Goal: Contribute content: Contribute content

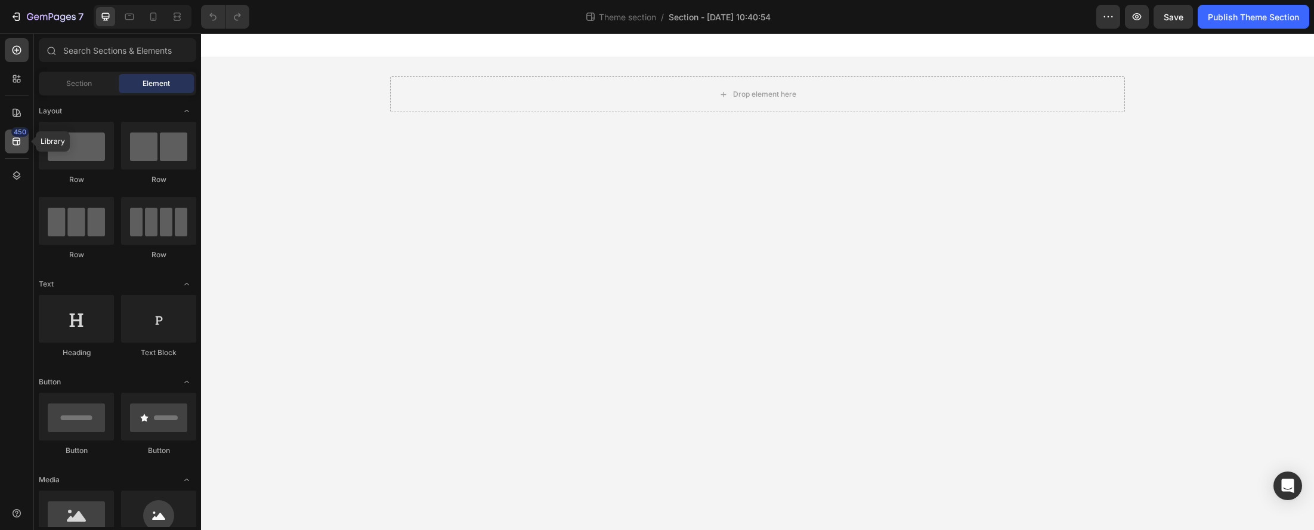
click at [17, 140] on icon at bounding box center [17, 141] width 12 height 12
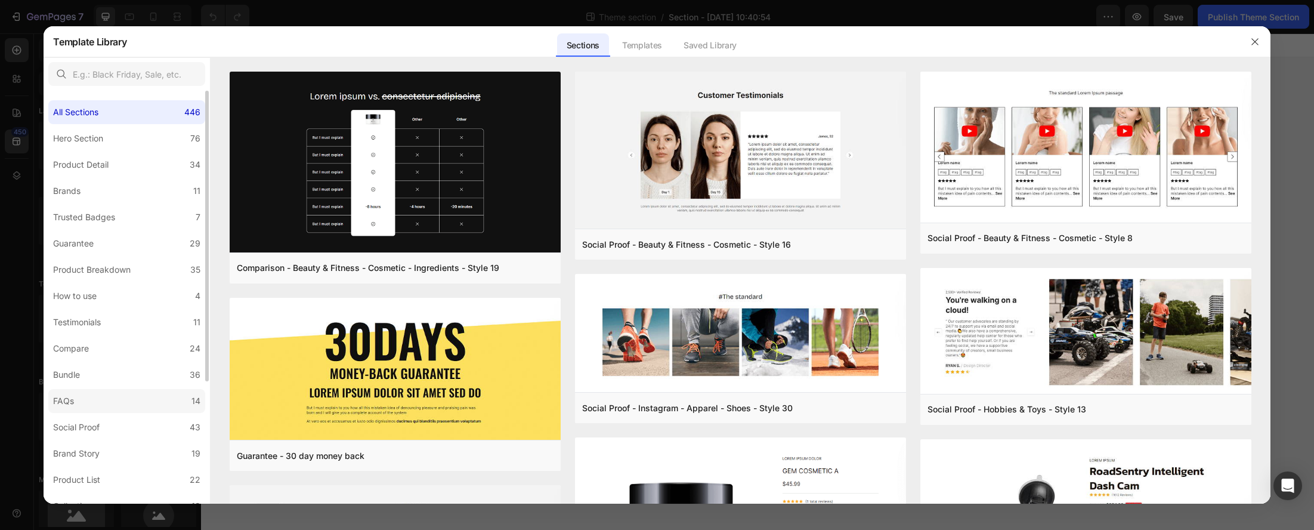
scroll to position [172, 0]
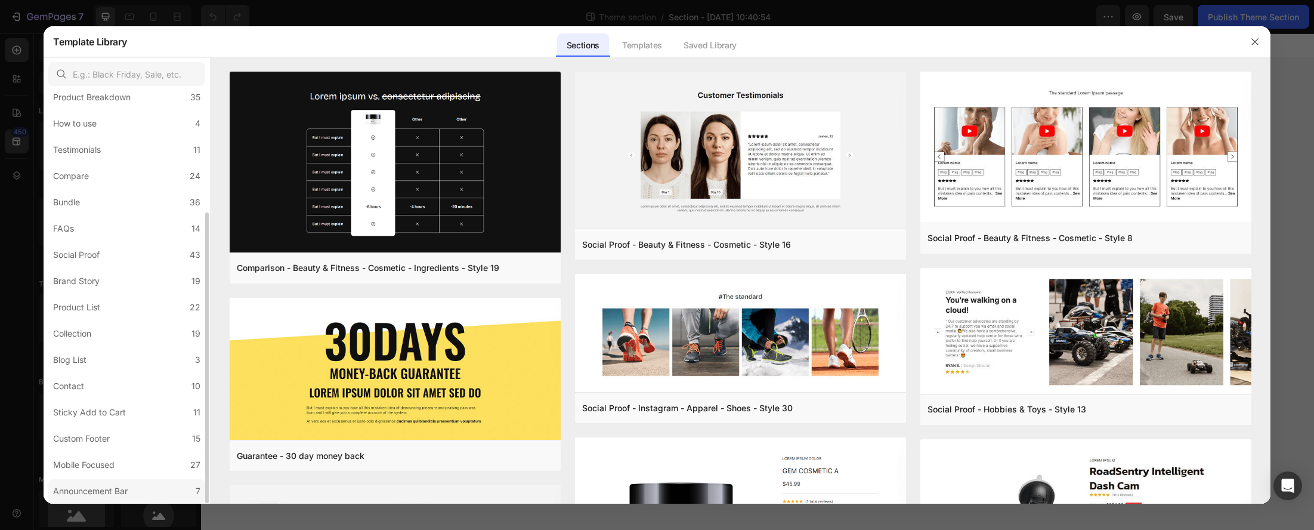
click at [106, 495] on div "Announcement Bar" at bounding box center [90, 491] width 75 height 14
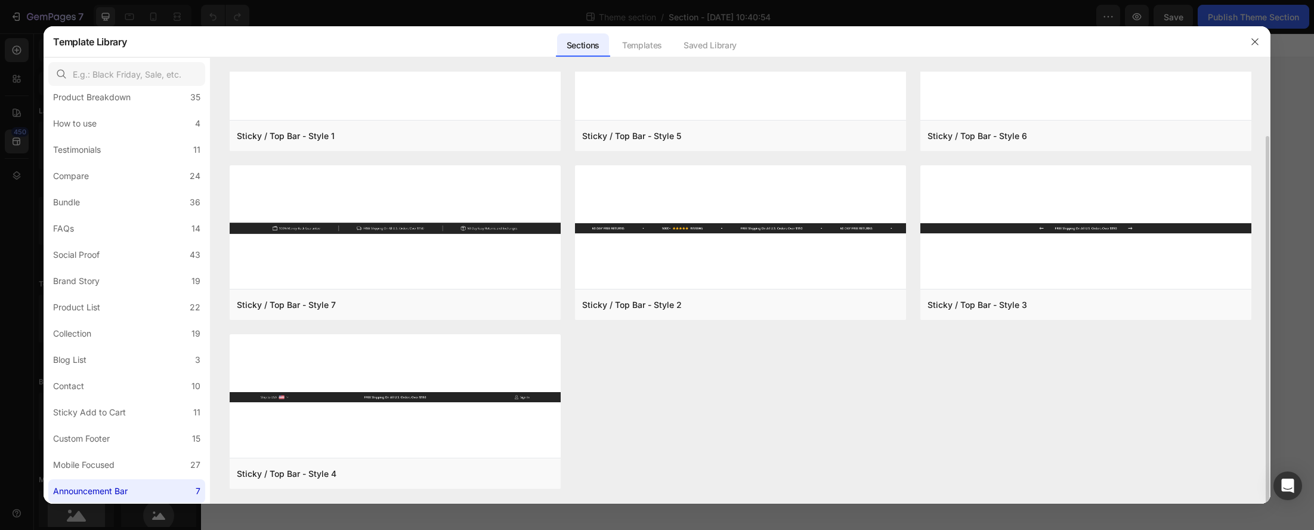
scroll to position [0, 0]
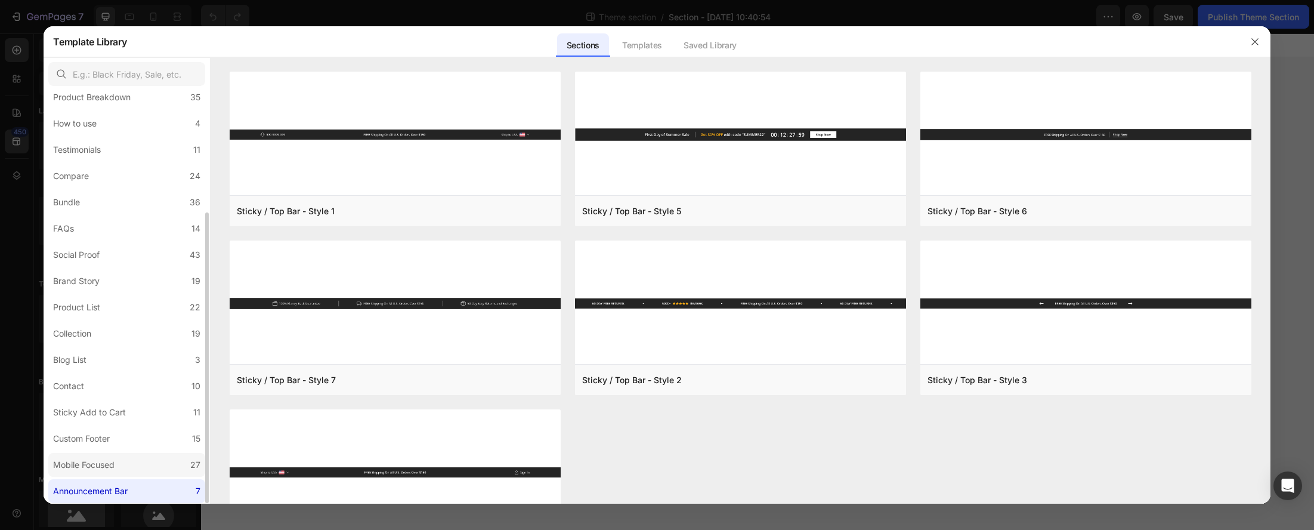
click at [122, 461] on label "Mobile Focused 27" at bounding box center [126, 465] width 157 height 24
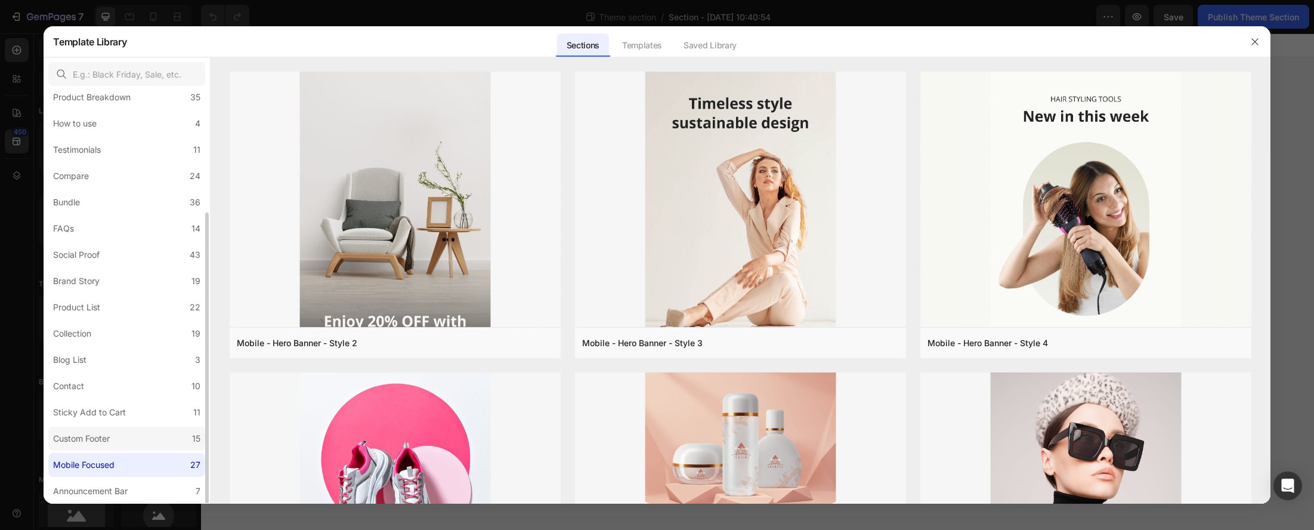
click at [97, 440] on div "Custom Footer" at bounding box center [81, 438] width 57 height 14
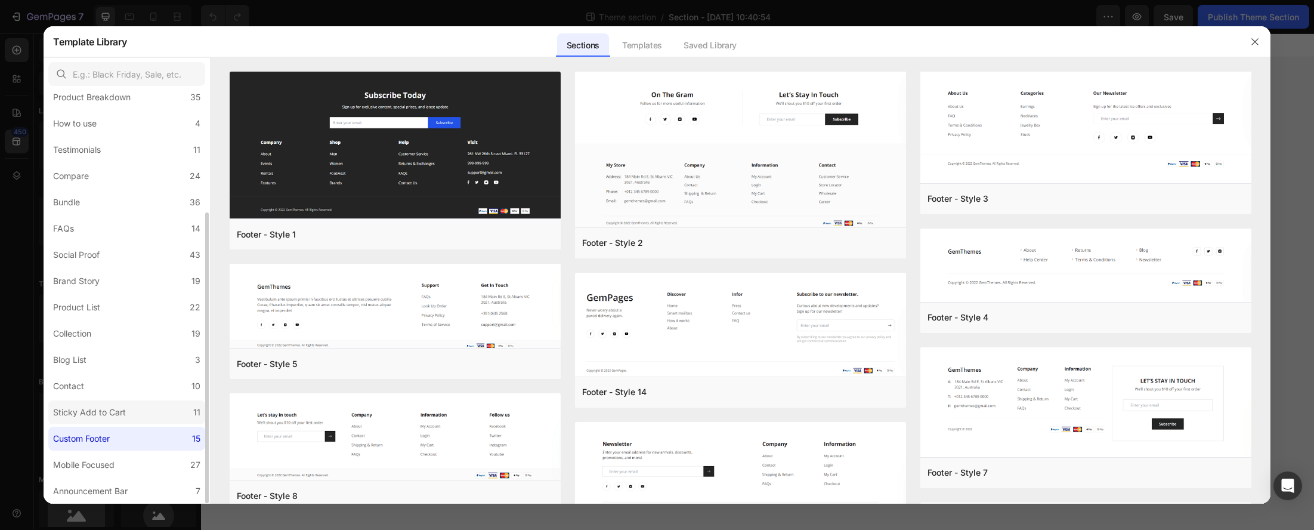
click at [98, 408] on div "Sticky Add to Cart" at bounding box center [89, 412] width 73 height 14
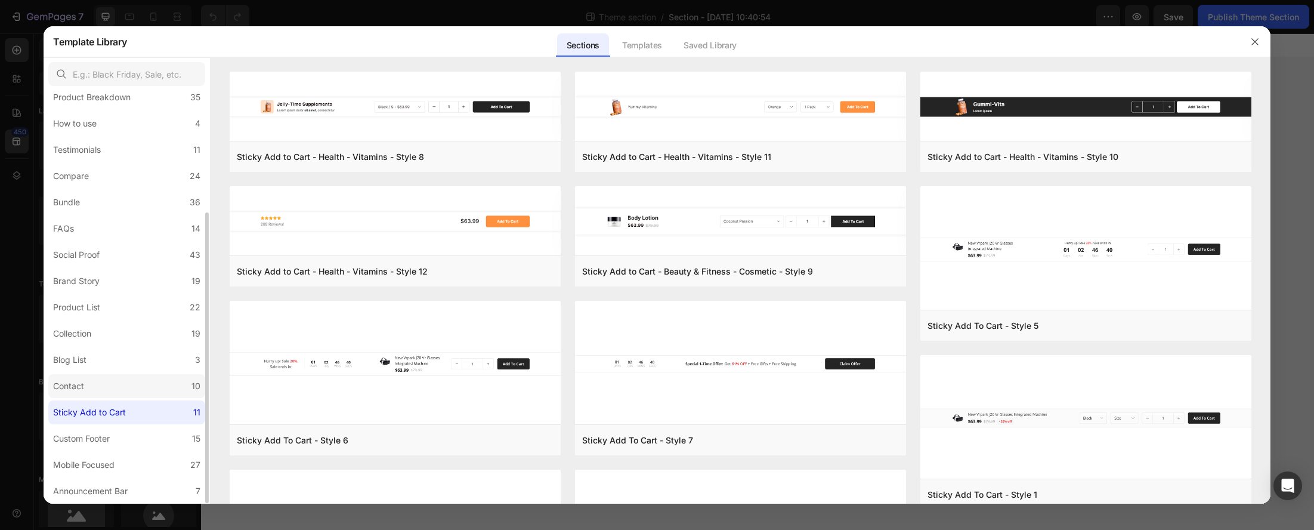
click at [90, 388] on label "Contact 10" at bounding box center [126, 386] width 157 height 24
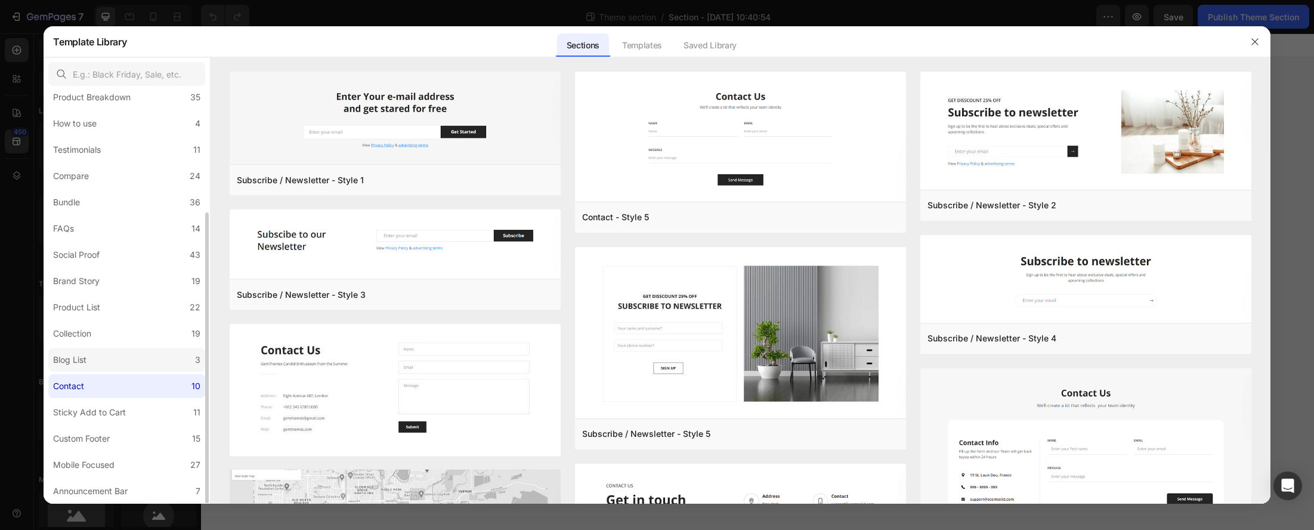
click at [84, 362] on div "Blog List" at bounding box center [69, 360] width 33 height 14
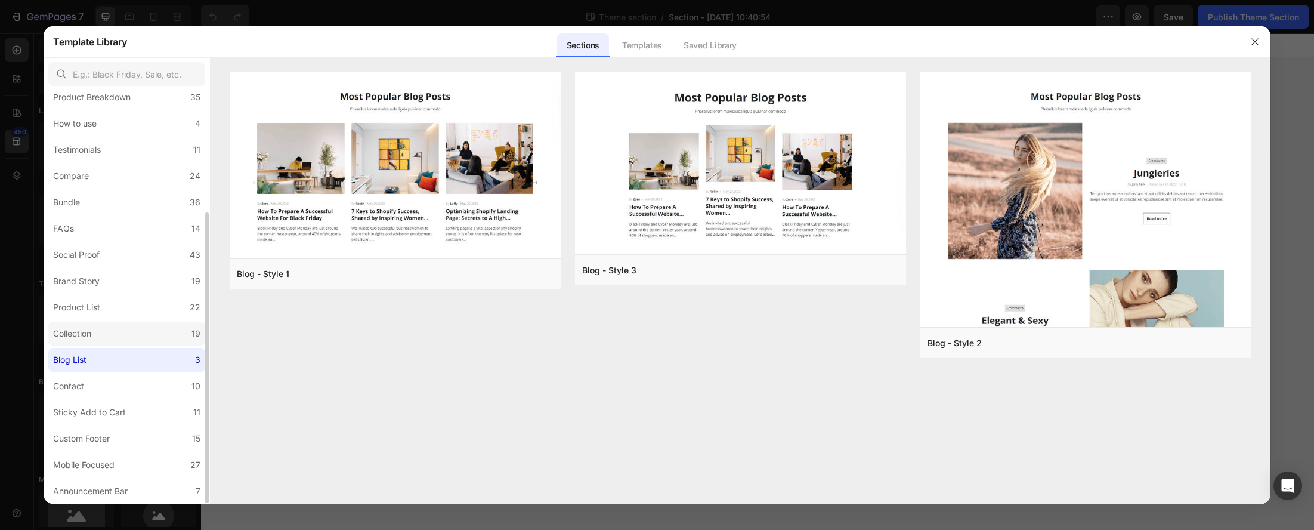
click at [85, 334] on div "Collection" at bounding box center [72, 333] width 38 height 14
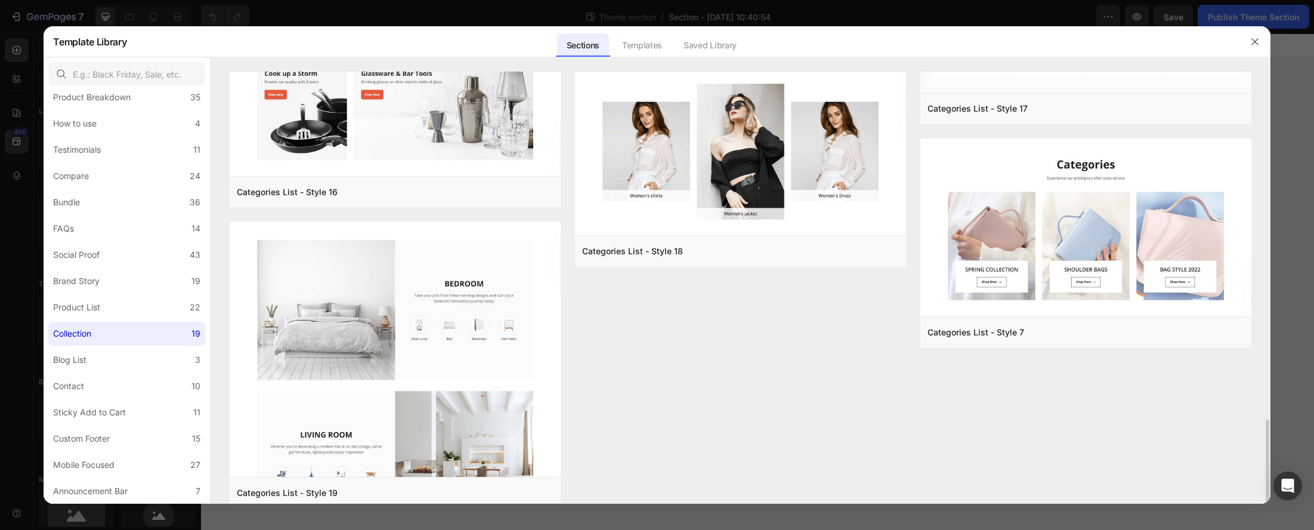
scroll to position [1071, 0]
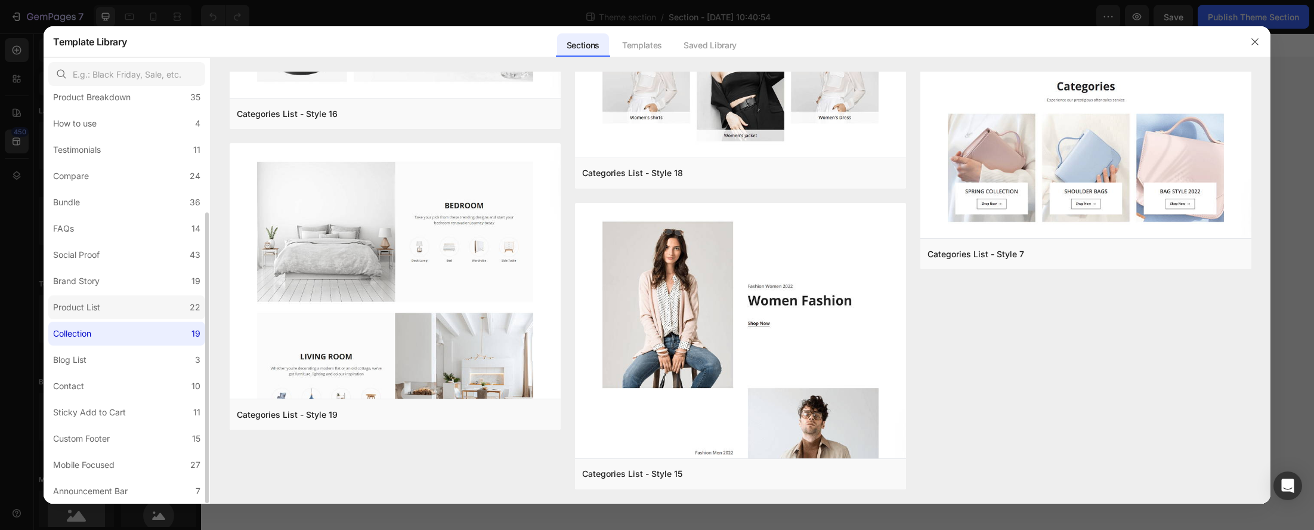
click at [107, 304] on label "Product List 22" at bounding box center [126, 307] width 157 height 24
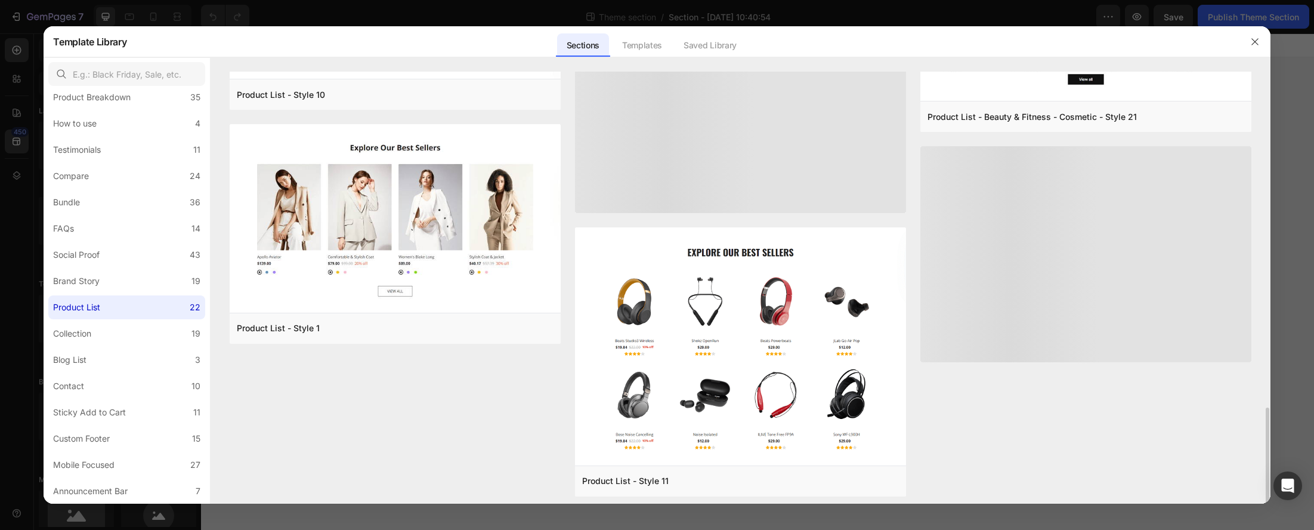
scroll to position [1378, 0]
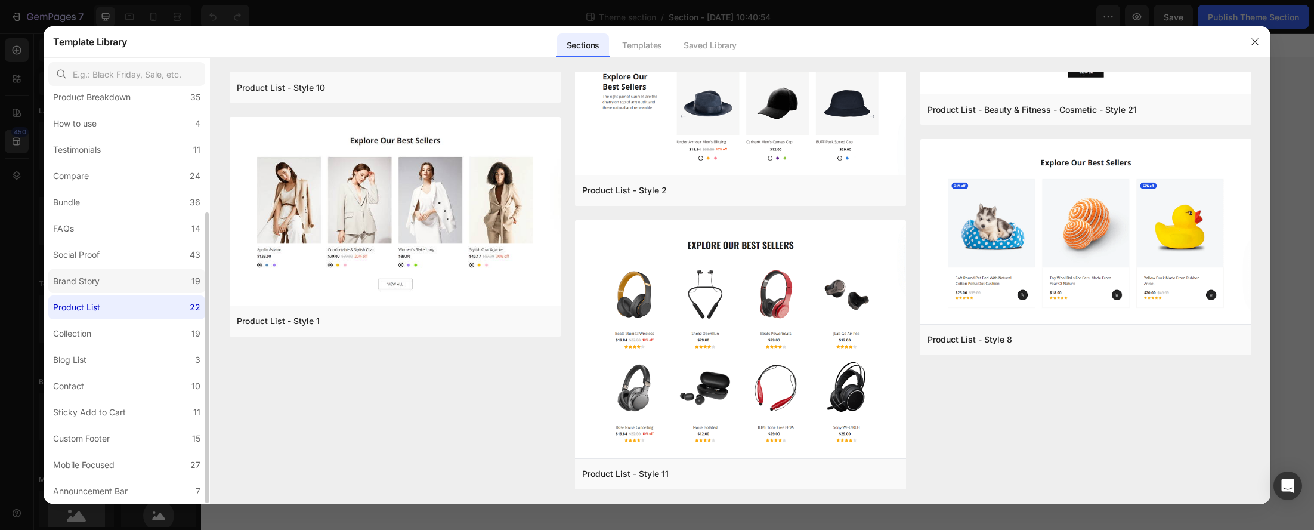
click at [73, 279] on div "Brand Story" at bounding box center [76, 281] width 47 height 14
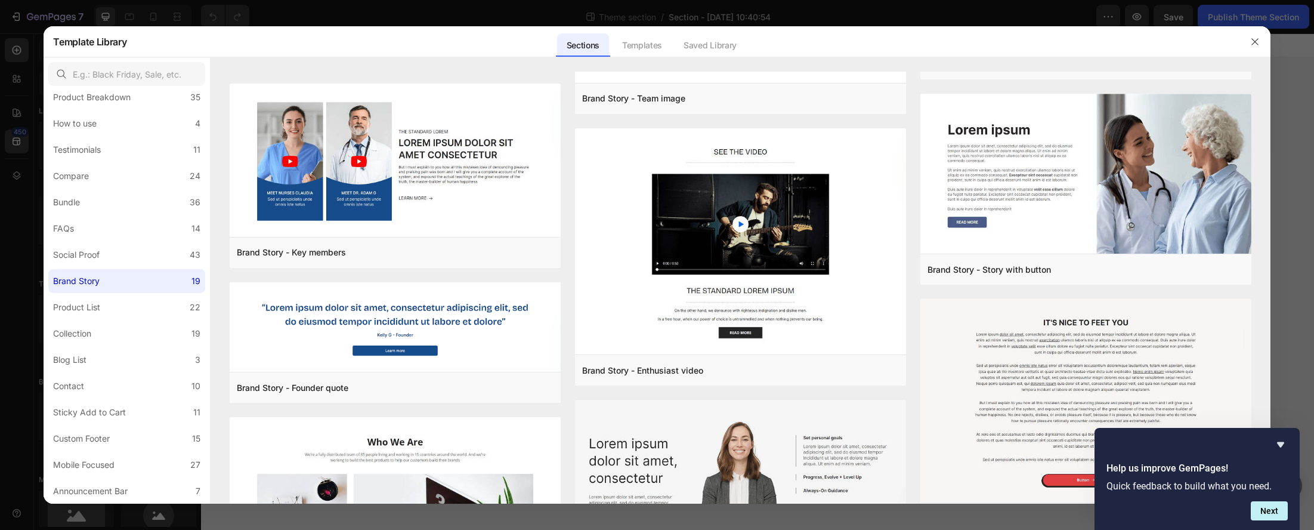
scroll to position [0, 0]
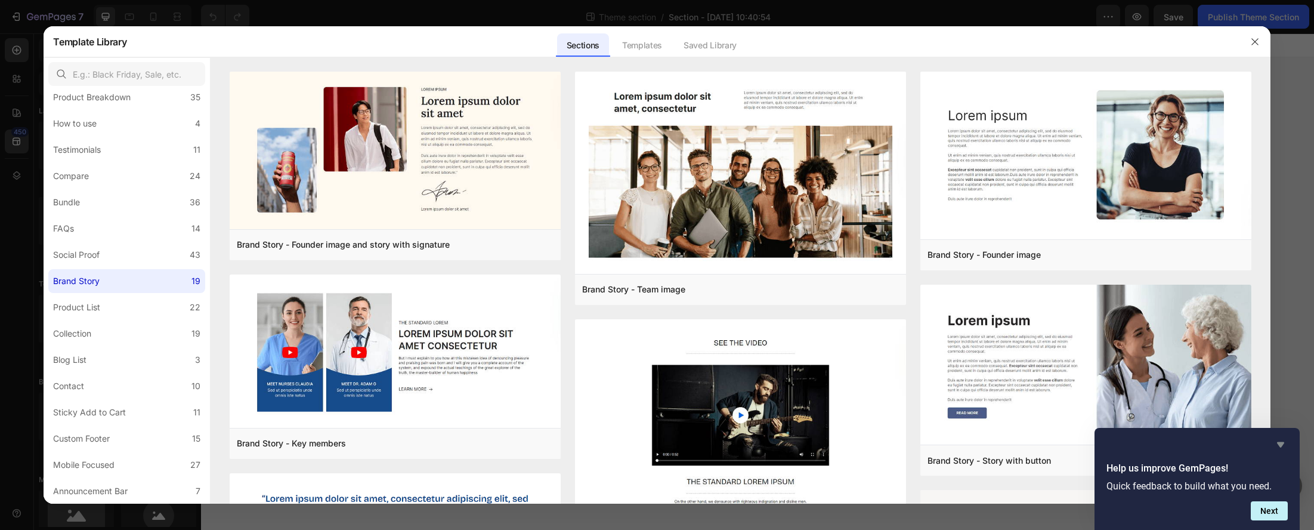
click at [1281, 443] on icon "Hide survey" at bounding box center [1280, 444] width 7 height 5
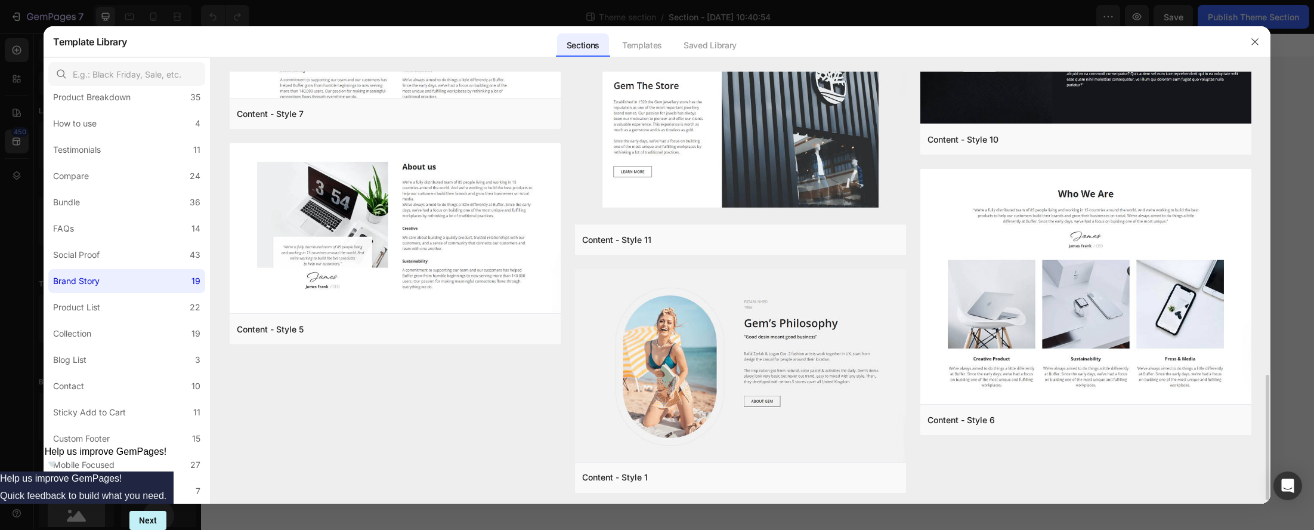
scroll to position [1054, 0]
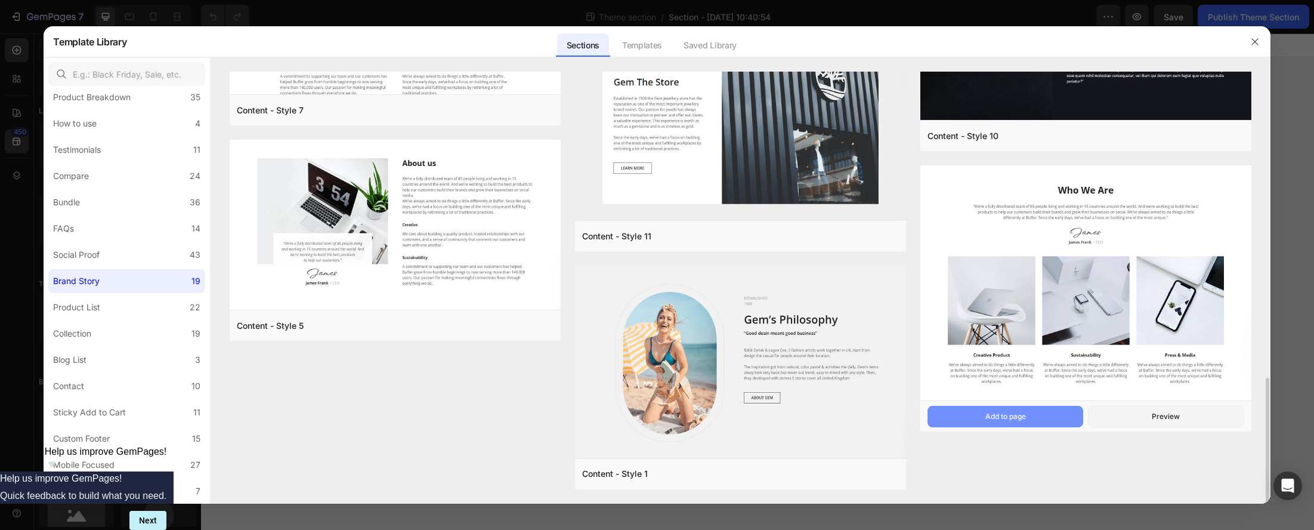
click at [1017, 421] on div "Add to page" at bounding box center [1006, 416] width 41 height 11
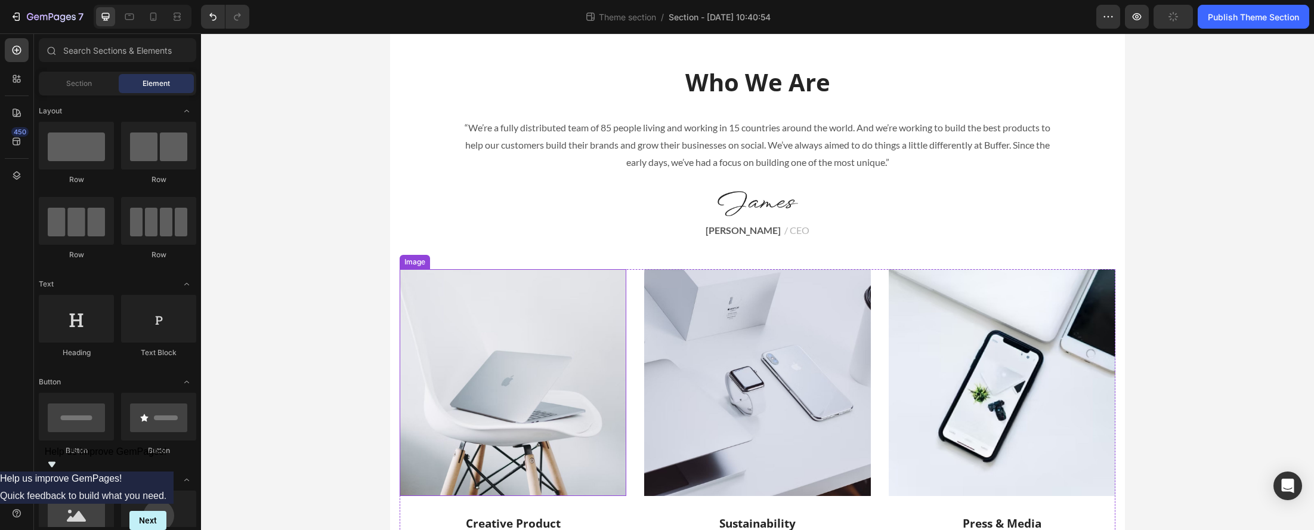
scroll to position [56, 0]
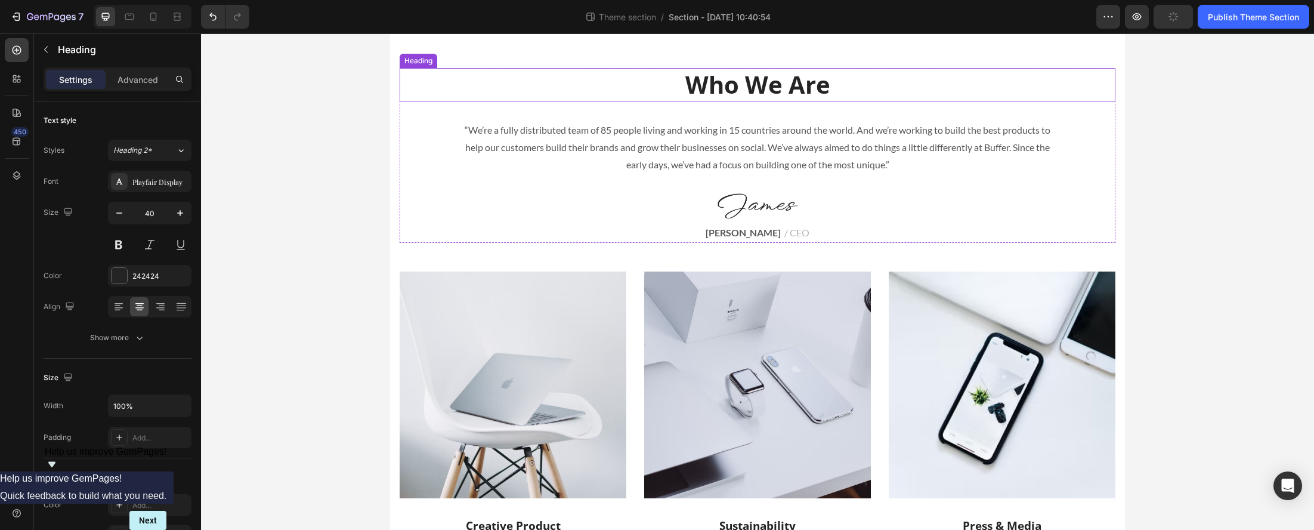
click at [733, 94] on p "Who We Are" at bounding box center [758, 84] width 714 height 31
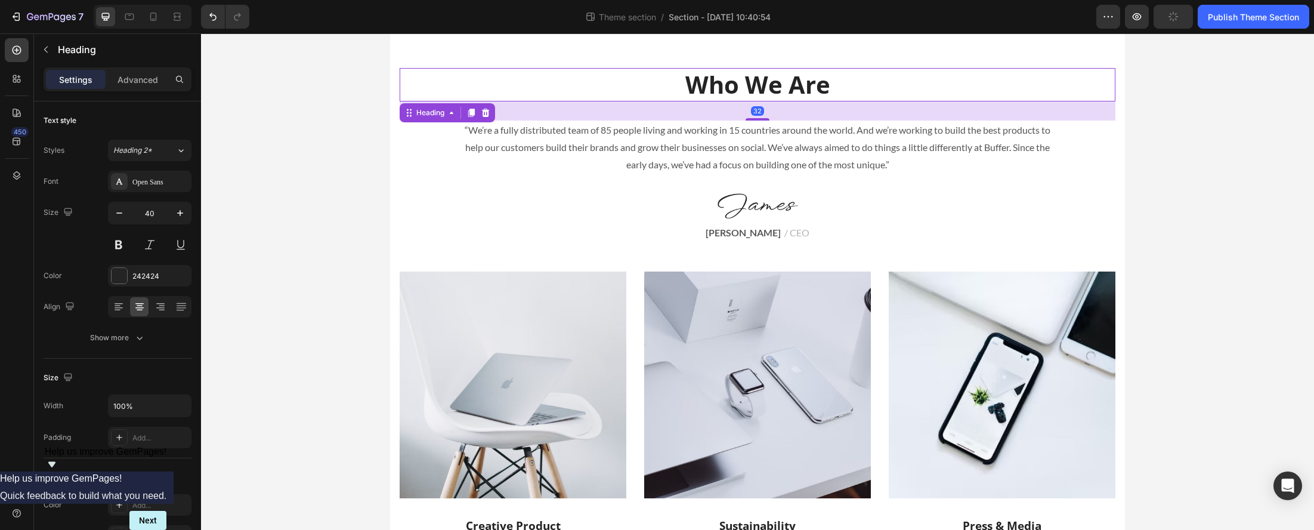
click at [711, 82] on p "Who We Are" at bounding box center [758, 84] width 714 height 31
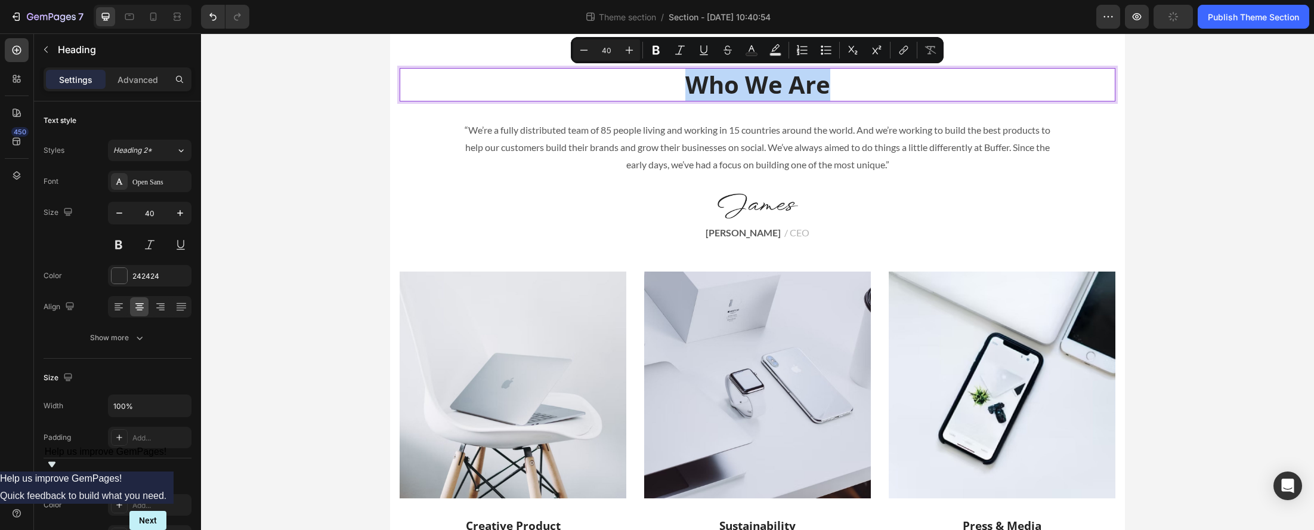
drag, startPoint x: 689, startPoint y: 86, endPoint x: 833, endPoint y: 94, distance: 144.6
click at [833, 94] on p "Who We Are" at bounding box center [758, 84] width 714 height 31
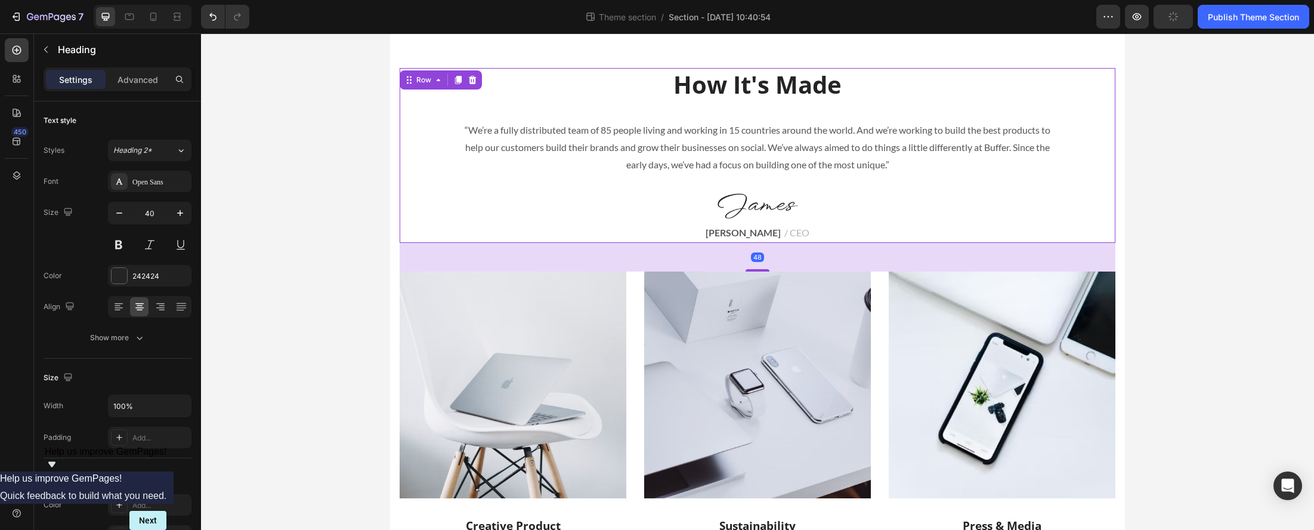
click at [593, 221] on div "How It's Made Heading “We’re a fully distributed team of 85 people living and w…" at bounding box center [758, 155] width 716 height 175
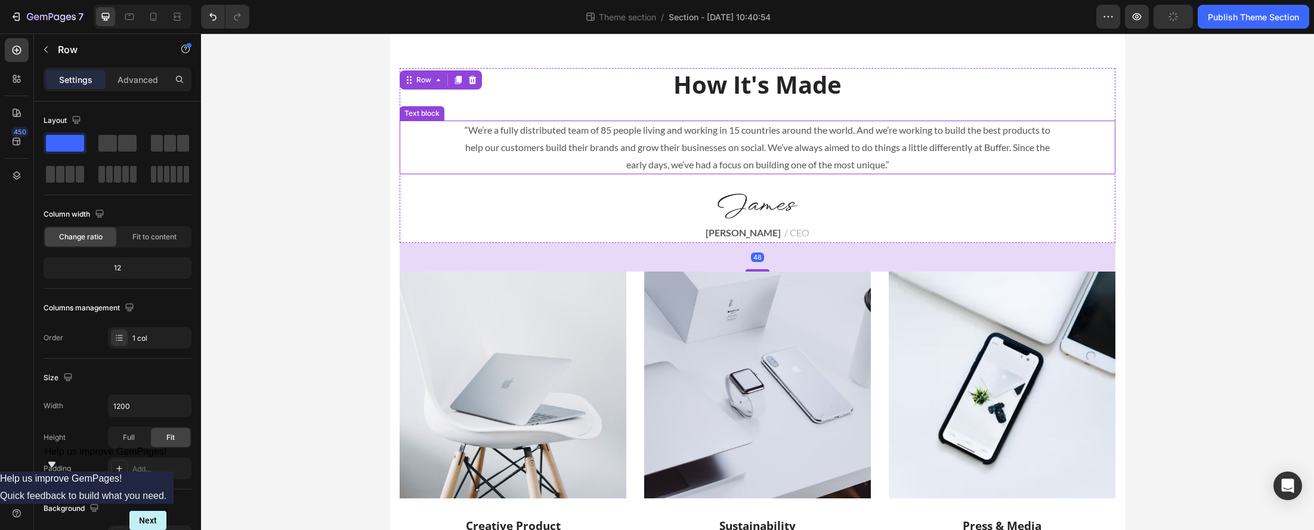
click at [576, 158] on p "“We’re a fully distributed team of 85 people living and working in 15 countries…" at bounding box center [758, 147] width 594 height 51
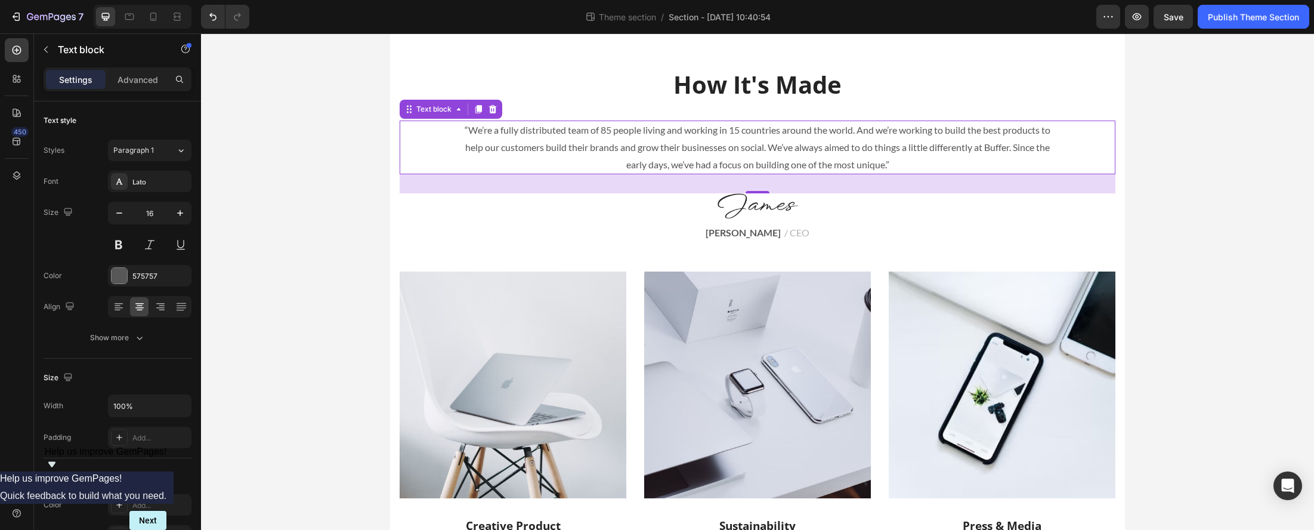
click at [470, 133] on p "“We’re a fully distributed team of 85 people living and working in 15 countries…" at bounding box center [758, 147] width 594 height 51
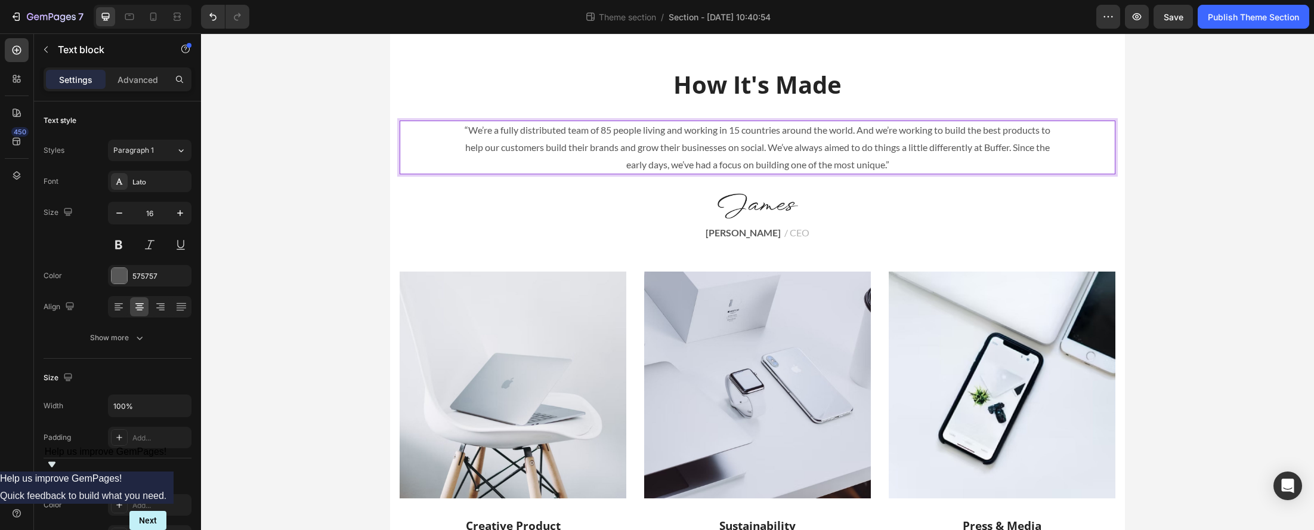
click at [464, 127] on p "“We’re a fully distributed team of 85 people living and working in 15 countries…" at bounding box center [758, 147] width 594 height 51
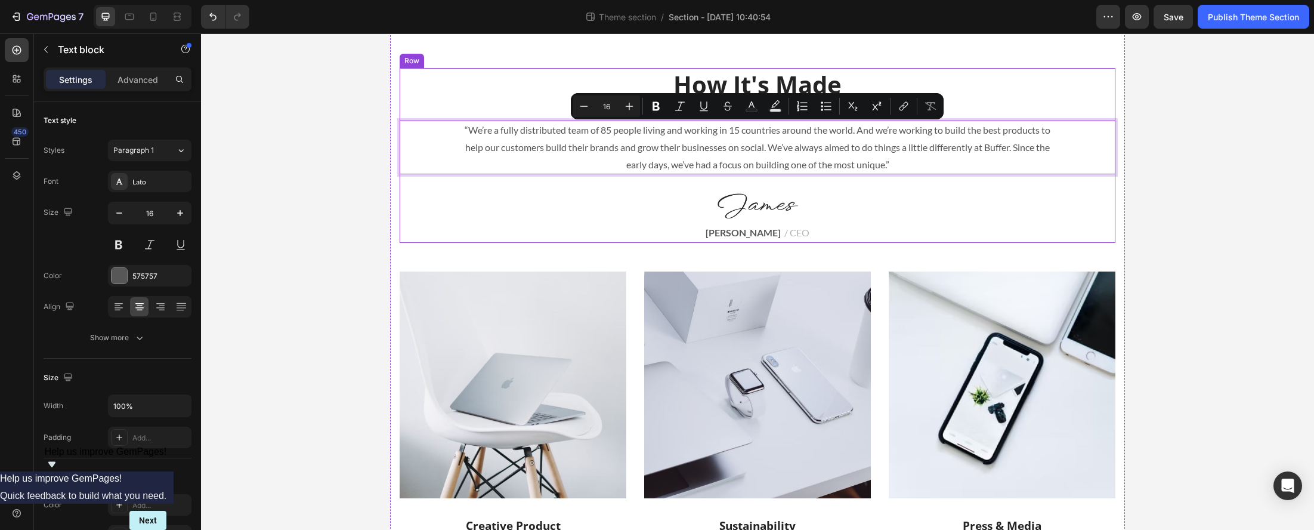
drag, startPoint x: 464, startPoint y: 127, endPoint x: 982, endPoint y: 181, distance: 520.7
click at [982, 181] on div "How It's Made Heading “We’re a fully distributed team of 85 people living and w…" at bounding box center [758, 155] width 716 height 175
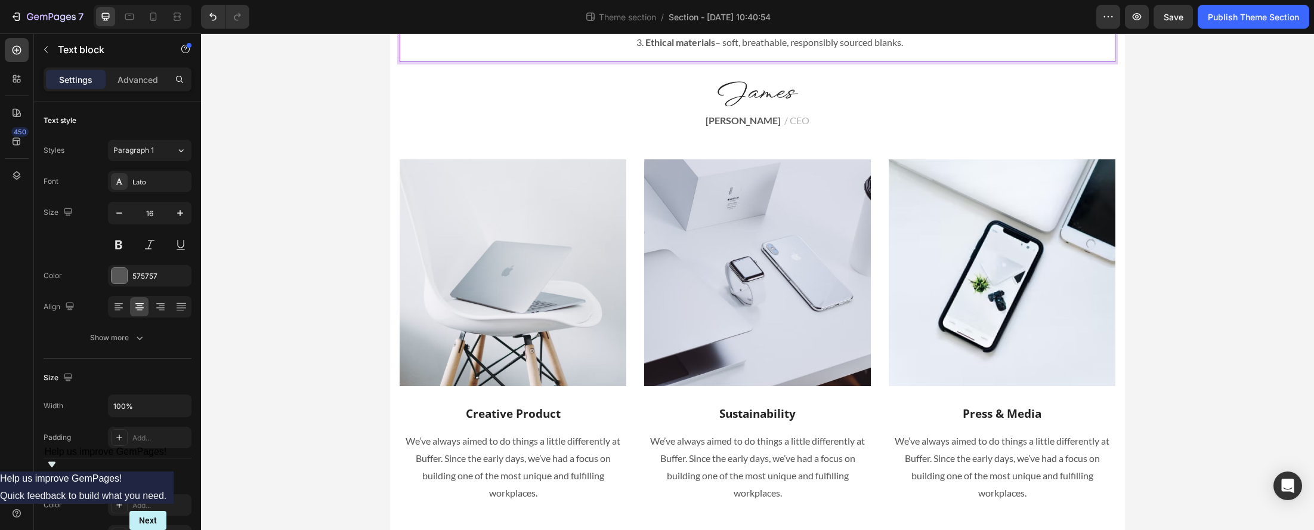
scroll to position [279, 0]
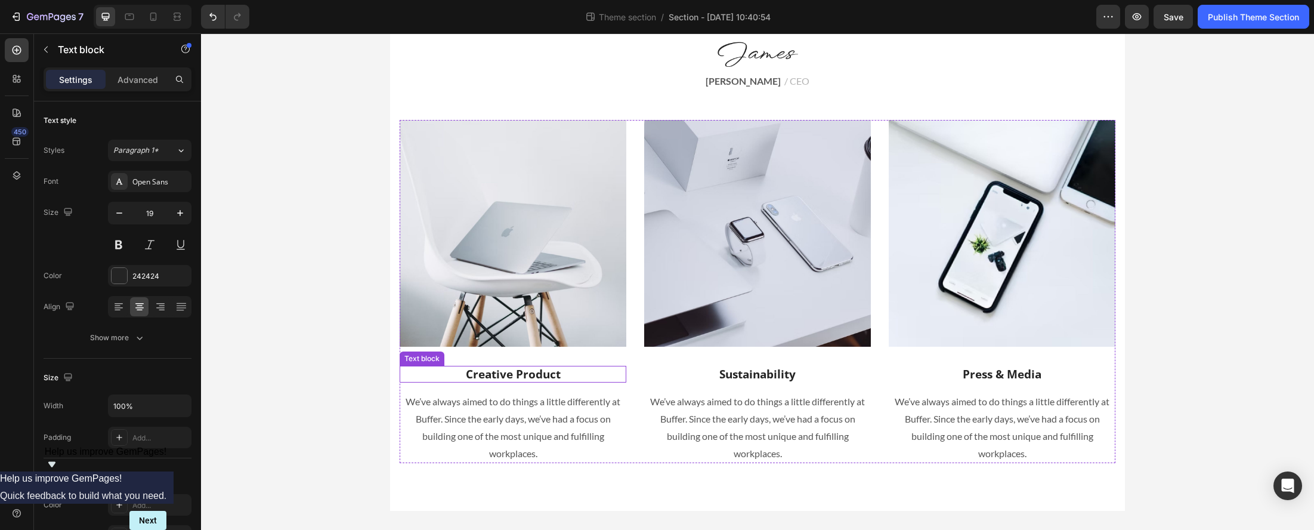
click at [496, 374] on p "Creative Product" at bounding box center [513, 374] width 224 height 15
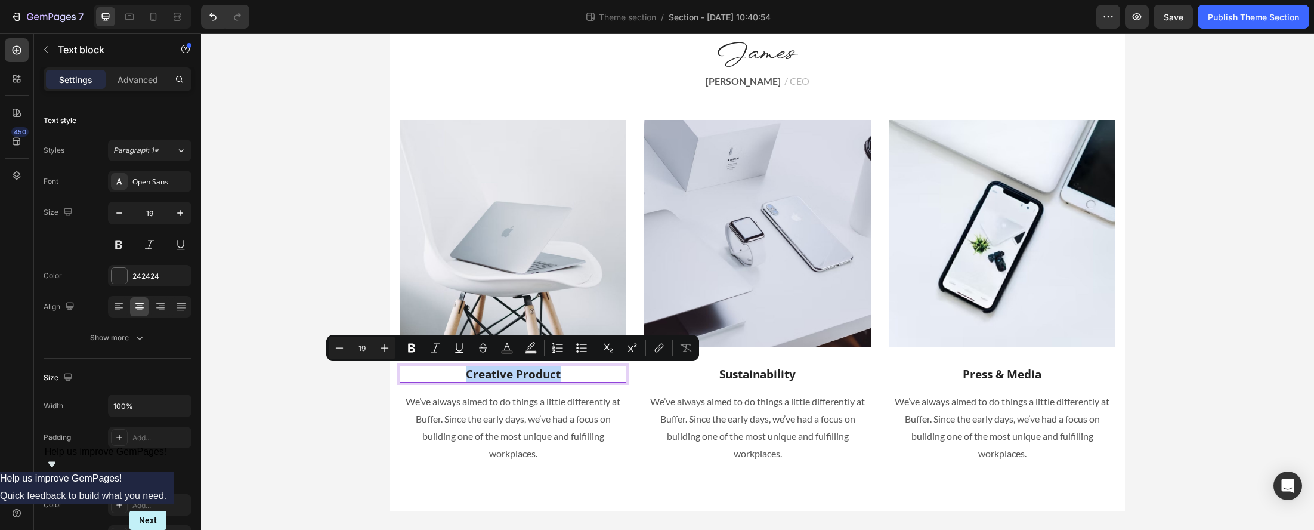
drag, startPoint x: 567, startPoint y: 375, endPoint x: 464, endPoint y: 375, distance: 102.6
click at [462, 376] on p "Creative Product" at bounding box center [513, 374] width 224 height 15
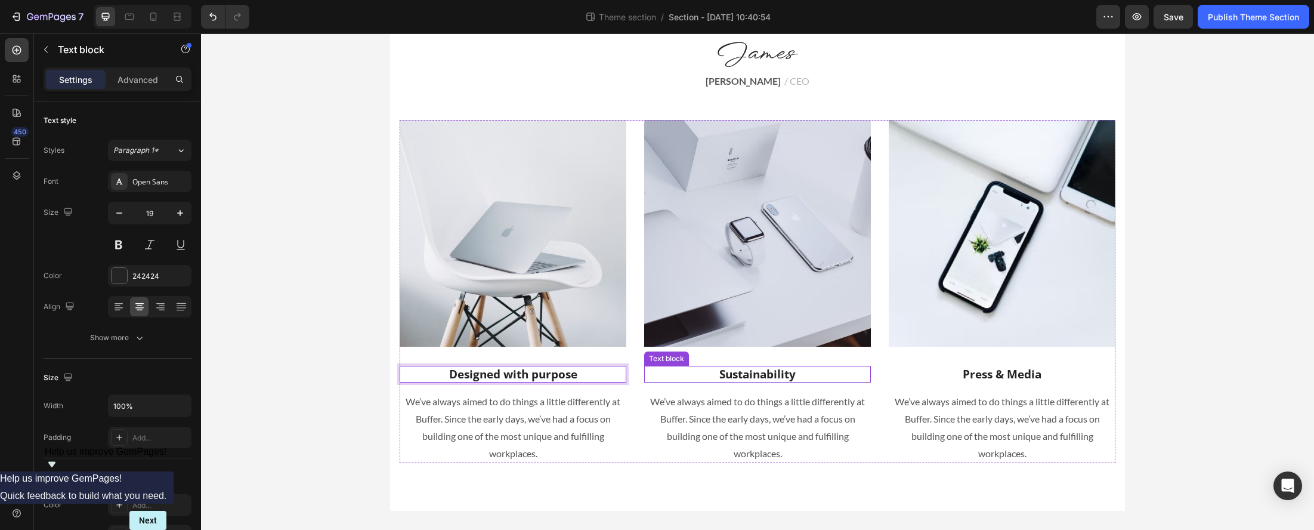
click at [764, 378] on p "Sustainability" at bounding box center [758, 374] width 224 height 15
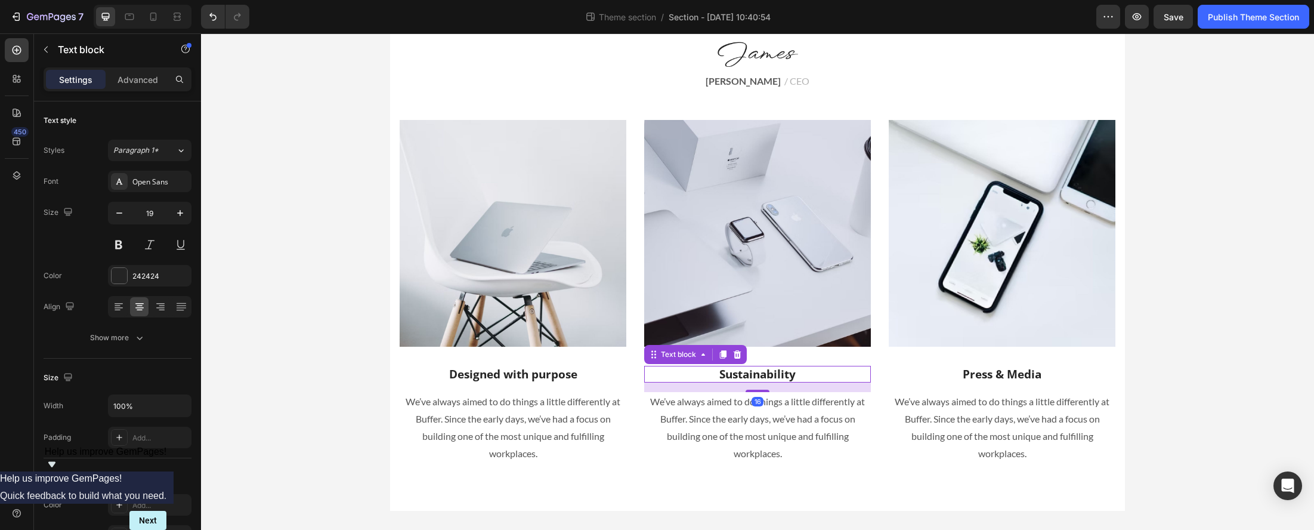
click at [764, 378] on p "Sustainability" at bounding box center [758, 374] width 224 height 15
click at [752, 376] on p "Made to order" at bounding box center [758, 374] width 224 height 15
click at [769, 377] on p "Made-to order" at bounding box center [758, 374] width 224 height 15
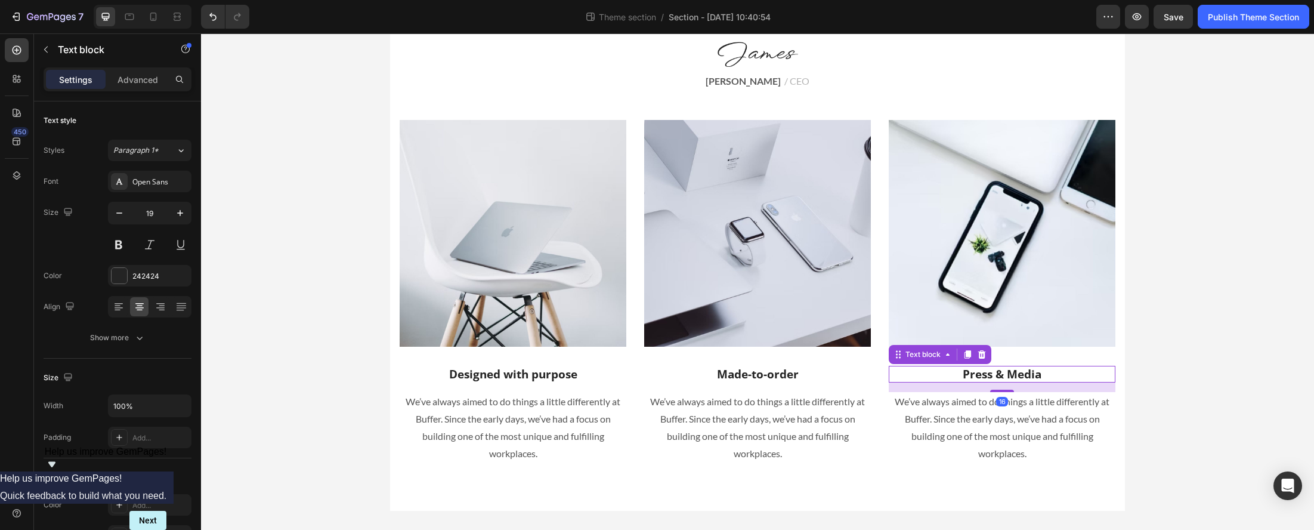
click at [986, 375] on p "Press & Media" at bounding box center [1002, 374] width 224 height 15
click at [959, 375] on p "Press & Media" at bounding box center [1002, 374] width 224 height 15
click at [960, 375] on p "Press & Media" at bounding box center [1002, 374] width 224 height 15
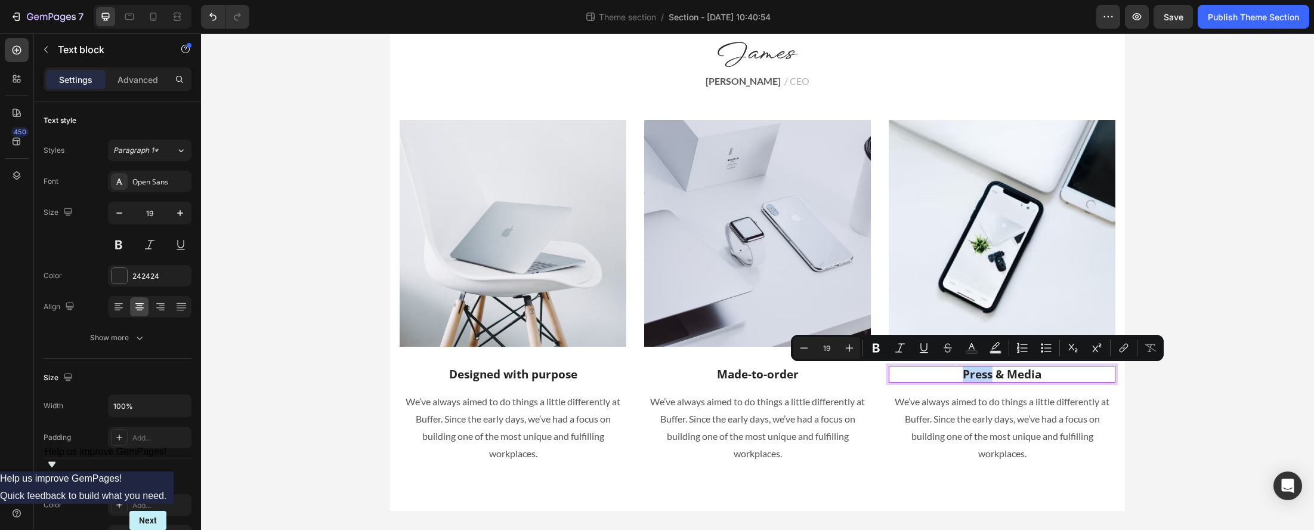
click at [960, 375] on p "Press & Media" at bounding box center [1002, 374] width 224 height 15
drag, startPoint x: 964, startPoint y: 376, endPoint x: 1099, endPoint y: 379, distance: 134.9
click at [1099, 379] on p "Press & Media" at bounding box center [1002, 374] width 224 height 15
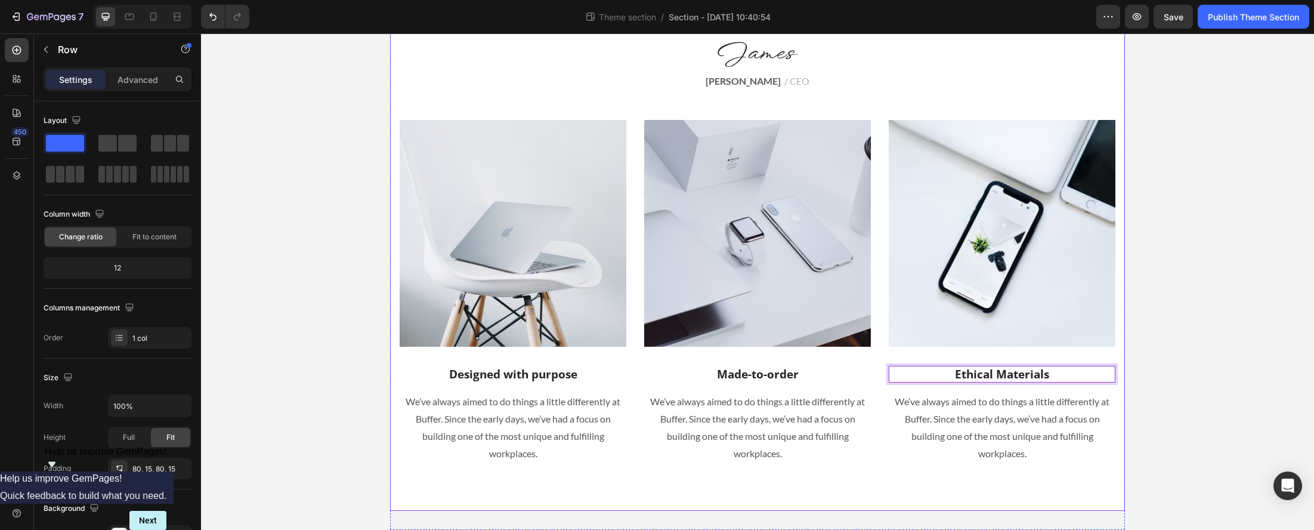
click at [959, 486] on div "How It's Made Heading Transparency is our foundation. Here’s how your Givvo pie…" at bounding box center [757, 154] width 735 height 713
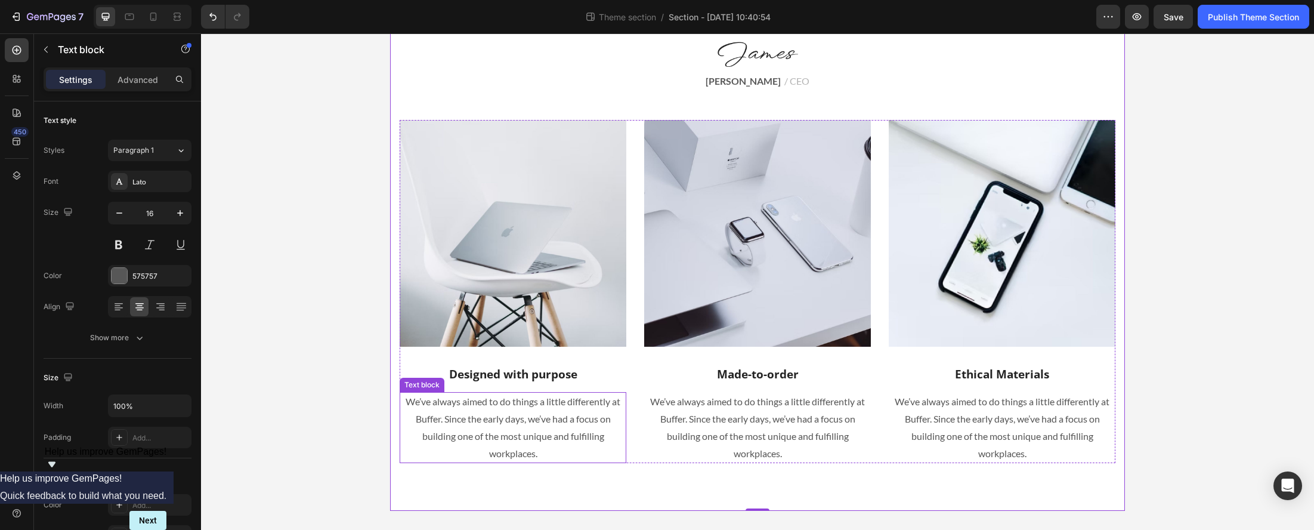
click at [487, 408] on p "We’ve always aimed to do things a little differently at Buffer. Since the early…" at bounding box center [513, 427] width 224 height 69
click at [411, 413] on p "We’ve always aimed to do things a little differently at Buffer. Since the early…" at bounding box center [513, 427] width 224 height 69
click at [405, 403] on p "We’ve always aimed to do things a little differently at Buffer. Since the early…" at bounding box center [513, 427] width 224 height 69
click at [700, 412] on p "We’ve always aimed to do things a little differently at Buffer. Since the early…" at bounding box center [758, 427] width 224 height 69
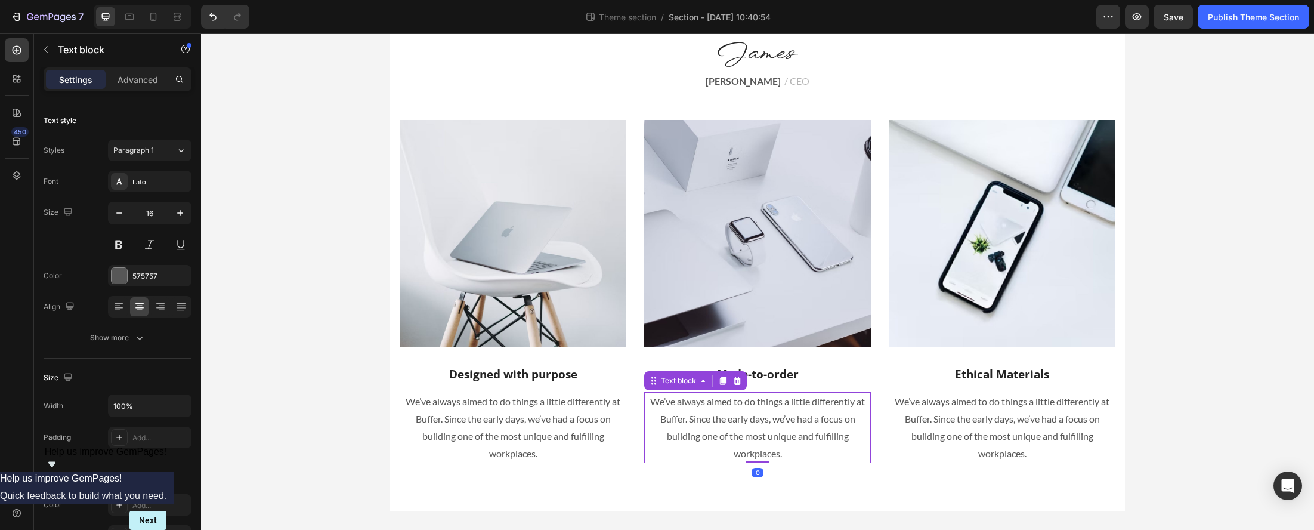
click at [700, 412] on p "We’ve always aimed to do things a little differently at Buffer. Since the early…" at bounding box center [758, 427] width 224 height 69
click at [662, 427] on p "We’ve always aimed to do things a little differently at Buffer. Since the early…" at bounding box center [758, 427] width 224 height 69
click at [648, 399] on p "We’ve always aimed to do things a little differently at Buffer. Since the early…" at bounding box center [758, 427] width 224 height 69
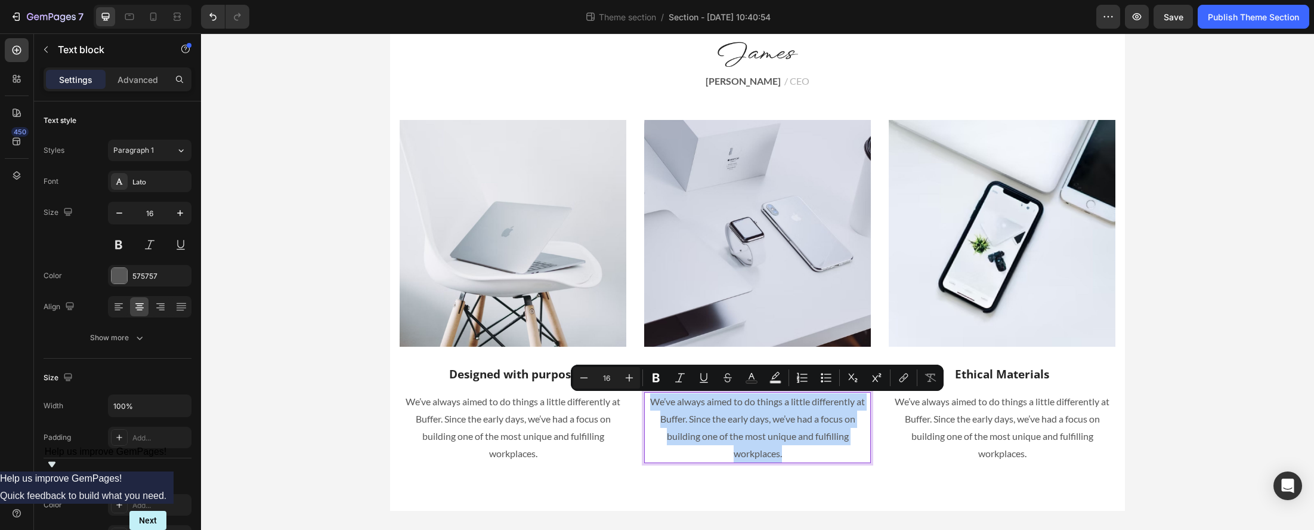
drag, startPoint x: 648, startPoint y: 400, endPoint x: 858, endPoint y: 456, distance: 216.8
click at [856, 456] on p "We’ve always aimed to do things a little differently at Buffer. Since the early…" at bounding box center [758, 427] width 224 height 69
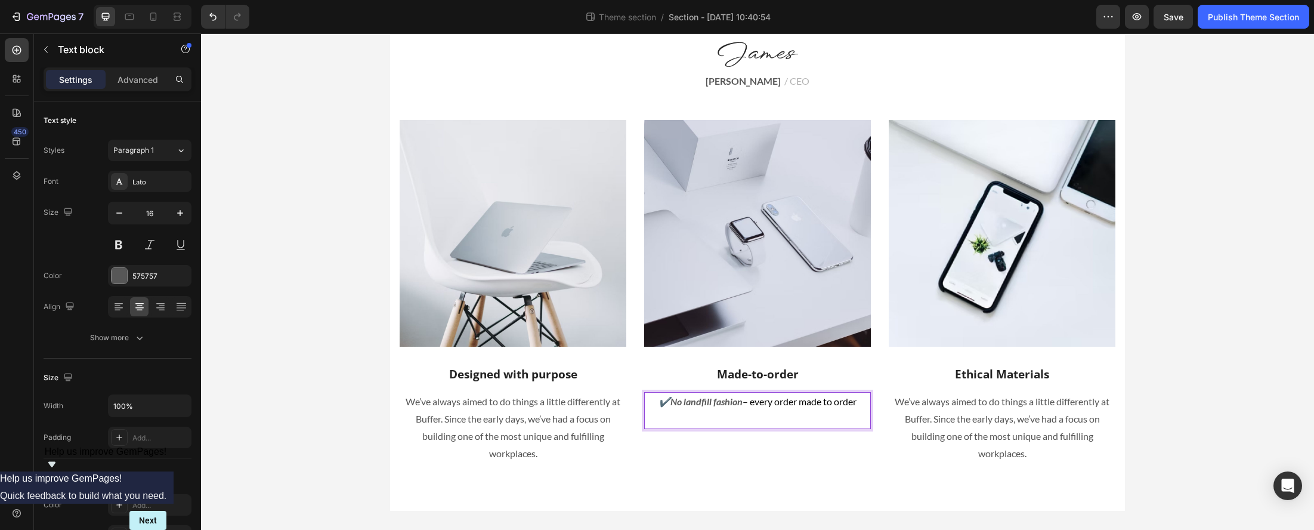
click at [752, 402] on span "– every order made to order" at bounding box center [800, 401] width 114 height 11
click at [749, 403] on span "– every order made to order" at bounding box center [800, 401] width 114 height 11
click at [862, 400] on p "✔️ No landfill fashion – every order made to order" at bounding box center [758, 401] width 224 height 17
click at [749, 405] on span "– every order made to order" at bounding box center [800, 401] width 114 height 11
click at [818, 419] on p "every order made to order" at bounding box center [758, 418] width 224 height 17
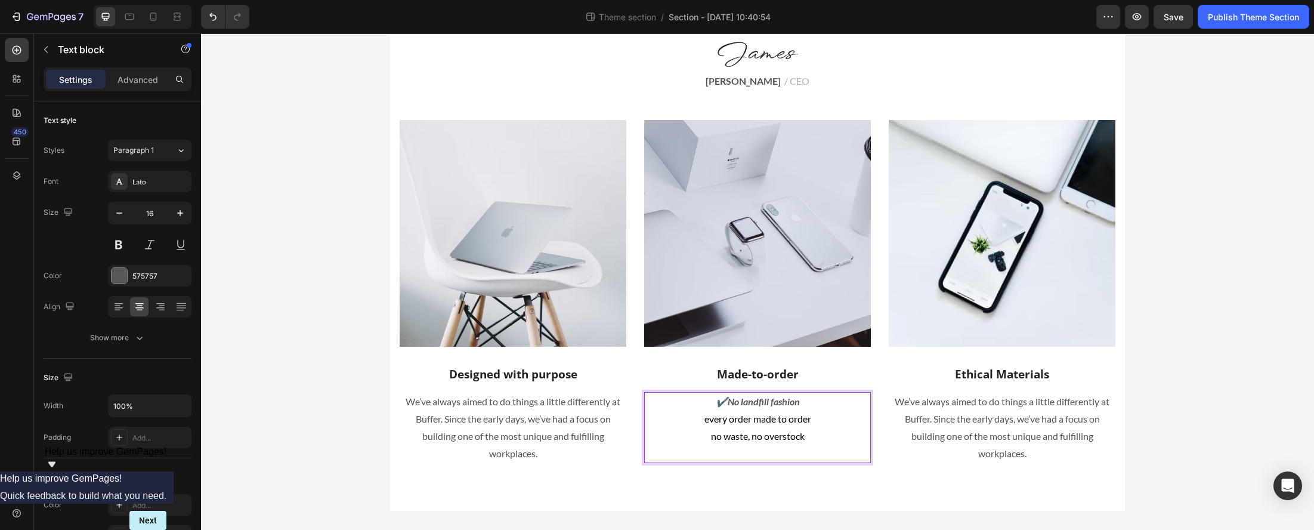
click at [789, 401] on strong "No landfill fashion" at bounding box center [764, 401] width 72 height 11
drag, startPoint x: 804, startPoint y: 401, endPoint x: 716, endPoint y: 401, distance: 87.7
click at [716, 401] on p "✔️ No landfill fashion" at bounding box center [758, 401] width 224 height 17
click at [750, 438] on span "no waste, no overstock" at bounding box center [758, 435] width 94 height 11
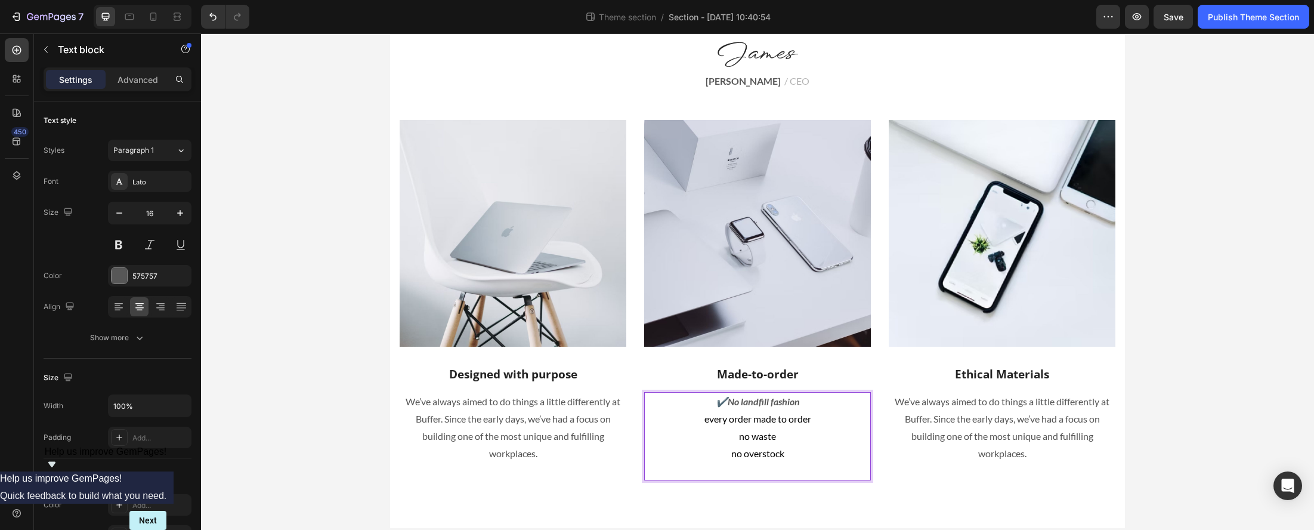
click at [785, 434] on p "no waste" at bounding box center [758, 436] width 224 height 17
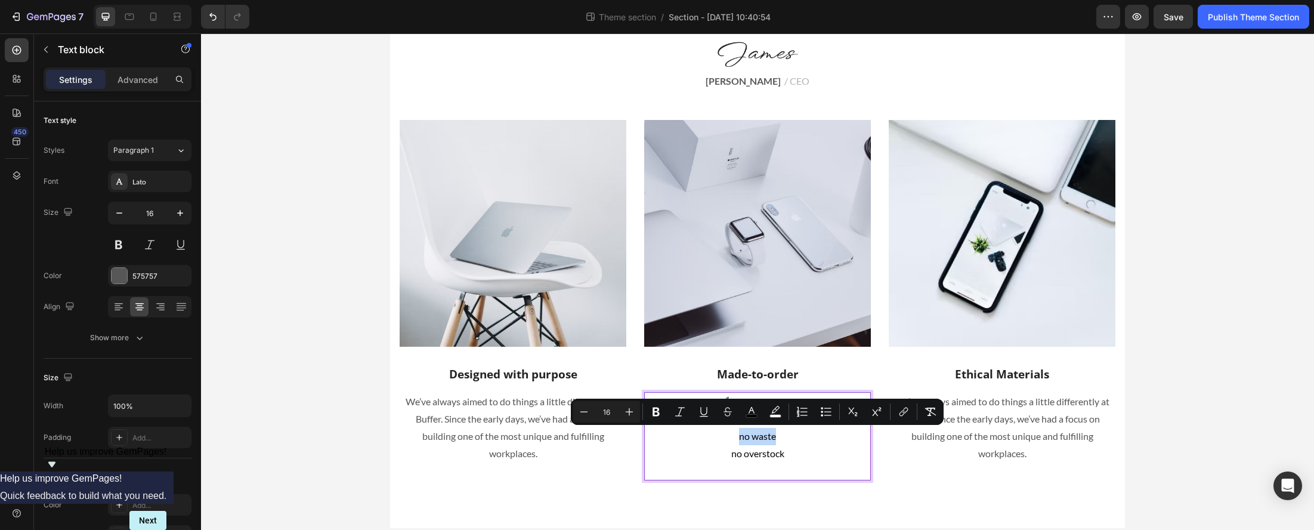
drag, startPoint x: 778, startPoint y: 438, endPoint x: 734, endPoint y: 440, distance: 43.6
click at [734, 440] on p "no waste" at bounding box center [758, 436] width 224 height 17
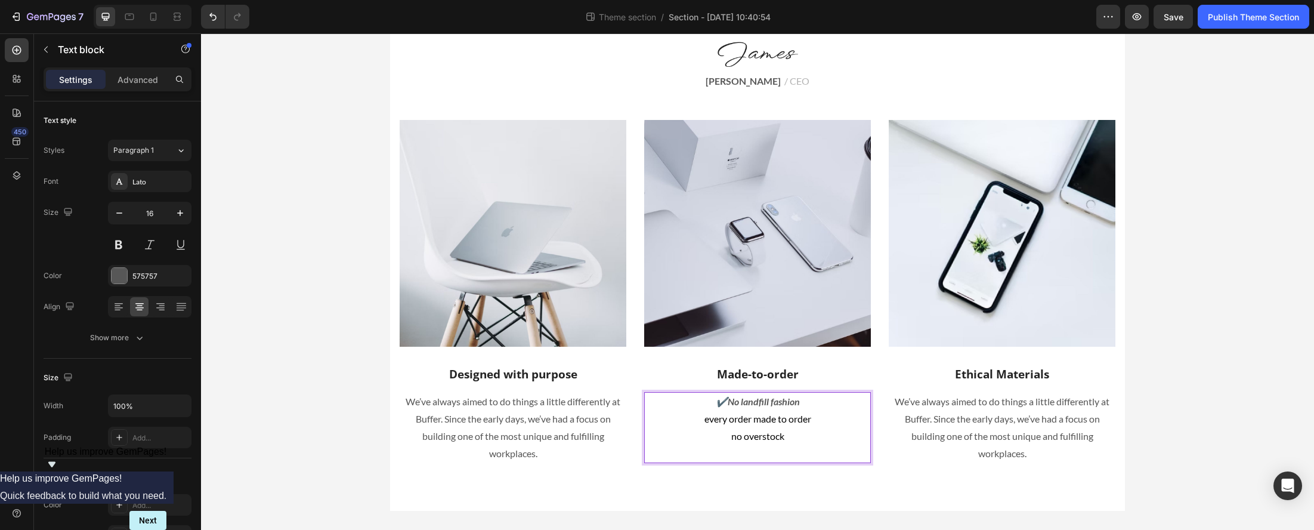
click at [798, 431] on p "no overstock" at bounding box center [758, 436] width 224 height 17
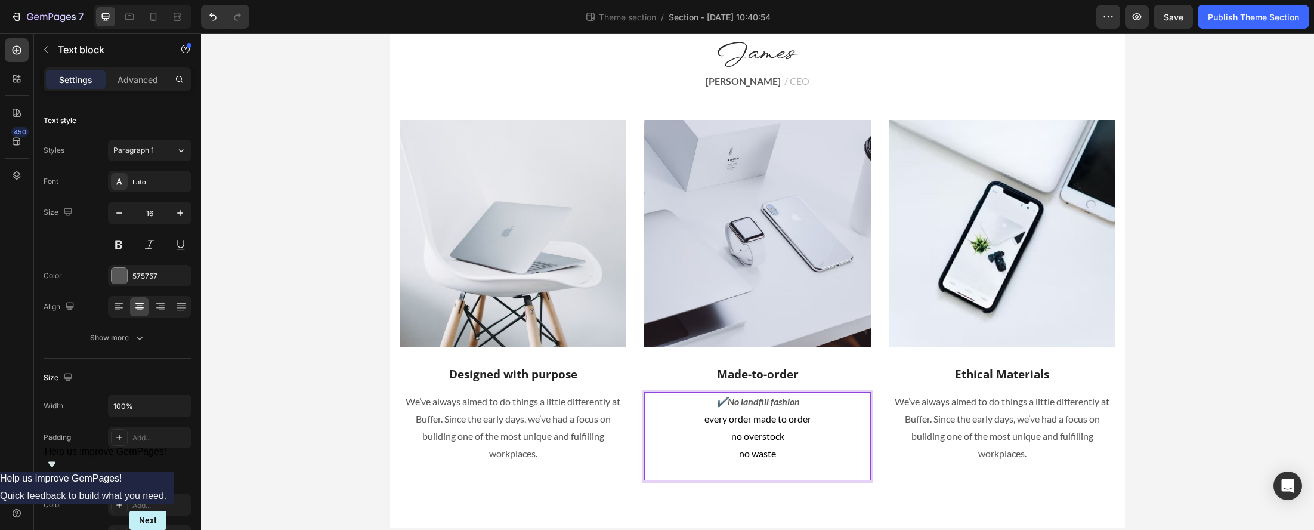
click at [708, 421] on span "every order made to order" at bounding box center [758, 418] width 107 height 11
click at [737, 437] on span "no overstock" at bounding box center [757, 435] width 53 height 11
click at [744, 456] on span "no waste" at bounding box center [757, 452] width 37 height 11
click at [884, 496] on div "How It's Made Heading Transparency is our foundation. Here’s how your Givvo pie…" at bounding box center [757, 163] width 735 height 730
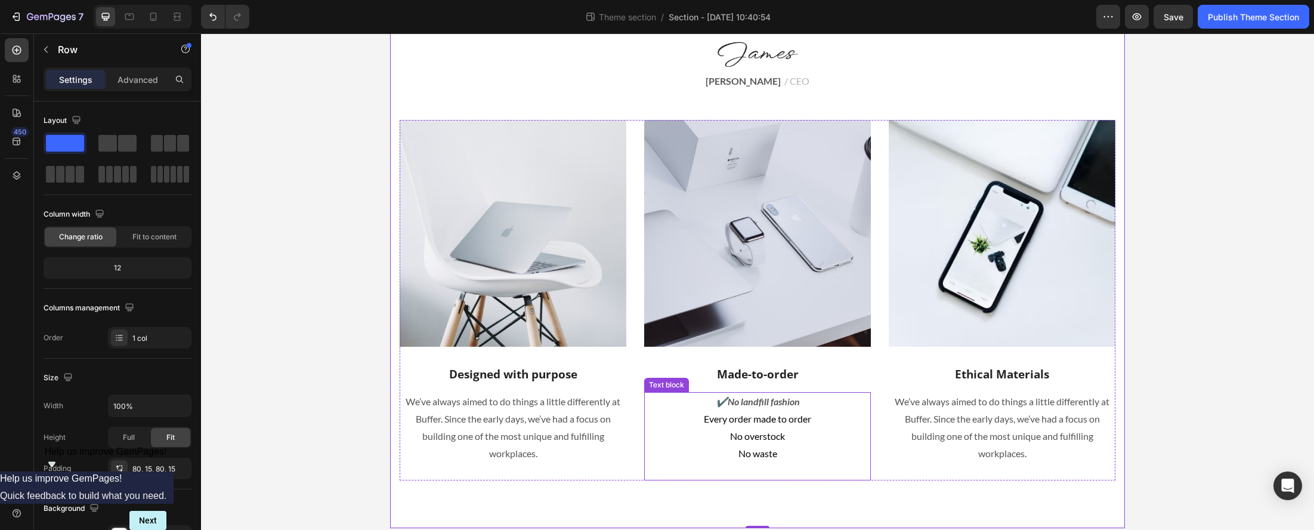
click at [780, 409] on p "✔️ No landfill fashion" at bounding box center [758, 401] width 224 height 17
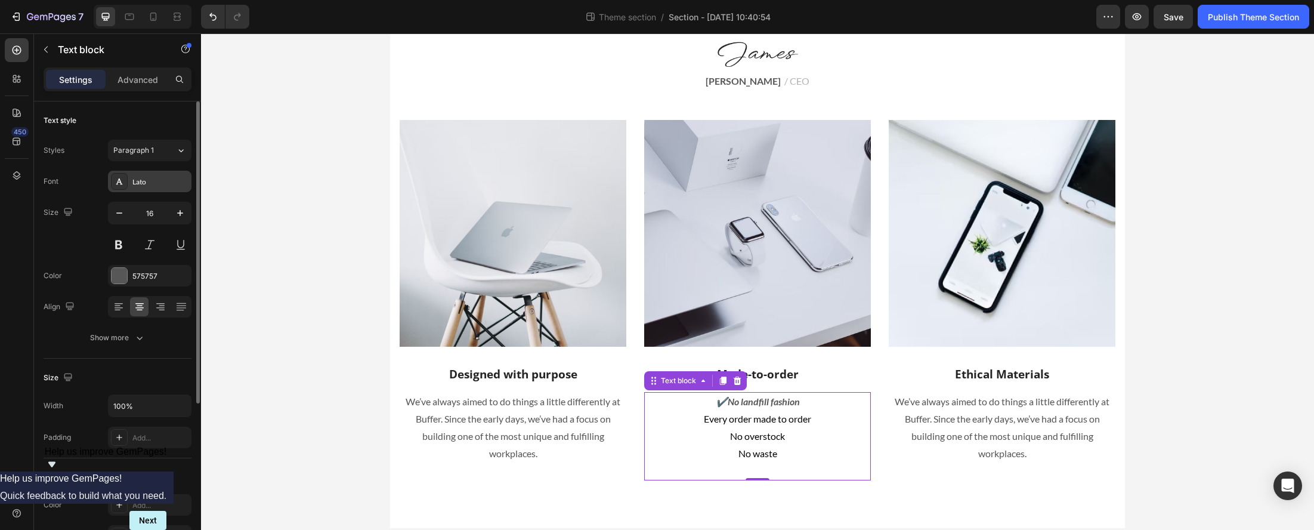
click at [150, 177] on div "Lato" at bounding box center [160, 182] width 56 height 11
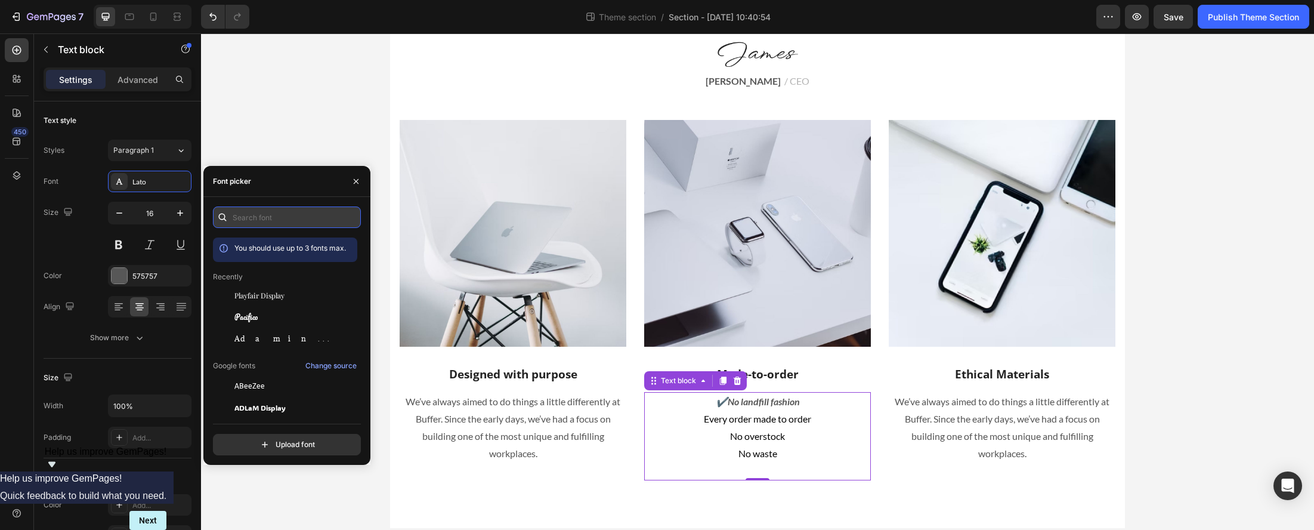
click at [255, 217] on input "text" at bounding box center [287, 216] width 148 height 21
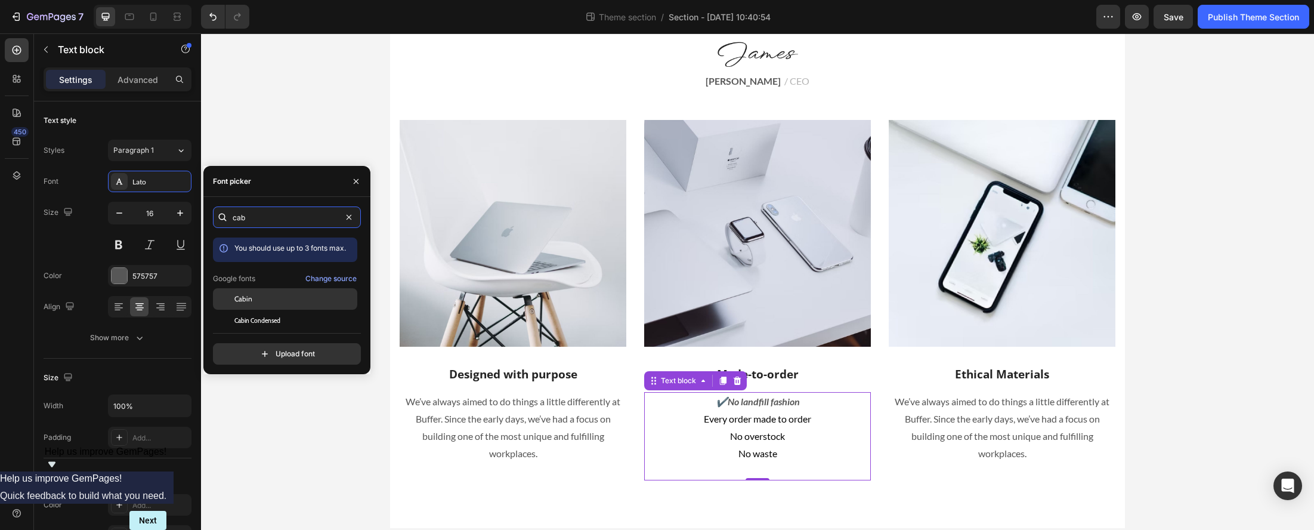
type input "cab"
click at [248, 299] on span "Cabin" at bounding box center [243, 299] width 18 height 11
click at [684, 502] on div "How It's Made Heading Transparency is our foundation. Here’s how your Givvo pie…" at bounding box center [757, 163] width 735 height 730
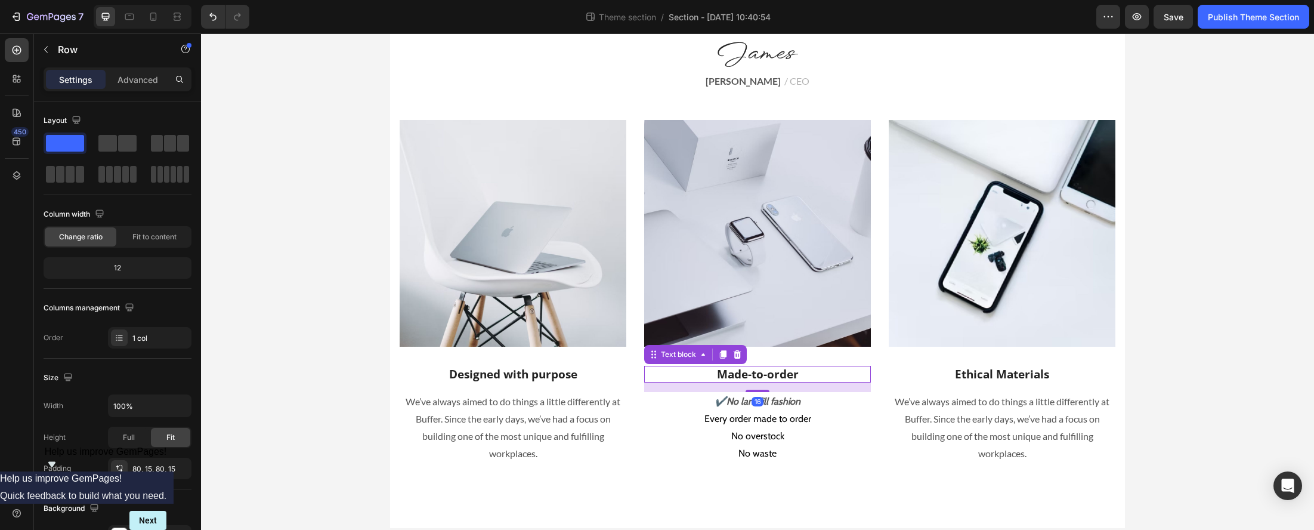
click at [743, 367] on p "Made-to-order" at bounding box center [758, 374] width 224 height 15
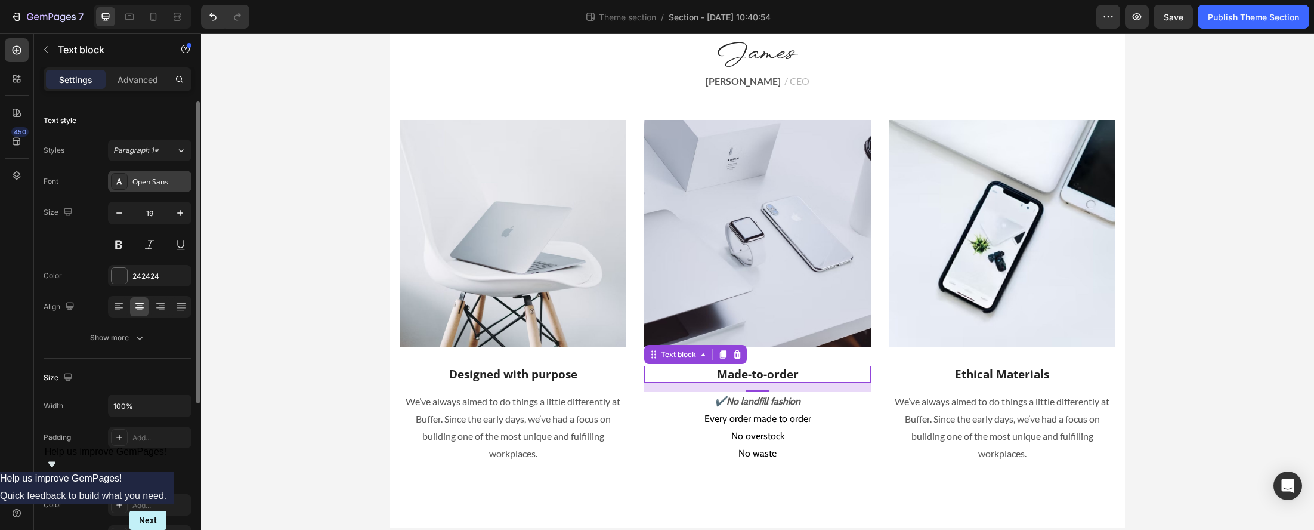
click at [157, 178] on div "Open Sans" at bounding box center [160, 182] width 56 height 11
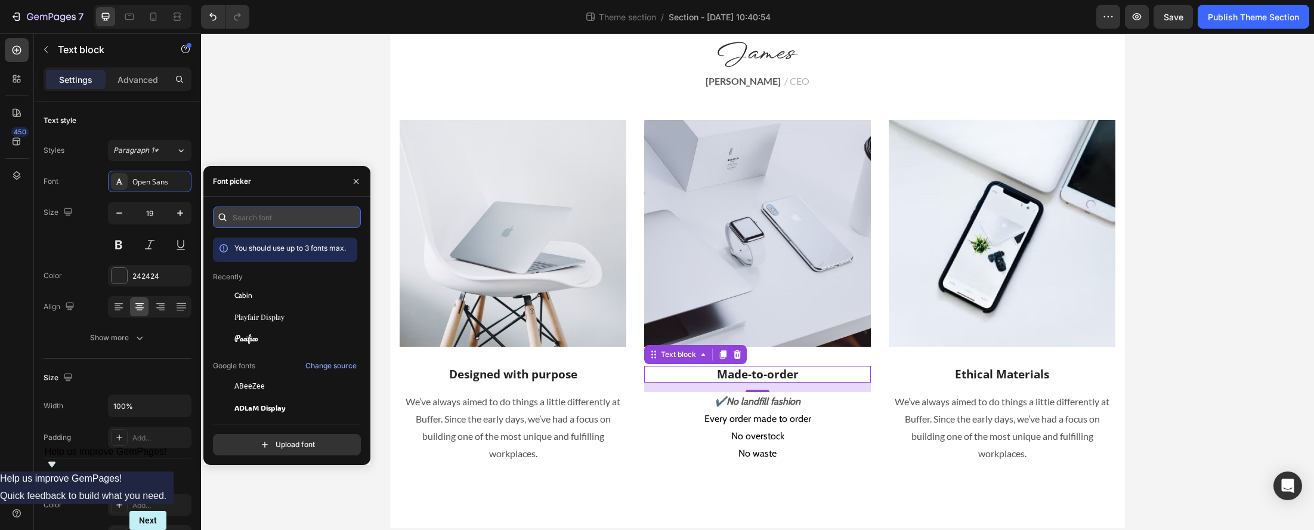
click at [240, 226] on input "text" at bounding box center [287, 216] width 148 height 21
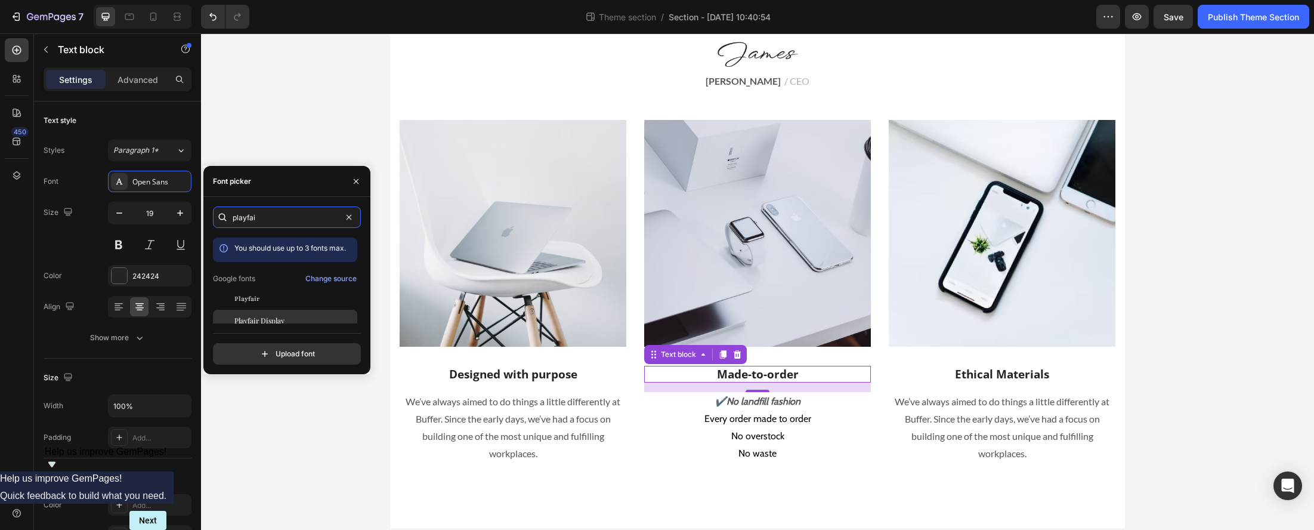
type input "playfai"
click at [251, 323] on span "Playfair Display" at bounding box center [259, 320] width 50 height 11
click at [842, 492] on div "How It's Made Heading Transparency is our foundation. Here’s how your Givvo pie…" at bounding box center [757, 163] width 735 height 730
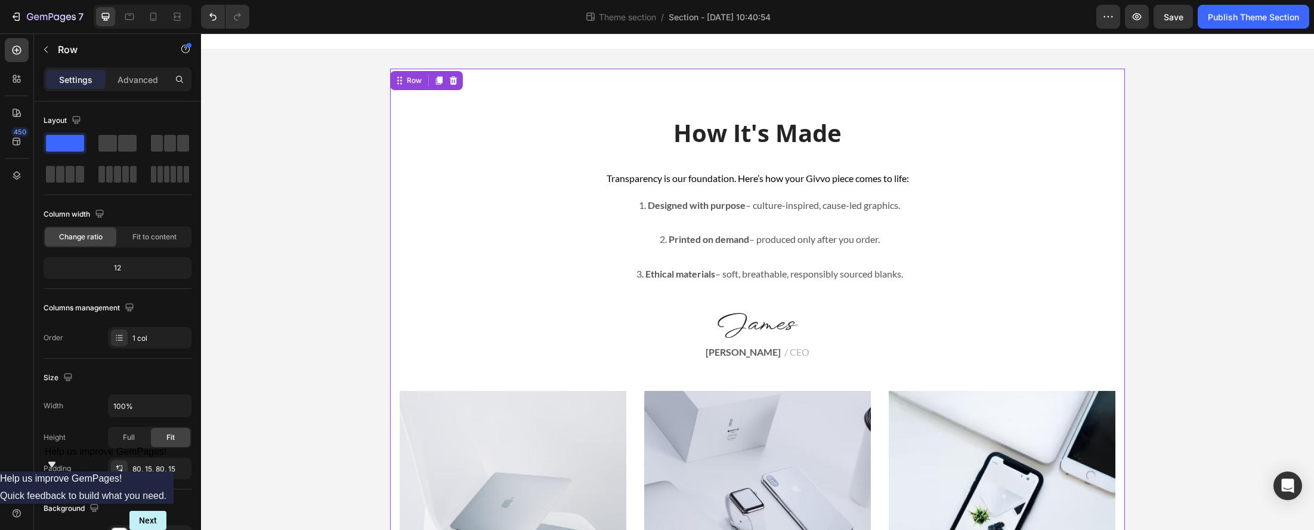
scroll to position [6, 0]
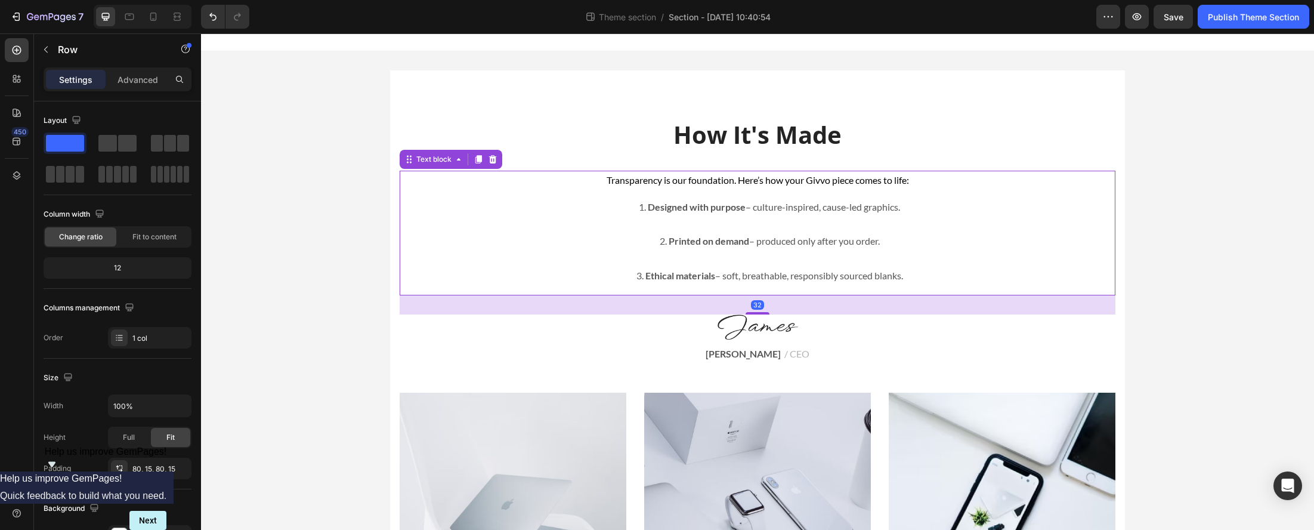
click at [654, 230] on li "Designed with purpose – culture-inspired, cause-led graphics." at bounding box center [769, 216] width 570 height 35
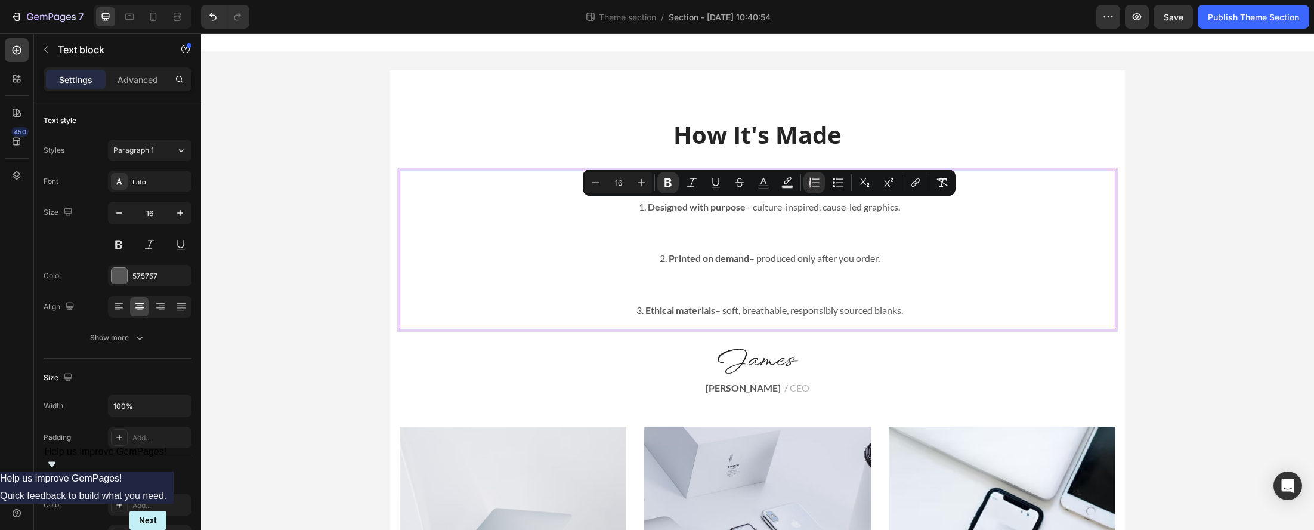
drag, startPoint x: 645, startPoint y: 207, endPoint x: 959, endPoint y: 312, distance: 330.9
click at [959, 312] on ol "Designed with purpose – culture-inspired, cause-led graphics. Printed on demand…" at bounding box center [758, 259] width 594 height 121
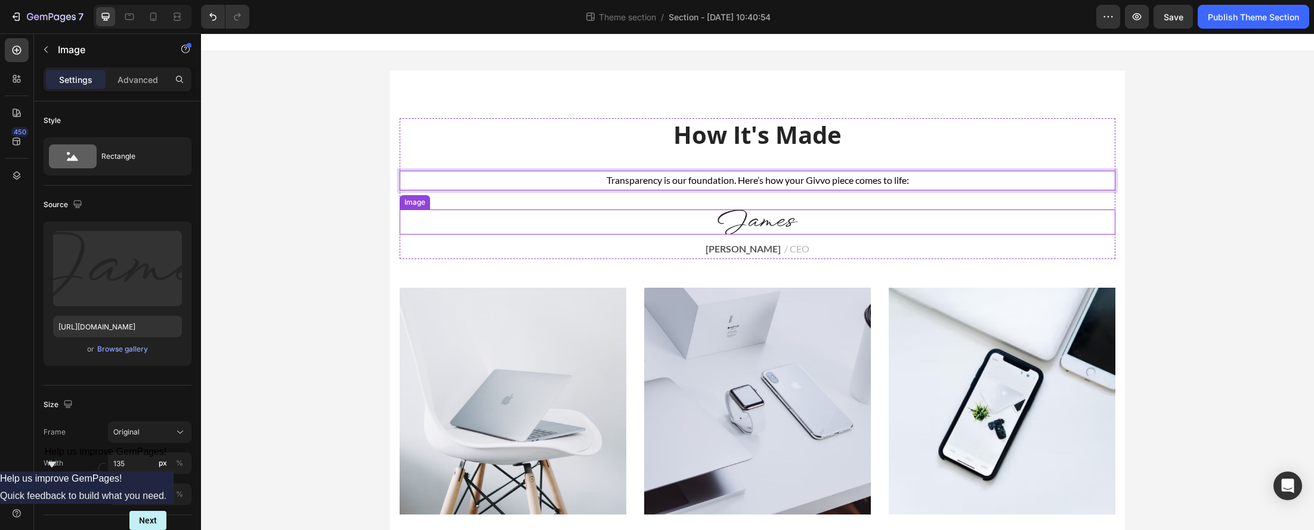
click at [788, 226] on img at bounding box center [758, 221] width 81 height 25
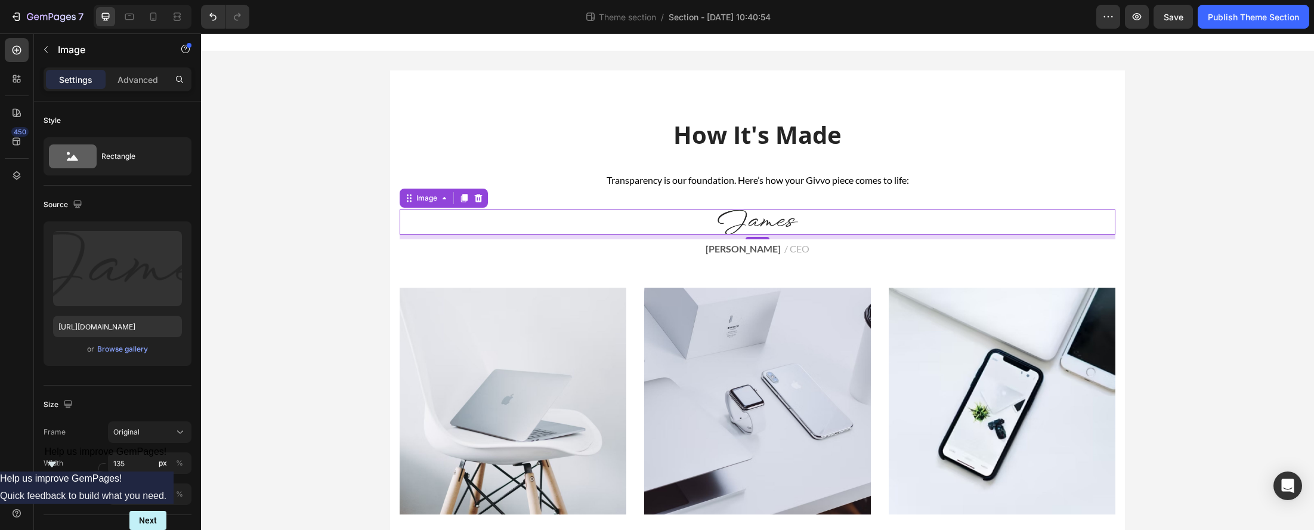
click at [894, 222] on div at bounding box center [758, 221] width 716 height 25
click at [481, 199] on icon at bounding box center [479, 198] width 8 height 8
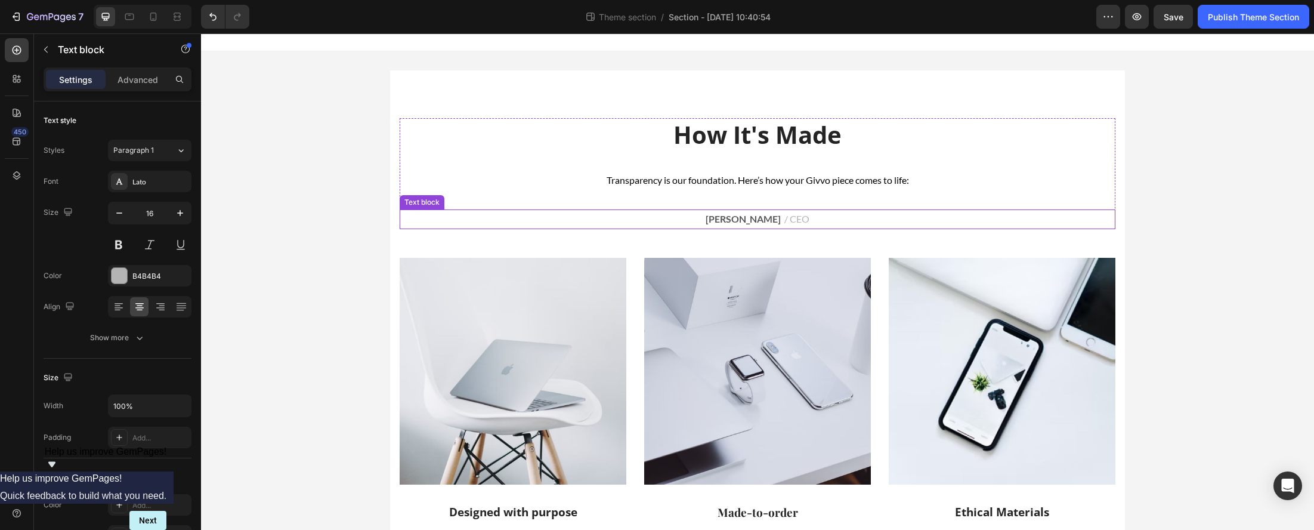
click at [758, 219] on strong "James Frank" at bounding box center [743, 218] width 75 height 11
click at [492, 196] on icon at bounding box center [493, 198] width 8 height 8
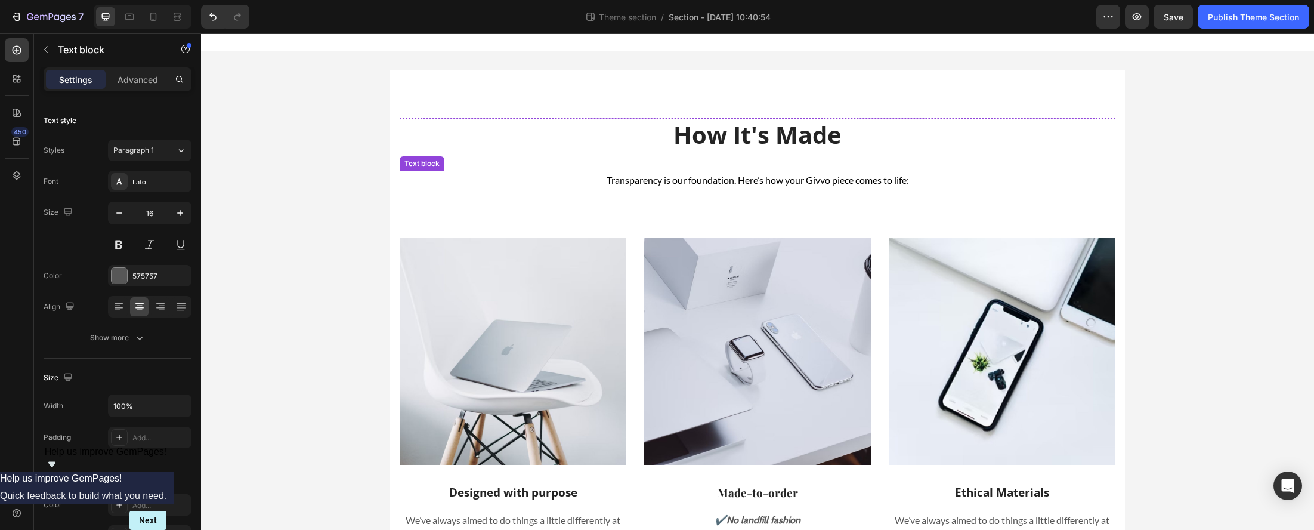
click at [704, 185] on span "Transparency is our foundation. Here’s how your Givvo piece comes to life:" at bounding box center [758, 179] width 302 height 11
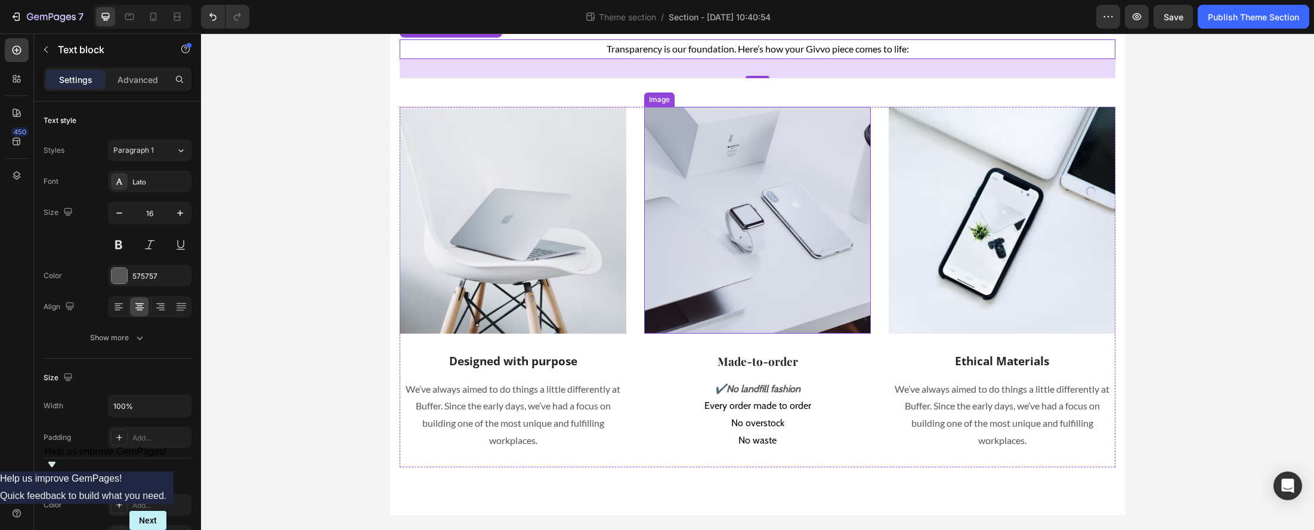
scroll to position [141, 0]
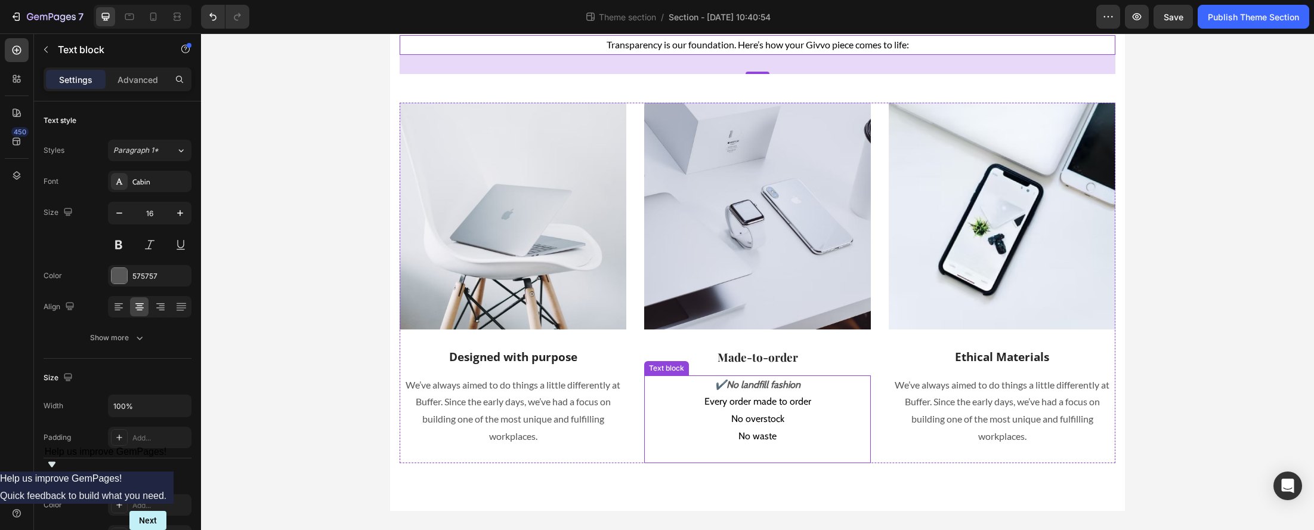
click at [765, 416] on span "No overstock" at bounding box center [757, 418] width 53 height 11
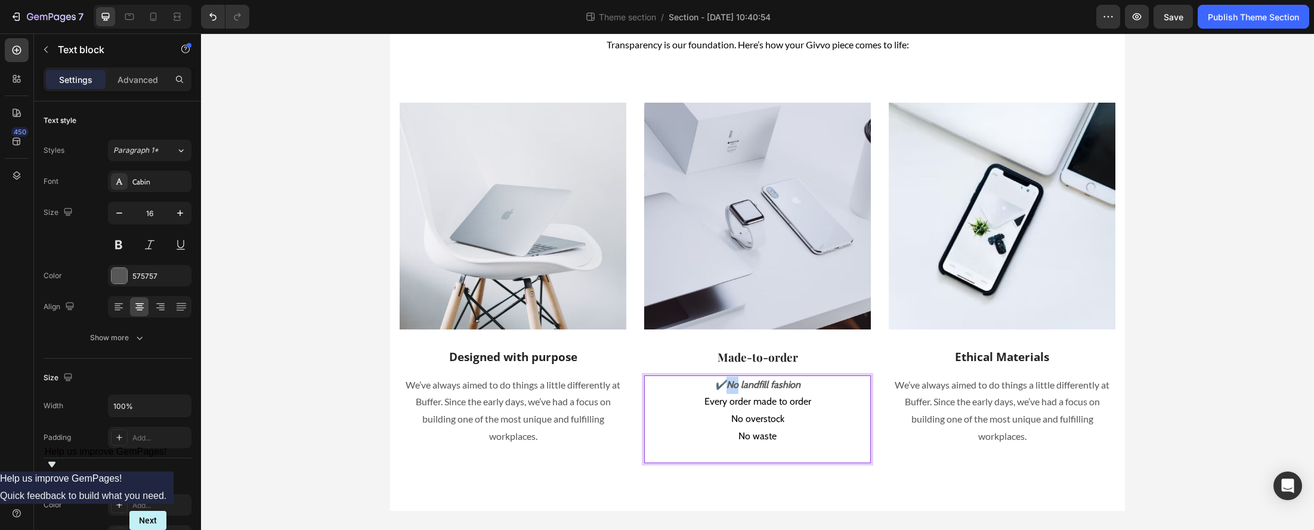
click at [736, 379] on strong "No landfill fashion" at bounding box center [764, 384] width 74 height 11
click at [768, 385] on strong "No landfill fashion" at bounding box center [764, 384] width 74 height 11
click at [802, 384] on p "✔️ No landfill fashion" at bounding box center [758, 384] width 224 height 17
drag, startPoint x: 802, startPoint y: 384, endPoint x: 697, endPoint y: 385, distance: 105.0
click at [697, 385] on p "✔️ No landfill fashion" at bounding box center [758, 384] width 224 height 17
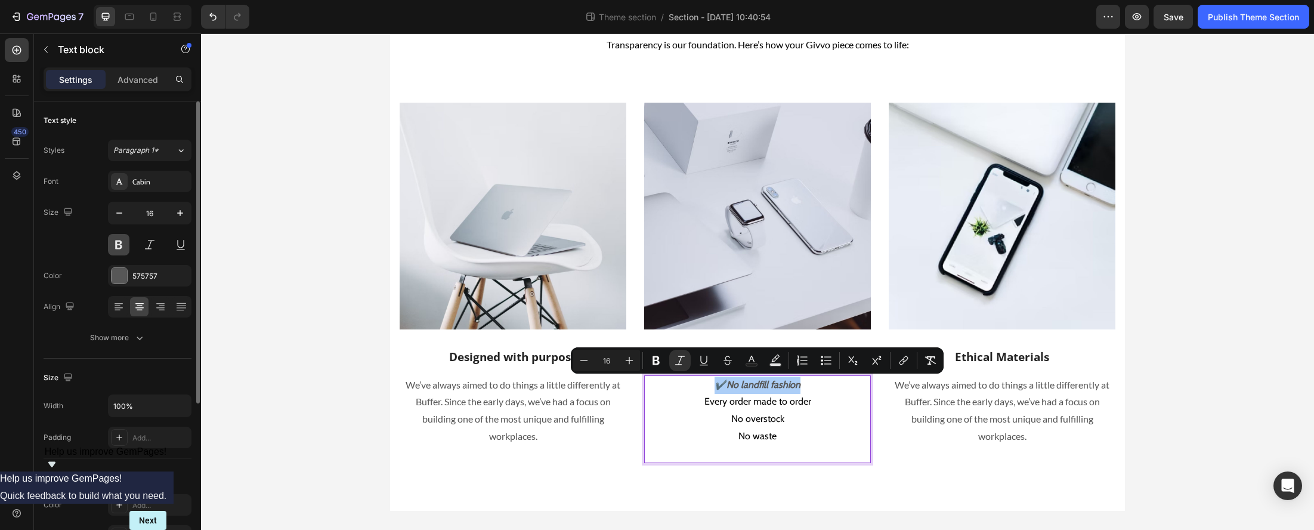
click at [121, 245] on button at bounding box center [118, 244] width 21 height 21
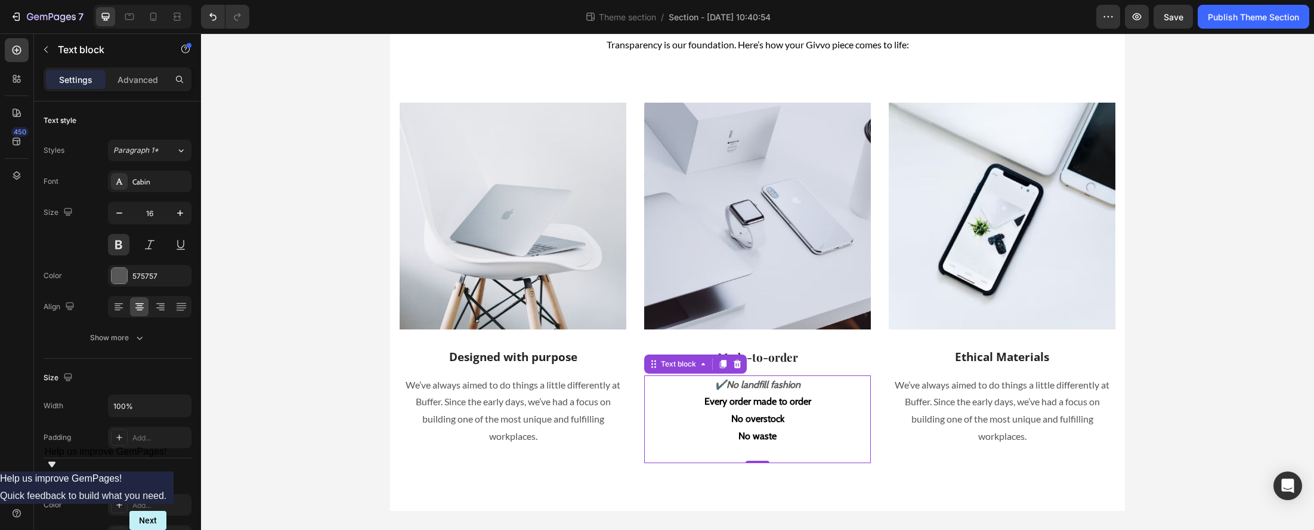
click at [752, 409] on p "Every order made to order" at bounding box center [758, 401] width 224 height 17
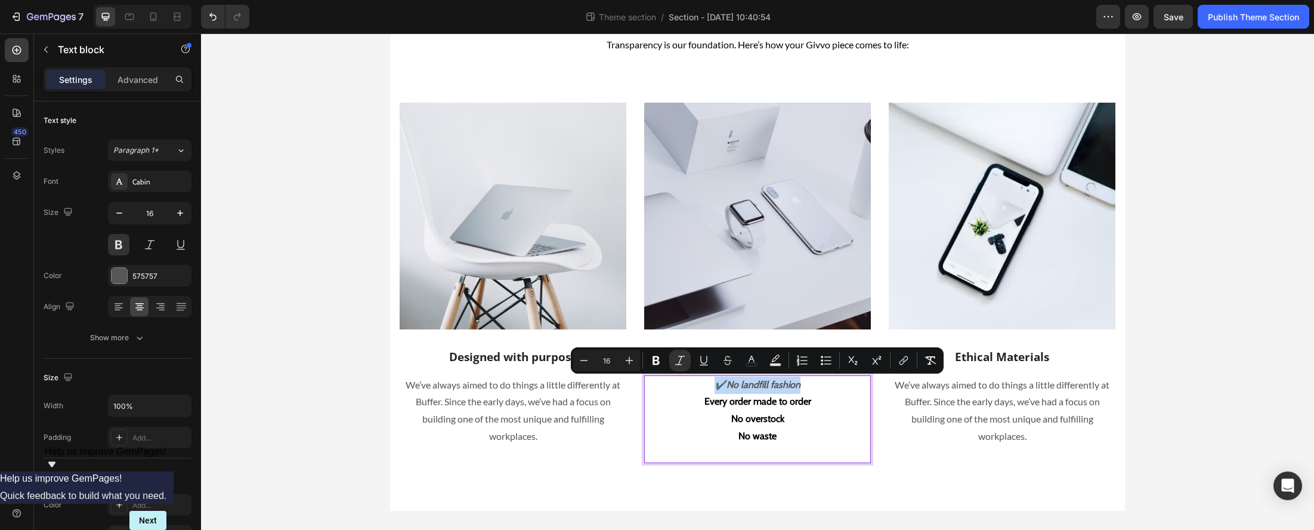
drag, startPoint x: 719, startPoint y: 385, endPoint x: 805, endPoint y: 385, distance: 85.9
click at [805, 385] on p "✔️ No landfill fashion" at bounding box center [758, 384] width 224 height 17
click at [657, 354] on icon "Editor contextual toolbar" at bounding box center [656, 360] width 12 height 12
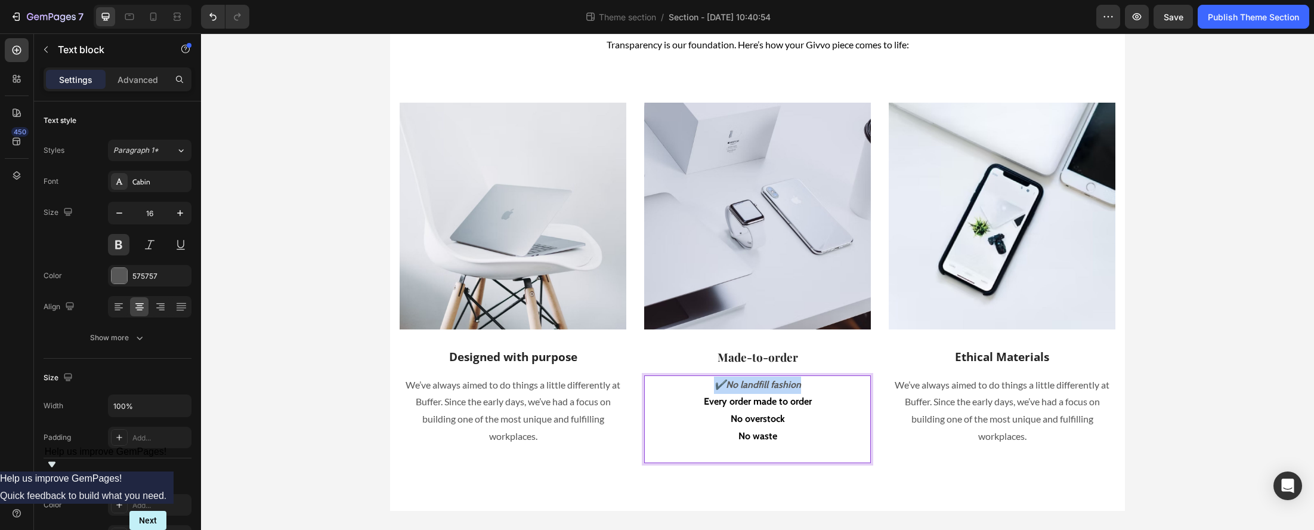
drag, startPoint x: 712, startPoint y: 384, endPoint x: 825, endPoint y: 385, distance: 112.8
click at [825, 385] on p "✔️No landfill fashion" at bounding box center [758, 384] width 224 height 17
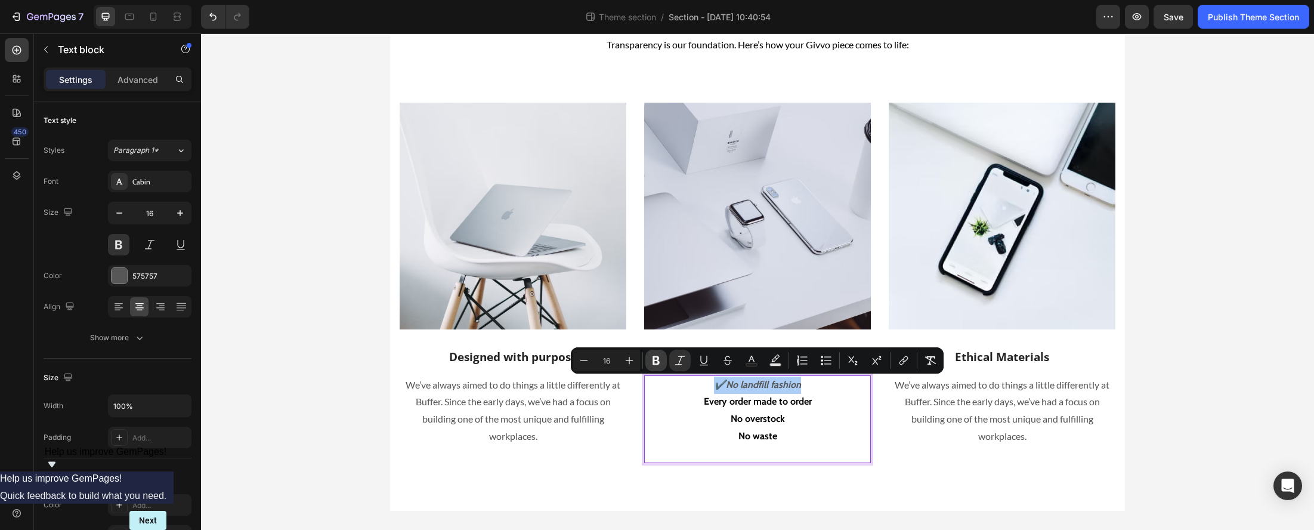
click at [656, 357] on icon "Editor contextual toolbar" at bounding box center [656, 360] width 7 height 9
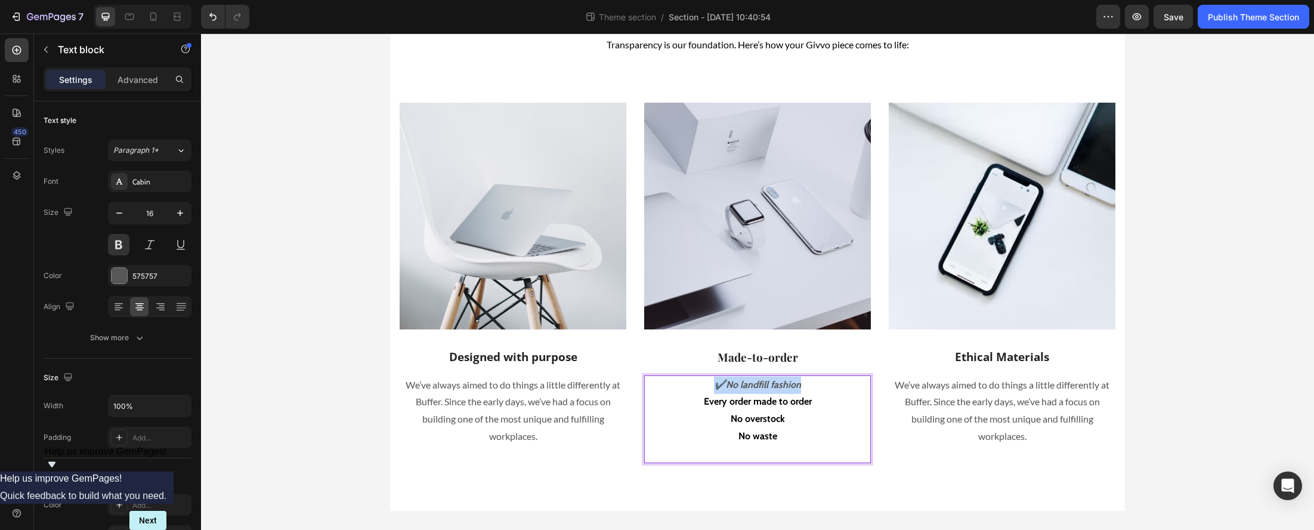
drag, startPoint x: 715, startPoint y: 384, endPoint x: 808, endPoint y: 391, distance: 93.3
click at [808, 391] on p "✔️No landfill fashion" at bounding box center [758, 384] width 224 height 17
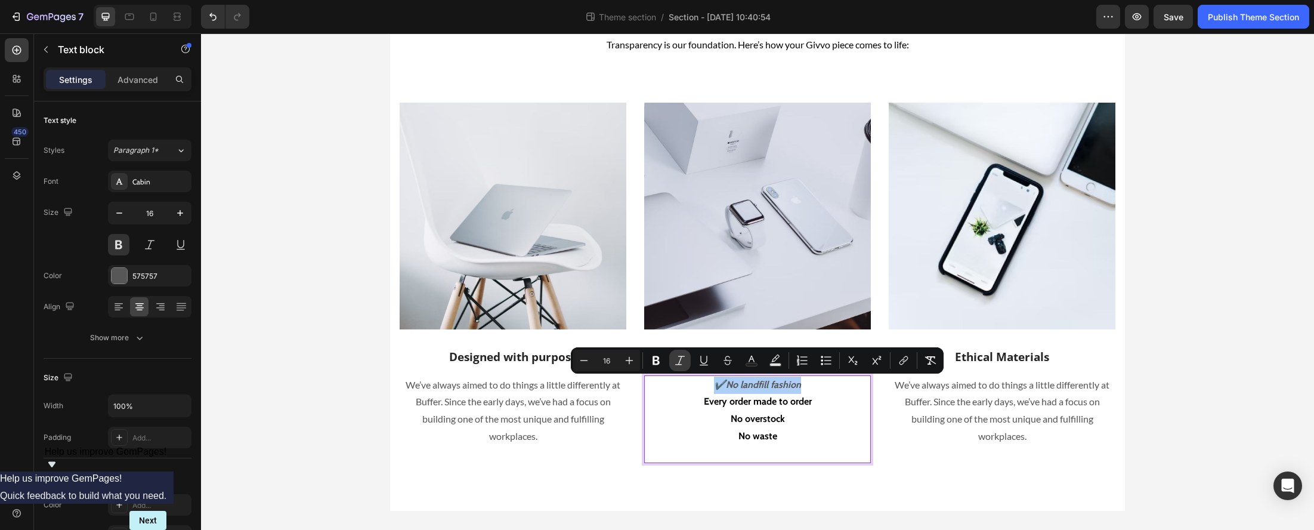
click at [680, 357] on icon "Editor contextual toolbar" at bounding box center [680, 360] width 12 height 12
click at [680, 360] on icon "Editor contextual toolbar" at bounding box center [680, 360] width 12 height 12
click at [705, 362] on icon "Editor contextual toolbar" at bounding box center [704, 360] width 12 height 12
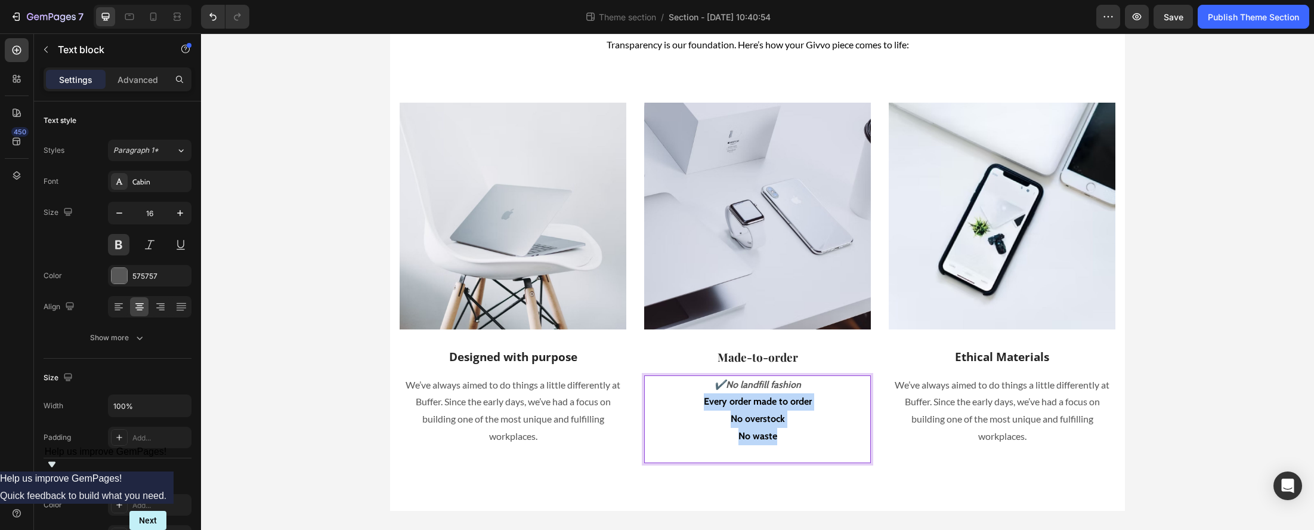
drag, startPoint x: 706, startPoint y: 401, endPoint x: 827, endPoint y: 440, distance: 127.0
click at [827, 440] on div "✔️No landfill fashion Every order made to order No overstock No waste" at bounding box center [757, 419] width 227 height 88
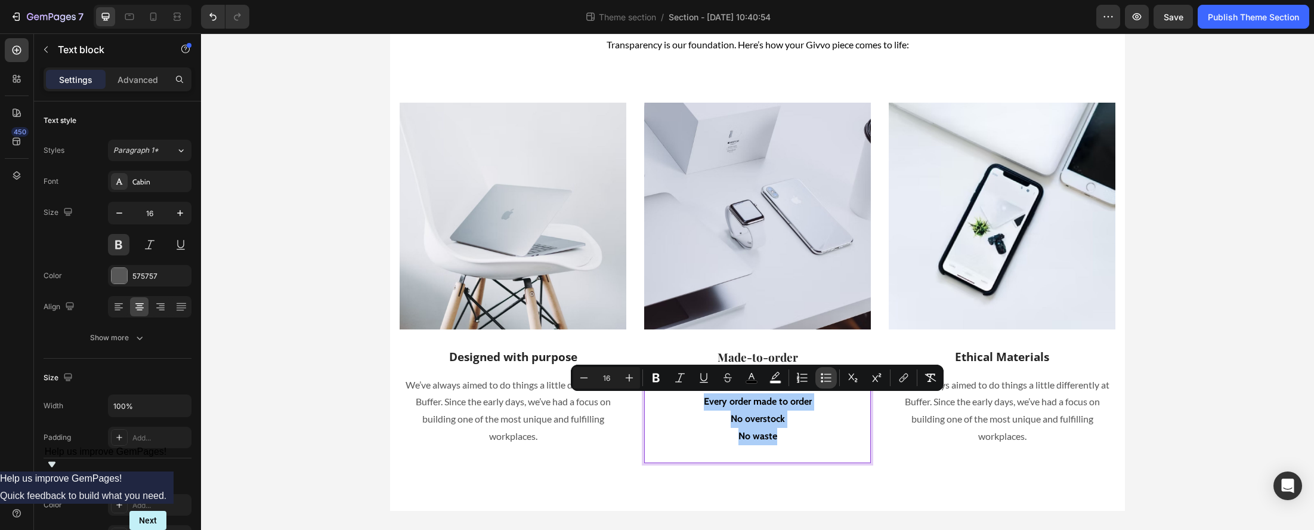
click at [826, 379] on icon "Editor contextual toolbar" at bounding box center [826, 378] width 12 height 12
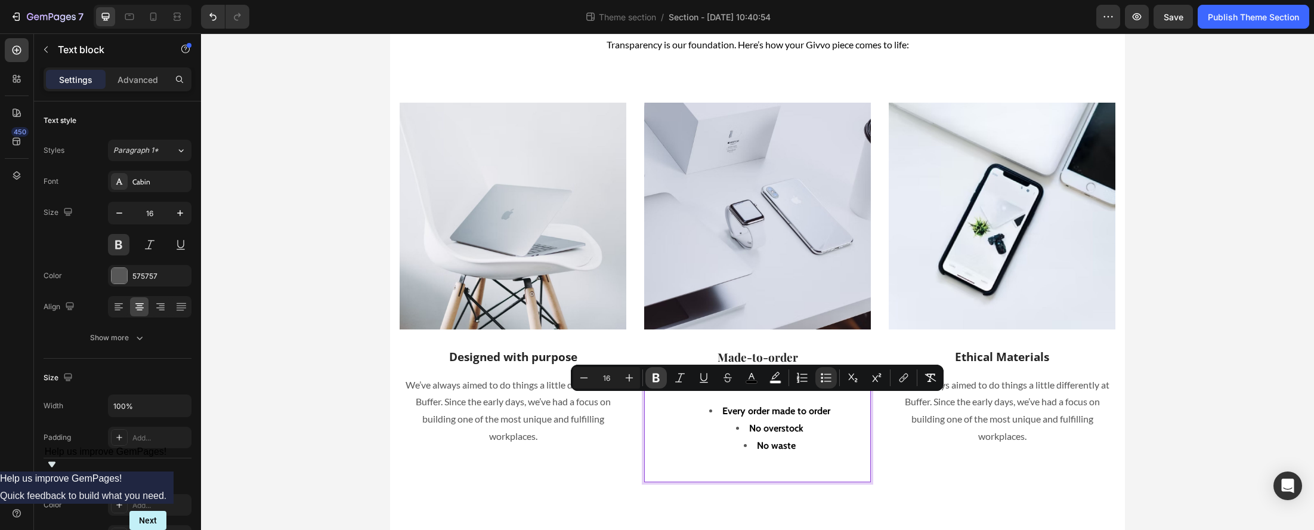
click at [657, 375] on icon "Editor contextual toolbar" at bounding box center [656, 377] width 7 height 9
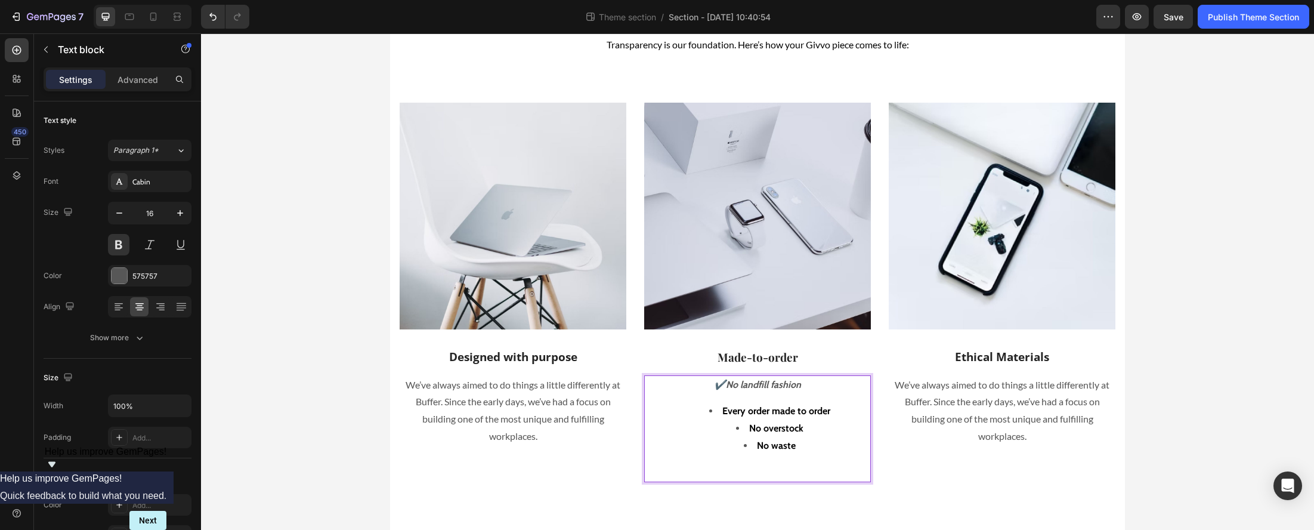
click at [719, 410] on li "Every order made to order" at bounding box center [769, 411] width 200 height 17
drag, startPoint x: 719, startPoint y: 410, endPoint x: 810, endPoint y: 447, distance: 97.7
click at [810, 447] on ul "Every order made to order No overstock No waste" at bounding box center [758, 428] width 224 height 51
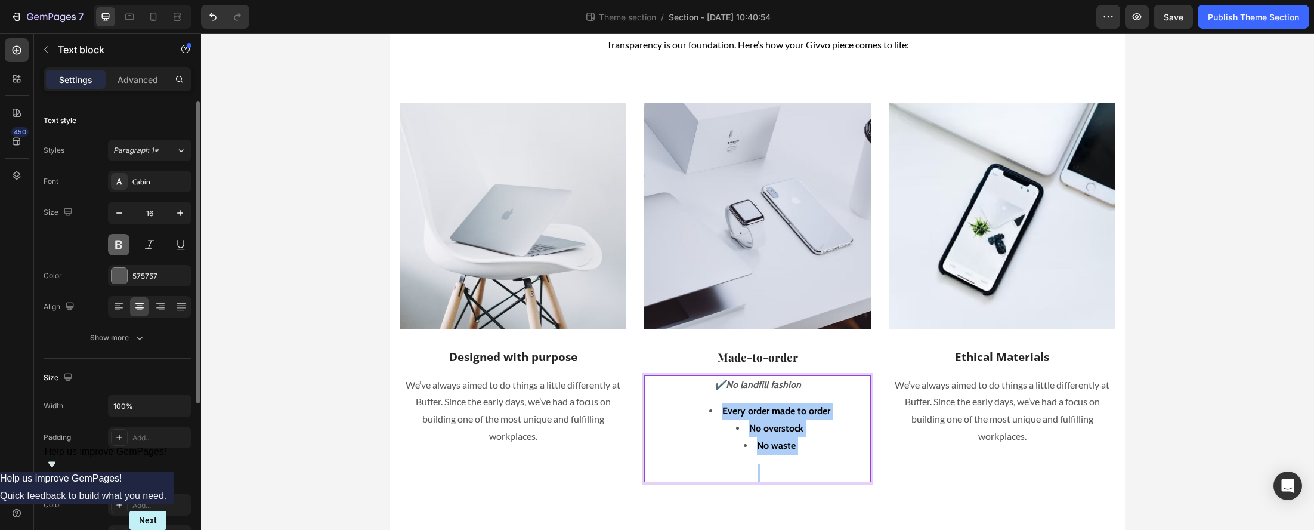
click at [121, 243] on button at bounding box center [118, 244] width 21 height 21
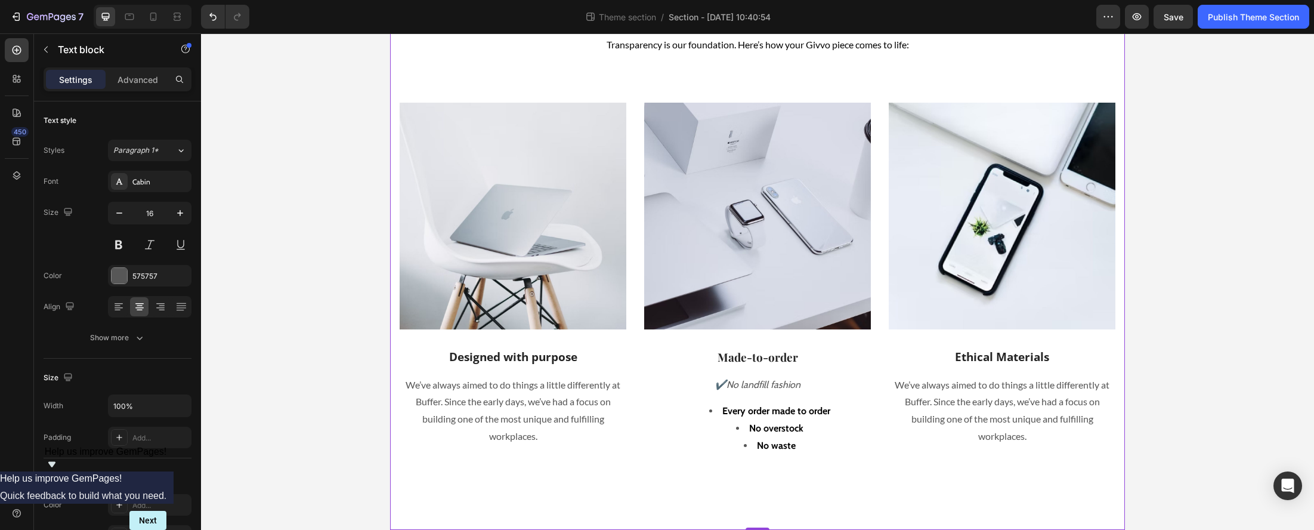
click at [738, 505] on div "How It's Made Heading Transparency is our foundation. Here’s how your Givvo pie…" at bounding box center [757, 232] width 735 height 595
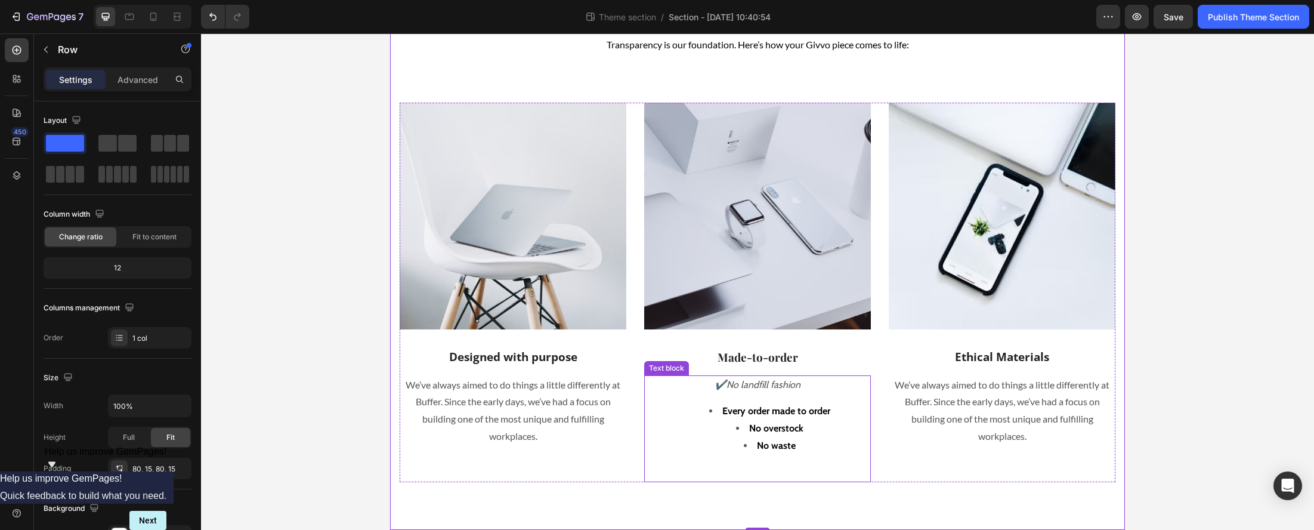
click at [733, 409] on strong "Every order made to order" at bounding box center [776, 410] width 108 height 11
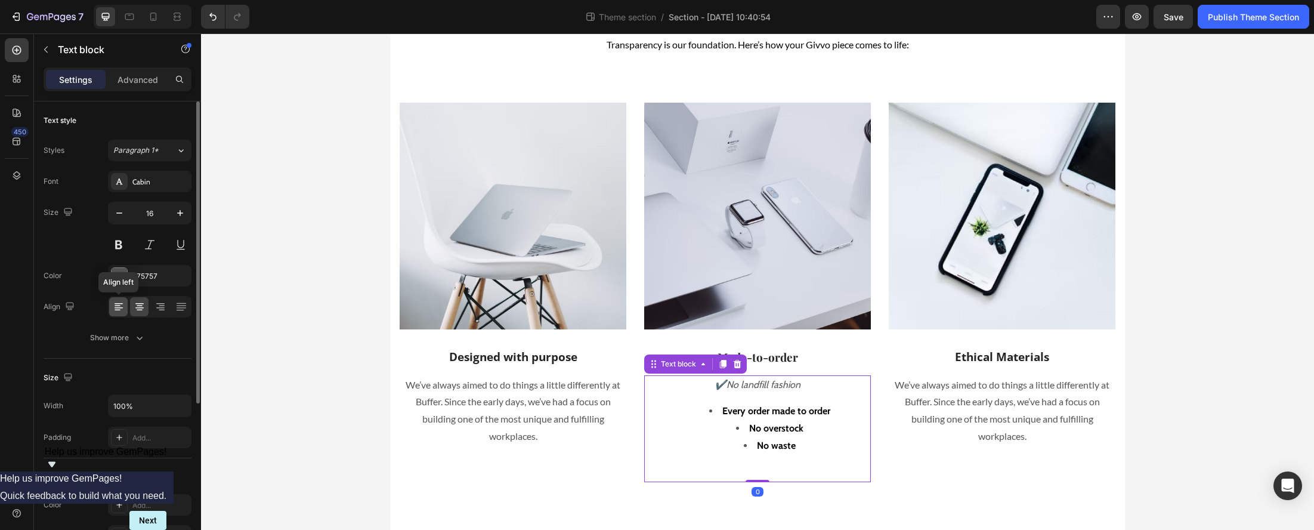
click at [121, 308] on icon at bounding box center [119, 307] width 12 height 12
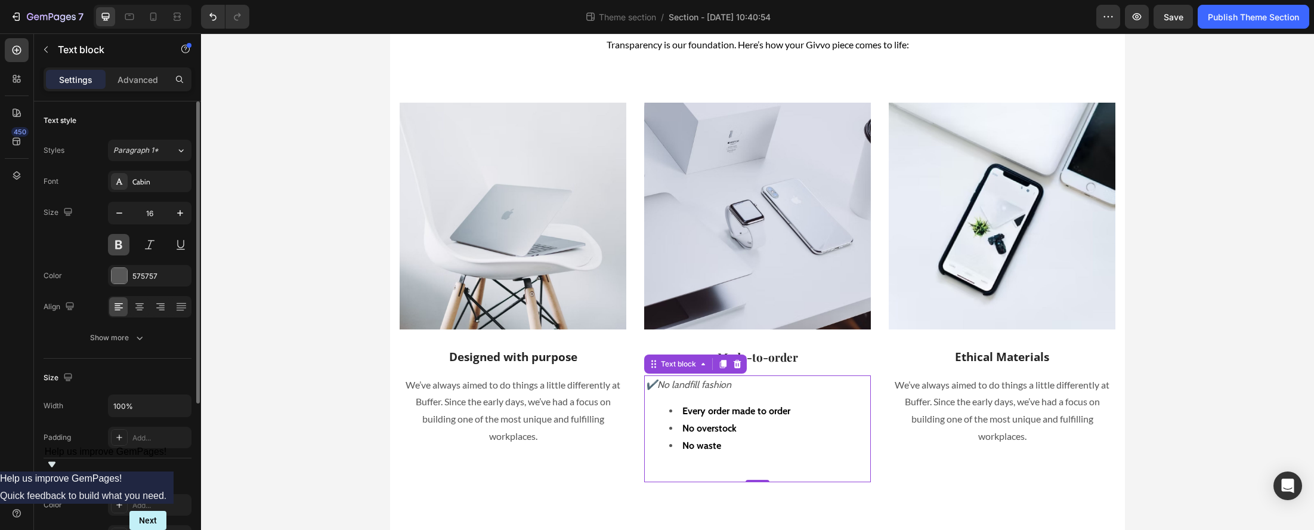
click at [119, 246] on button at bounding box center [118, 244] width 21 height 21
click at [118, 241] on button at bounding box center [118, 244] width 21 height 21
click at [117, 240] on button at bounding box center [118, 244] width 21 height 21
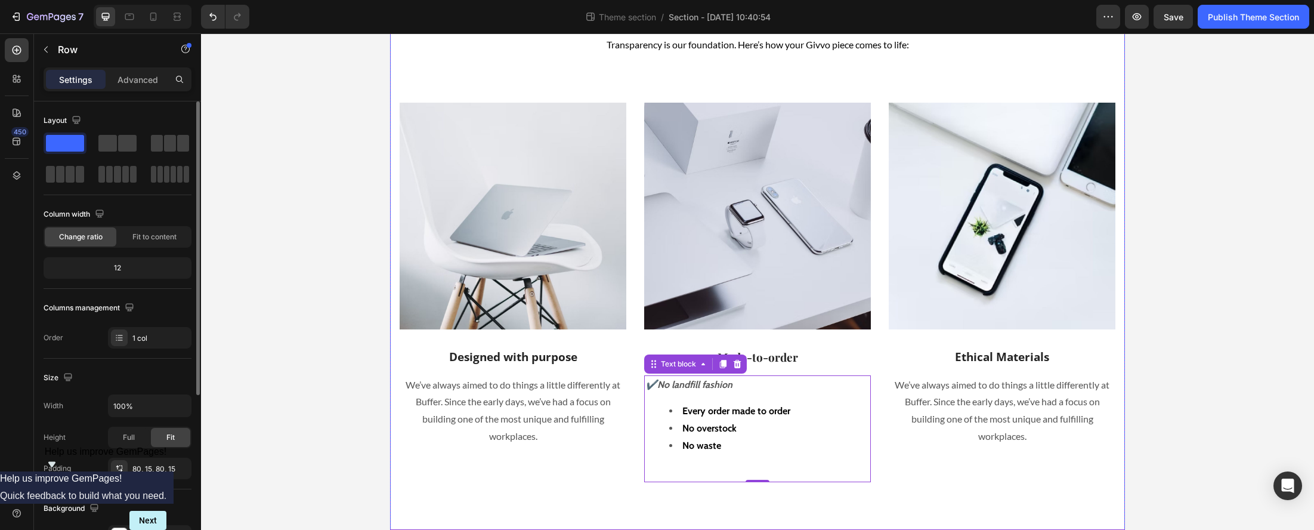
click at [926, 507] on div "How It's Made Heading Transparency is our foundation. Here’s how your Givvo pie…" at bounding box center [757, 232] width 735 height 595
click at [750, 390] on p "✔️No landfill fashion" at bounding box center [758, 384] width 224 height 17
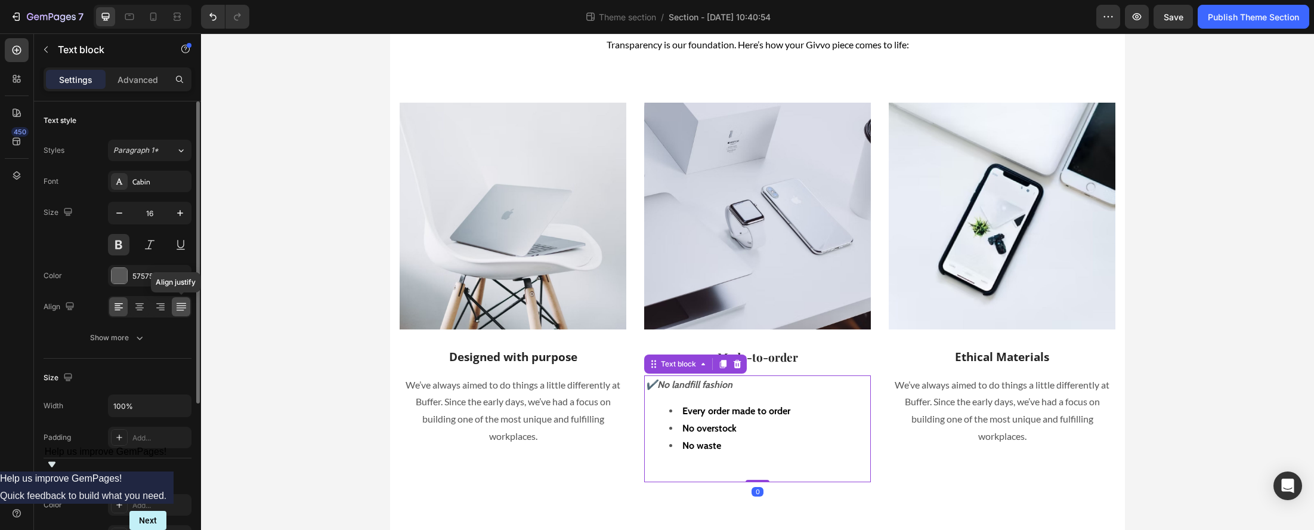
click at [179, 313] on div at bounding box center [181, 306] width 18 height 19
click at [182, 305] on icon at bounding box center [181, 305] width 10 height 1
click at [183, 305] on icon at bounding box center [181, 305] width 10 height 1
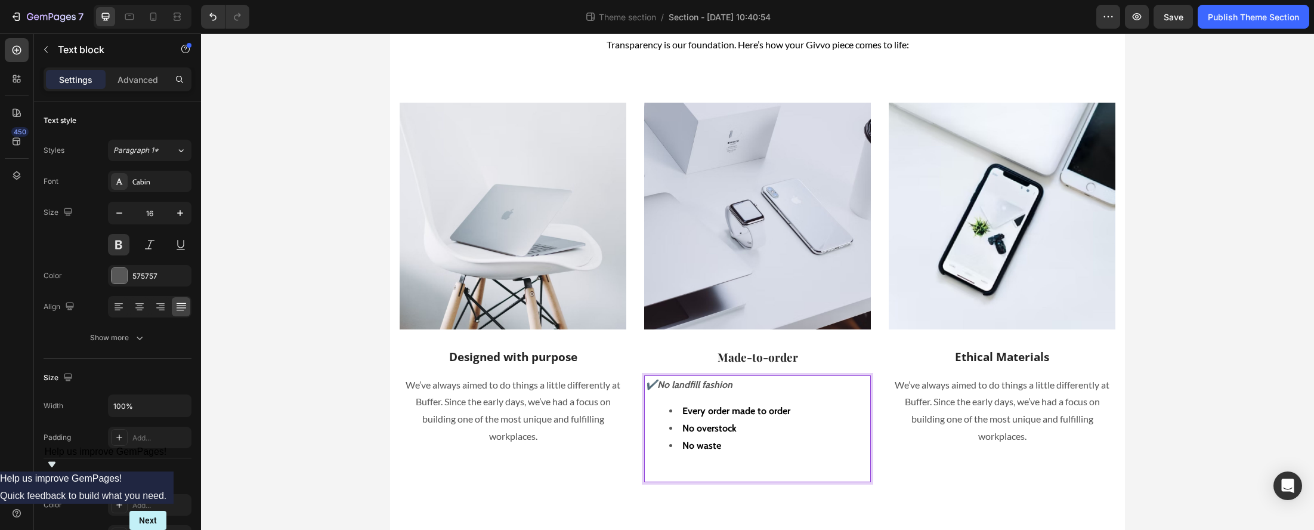
click at [741, 401] on div "✔️No landfill fashion Every order made to order No overstock No waste" at bounding box center [757, 428] width 227 height 107
click at [695, 396] on div "✔️No landfill fashion Every order made to order No overstock No waste" at bounding box center [757, 428] width 227 height 107
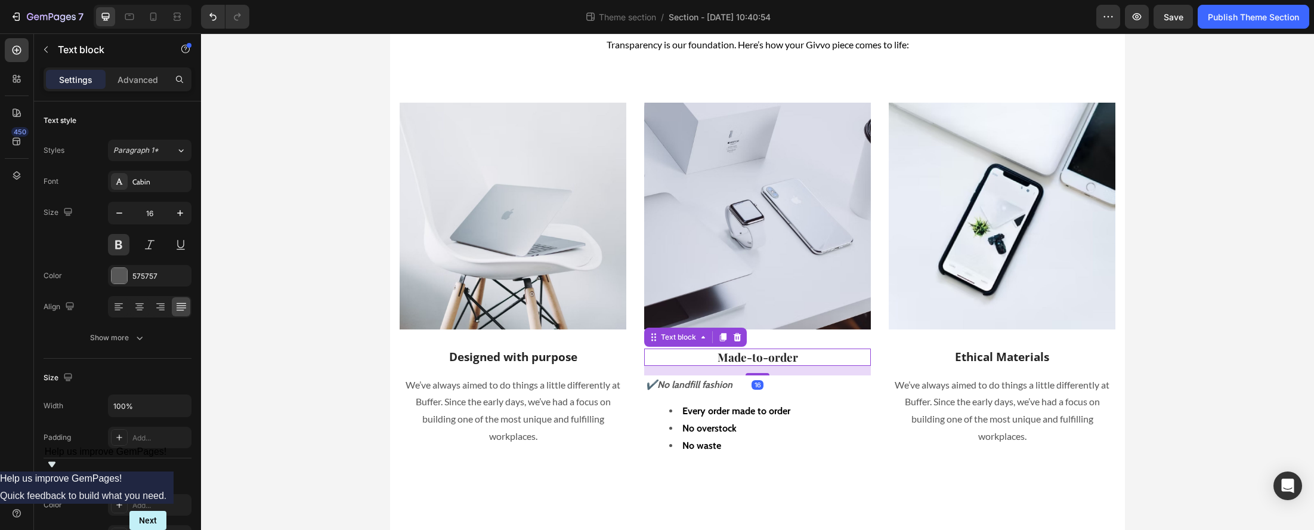
click at [761, 357] on p "Made-to-order" at bounding box center [758, 357] width 224 height 15
click at [181, 146] on icon at bounding box center [181, 150] width 10 height 12
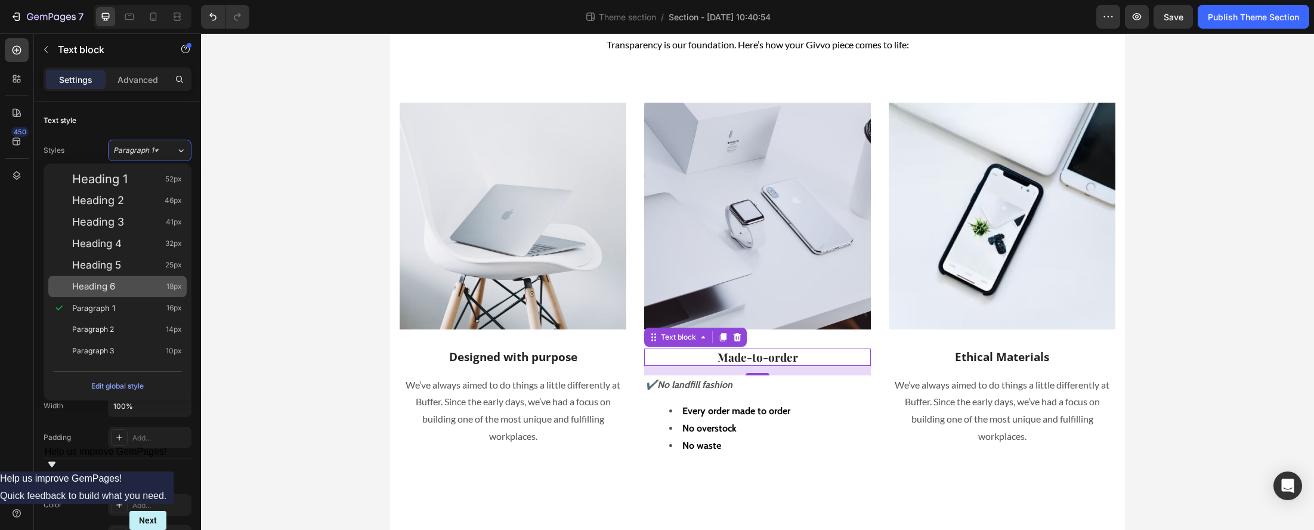
click at [104, 278] on div "Heading 6 18px" at bounding box center [117, 286] width 138 height 21
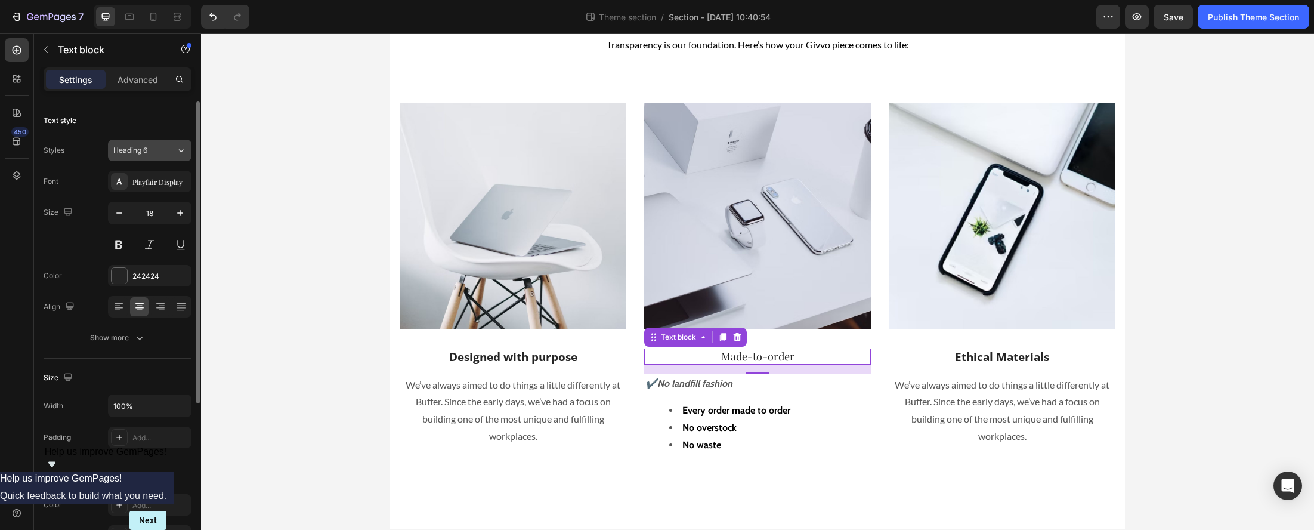
click at [150, 148] on div "Heading 6" at bounding box center [137, 150] width 48 height 11
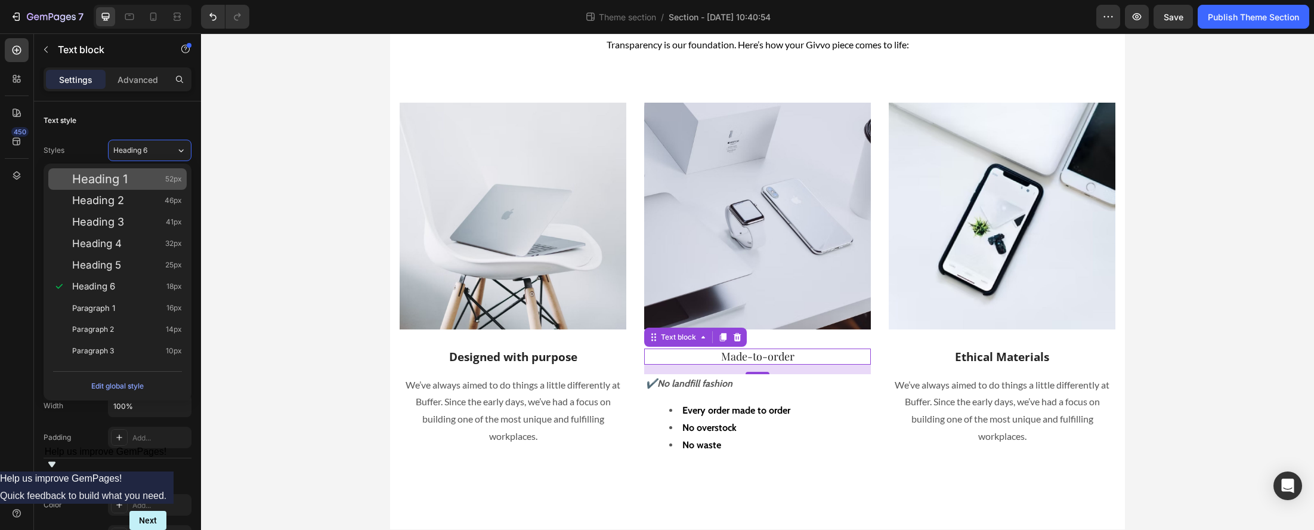
click at [122, 182] on span "Heading 1" at bounding box center [99, 179] width 55 height 12
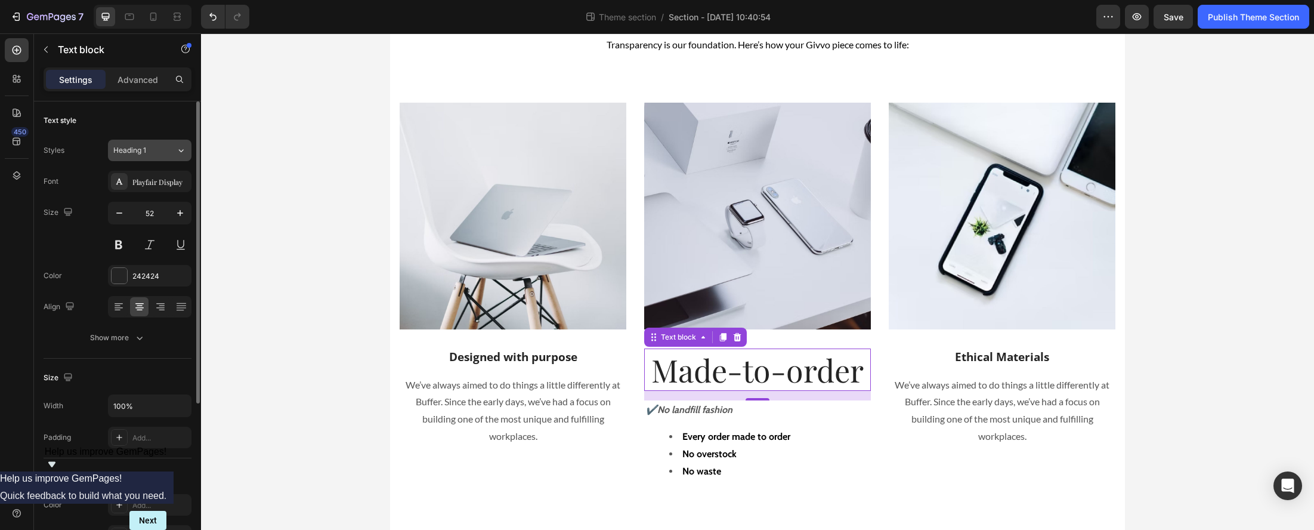
click at [160, 150] on div "Heading 1" at bounding box center [137, 150] width 48 height 11
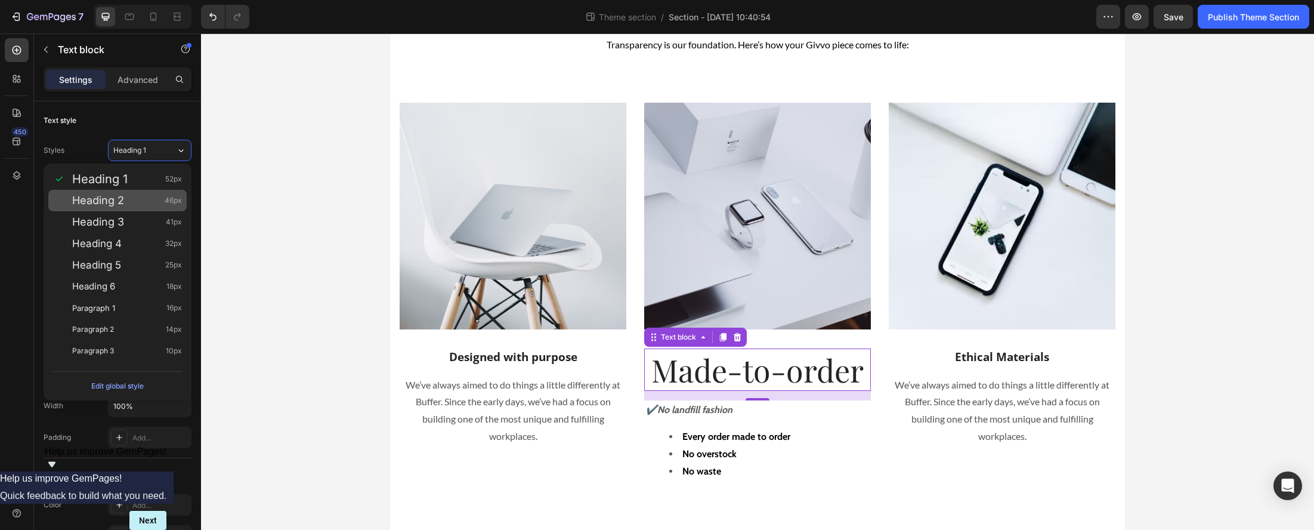
click at [121, 197] on span "Heading 2" at bounding box center [98, 200] width 52 height 12
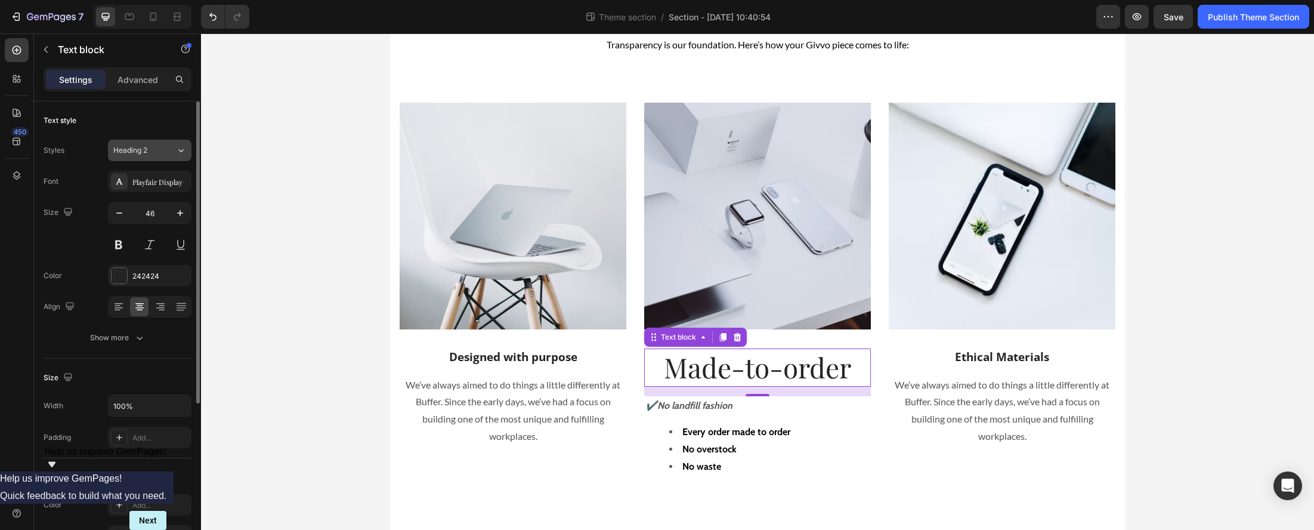
click at [149, 152] on div "Heading 2" at bounding box center [137, 150] width 48 height 11
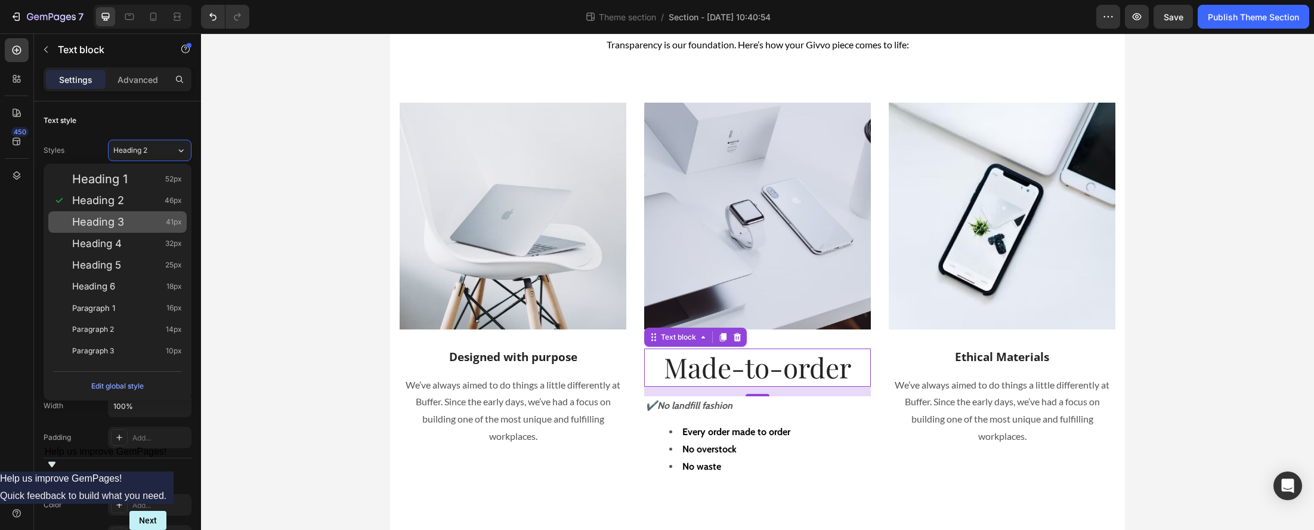
click at [117, 223] on span "Heading 3" at bounding box center [98, 222] width 52 height 12
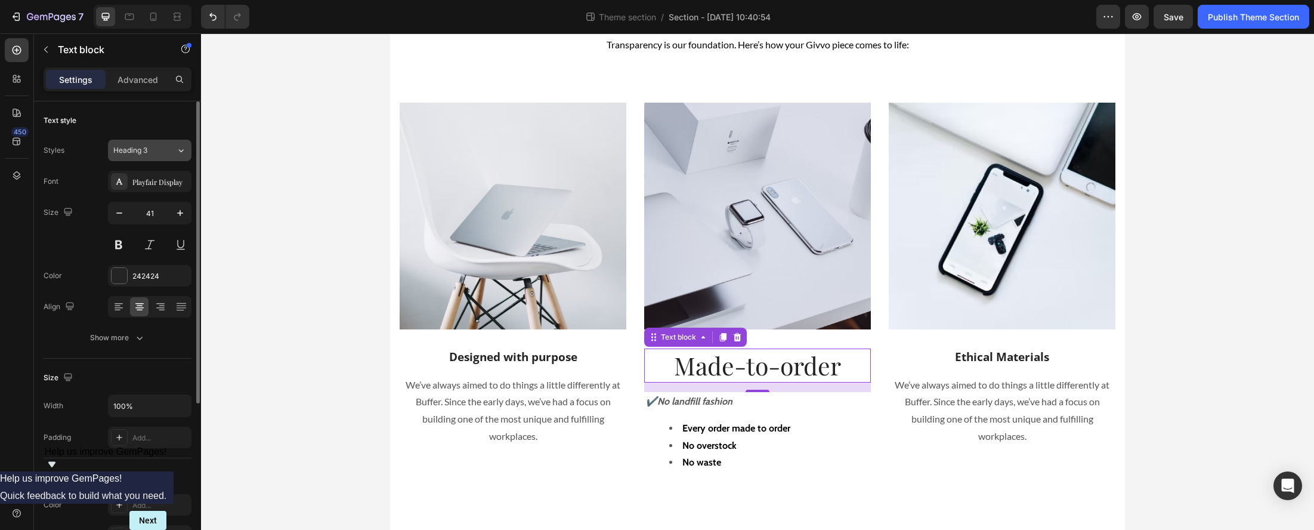
click at [147, 147] on span "Heading 3" at bounding box center [130, 150] width 34 height 11
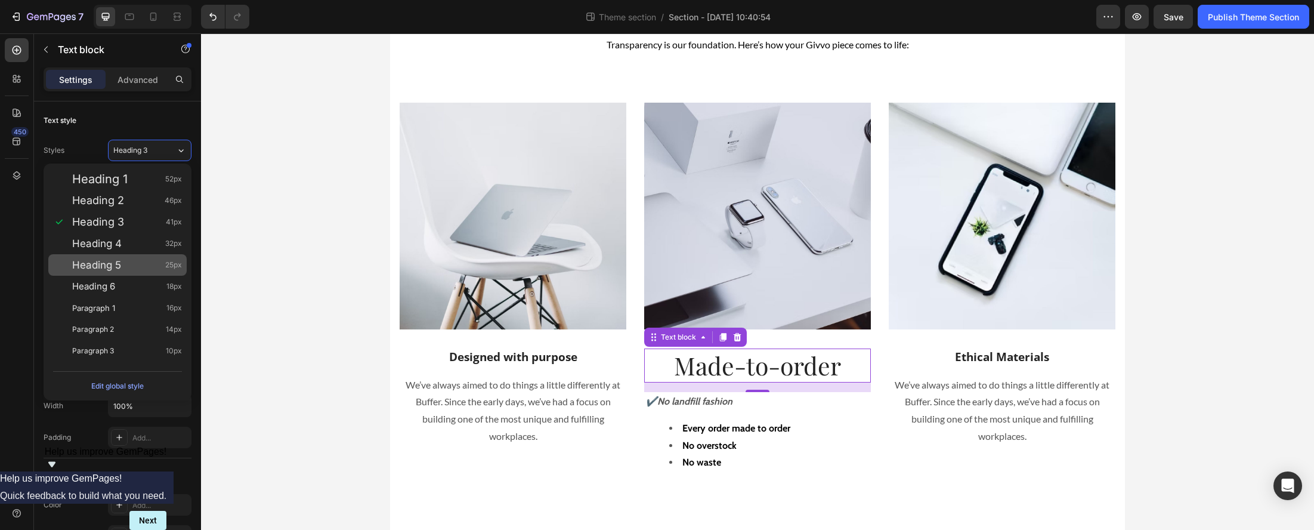
click at [110, 254] on div "Heading 5 25px" at bounding box center [117, 264] width 138 height 21
type input "25"
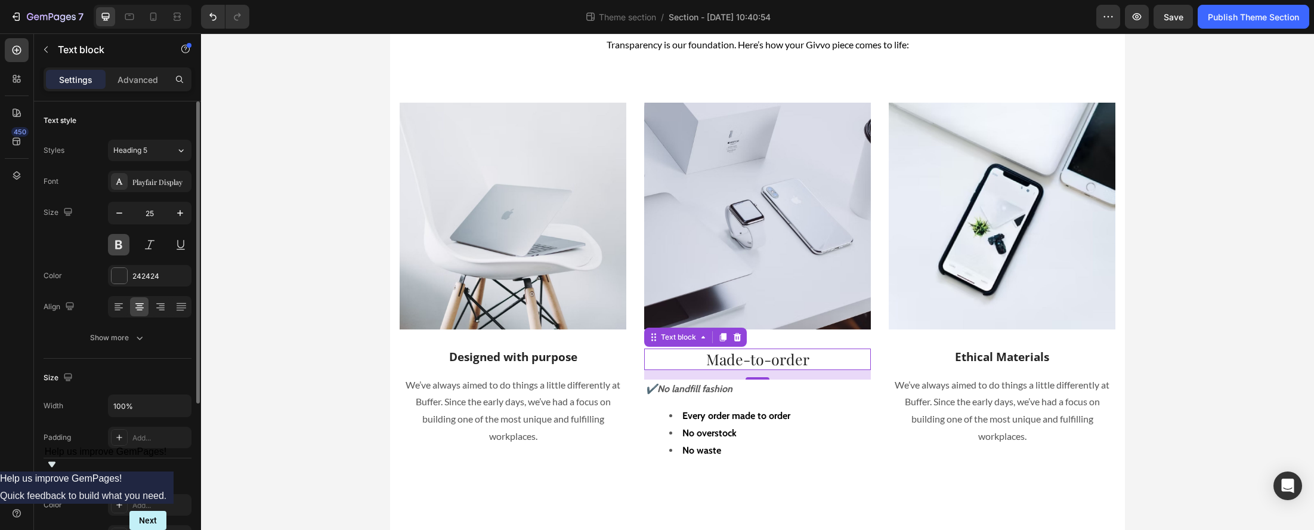
click at [122, 240] on button at bounding box center [118, 244] width 21 height 21
click at [148, 243] on button at bounding box center [149, 244] width 21 height 21
click at [119, 306] on icon at bounding box center [119, 307] width 12 height 12
click at [776, 489] on div "How It's Made Heading Transparency is our foundation. Here’s how your Givvo pie…" at bounding box center [757, 235] width 735 height 600
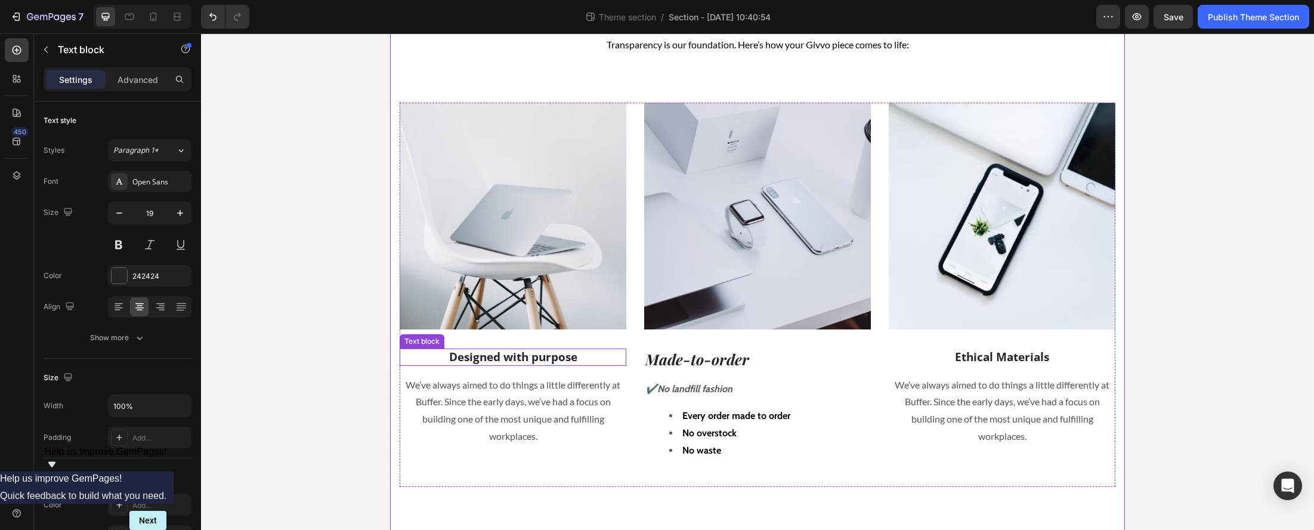
click at [480, 354] on p "Designed with purpose" at bounding box center [513, 357] width 224 height 15
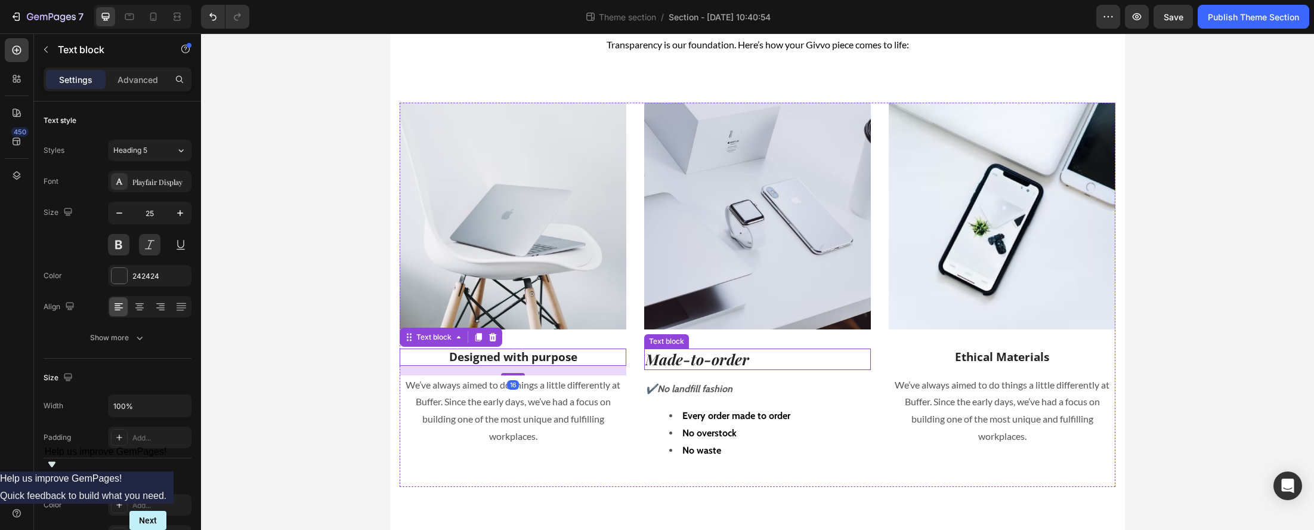
click at [704, 352] on p "Made-to-order" at bounding box center [758, 360] width 224 height 20
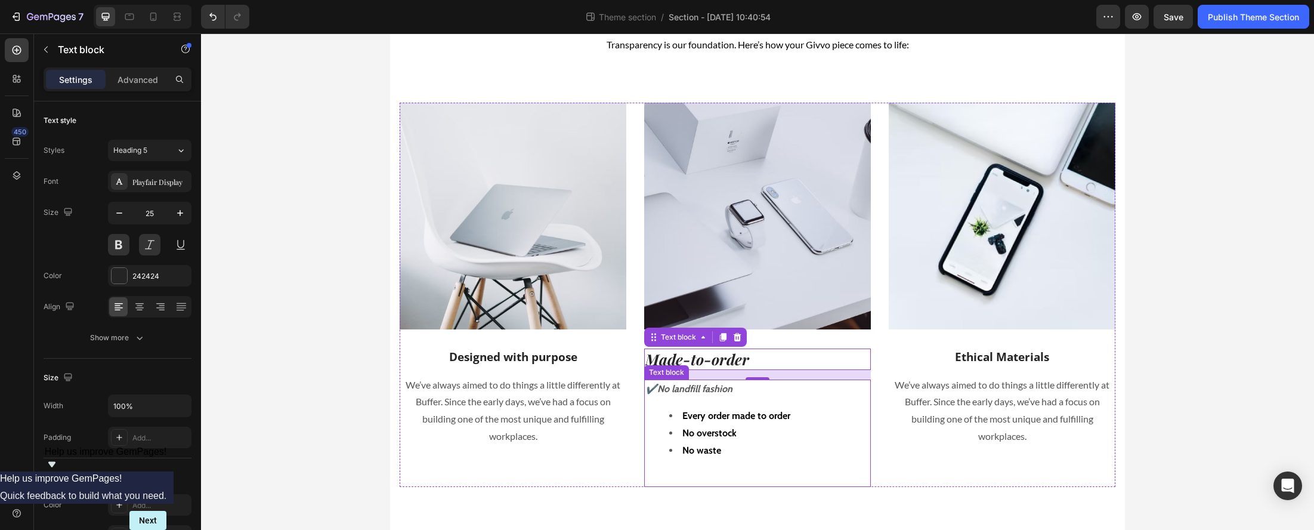
click at [726, 397] on p "✔️No landfill fashion" at bounding box center [758, 389] width 224 height 17
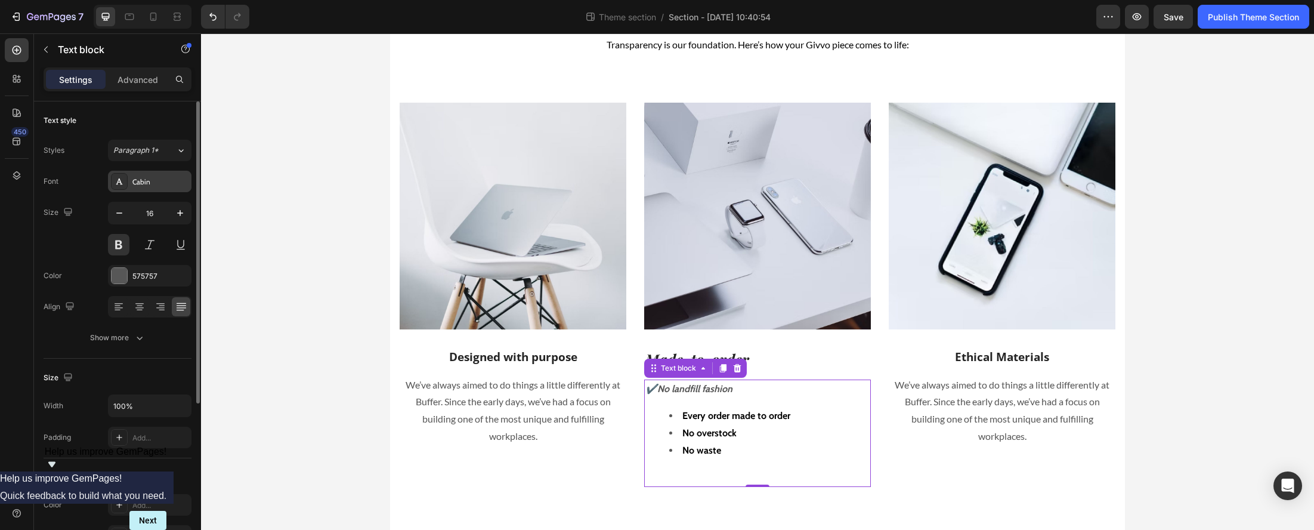
click at [154, 183] on div "Cabin" at bounding box center [160, 182] width 56 height 11
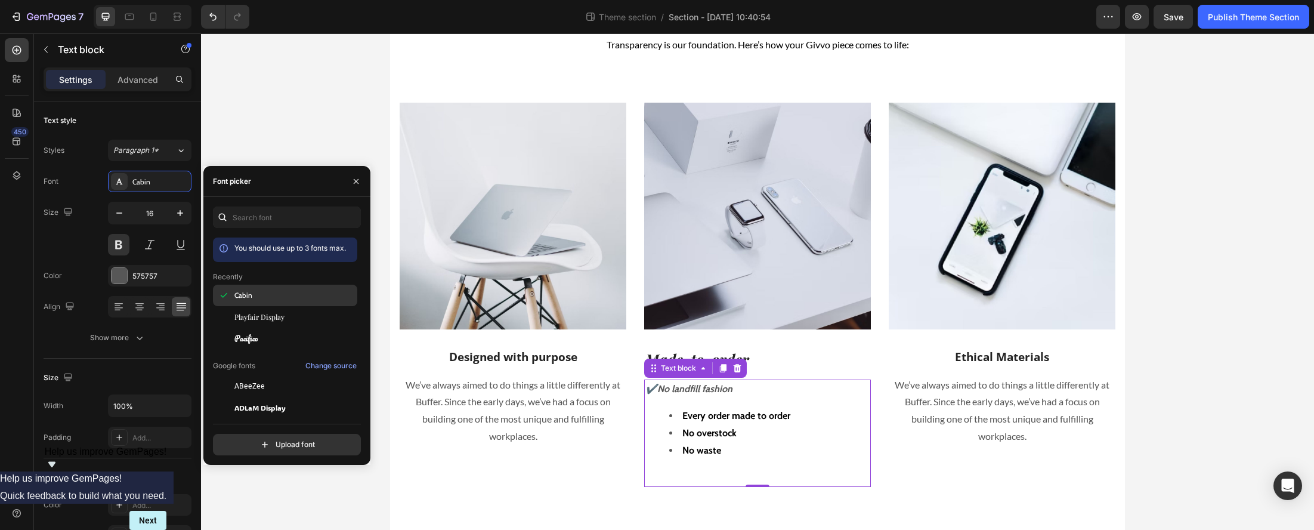
click at [250, 292] on span "Cabin" at bounding box center [243, 295] width 18 height 11
click at [121, 243] on button at bounding box center [118, 244] width 21 height 21
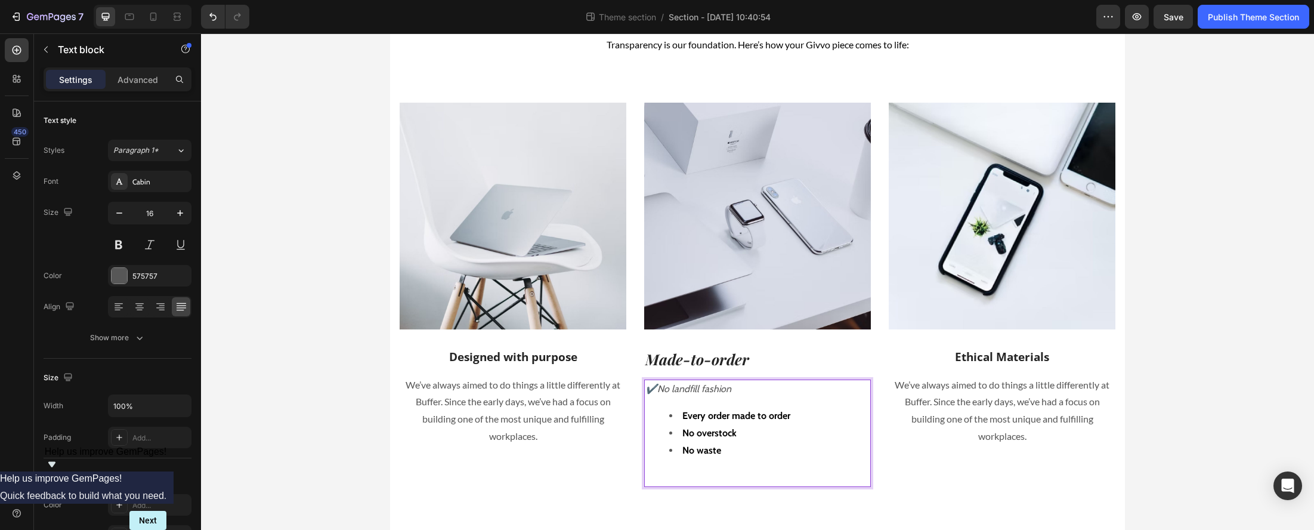
click at [680, 417] on li "Every order made to order" at bounding box center [769, 415] width 200 height 17
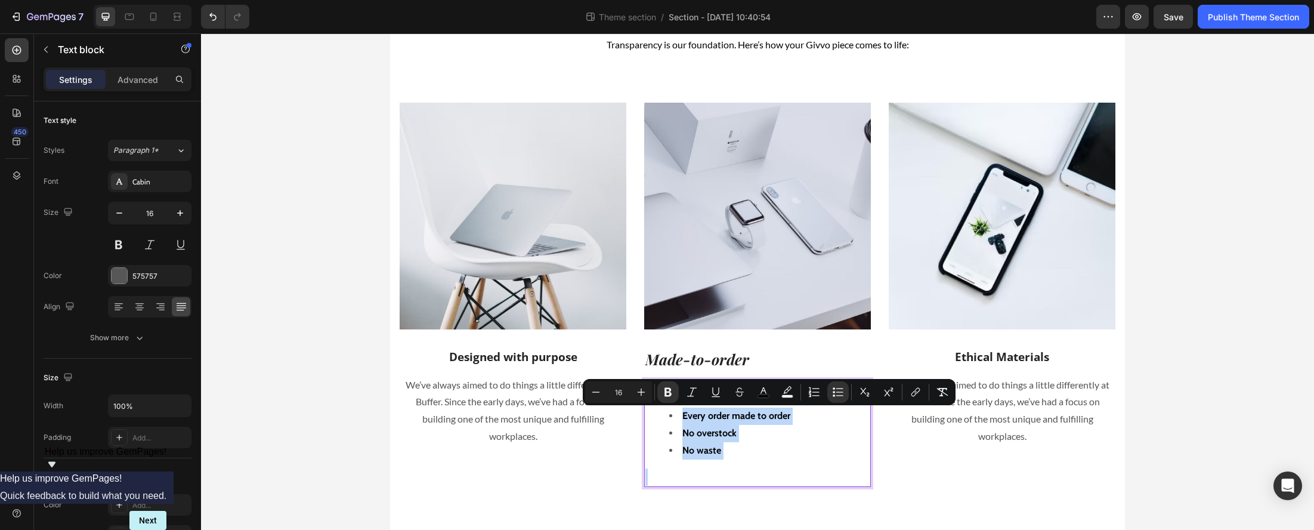
drag, startPoint x: 680, startPoint y: 417, endPoint x: 749, endPoint y: 456, distance: 78.8
click at [749, 456] on ul "Every order made to order No overstock No waste" at bounding box center [758, 432] width 224 height 51
click at [666, 391] on icon "Editor contextual toolbar" at bounding box center [668, 392] width 7 height 9
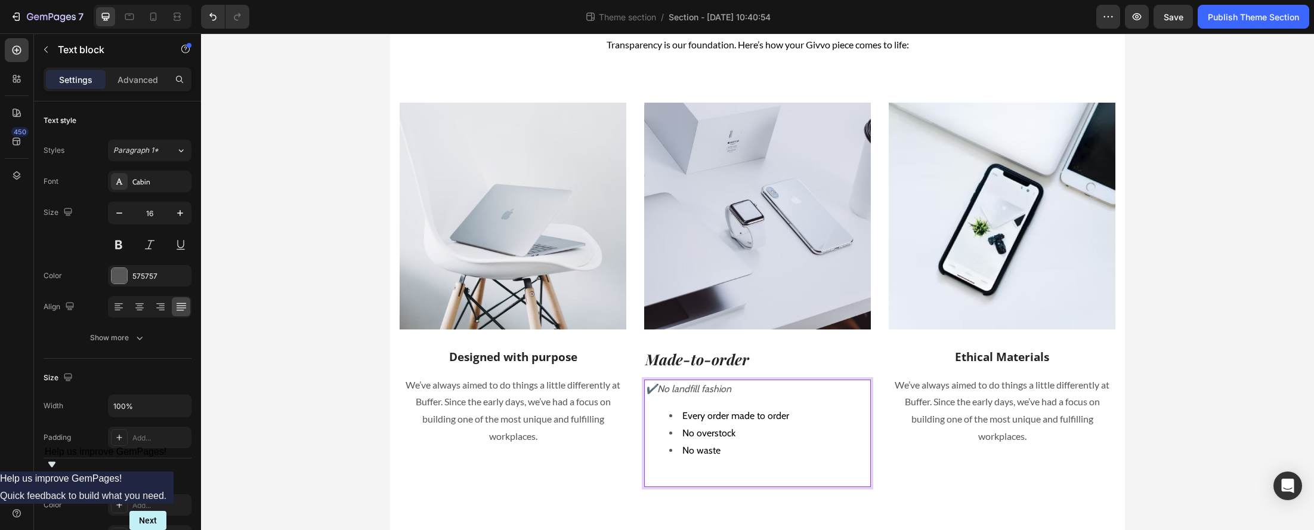
click at [680, 413] on li "Every order made to order" at bounding box center [769, 415] width 200 height 17
drag, startPoint x: 683, startPoint y: 413, endPoint x: 735, endPoint y: 456, distance: 67.0
click at [735, 456] on ul "Every order made to order No overstock No waste" at bounding box center [758, 432] width 224 height 51
click at [703, 423] on li "Every order made to order" at bounding box center [769, 415] width 200 height 17
click at [687, 416] on span "Every order made to order" at bounding box center [735, 415] width 107 height 11
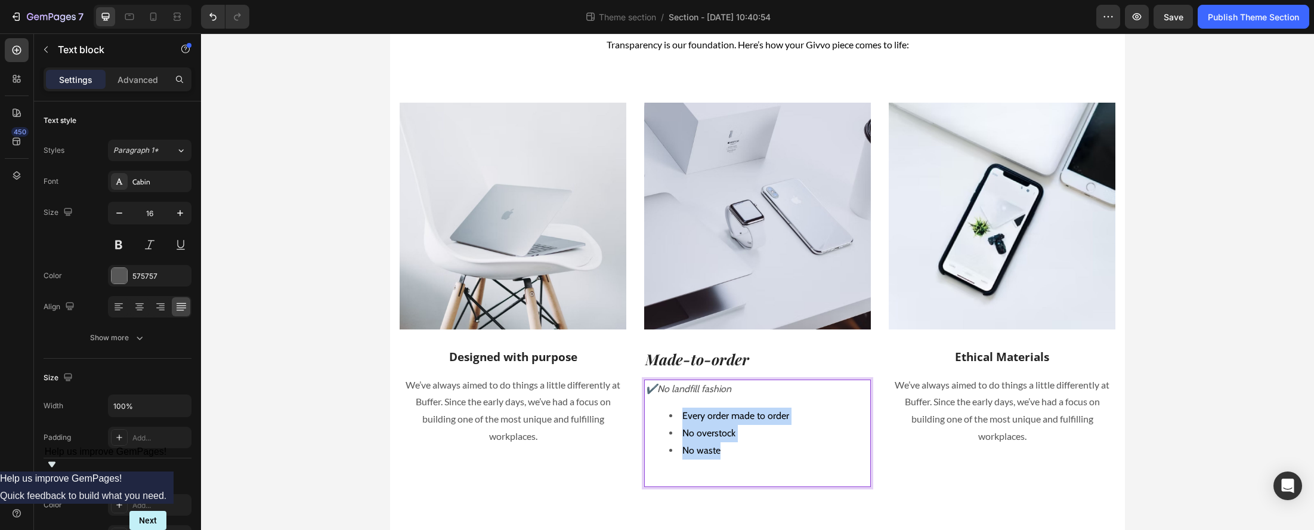
drag, startPoint x: 682, startPoint y: 416, endPoint x: 731, endPoint y: 455, distance: 62.4
click at [141, 186] on div "Cabin" at bounding box center [160, 182] width 56 height 11
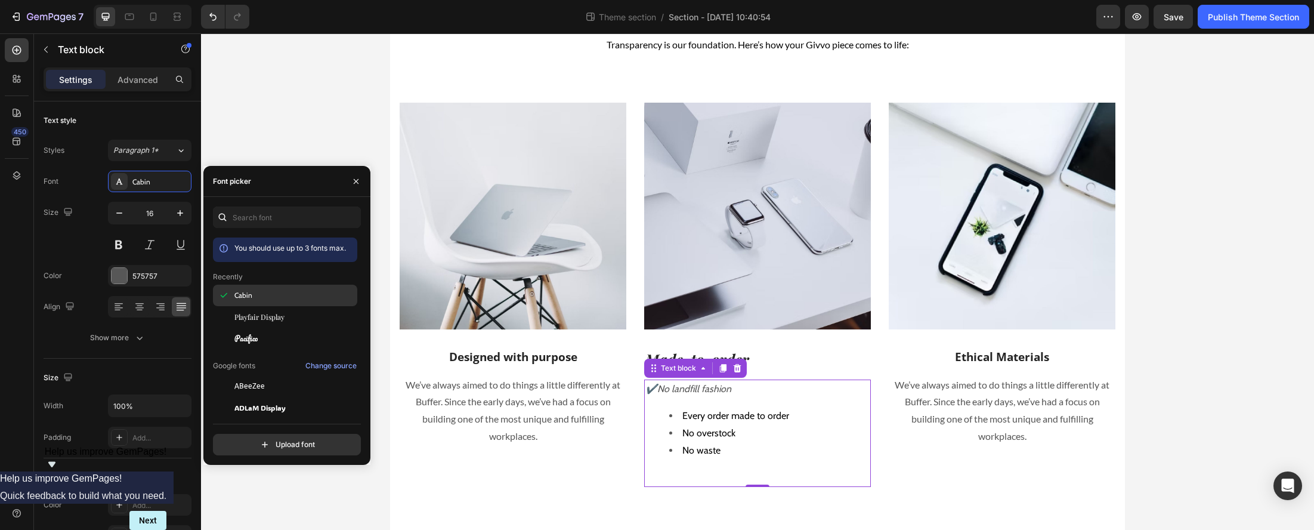
click at [245, 292] on span "Cabin" at bounding box center [243, 295] width 18 height 11
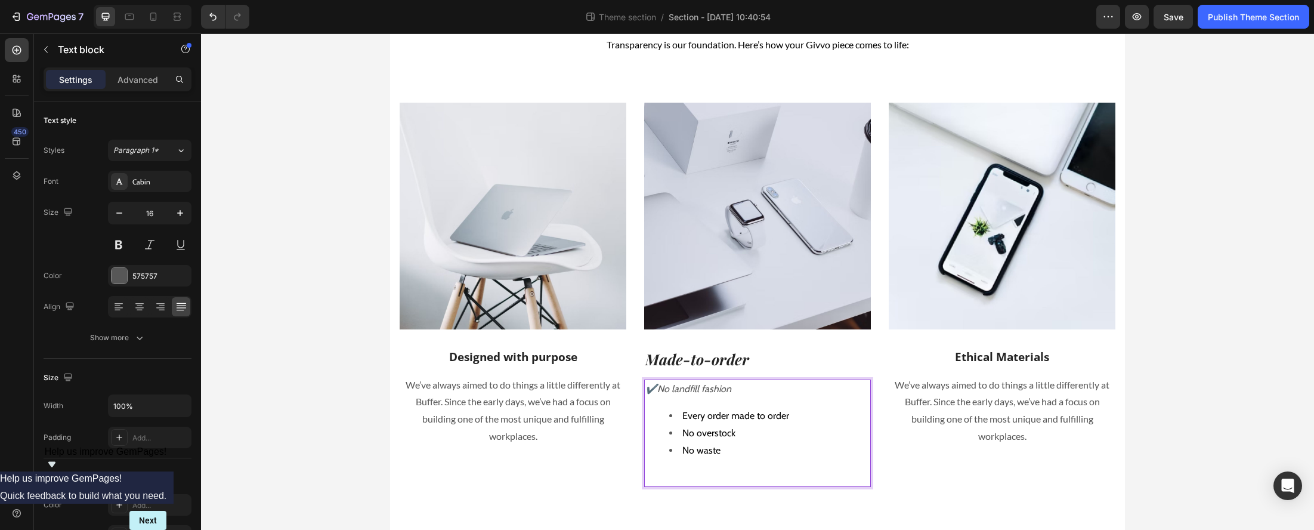
click at [699, 427] on span "No overstock" at bounding box center [708, 432] width 53 height 11
click at [686, 416] on span "Every order made to order" at bounding box center [735, 415] width 107 height 11
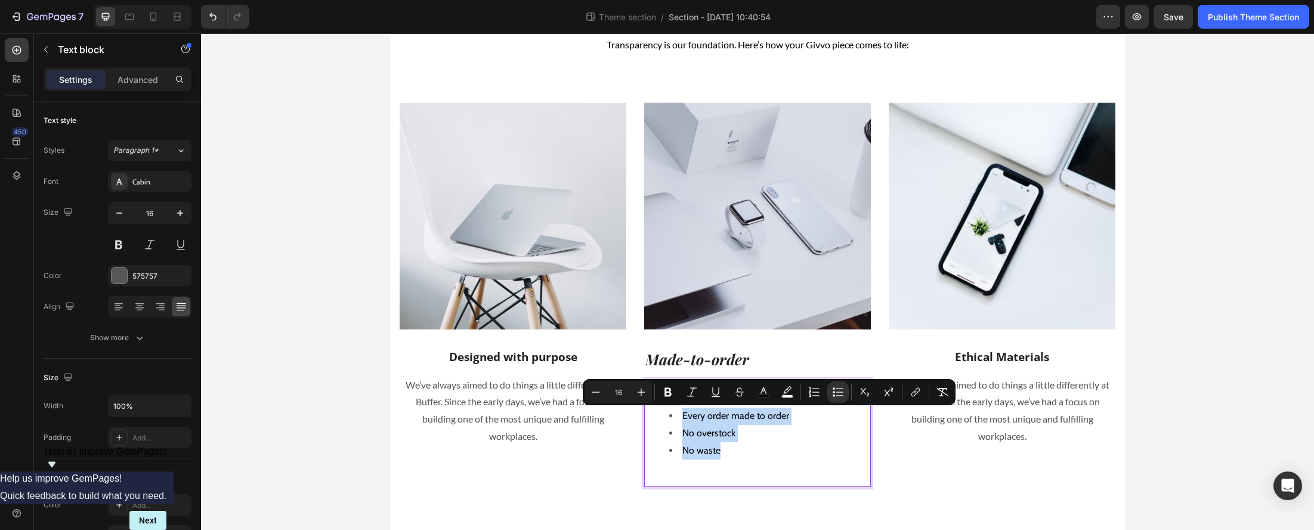
drag, startPoint x: 684, startPoint y: 416, endPoint x: 750, endPoint y: 459, distance: 78.8
click at [594, 390] on icon "Editor contextual toolbar" at bounding box center [596, 392] width 12 height 12
type input "15"
click at [672, 391] on icon "Editor contextual toolbar" at bounding box center [668, 392] width 12 height 12
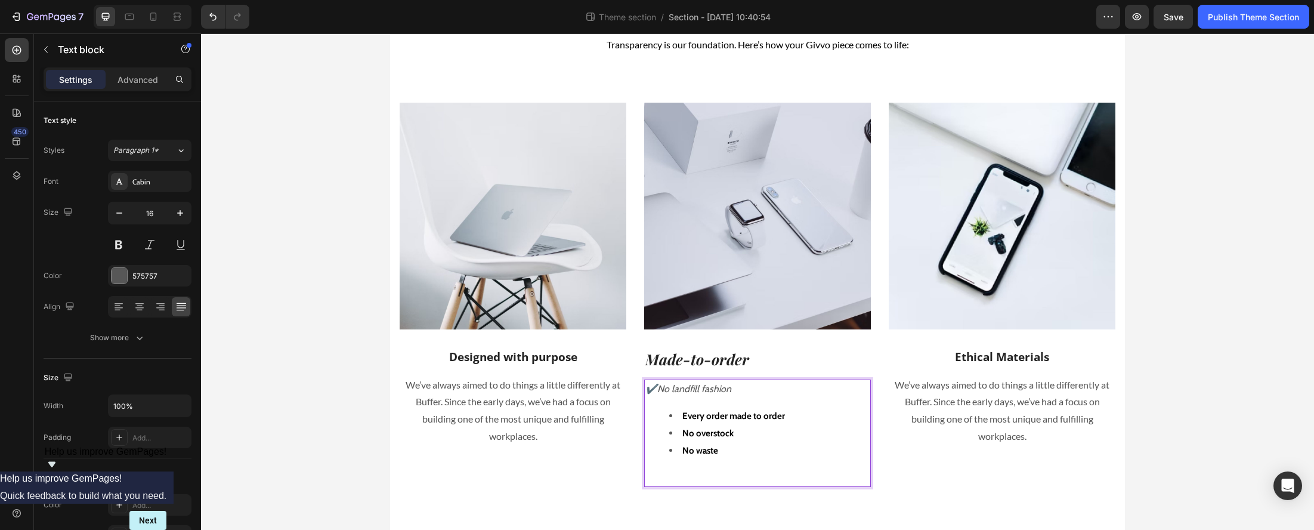
click at [687, 415] on strong "Every order made to order" at bounding box center [733, 415] width 103 height 11
drag, startPoint x: 682, startPoint y: 416, endPoint x: 767, endPoint y: 473, distance: 102.4
click at [767, 473] on div "✔️No landfill fashion Every order made to order No overstock No waste" at bounding box center [757, 432] width 227 height 107
click at [715, 423] on li "Every order made to order" at bounding box center [769, 415] width 200 height 17
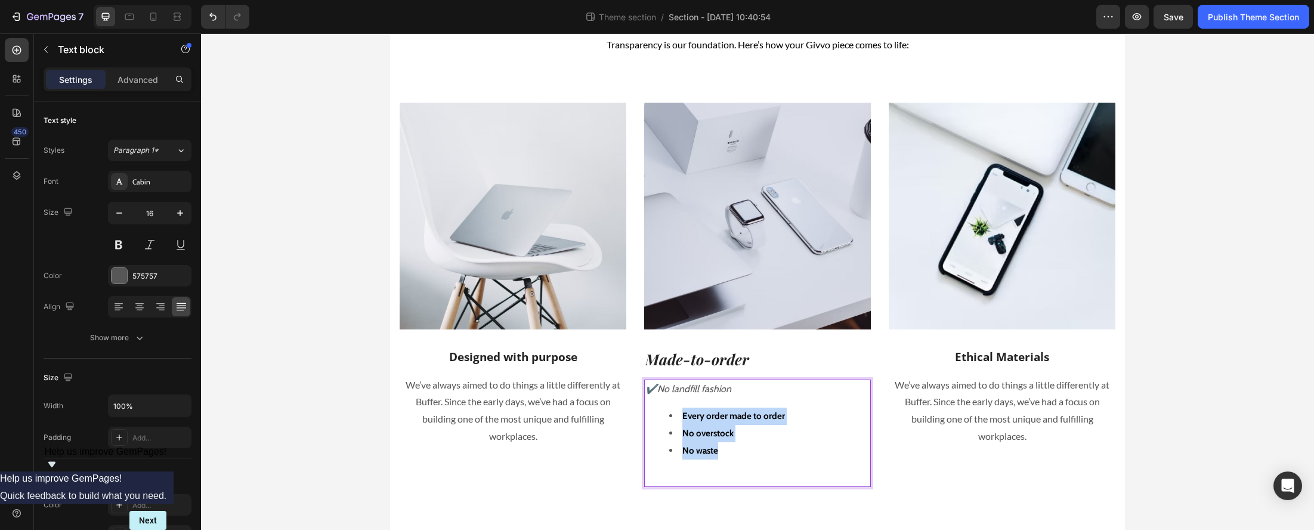
drag, startPoint x: 719, startPoint y: 455, endPoint x: 674, endPoint y: 415, distance: 60.5
click at [674, 415] on ul "Every order made to order No overstock No waste" at bounding box center [758, 432] width 224 height 51
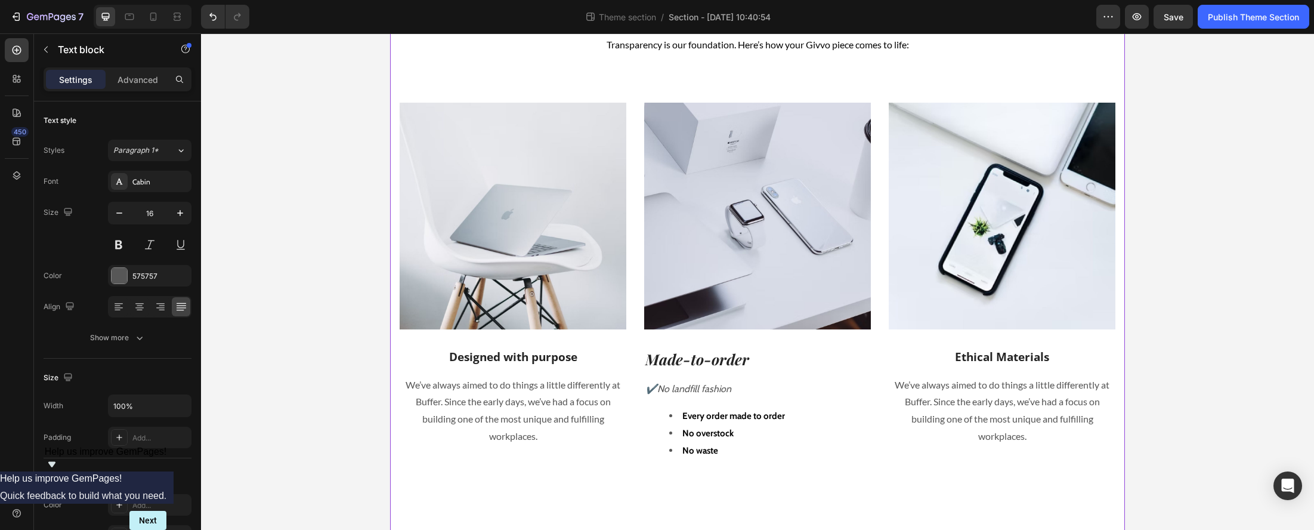
click at [956, 490] on div "How It's Made Heading Transparency is our foundation. Here’s how your Givvo pie…" at bounding box center [757, 235] width 735 height 600
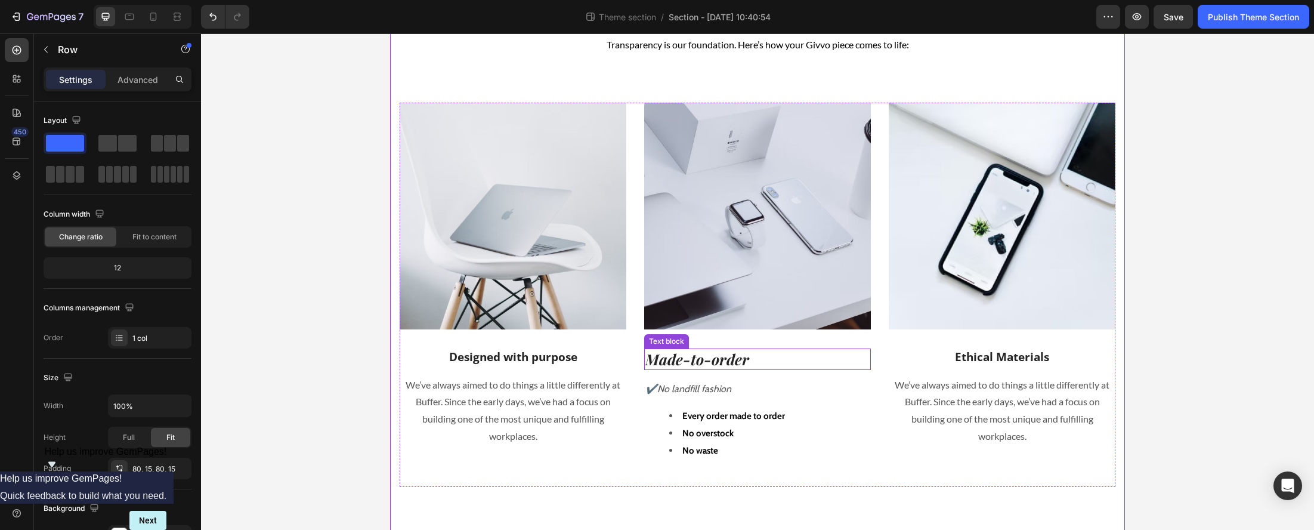
click at [688, 350] on p "Made-to-order" at bounding box center [758, 360] width 224 height 20
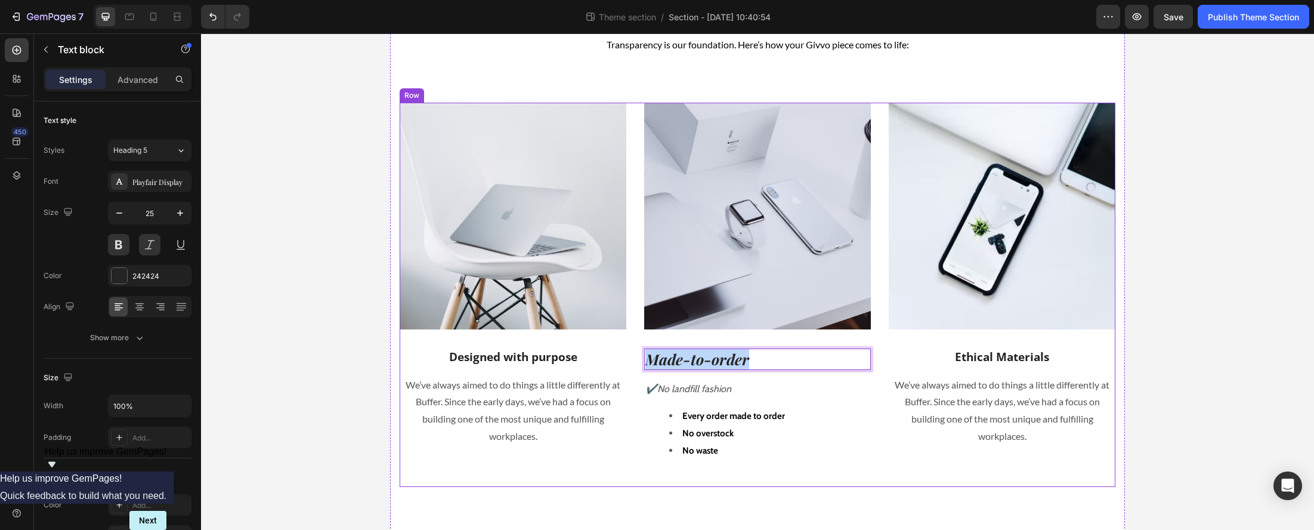
drag, startPoint x: 756, startPoint y: 356, endPoint x: 629, endPoint y: 359, distance: 126.5
click at [629, 359] on div "Image Designed with purpose Text block We’ve always aimed to do things a little…" at bounding box center [758, 295] width 716 height 384
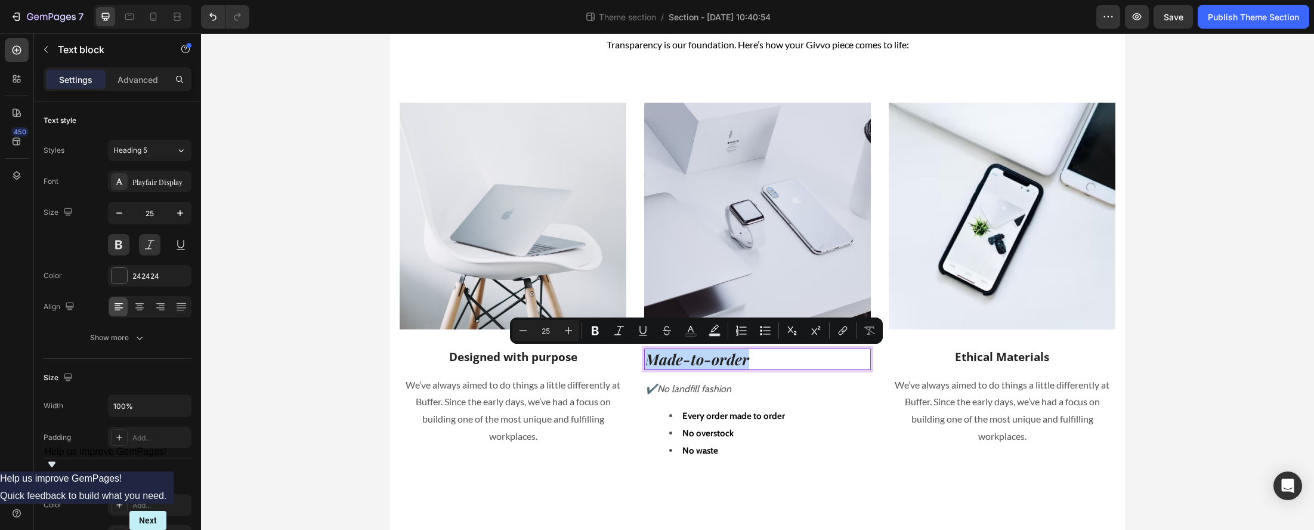
copy p "Made-to-order"
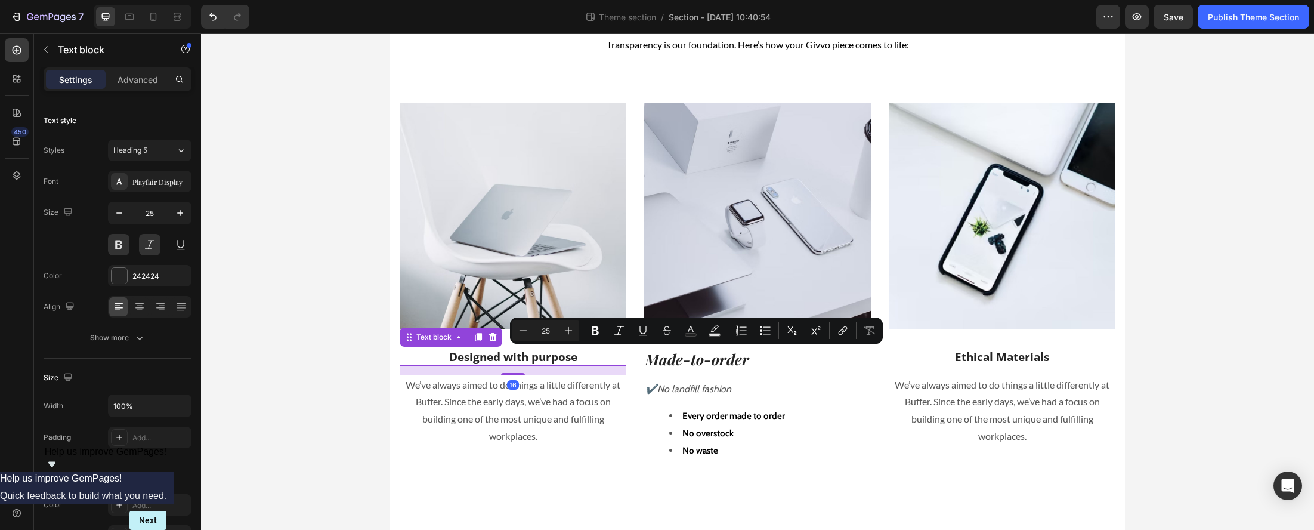
click at [489, 357] on p "Designed with purpose" at bounding box center [513, 357] width 224 height 15
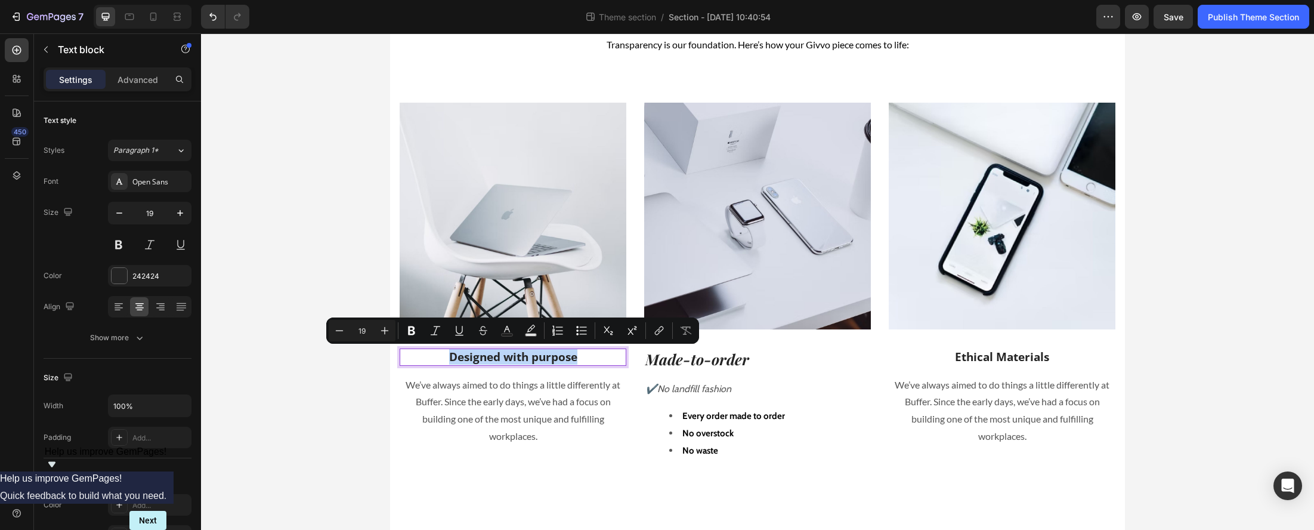
drag, startPoint x: 581, startPoint y: 358, endPoint x: 418, endPoint y: 357, distance: 162.9
click at [418, 357] on p "Designed with purpose" at bounding box center [513, 357] width 224 height 15
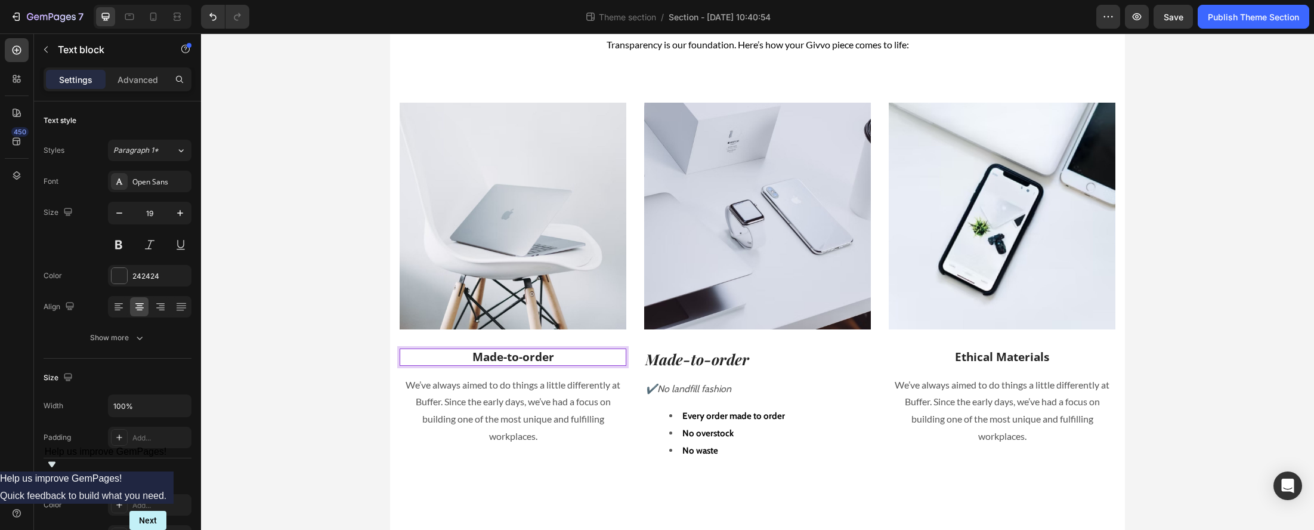
click at [569, 357] on p "Made-to-order" at bounding box center [513, 357] width 224 height 15
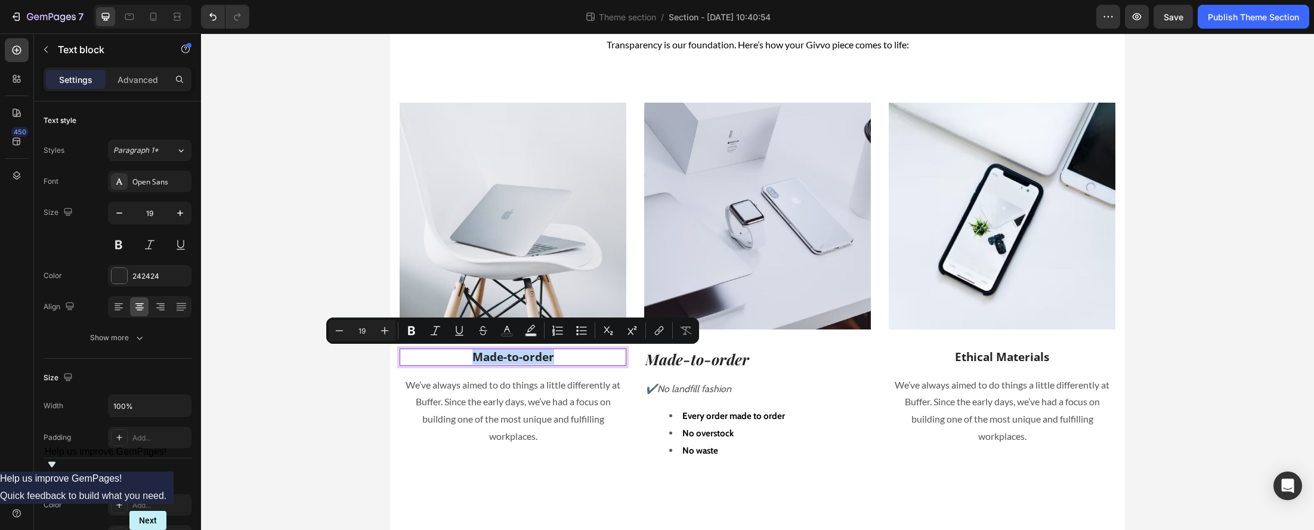
drag, startPoint x: 569, startPoint y: 357, endPoint x: 448, endPoint y: 357, distance: 120.5
click at [448, 357] on p "Made-to-order" at bounding box center [513, 357] width 224 height 15
click at [213, 18] on icon "Undo/Redo" at bounding box center [213, 17] width 12 height 12
type input "16"
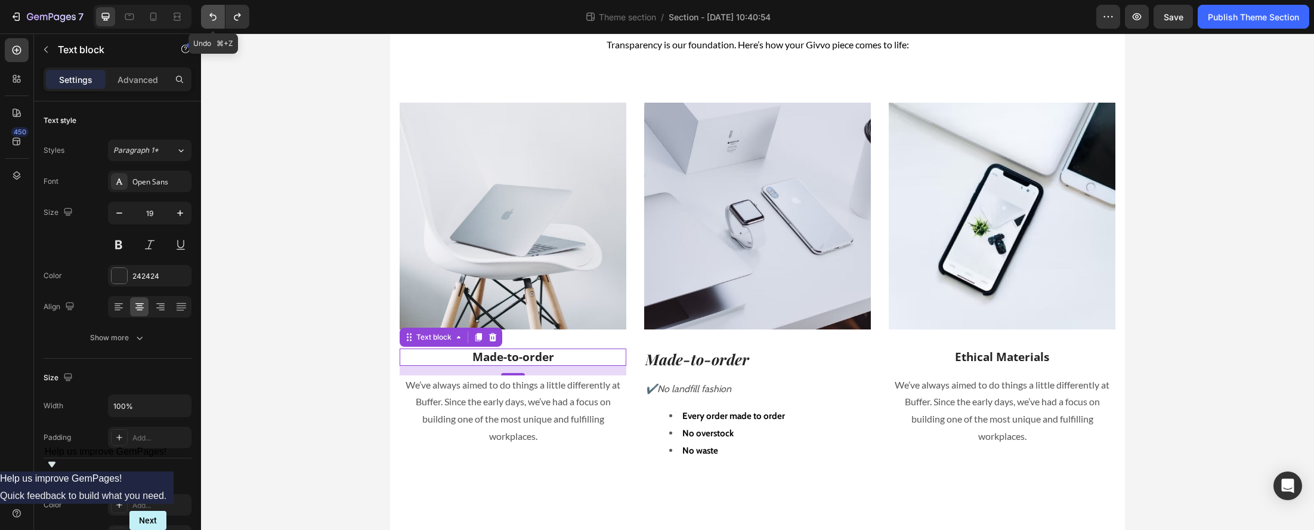
click at [213, 18] on icon "Undo/Redo" at bounding box center [213, 17] width 12 height 12
click at [213, 14] on icon "Undo/Redo" at bounding box center [213, 17] width 12 height 12
click at [234, 18] on icon "Undo/Redo" at bounding box center [237, 17] width 12 height 12
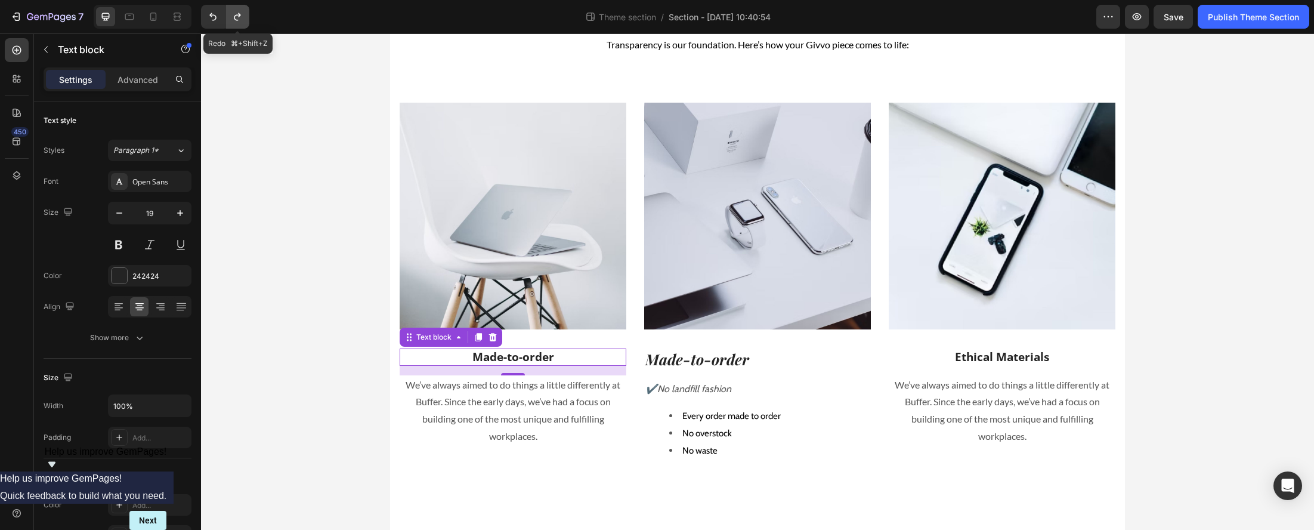
click at [234, 18] on icon "Undo/Redo" at bounding box center [237, 17] width 12 height 12
click at [213, 15] on icon "Undo/Redo" at bounding box center [212, 17] width 7 height 8
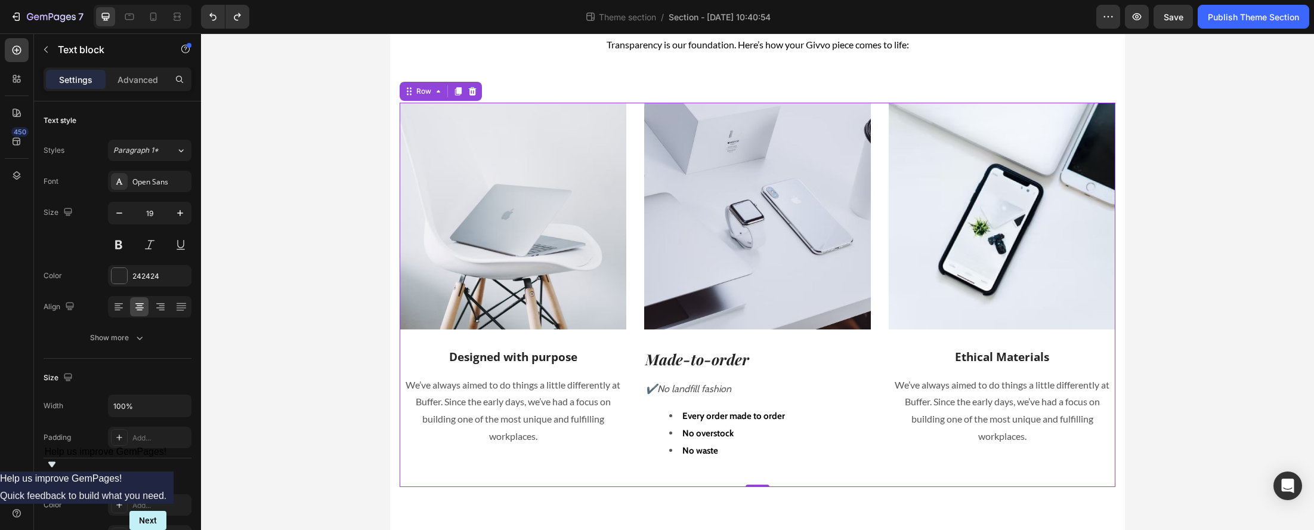
click at [638, 448] on div "Image Designed with purpose Text block We’ve always aimed to do things a little…" at bounding box center [758, 295] width 716 height 384
click at [492, 362] on p "Designed with purpose" at bounding box center [513, 357] width 224 height 15
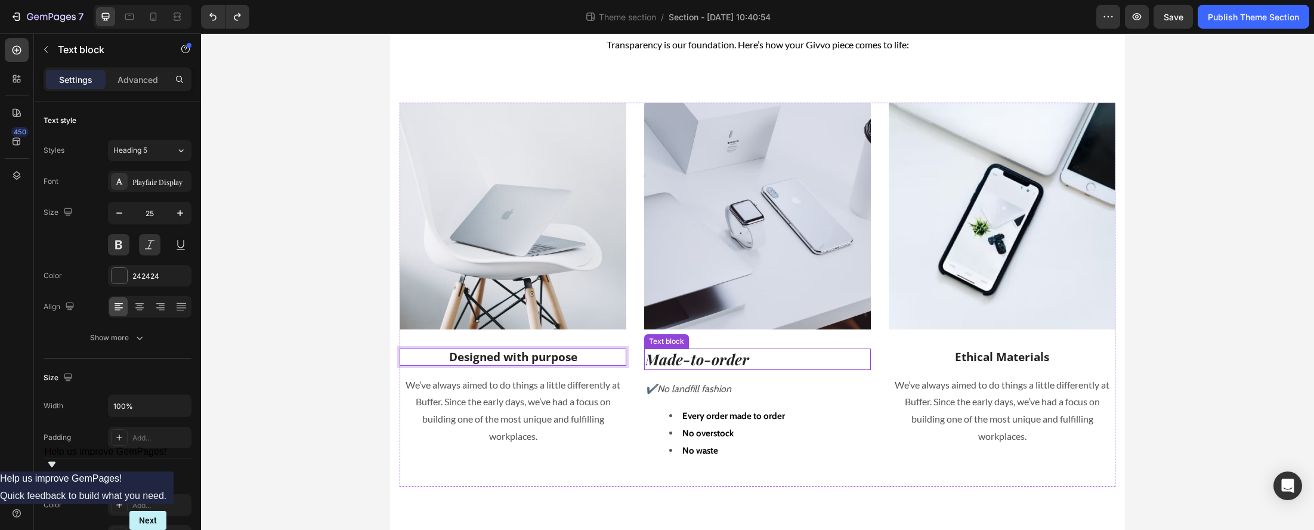
click at [680, 359] on p "Made-to-order" at bounding box center [758, 360] width 224 height 20
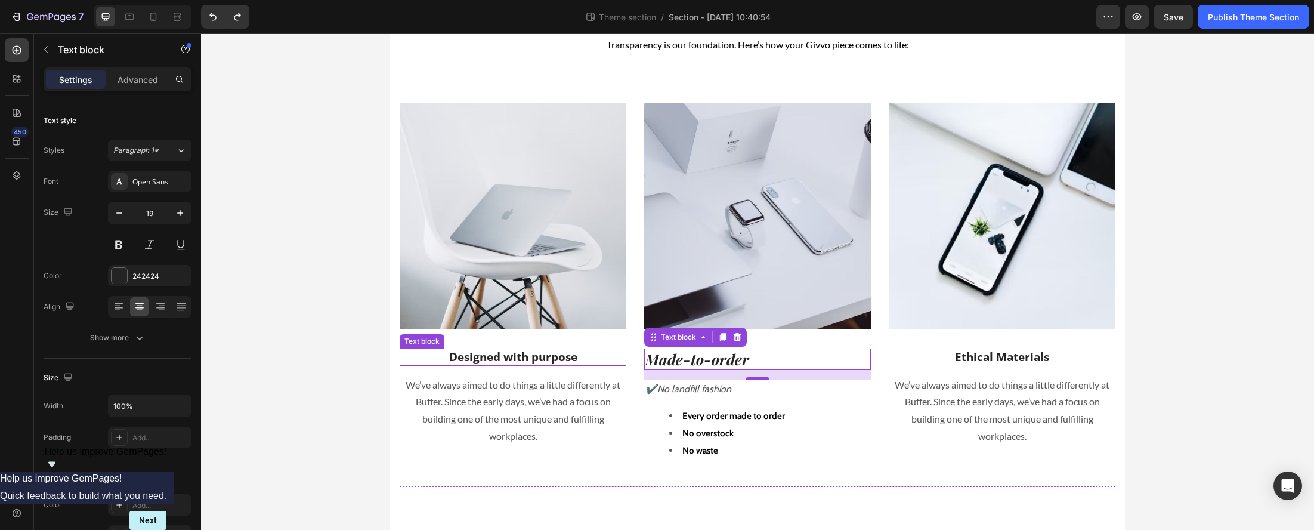
click at [508, 358] on p "Designed with purpose" at bounding box center [513, 357] width 224 height 15
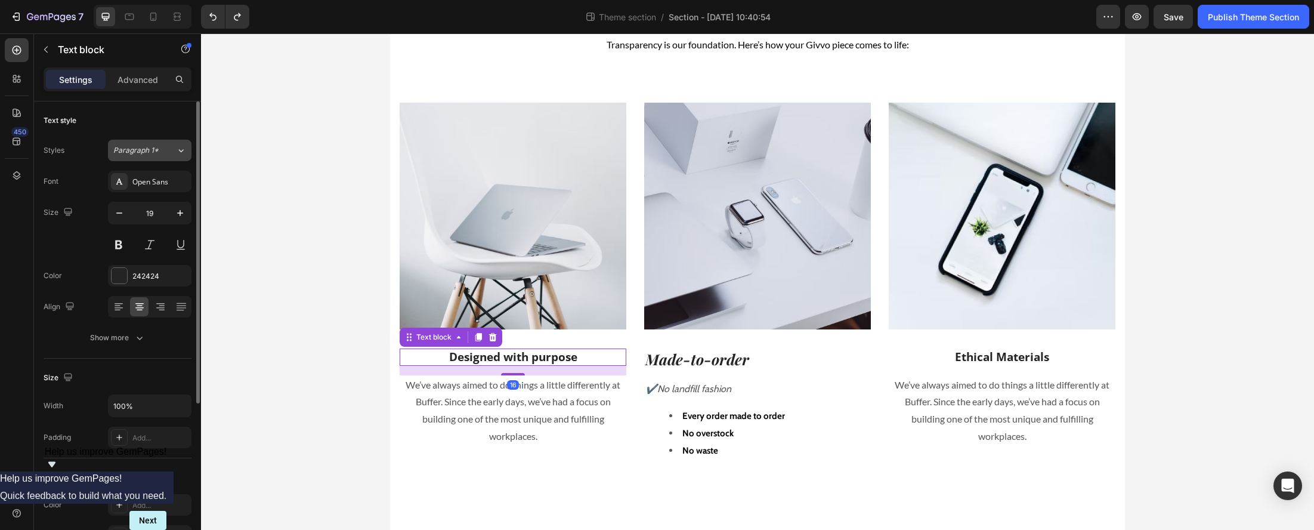
click at [169, 147] on div "Paragraph 1*" at bounding box center [144, 150] width 63 height 11
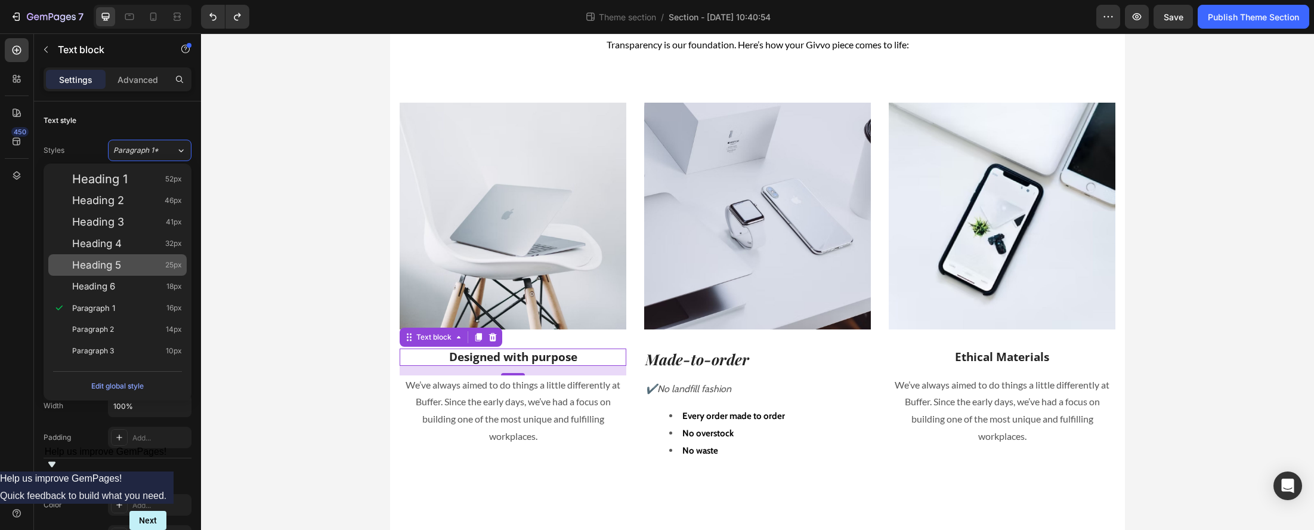
click at [113, 262] on span "Heading 5" at bounding box center [96, 265] width 49 height 12
type input "25"
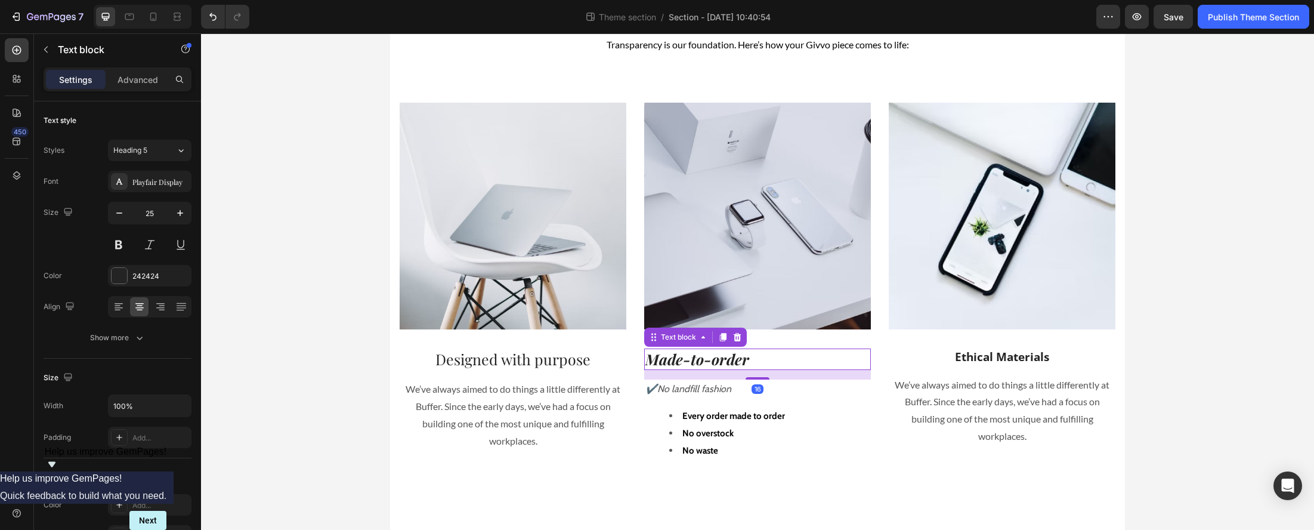
click at [665, 360] on p "Made-to-order" at bounding box center [758, 360] width 224 height 20
click at [118, 243] on button at bounding box center [118, 244] width 21 height 21
click at [479, 362] on p "Designed with purpose" at bounding box center [513, 360] width 224 height 20
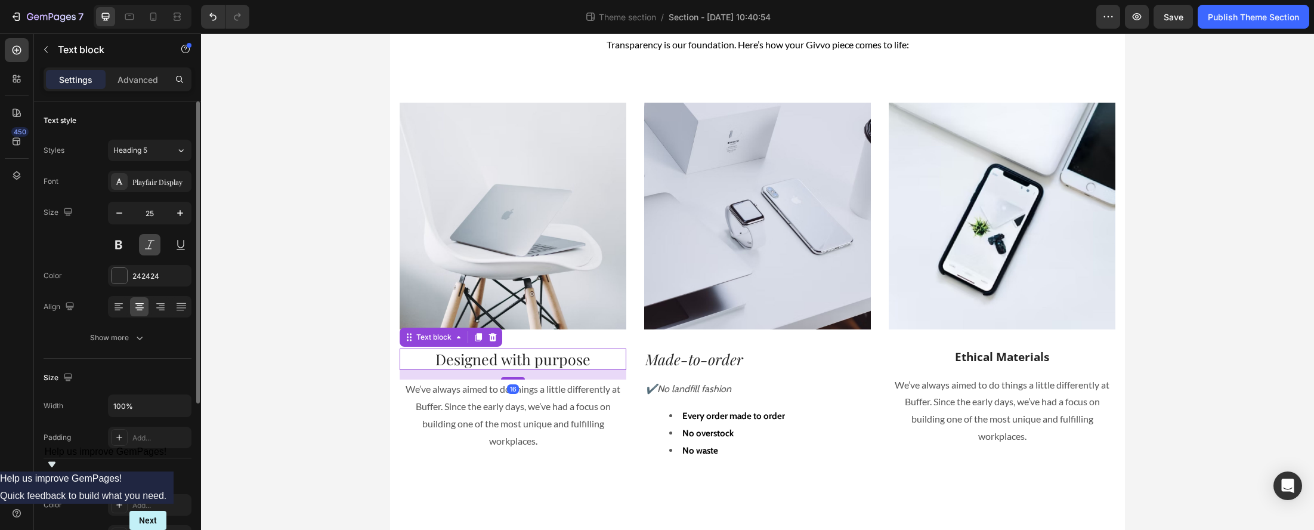
click at [149, 238] on button at bounding box center [149, 244] width 21 height 21
click at [506, 487] on div "How It's Made Heading Transparency is our foundation. Here’s how your Givvo pie…" at bounding box center [757, 235] width 735 height 600
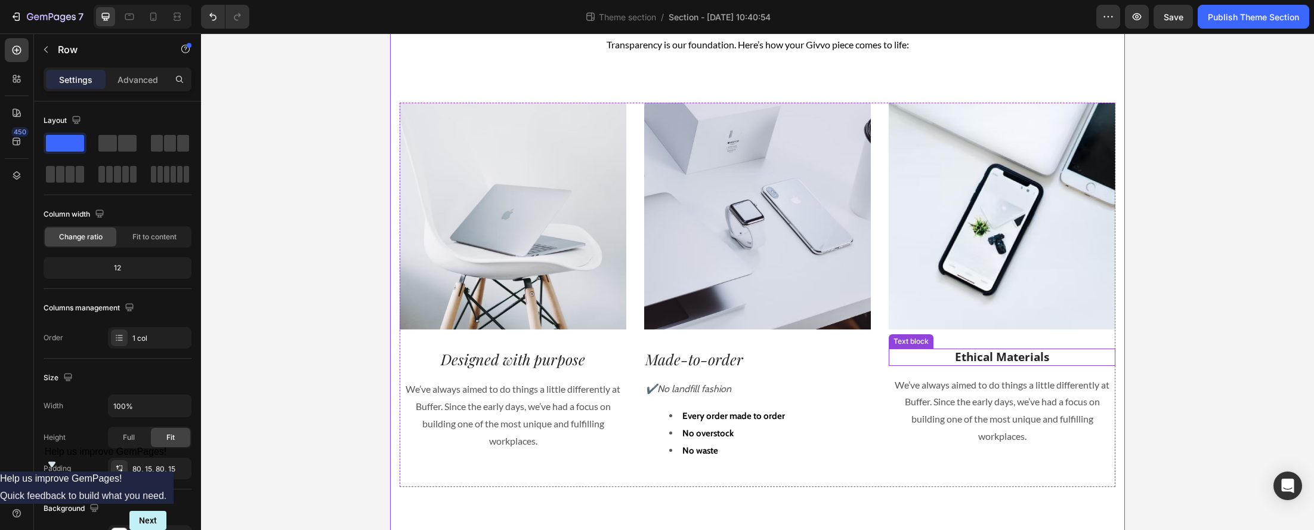
click at [986, 357] on p "Ethical Materials" at bounding box center [1002, 357] width 224 height 15
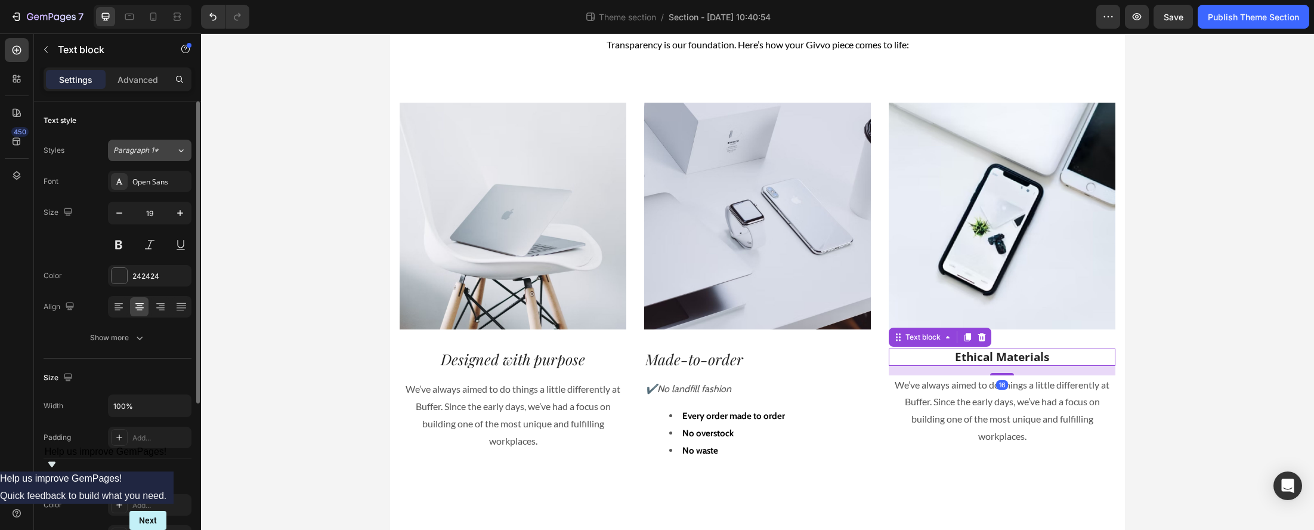
click at [134, 150] on span "Paragraph 1*" at bounding box center [135, 150] width 45 height 11
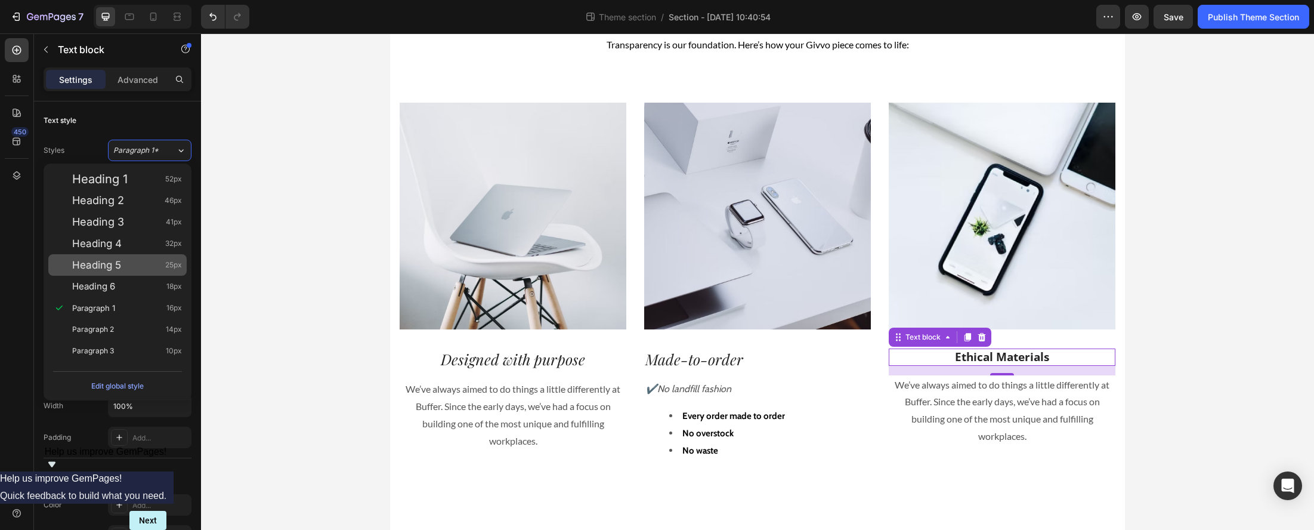
click at [116, 260] on span "Heading 5" at bounding box center [96, 265] width 49 height 12
type input "25"
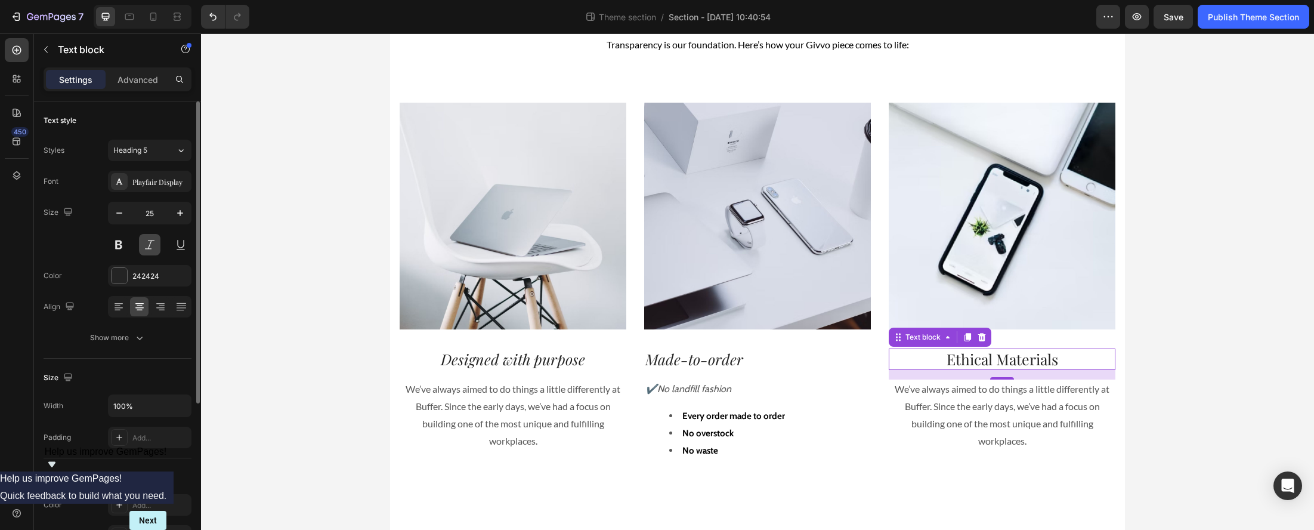
click at [155, 245] on button at bounding box center [149, 244] width 21 height 21
click at [121, 306] on icon at bounding box center [119, 307] width 12 height 12
click at [503, 367] on p "Designed with purpose" at bounding box center [513, 360] width 224 height 20
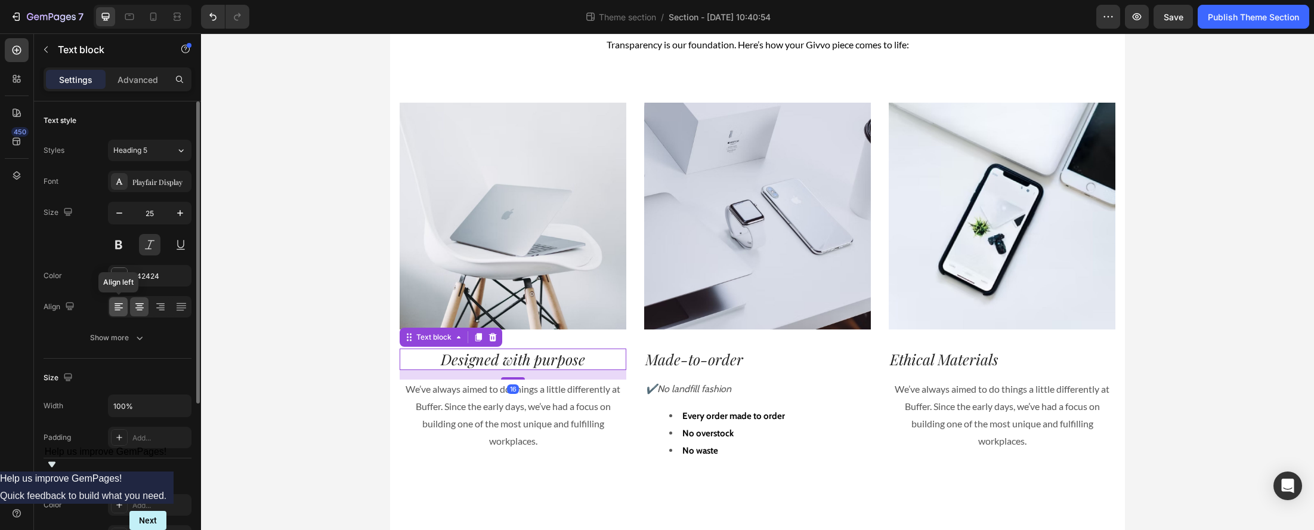
click at [116, 308] on icon at bounding box center [119, 307] width 12 height 12
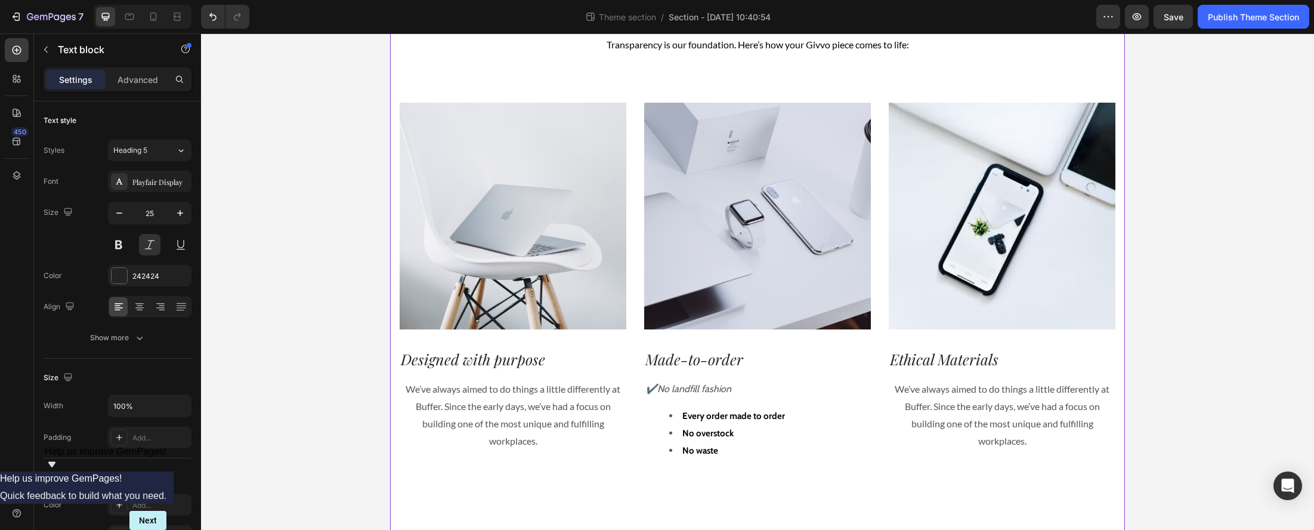
click at [480, 505] on div "How It's Made Heading Transparency is our foundation. Here’s how your Givvo pie…" at bounding box center [757, 235] width 735 height 600
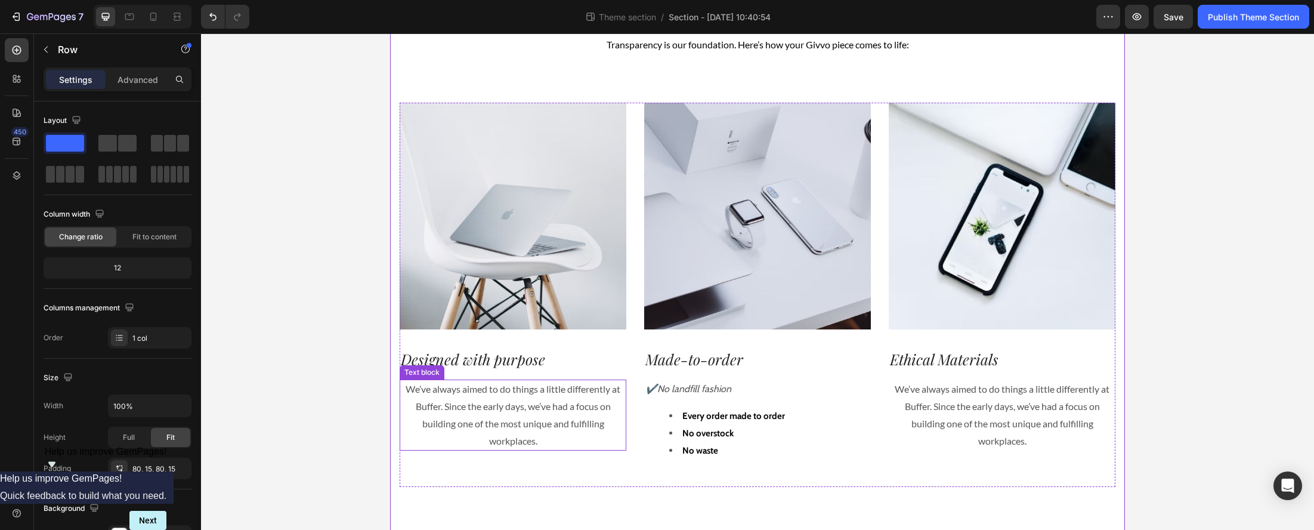
click at [448, 403] on p "We’ve always aimed to do things a little differently at Buffer. Since the early…" at bounding box center [513, 415] width 224 height 69
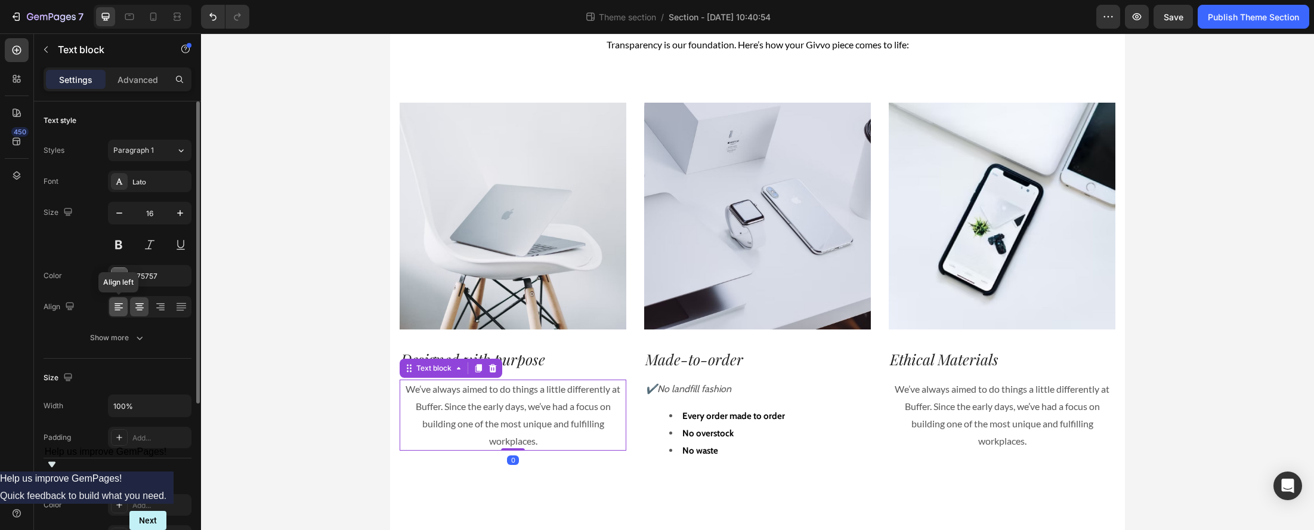
click at [110, 309] on div at bounding box center [118, 306] width 18 height 19
click at [155, 183] on div "Lato" at bounding box center [160, 182] width 56 height 11
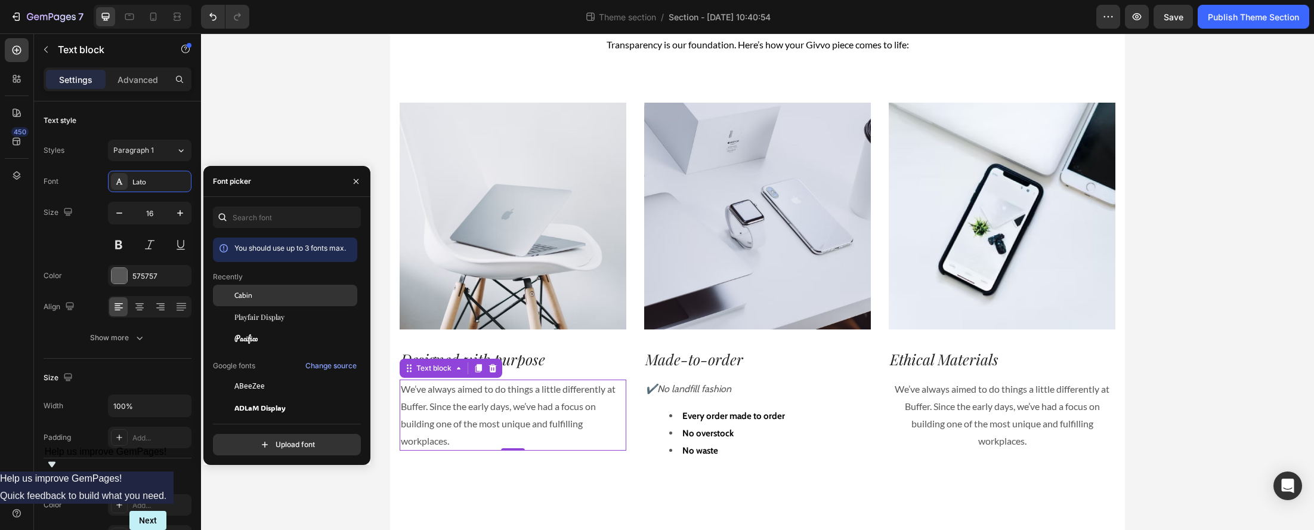
click at [259, 295] on div "Cabin" at bounding box center [294, 295] width 121 height 11
click at [927, 382] on p "We’ve always aimed to do things a little differently at Buffer. Since the early…" at bounding box center [1002, 415] width 224 height 69
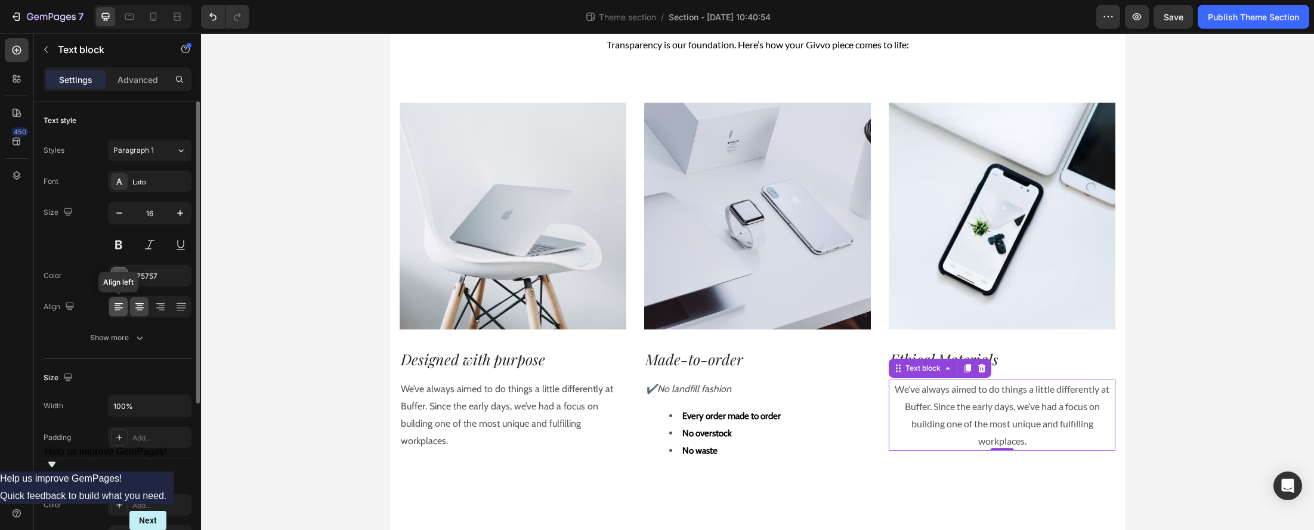
click at [115, 302] on icon at bounding box center [119, 307] width 12 height 12
click at [129, 184] on div "Lato" at bounding box center [150, 181] width 84 height 21
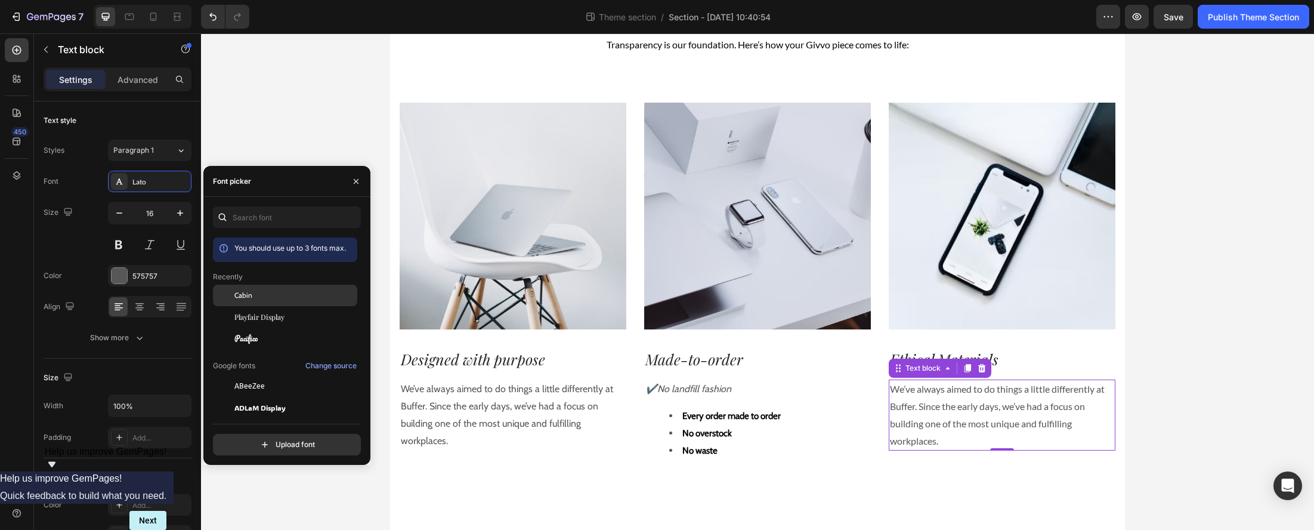
click at [242, 294] on span "Cabin" at bounding box center [243, 295] width 18 height 11
click at [260, 334] on div "Pacifico" at bounding box center [294, 338] width 121 height 11
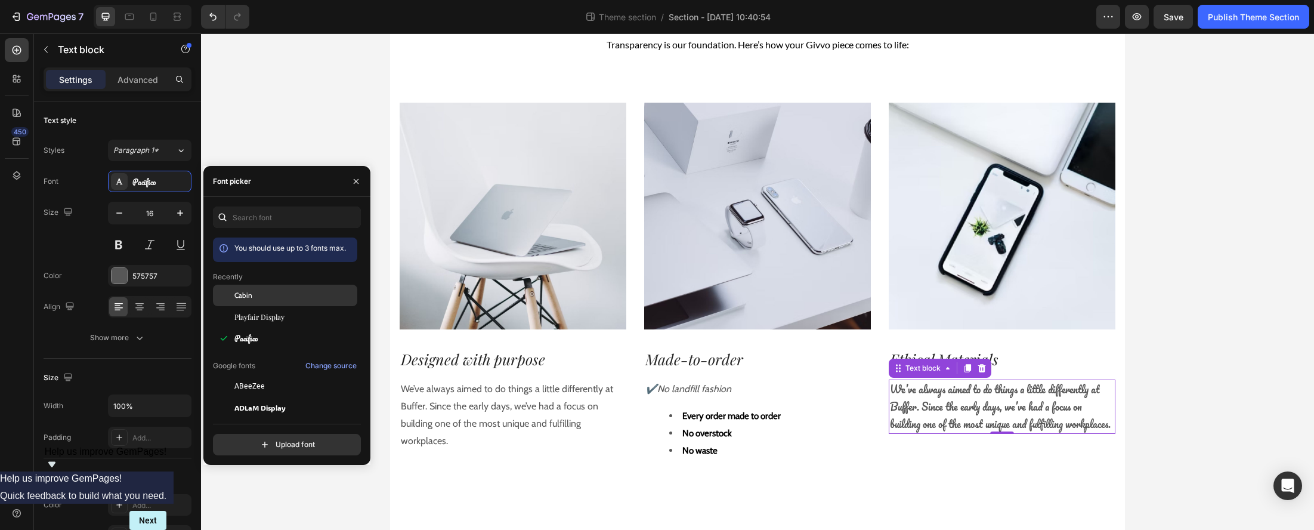
click at [247, 292] on span "Cabin" at bounding box center [243, 295] width 18 height 11
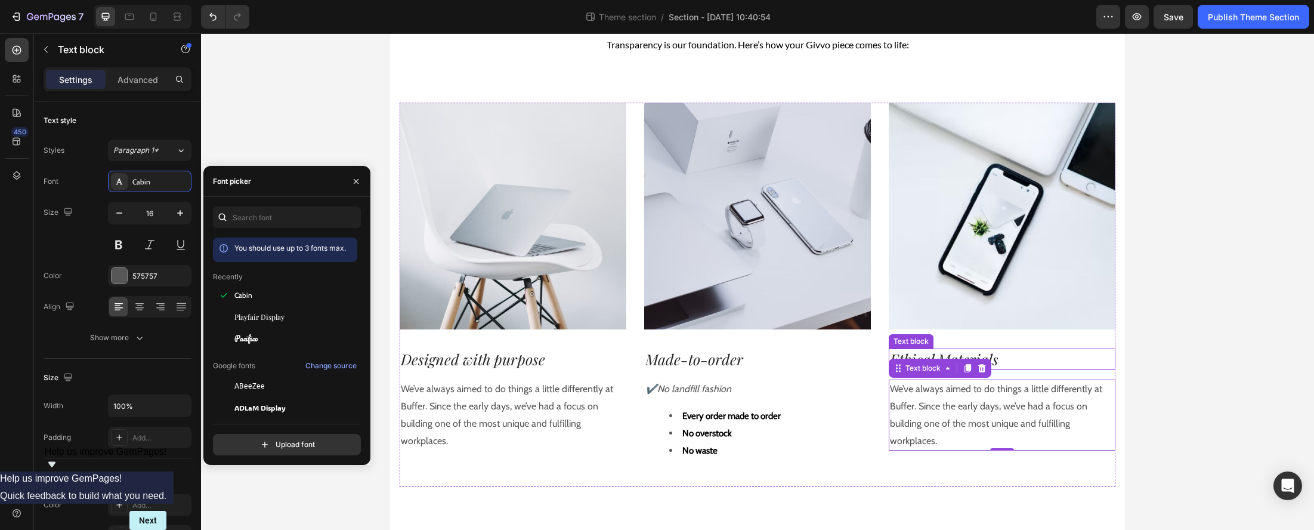
click at [1014, 360] on p "Ethical Materials" at bounding box center [1002, 360] width 224 height 20
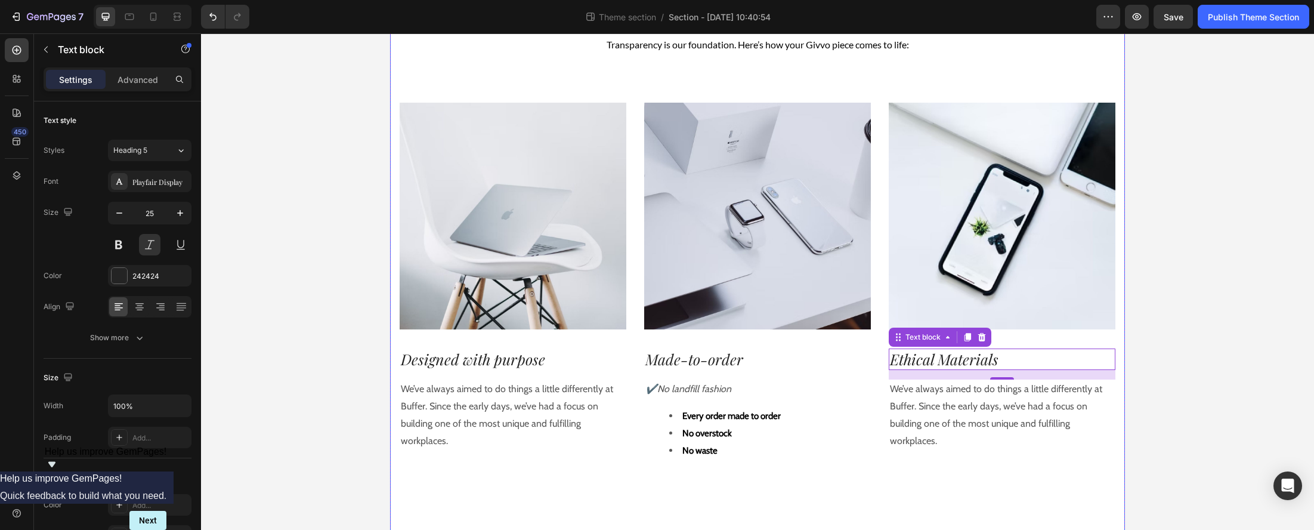
click at [916, 497] on div "How It's Made Heading Transparency is our foundation. Here’s how your Givvo pie…" at bounding box center [757, 235] width 735 height 600
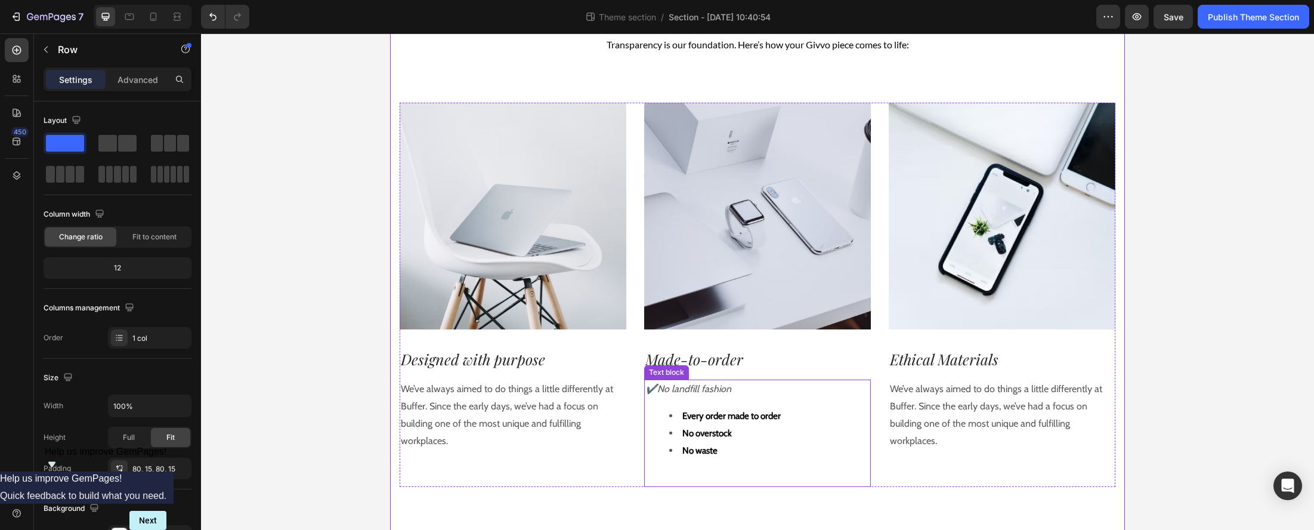
click at [678, 406] on div "✔️No landfill fashion Every order made to order No overstock No waste" at bounding box center [757, 432] width 227 height 107
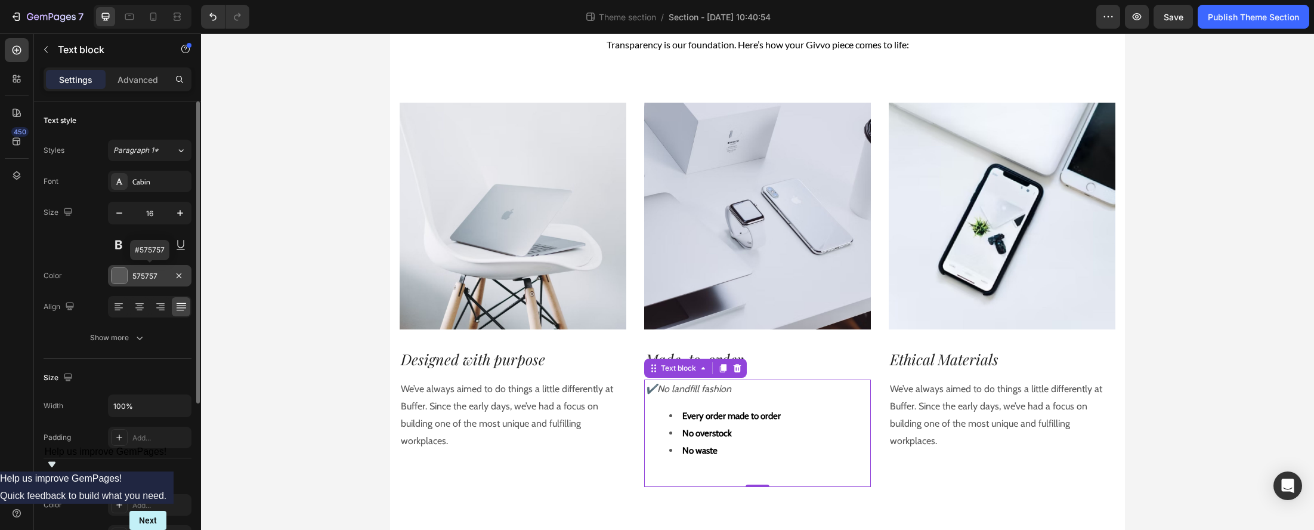
click at [139, 274] on div "575757" at bounding box center [149, 276] width 35 height 11
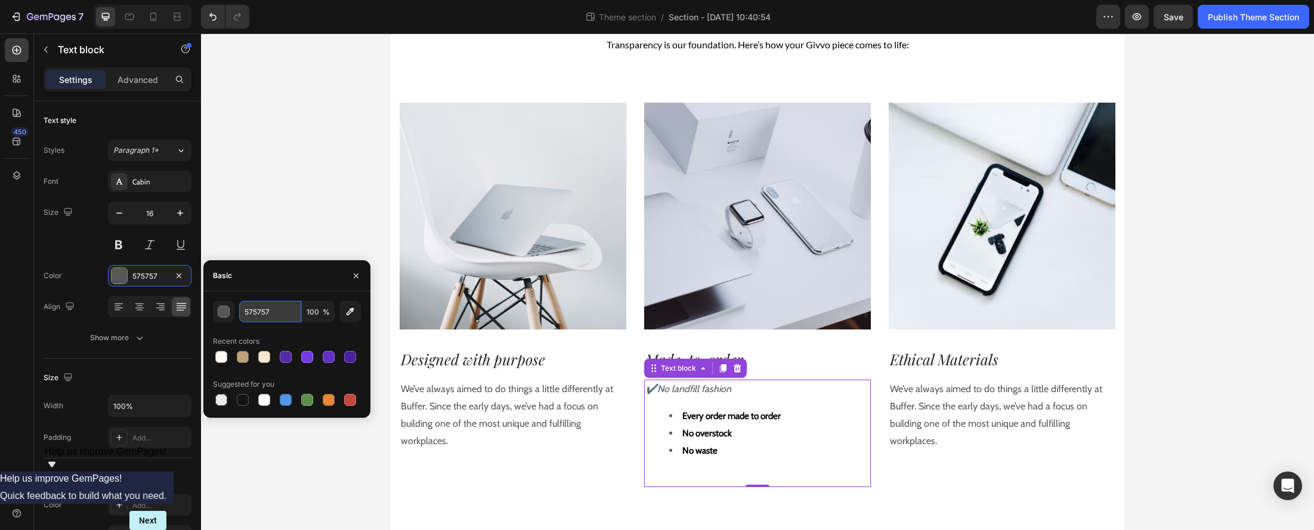
click at [249, 310] on input "575757" at bounding box center [270, 311] width 62 height 21
click at [216, 313] on button "button" at bounding box center [223, 311] width 21 height 21
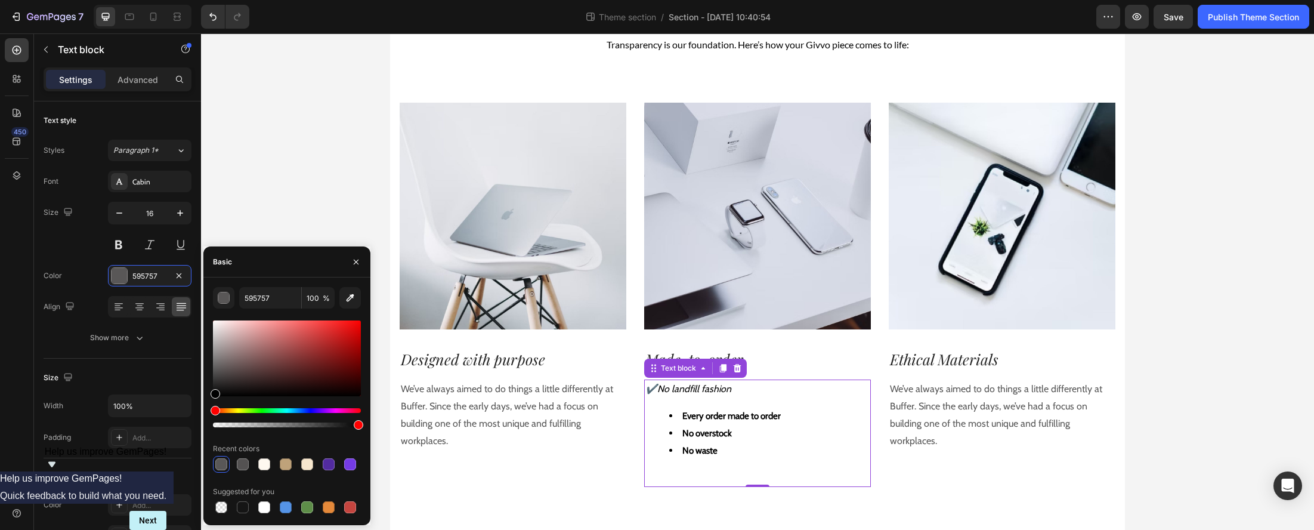
drag, startPoint x: 217, startPoint y: 370, endPoint x: 211, endPoint y: 397, distance: 26.9
click at [211, 397] on div "595757 100 % Recent colors Suggested for you" at bounding box center [286, 401] width 167 height 228
type input "000000"
click at [577, 509] on div "How It's Made Heading Transparency is our foundation. Here’s how your Givvo pie…" at bounding box center [757, 235] width 735 height 600
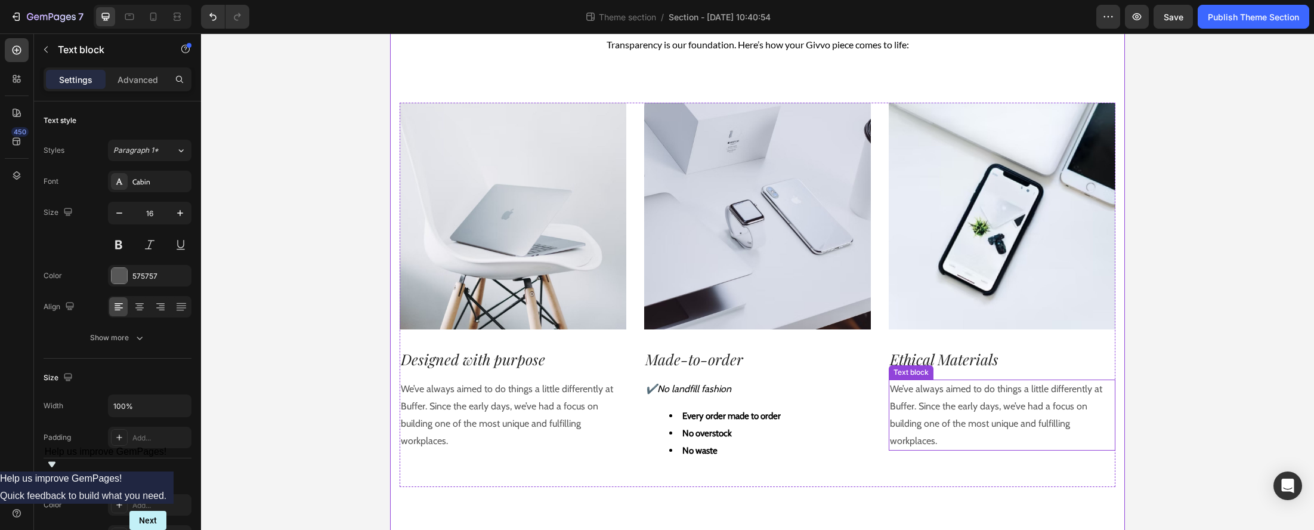
click at [929, 421] on p "We’ve always aimed to do things a little differently at Buffer. Since the early…" at bounding box center [1002, 415] width 224 height 69
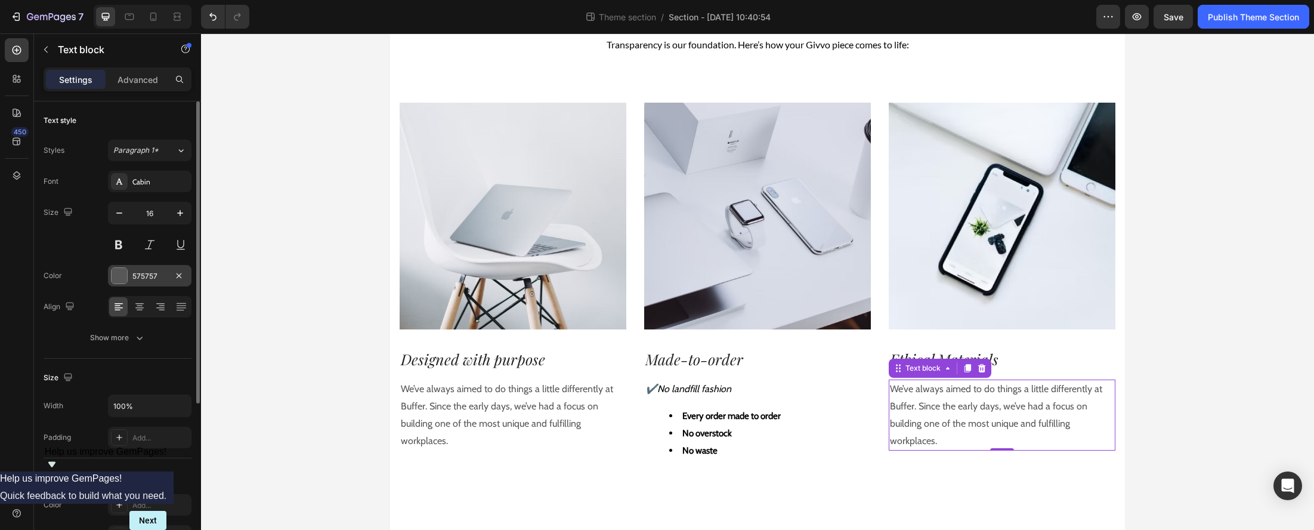
click at [115, 274] on div at bounding box center [120, 276] width 16 height 16
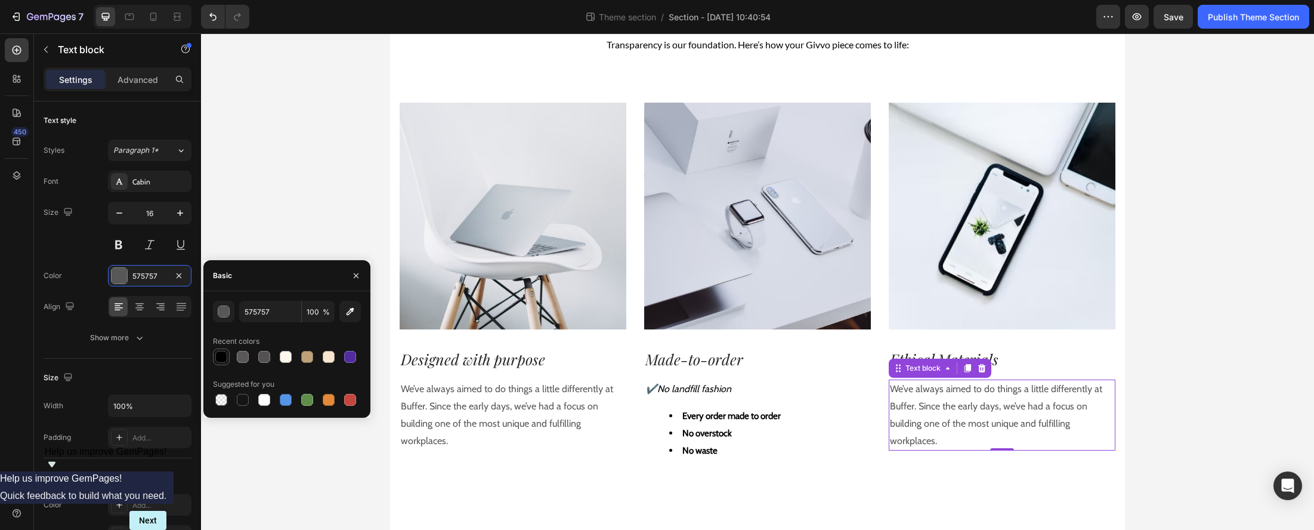
click at [223, 356] on div at bounding box center [221, 357] width 12 height 12
type input "000000"
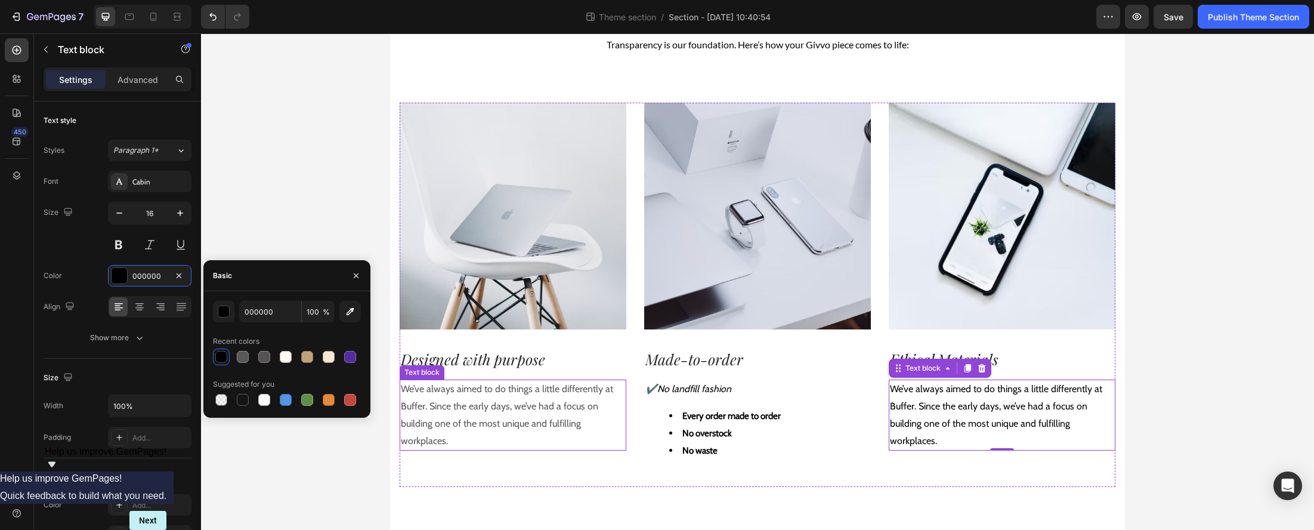
click at [442, 407] on p "We’ve always aimed to do things a little differently at Buffer. Since the early…" at bounding box center [513, 415] width 224 height 69
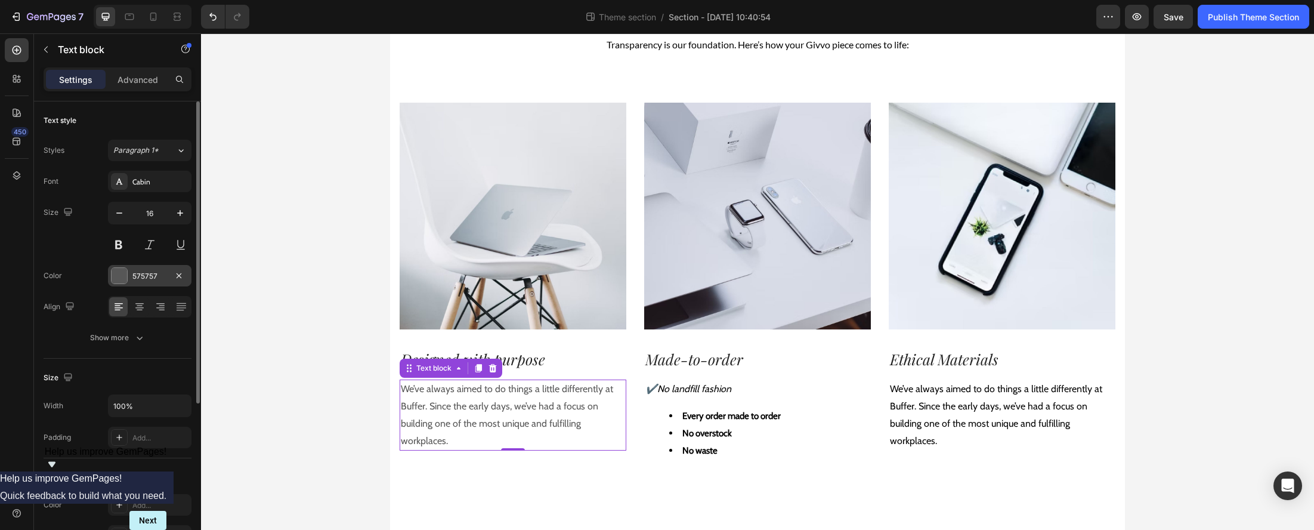
click at [121, 275] on div at bounding box center [120, 276] width 16 height 16
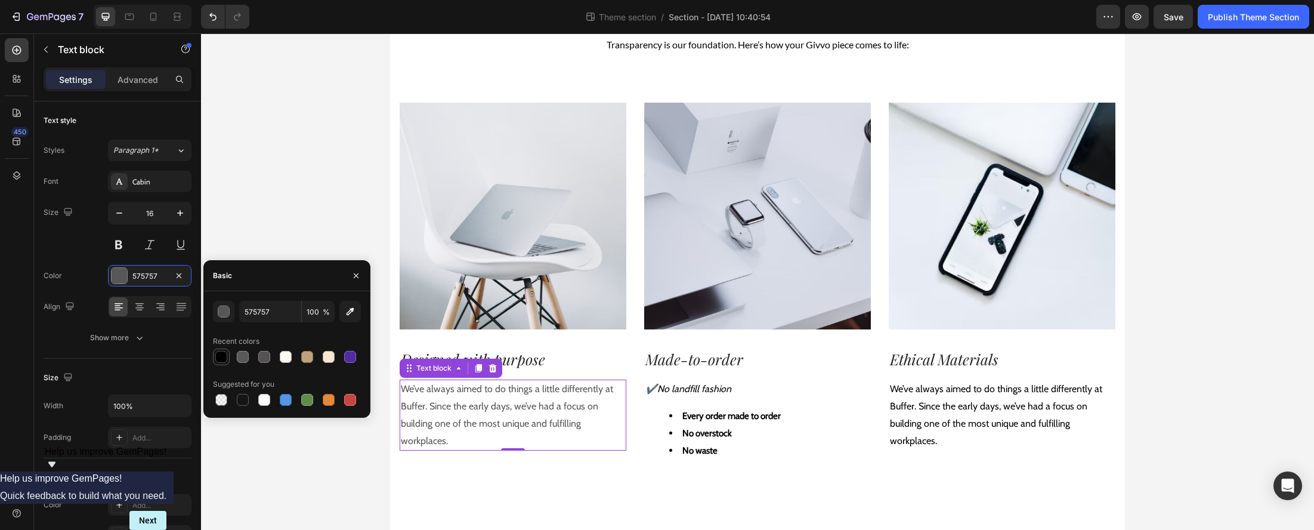
click at [223, 357] on div at bounding box center [221, 357] width 12 height 12
type input "000000"
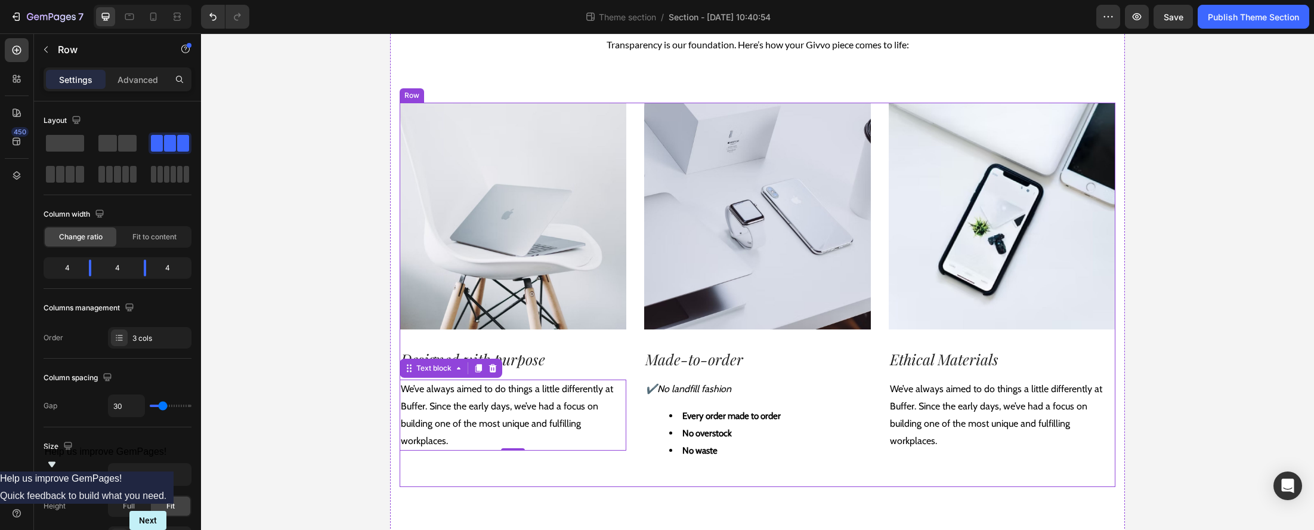
click at [477, 481] on div "Image Designed with purpose Text block We’ve always aimed to do things a little…" at bounding box center [513, 295] width 227 height 384
click at [477, 371] on div "Image Designed with purpose Text block We’ve always aimed to do things a little…" at bounding box center [513, 295] width 227 height 384
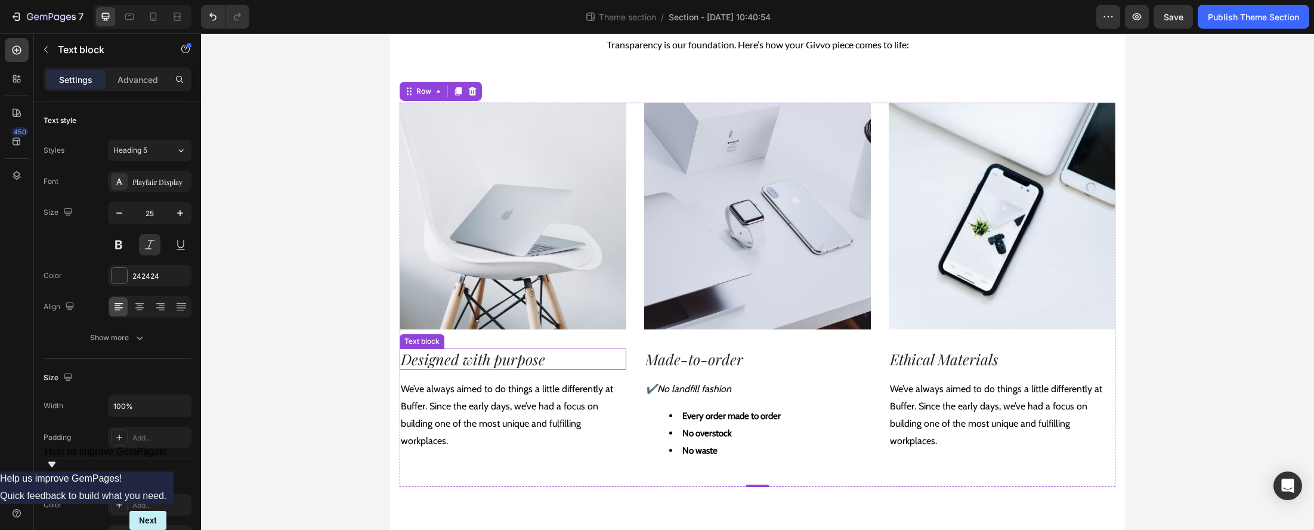
click at [471, 357] on p "Designed with purpose" at bounding box center [513, 360] width 224 height 20
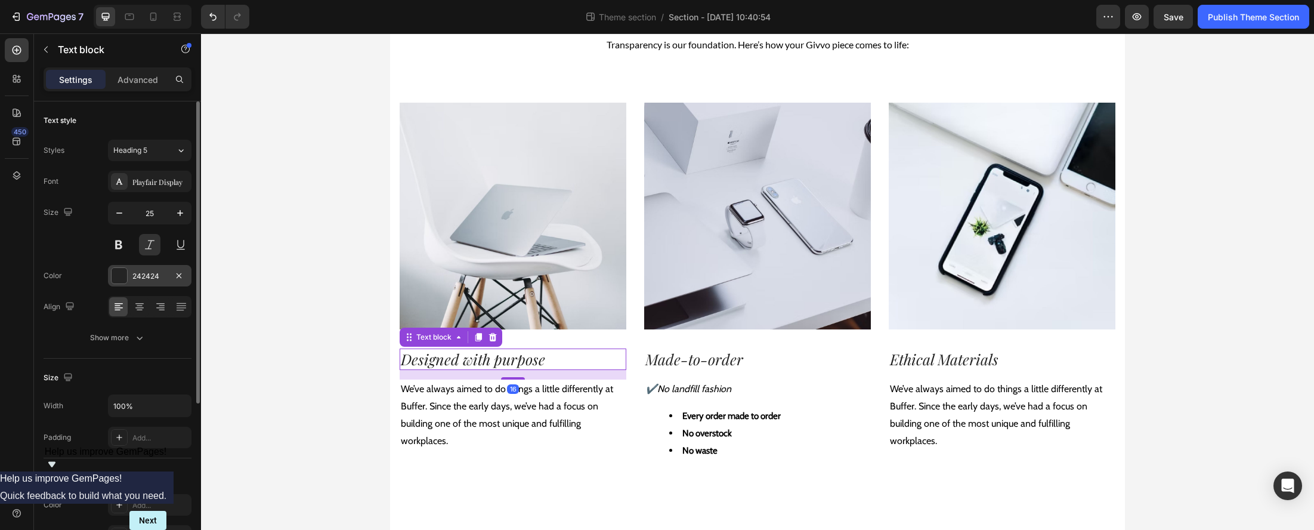
click at [121, 280] on div at bounding box center [120, 276] width 16 height 16
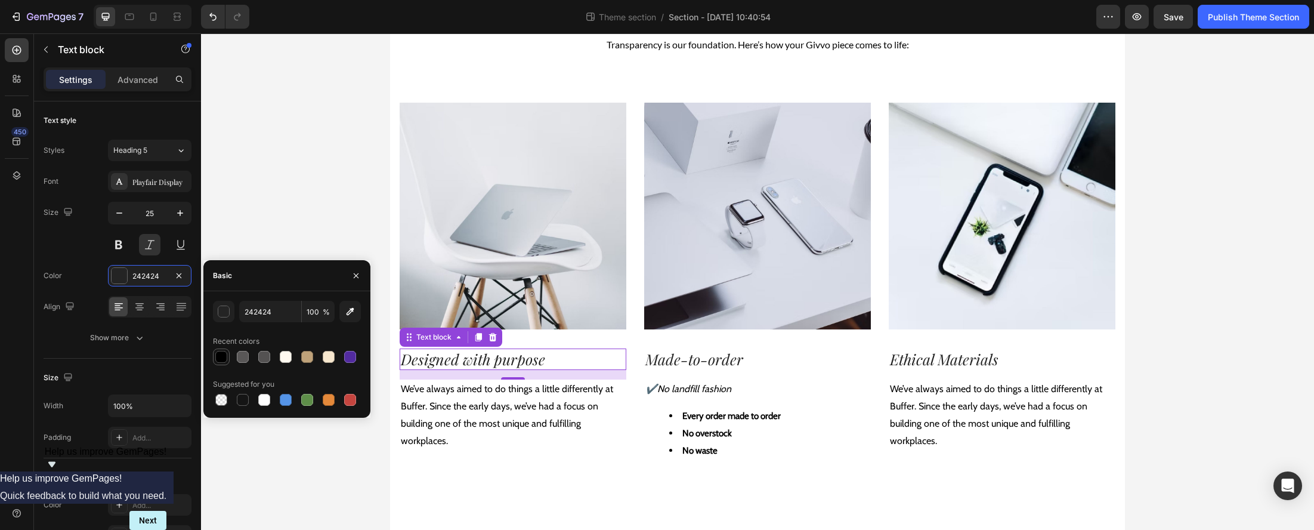
click at [223, 355] on div at bounding box center [221, 357] width 12 height 12
type input "000000"
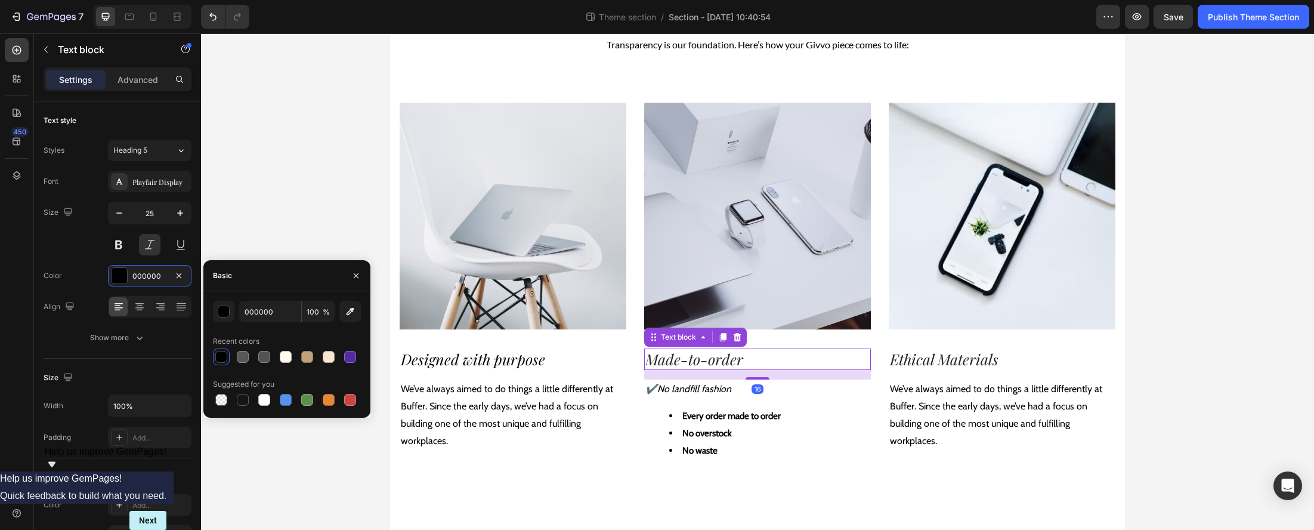
click at [688, 357] on p "Made-to-order" at bounding box center [758, 360] width 224 height 20
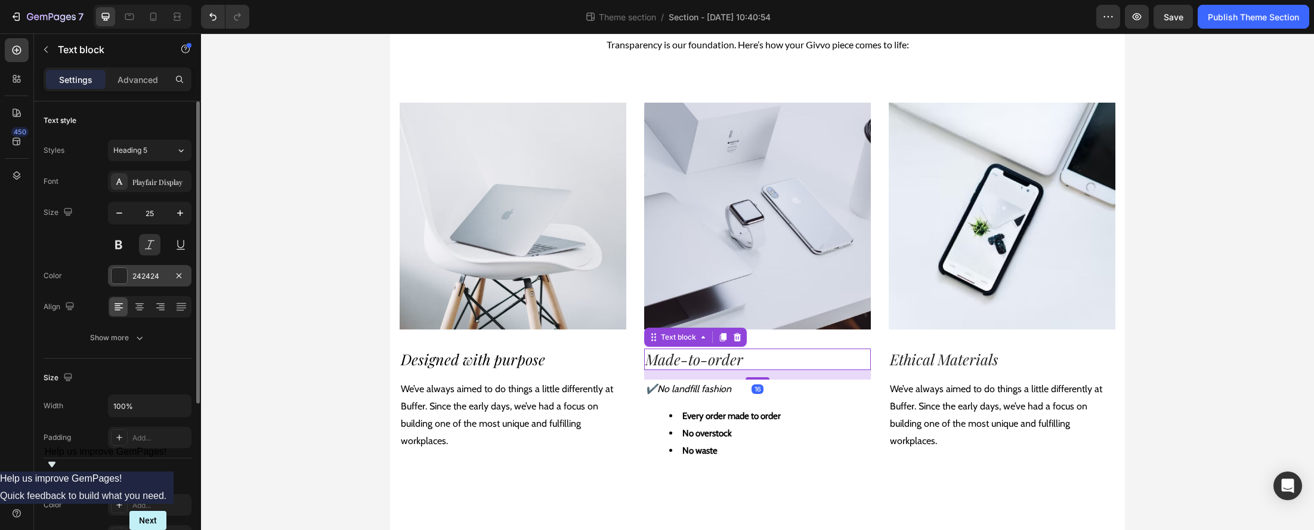
click at [119, 276] on div at bounding box center [120, 276] width 16 height 16
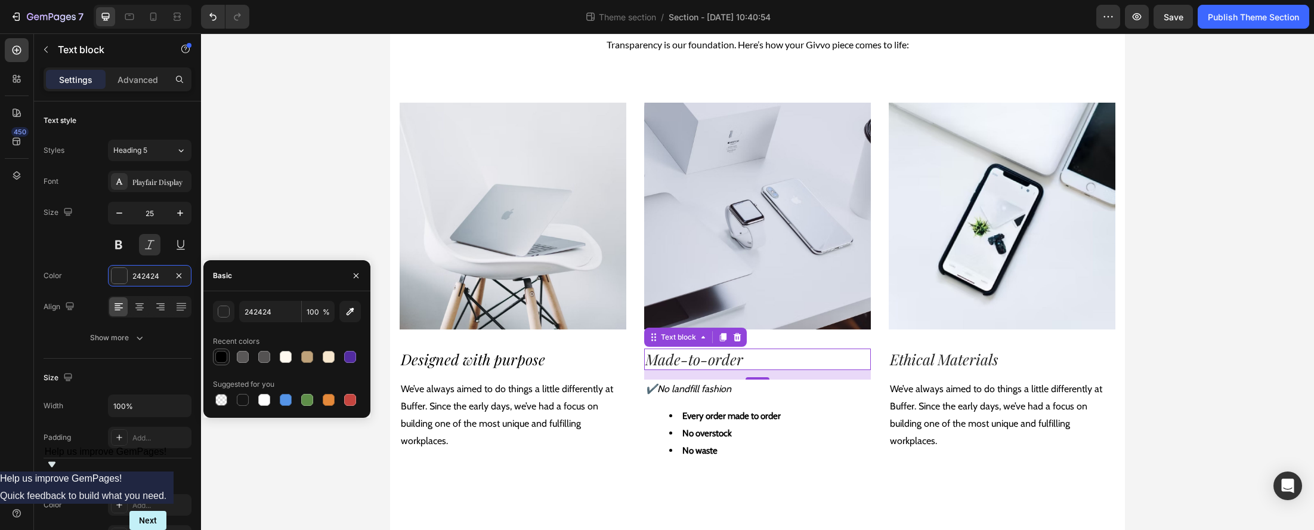
click at [218, 357] on div at bounding box center [221, 357] width 12 height 12
type input "000000"
click at [917, 360] on p "Ethical Materials" at bounding box center [1002, 360] width 224 height 20
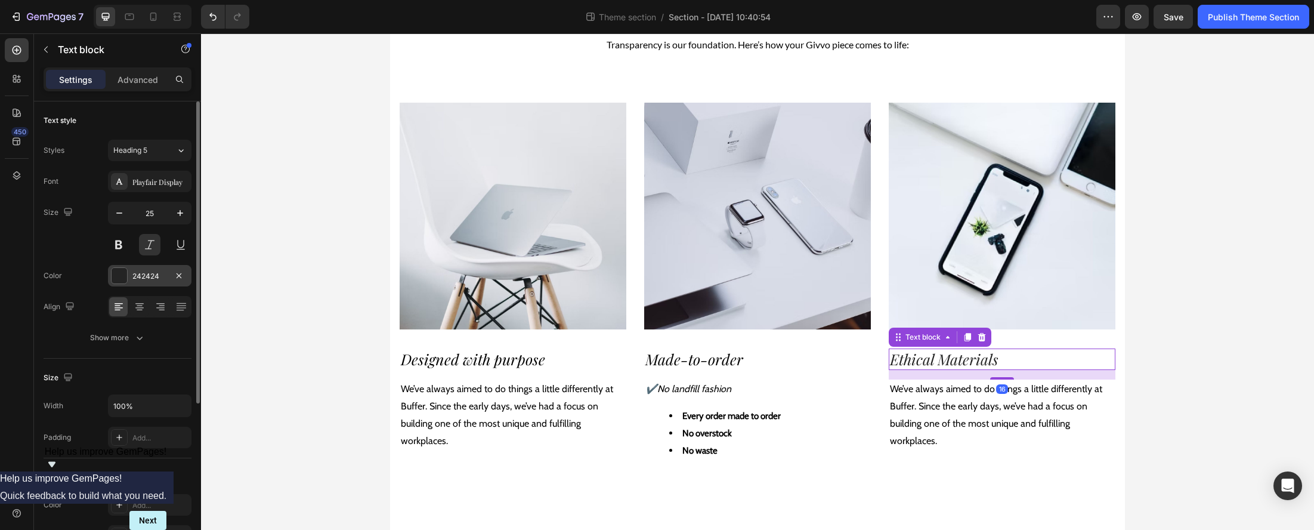
click at [119, 280] on div at bounding box center [120, 276] width 16 height 16
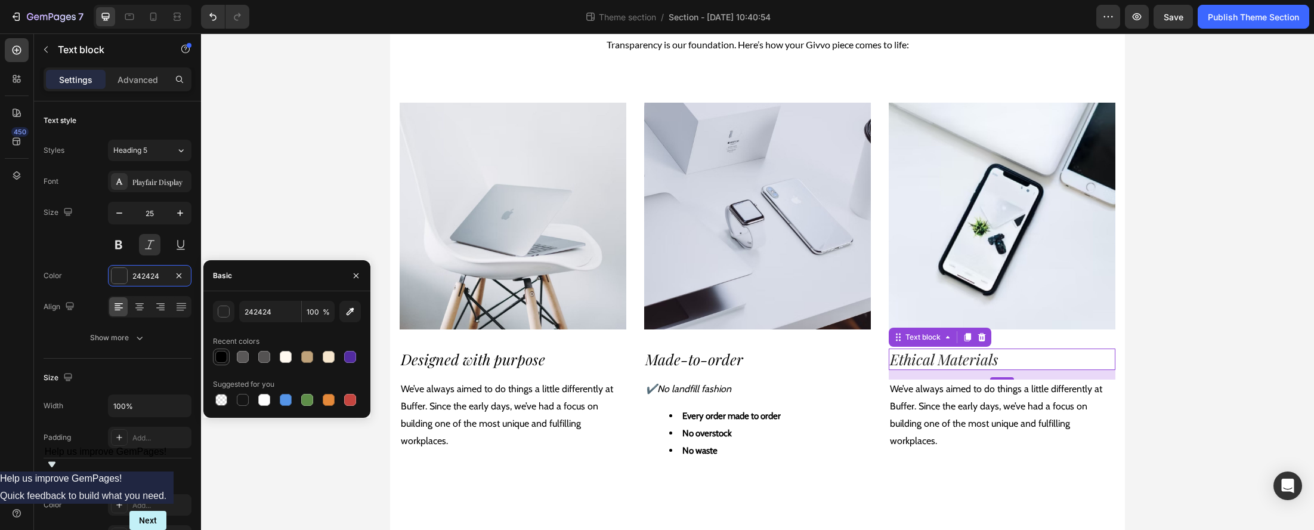
click at [223, 359] on div at bounding box center [221, 357] width 12 height 12
type input "000000"
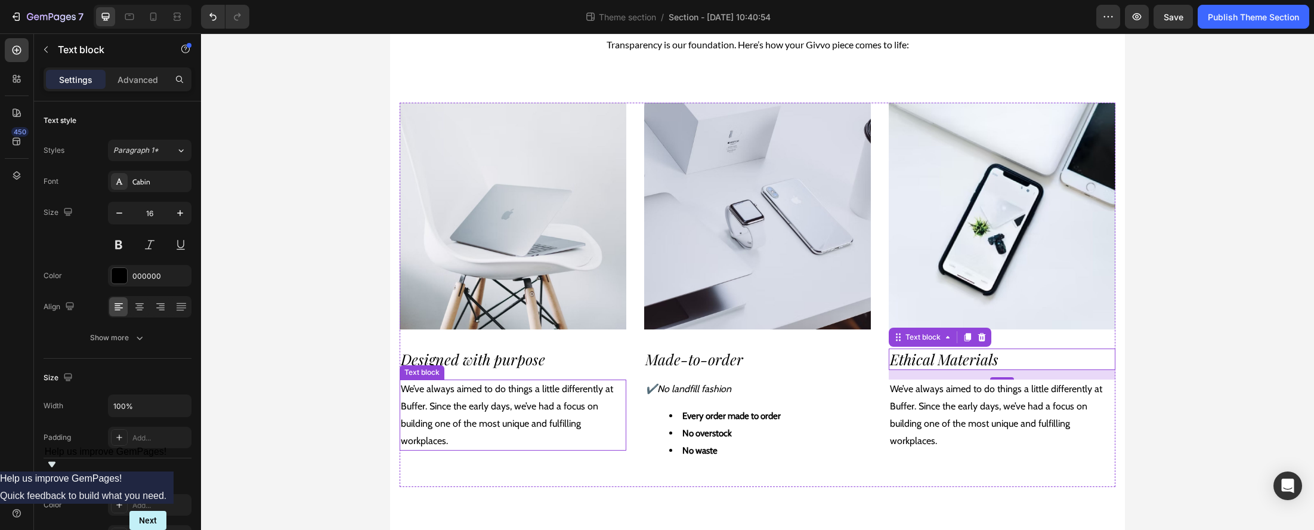
click at [493, 412] on p "We’ve always aimed to do things a little differently at Buffer. Since the early…" at bounding box center [513, 415] width 224 height 69
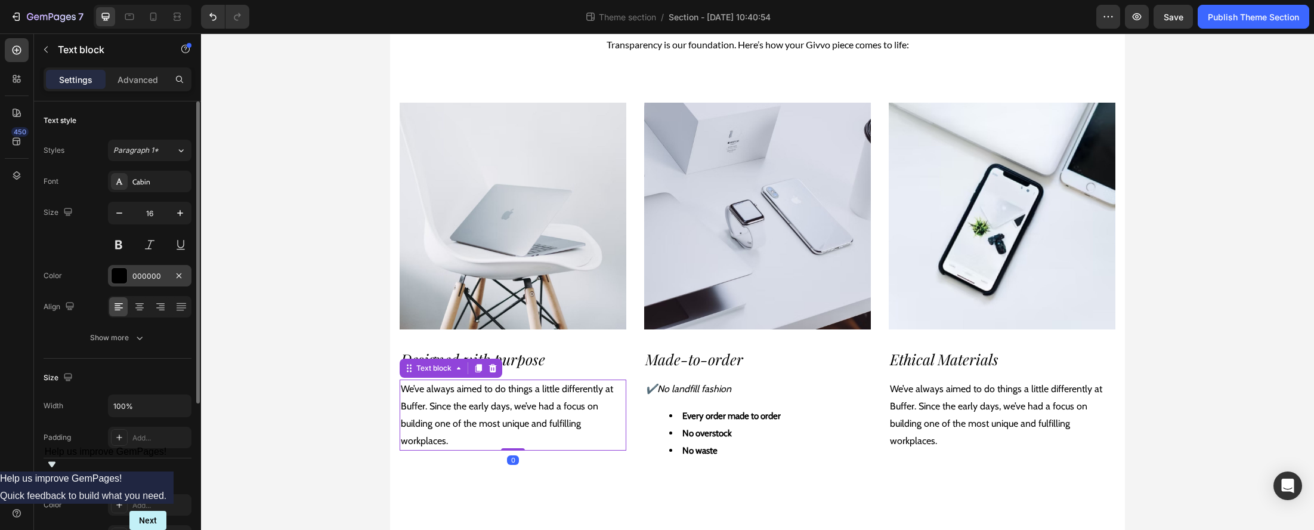
click at [115, 270] on div at bounding box center [120, 276] width 16 height 16
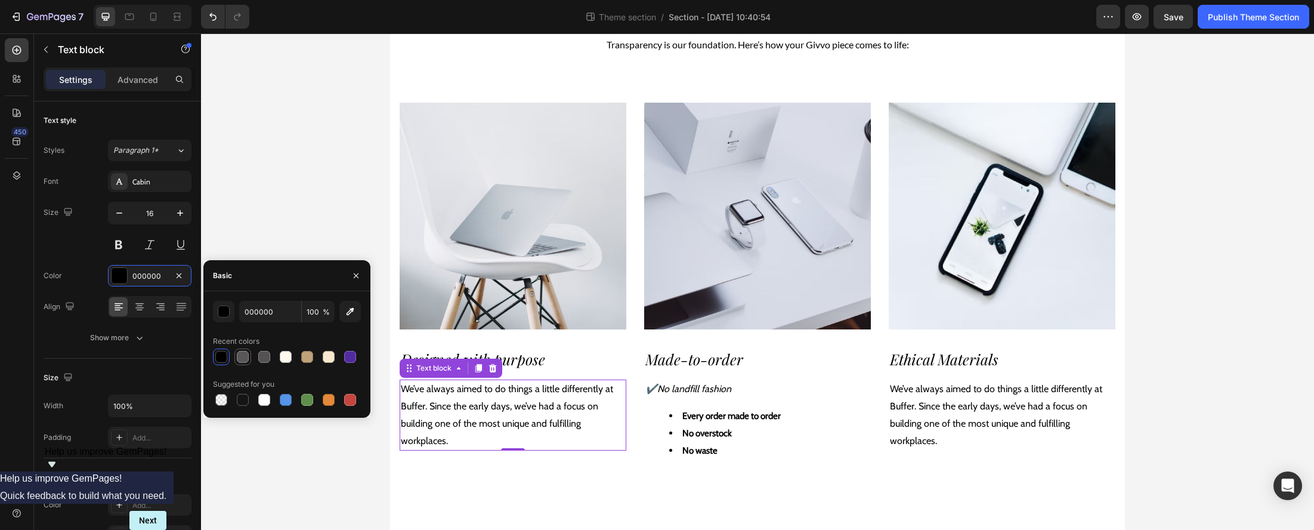
click at [247, 356] on div at bounding box center [243, 357] width 12 height 12
type input "595757"
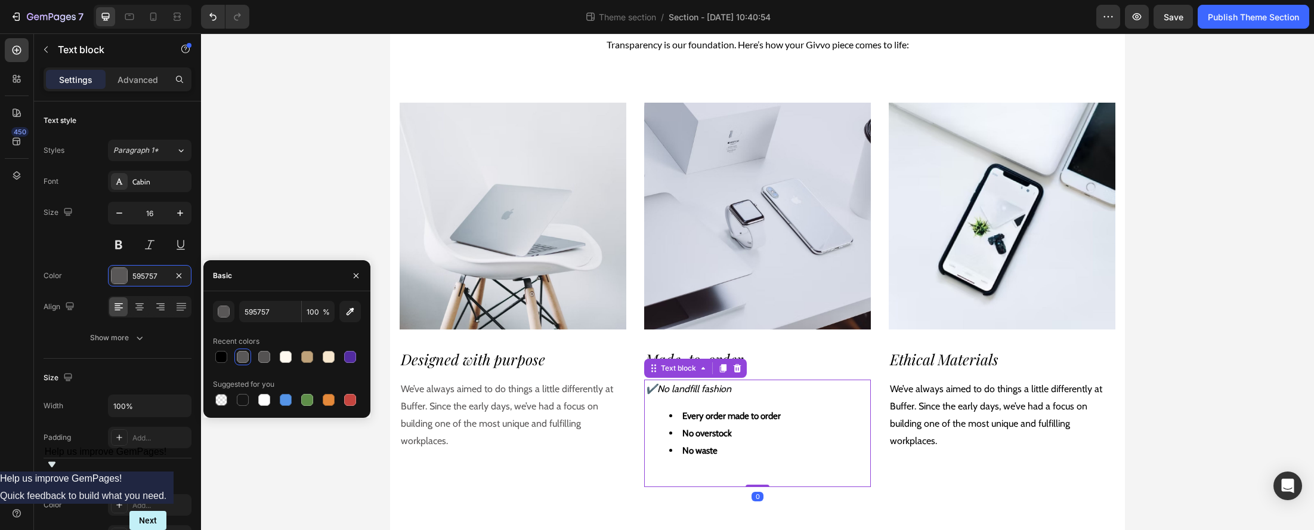
click at [700, 432] on strong "No overstock" at bounding box center [707, 433] width 50 height 11
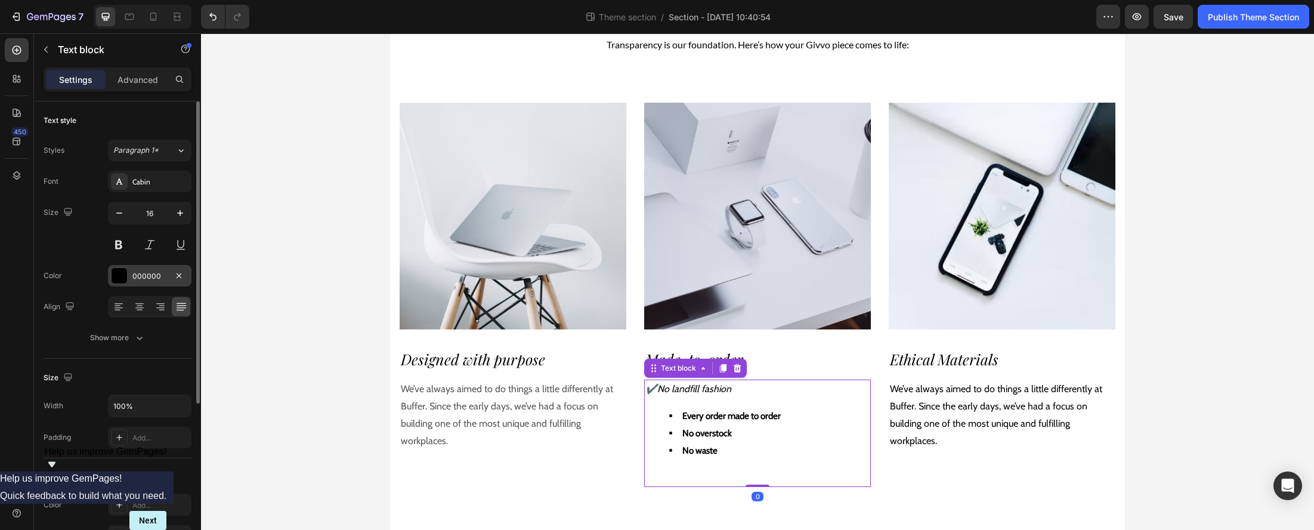
click at [117, 277] on div at bounding box center [120, 276] width 16 height 16
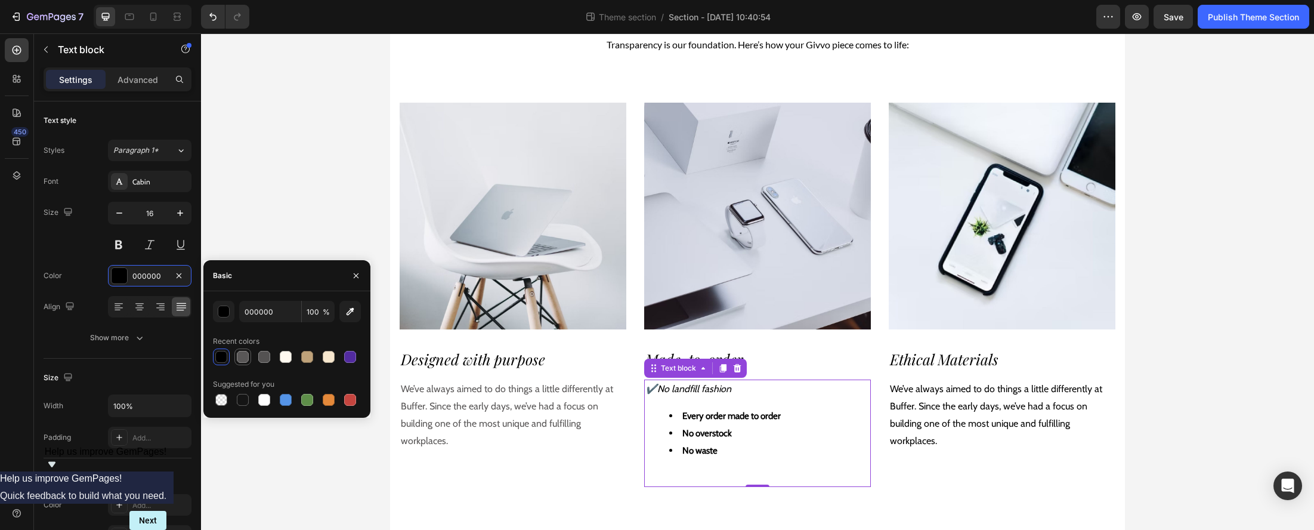
click at [246, 358] on div at bounding box center [243, 357] width 12 height 12
click at [270, 357] on div at bounding box center [264, 357] width 14 height 14
click at [246, 356] on div at bounding box center [243, 357] width 12 height 12
type input "595757"
click at [479, 403] on p "We’ve always aimed to do things a little differently at Buffer. Since the early…" at bounding box center [513, 415] width 224 height 69
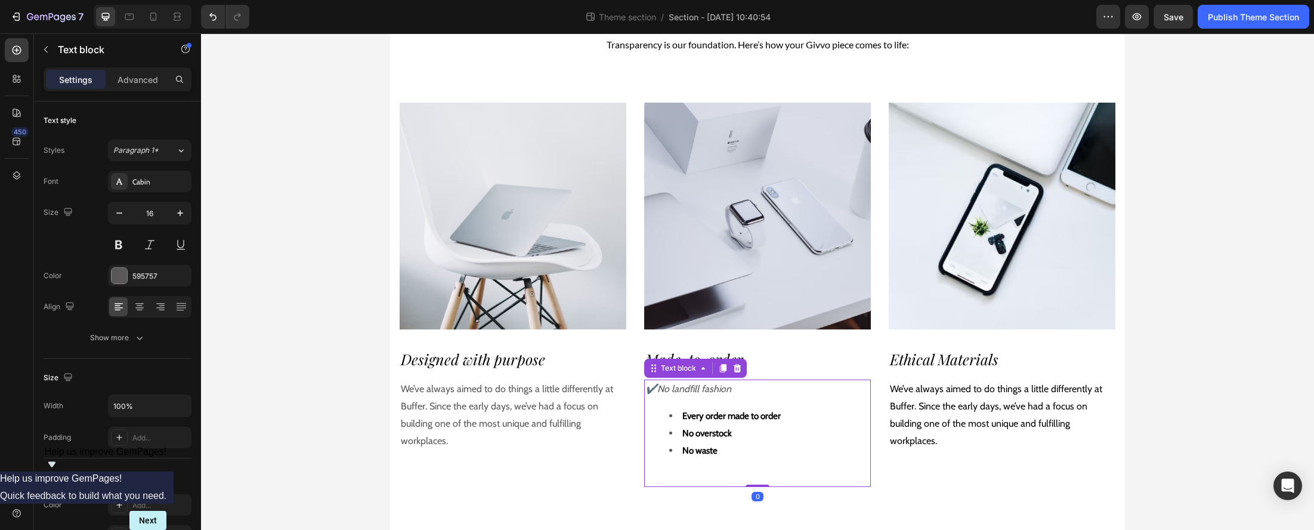
click at [715, 409] on li "Every order made to order" at bounding box center [769, 415] width 200 height 17
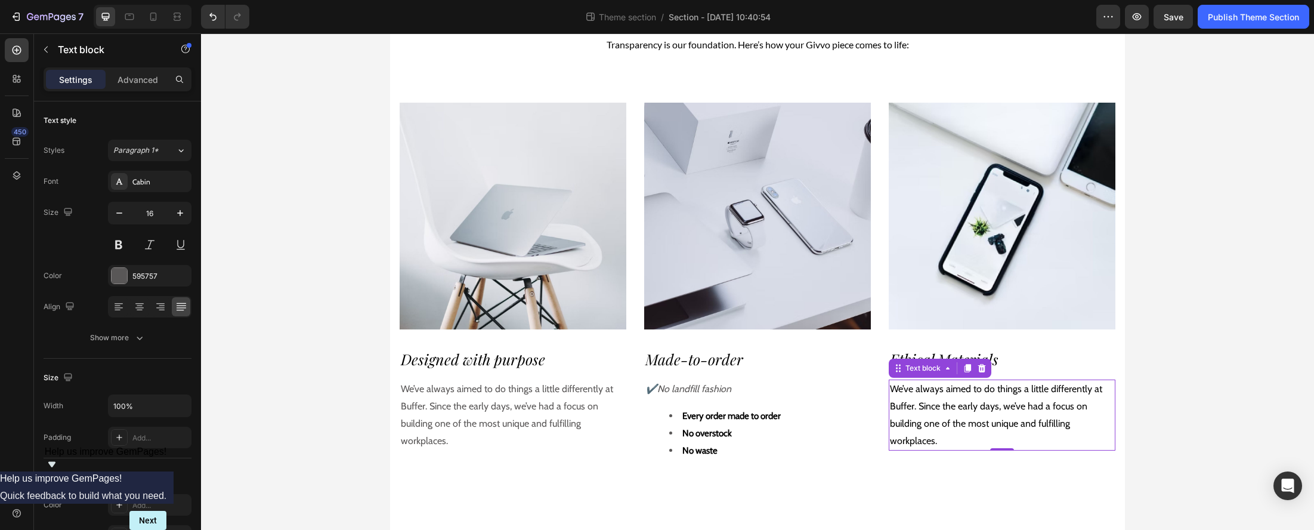
click at [984, 402] on p "We’ve always aimed to do things a little differently at Buffer. Since the early…" at bounding box center [1002, 415] width 224 height 69
click at [124, 274] on div at bounding box center [120, 276] width 16 height 16
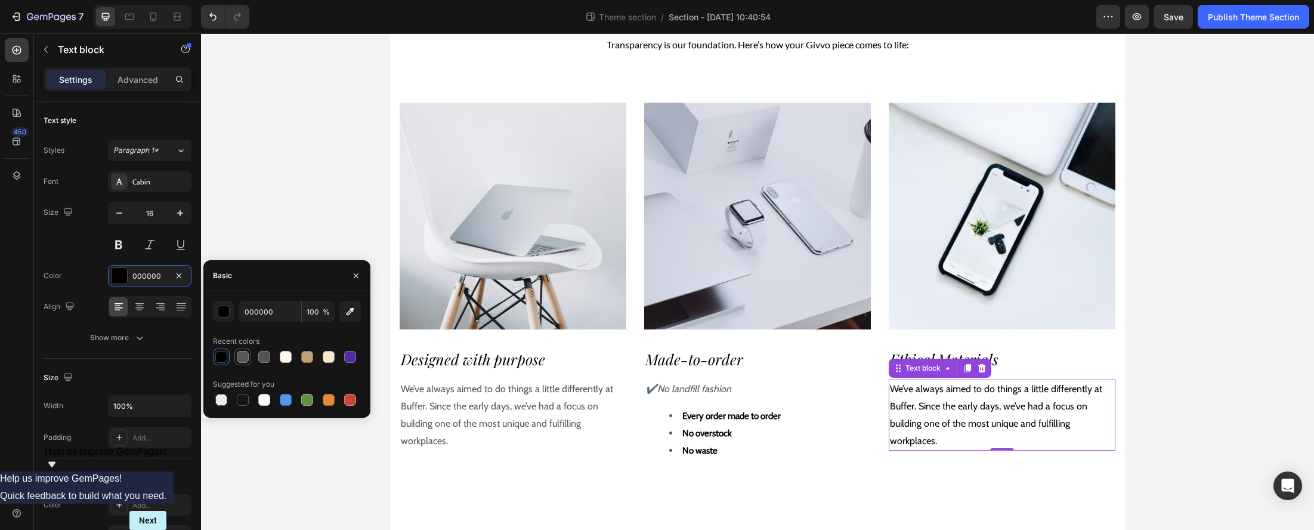
click at [242, 359] on div at bounding box center [243, 357] width 12 height 12
type input "595757"
click at [769, 490] on div "How It's Made Heading Transparency is our foundation. Here’s how your Givvo pie…" at bounding box center [757, 235] width 735 height 600
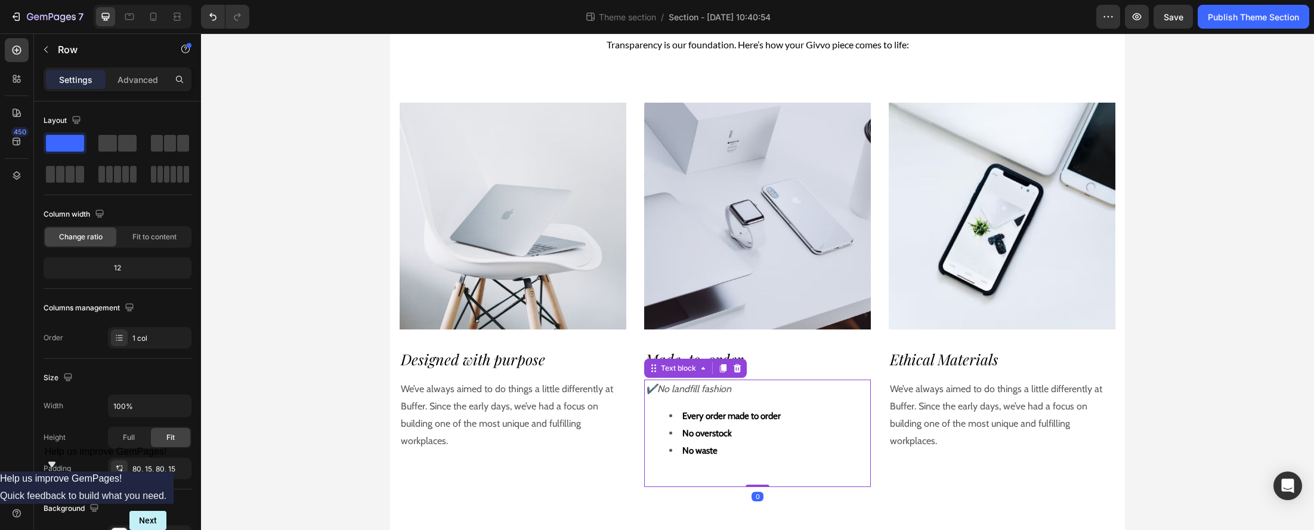
click at [731, 410] on strong "Every order made to order" at bounding box center [731, 415] width 98 height 11
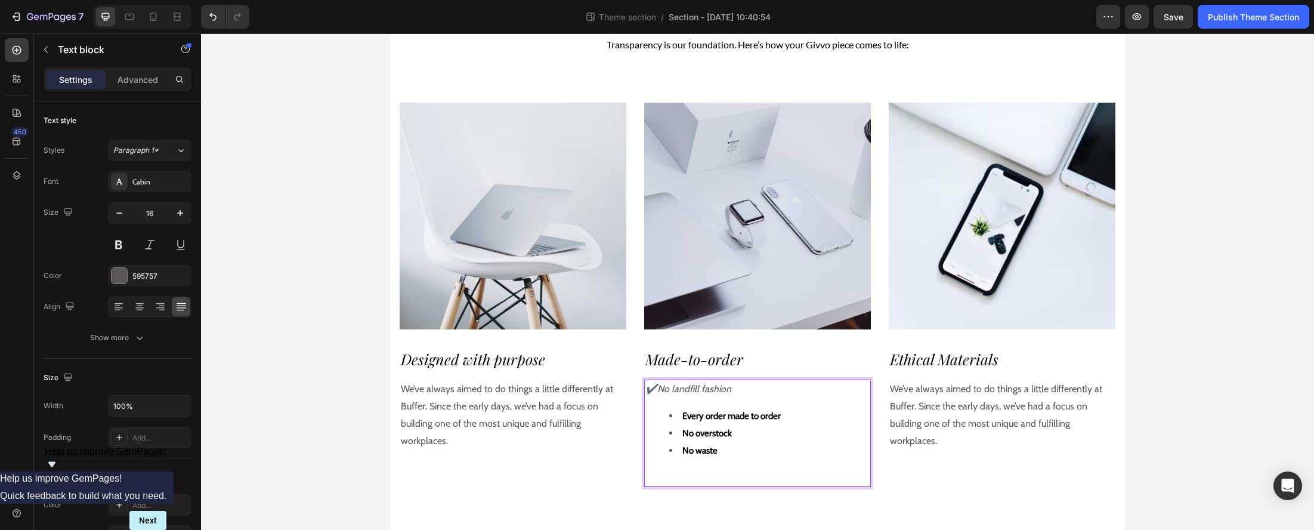
click at [696, 415] on strong "Every order made to order" at bounding box center [731, 415] width 98 height 11
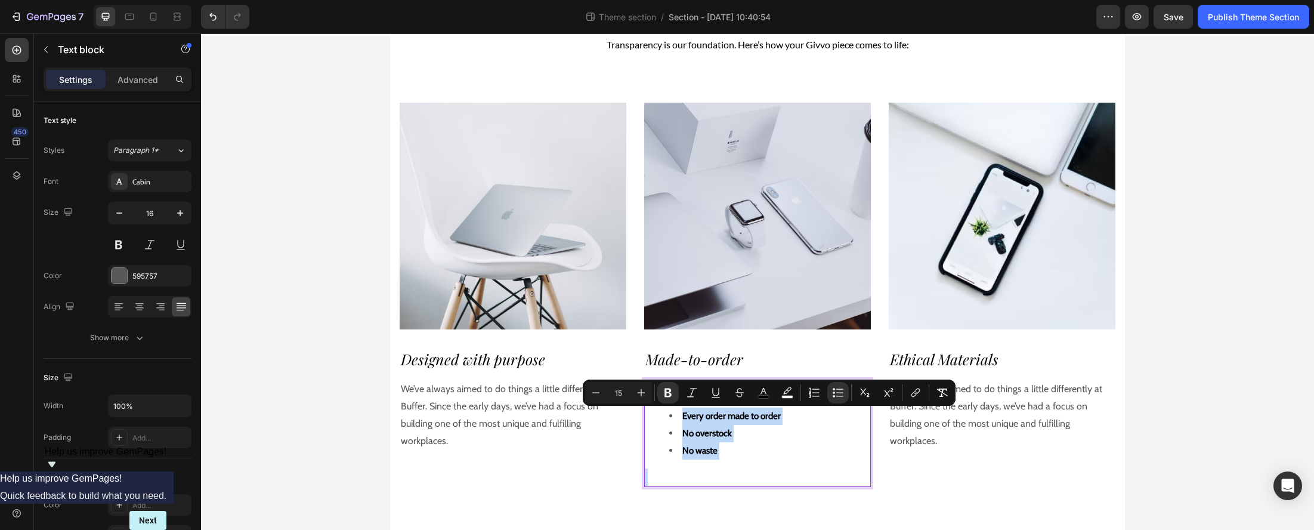
drag, startPoint x: 684, startPoint y: 415, endPoint x: 743, endPoint y: 475, distance: 84.4
click at [743, 475] on div "✔️No landfill fashion Every order made to order No overstock No waste" at bounding box center [757, 432] width 227 height 107
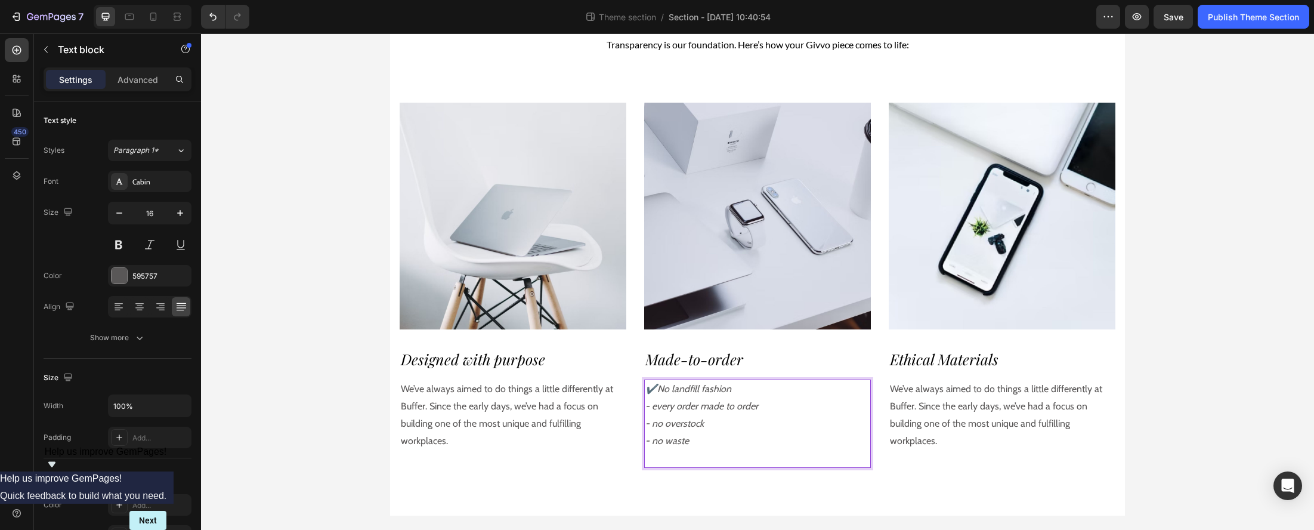
click at [656, 391] on icon "✔️No landfill fashion" at bounding box center [689, 388] width 86 height 11
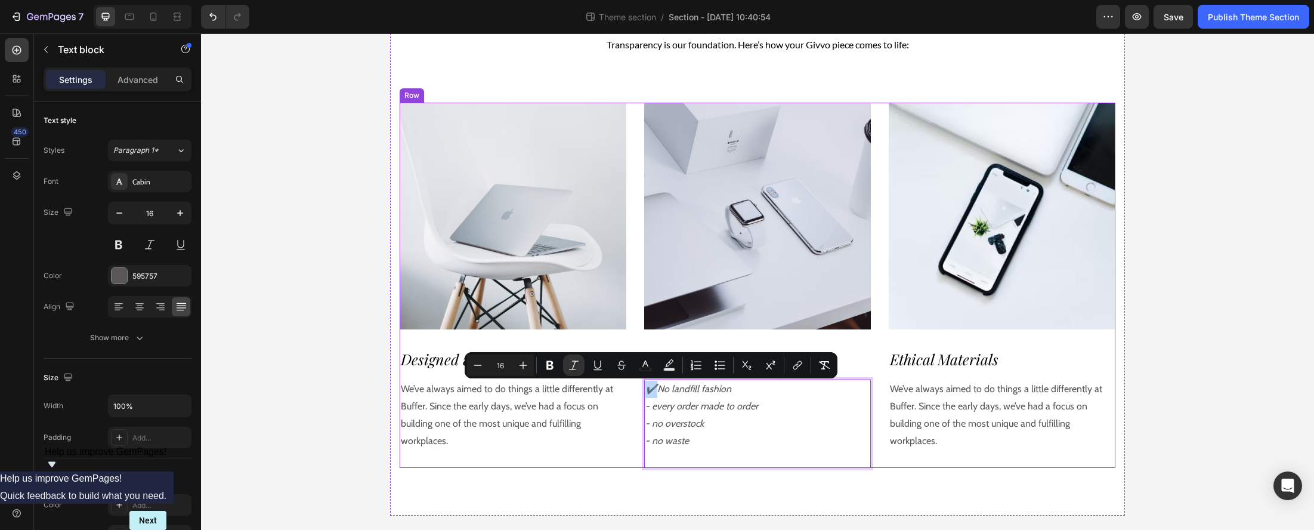
drag, startPoint x: 656, startPoint y: 391, endPoint x: 637, endPoint y: 392, distance: 19.1
click at [637, 392] on div "Image Designed with purpose Text block We’ve always aimed to do things a little…" at bounding box center [758, 285] width 716 height 365
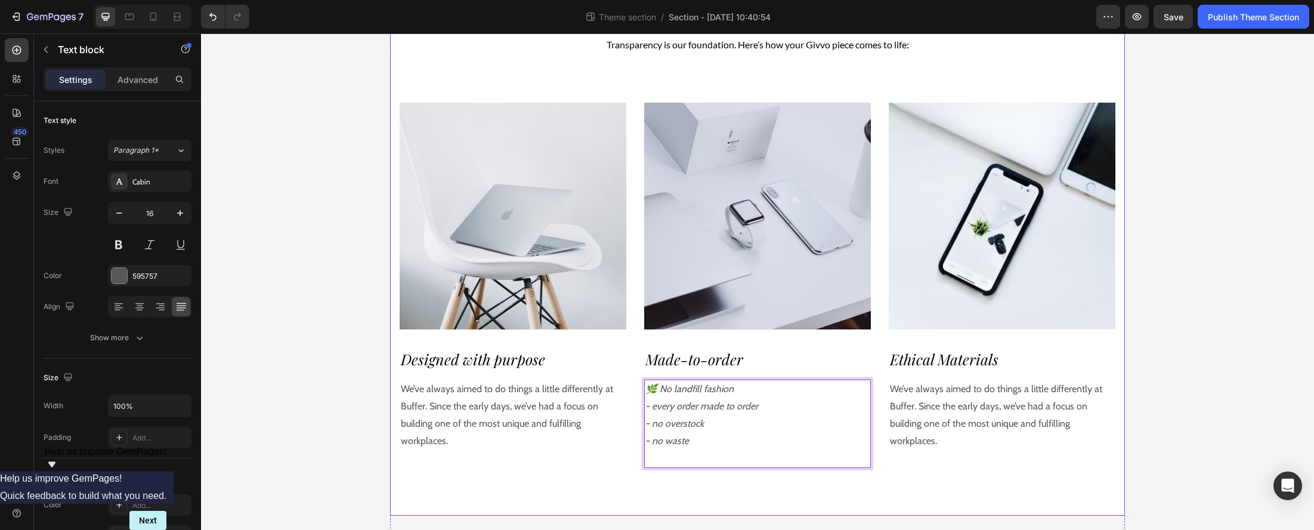
click at [736, 479] on div "How It's Made Heading Transparency is our foundation. Here’s how your Givvo pie…" at bounding box center [757, 225] width 735 height 580
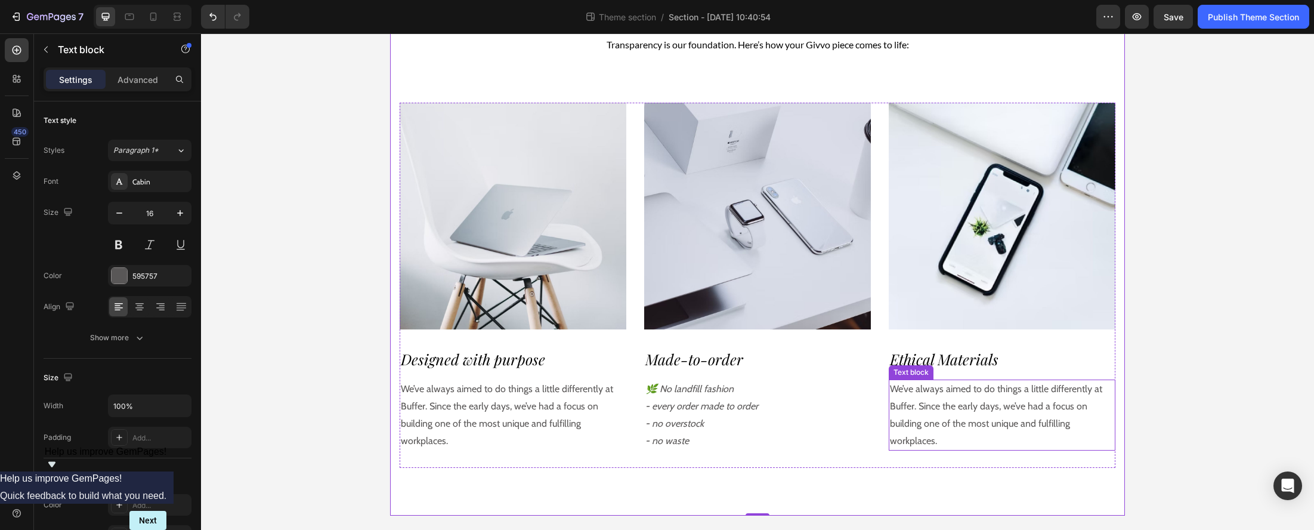
click at [946, 399] on p "We’ve always aimed to do things a little differently at Buffer. Since the early…" at bounding box center [1002, 415] width 224 height 69
click at [669, 406] on icon "- every order made to order" at bounding box center [702, 405] width 113 height 11
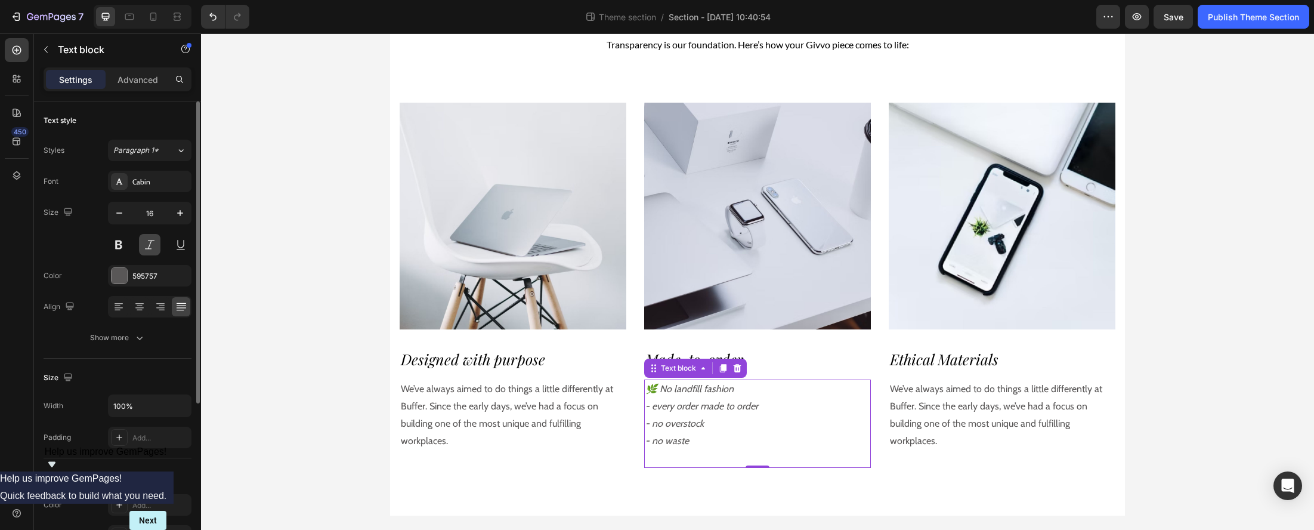
click at [146, 250] on button at bounding box center [149, 244] width 21 height 21
click at [702, 372] on icon at bounding box center [704, 368] width 10 height 10
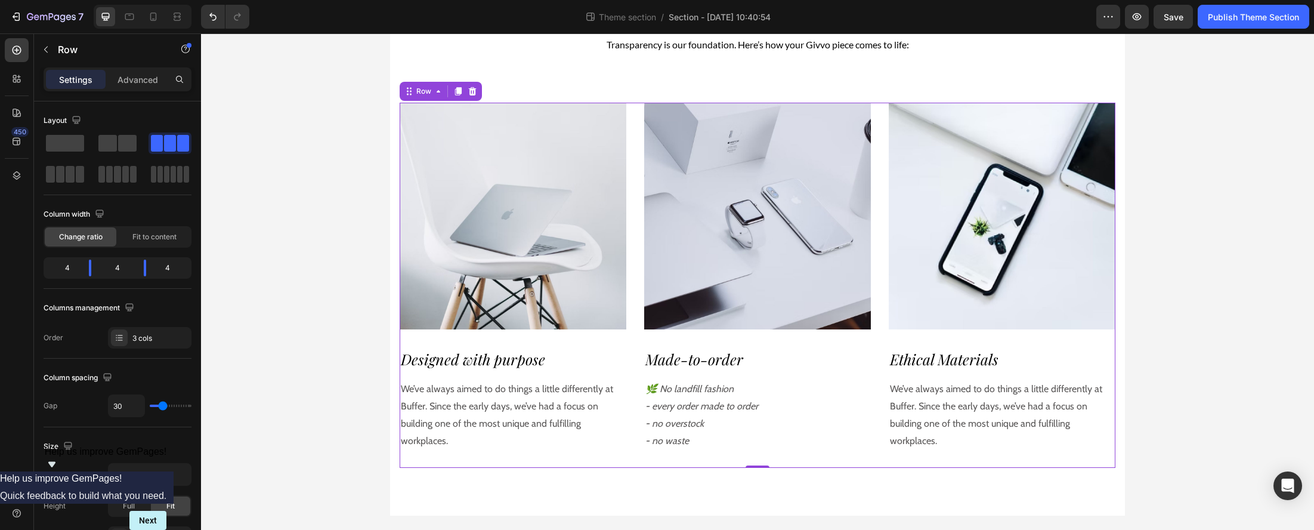
click at [945, 464] on div "Image Ethical Materials Text block We’ve always aimed to do things a little dif…" at bounding box center [1002, 285] width 227 height 365
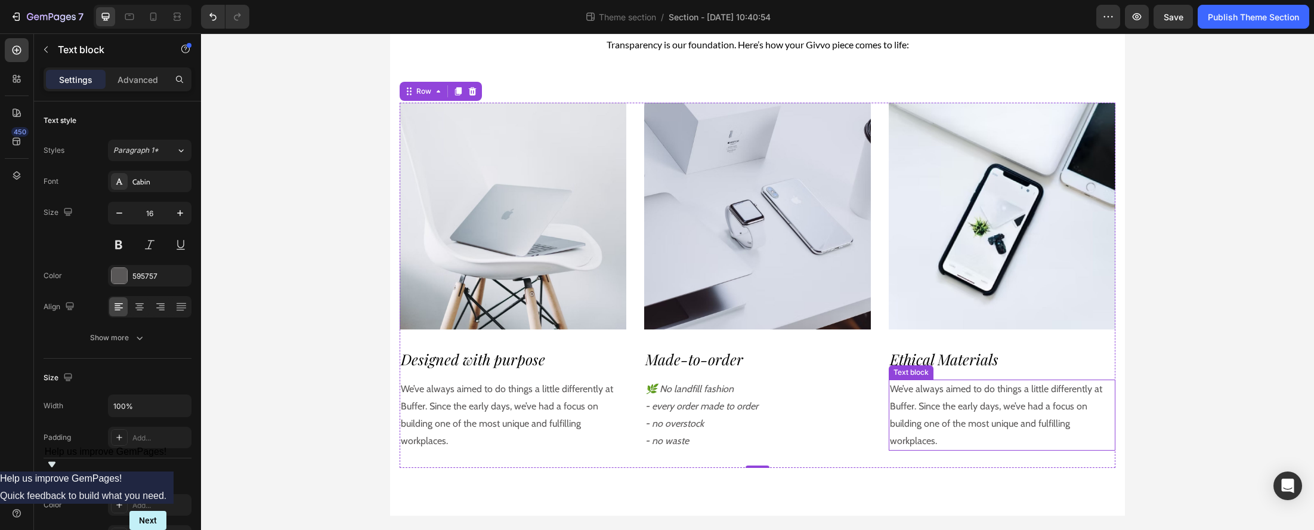
click at [937, 418] on p "We’ve always aimed to do things a little differently at Buffer. Since the early…" at bounding box center [1002, 415] width 224 height 69
click at [943, 413] on p "We’ve always aimed to do things a little differently at Buffer. Since the early…" at bounding box center [1002, 415] width 224 height 69
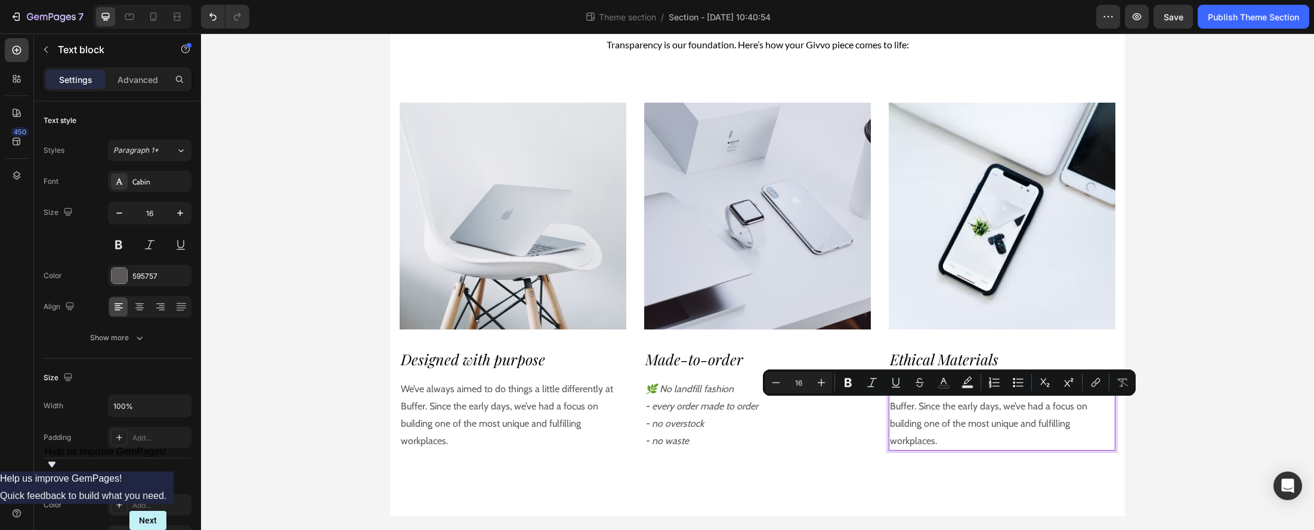
click at [904, 408] on p "We’ve always aimed to do things a little differently at Buffer. Since the early…" at bounding box center [1002, 415] width 224 height 69
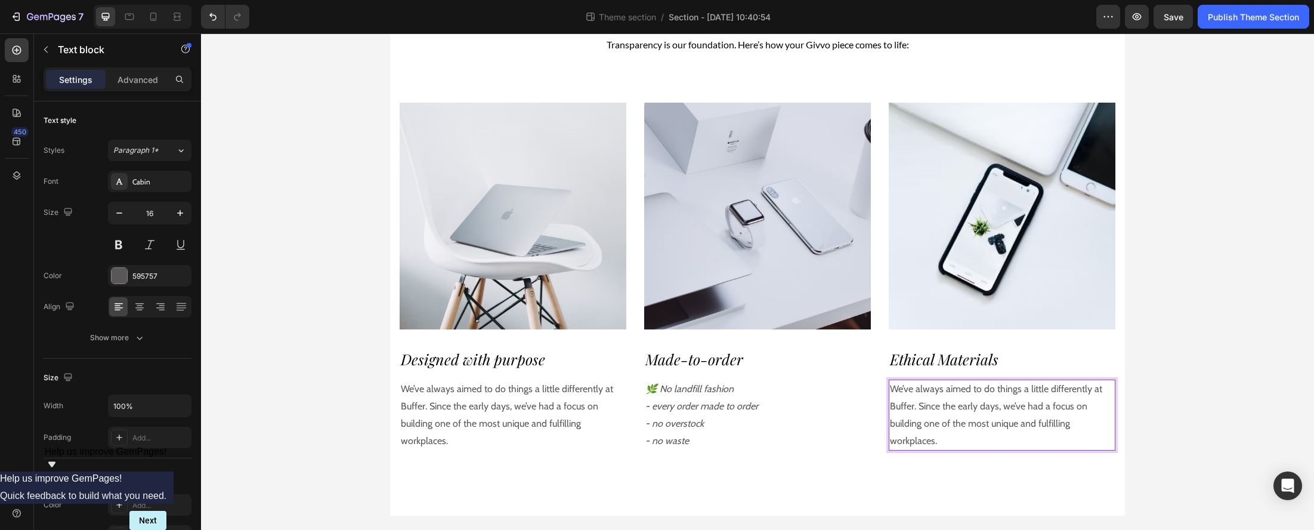
click at [891, 387] on p "We’ve always aimed to do things a little differently at Buffer. Since the early…" at bounding box center [1002, 415] width 224 height 69
click at [946, 418] on p "We’ve always aimed to do things a little differently at Buffer. Since the early…" at bounding box center [1002, 415] width 224 height 69
click at [907, 441] on p "We’ve always aimed to do things a little differently at Buffer. Since the early…" at bounding box center [1002, 415] width 224 height 69
click at [892, 388] on p "We’ve always aimed to do things a little differently at Buffer. Since the early…" at bounding box center [1002, 415] width 224 height 69
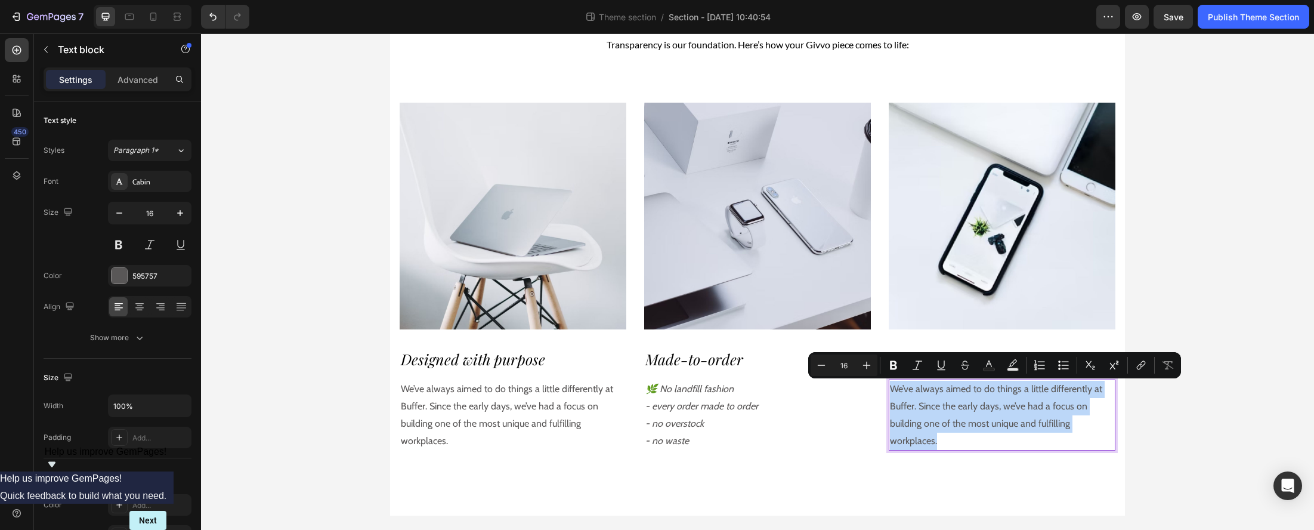
drag, startPoint x: 892, startPoint y: 388, endPoint x: 963, endPoint y: 437, distance: 87.0
click at [963, 437] on p "We’ve always aimed to do things a little differently at Buffer. Since the early…" at bounding box center [1002, 415] width 224 height 69
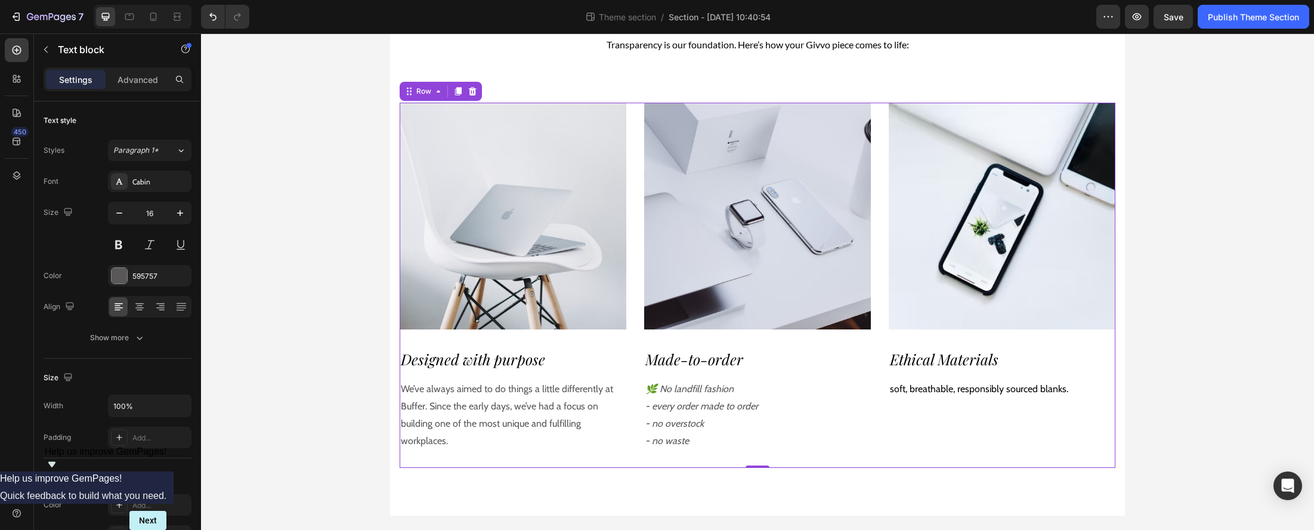
click at [978, 431] on div "Image Ethical Materials Text block soft, breathable, responsibly sourced blanks…" at bounding box center [1002, 285] width 227 height 365
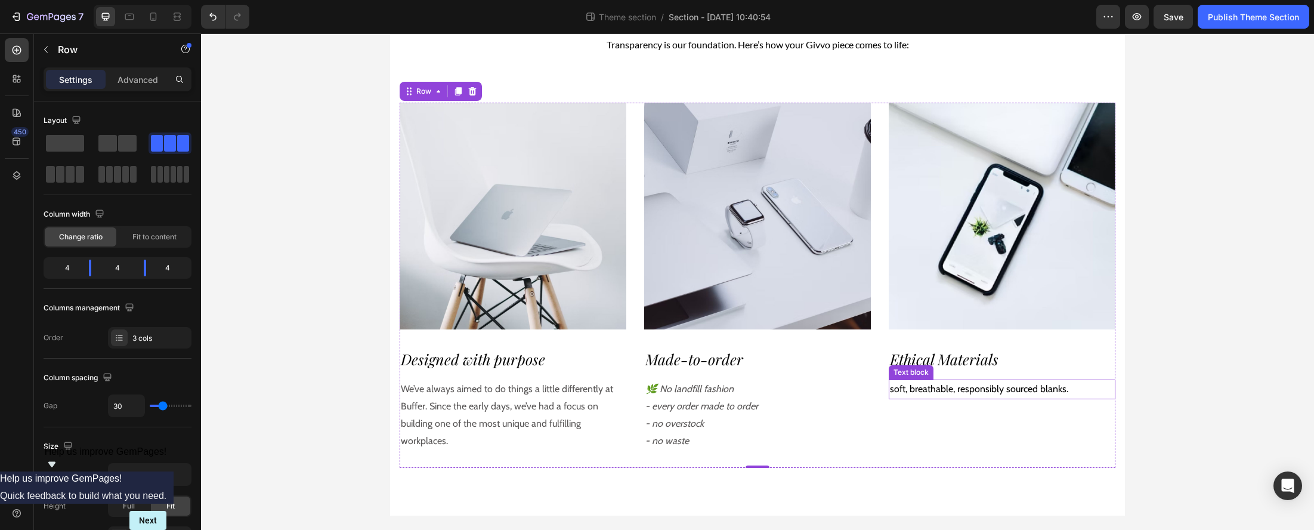
click at [912, 387] on span "soft, breathable, responsibly sourced blanks." at bounding box center [979, 388] width 178 height 11
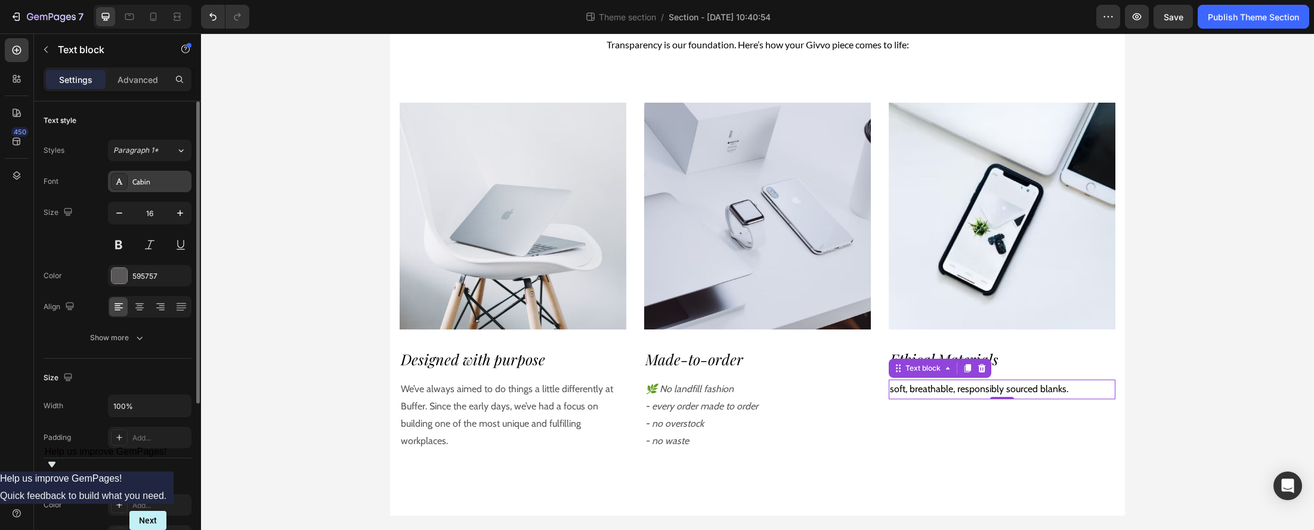
click at [145, 179] on div "Cabin" at bounding box center [160, 182] width 56 height 11
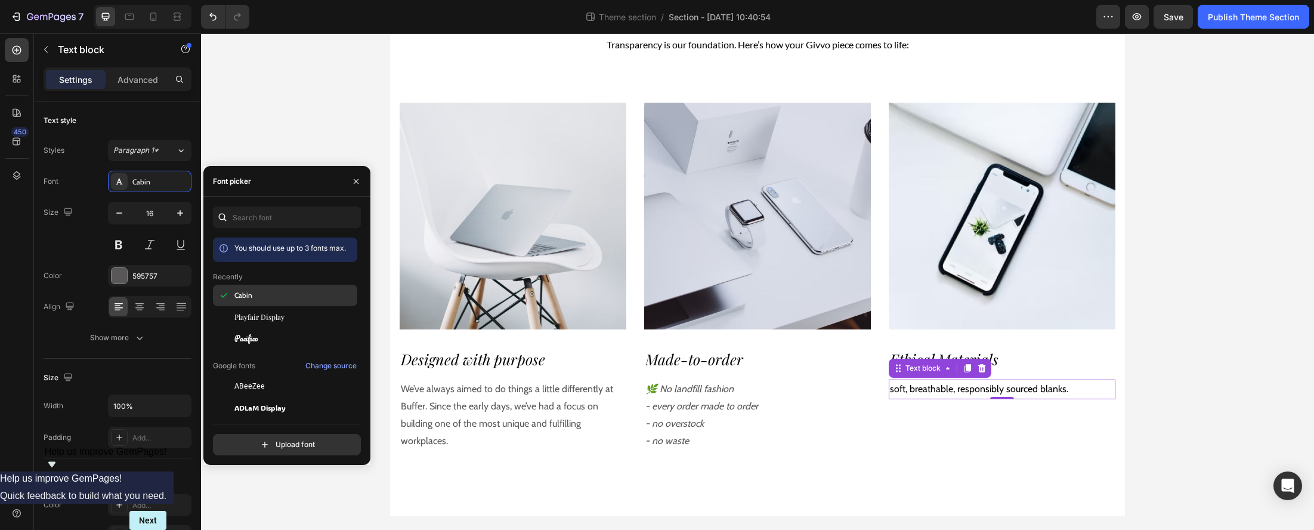
click at [239, 291] on span "Cabin" at bounding box center [243, 295] width 18 height 11
click at [150, 242] on button at bounding box center [149, 244] width 21 height 21
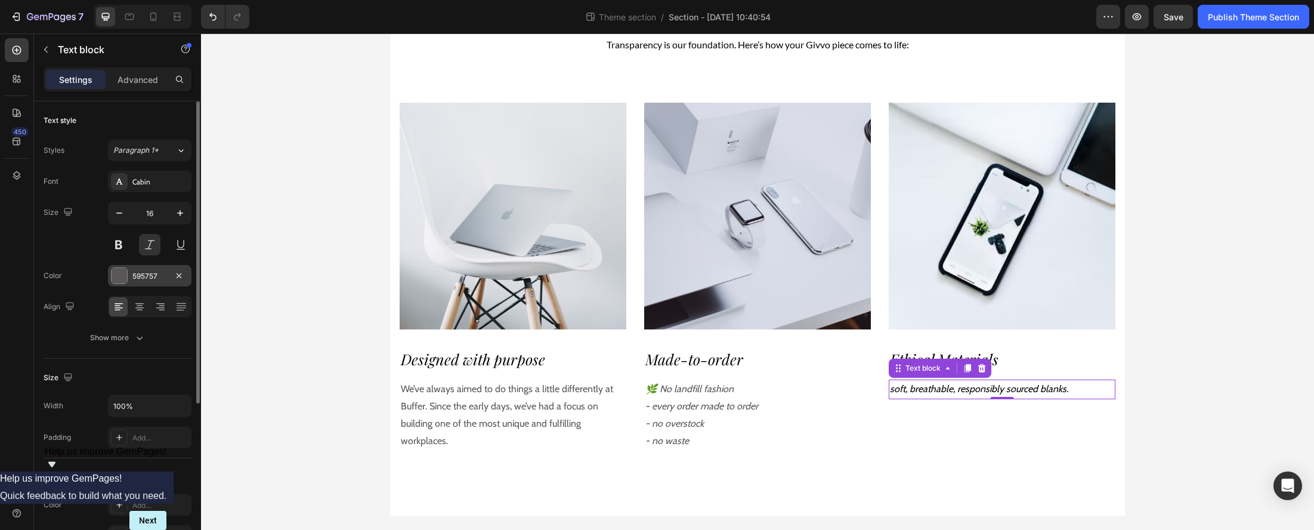
click at [124, 273] on div at bounding box center [120, 276] width 16 height 16
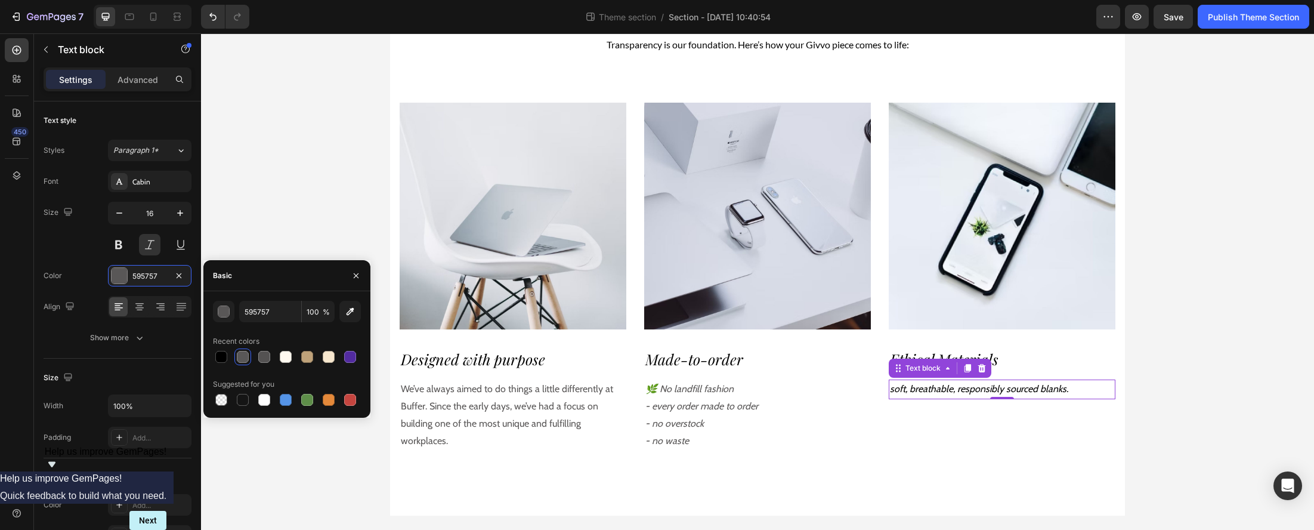
click at [244, 359] on div at bounding box center [243, 357] width 12 height 12
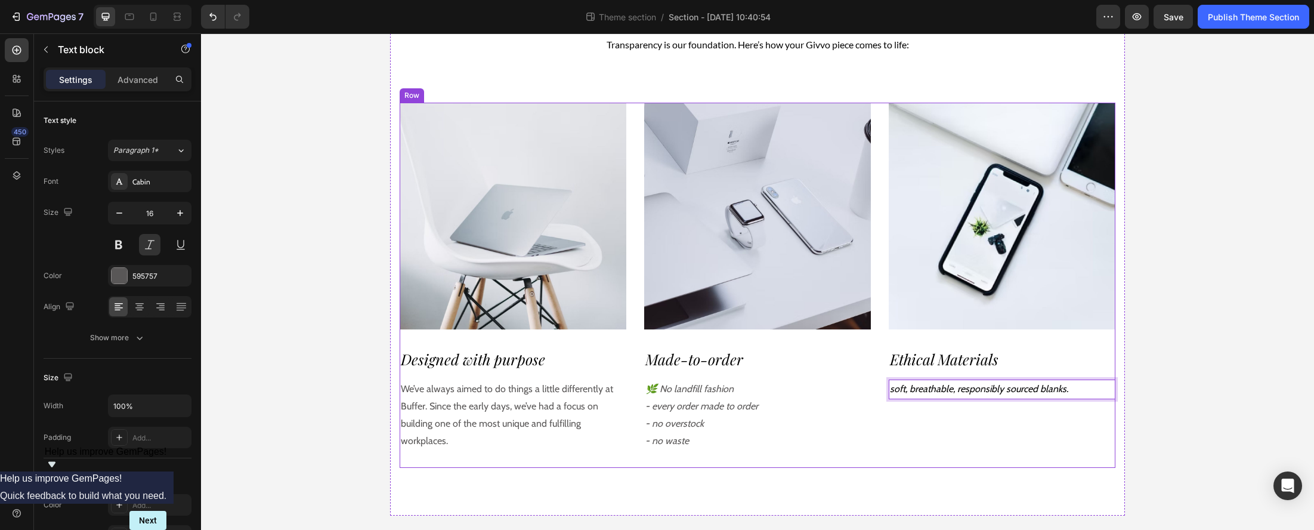
click at [981, 446] on div "Image Ethical Materials Text block soft, breathable, responsibly sourced blanks…" at bounding box center [1002, 285] width 227 height 365
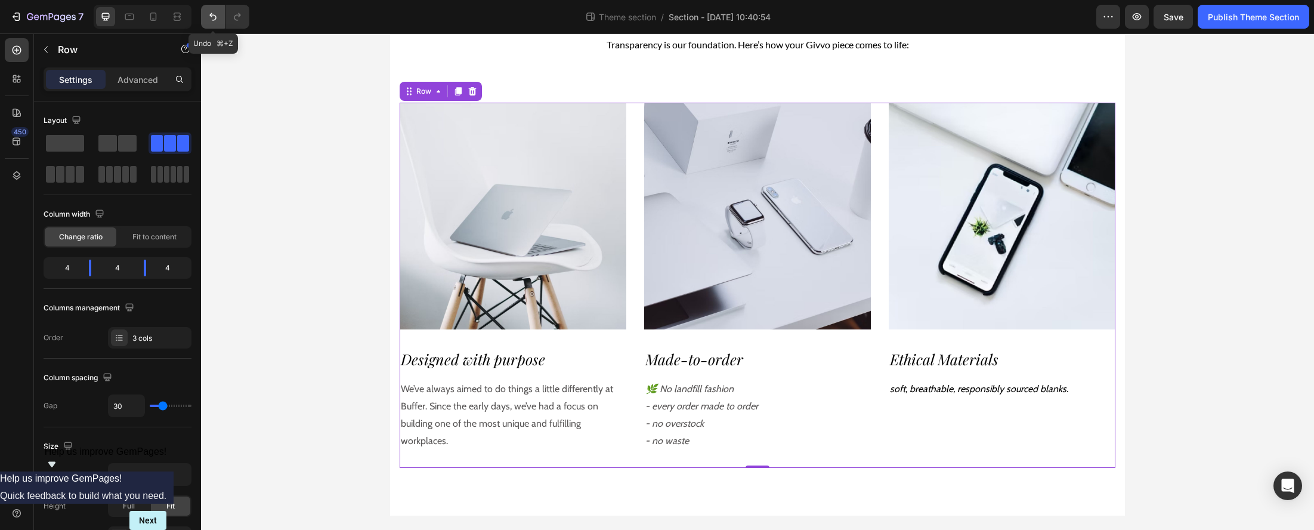
click at [211, 18] on icon "Undo/Redo" at bounding box center [213, 17] width 12 height 12
click at [211, 5] on button "Undo/Redo" at bounding box center [213, 17] width 24 height 24
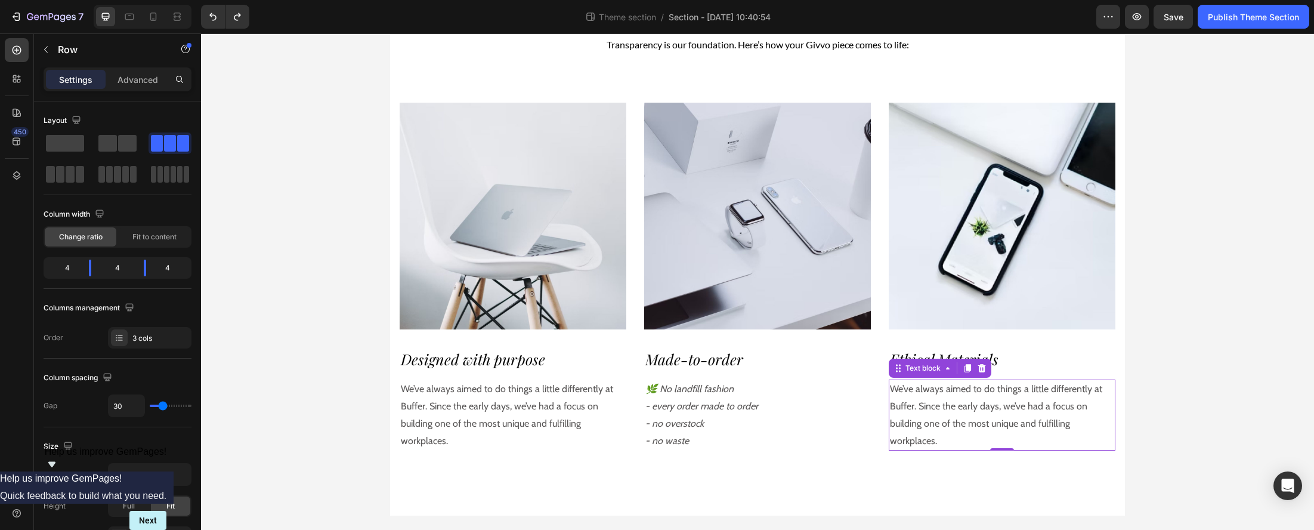
click at [950, 395] on p "We’ve always aimed to do things a little differently at Buffer. Since the early…" at bounding box center [1002, 415] width 224 height 69
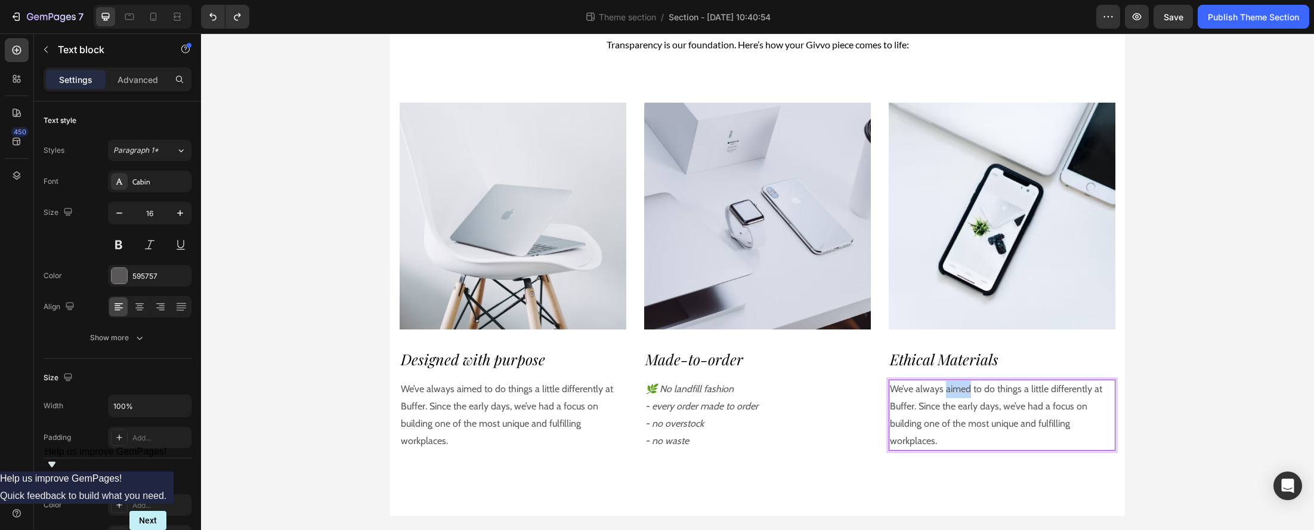
click at [950, 395] on p "We’ve always aimed to do things a little differently at Buffer. Since the early…" at bounding box center [1002, 415] width 224 height 69
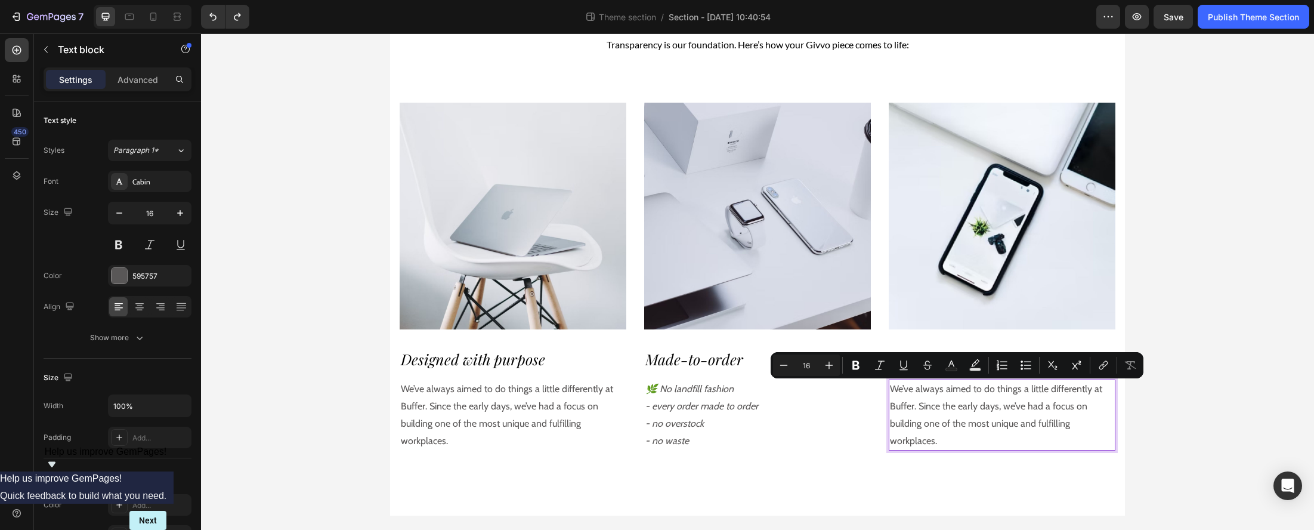
click at [891, 391] on p "We’ve always aimed to do things a little differently at Buffer. Since the early…" at bounding box center [1002, 415] width 224 height 69
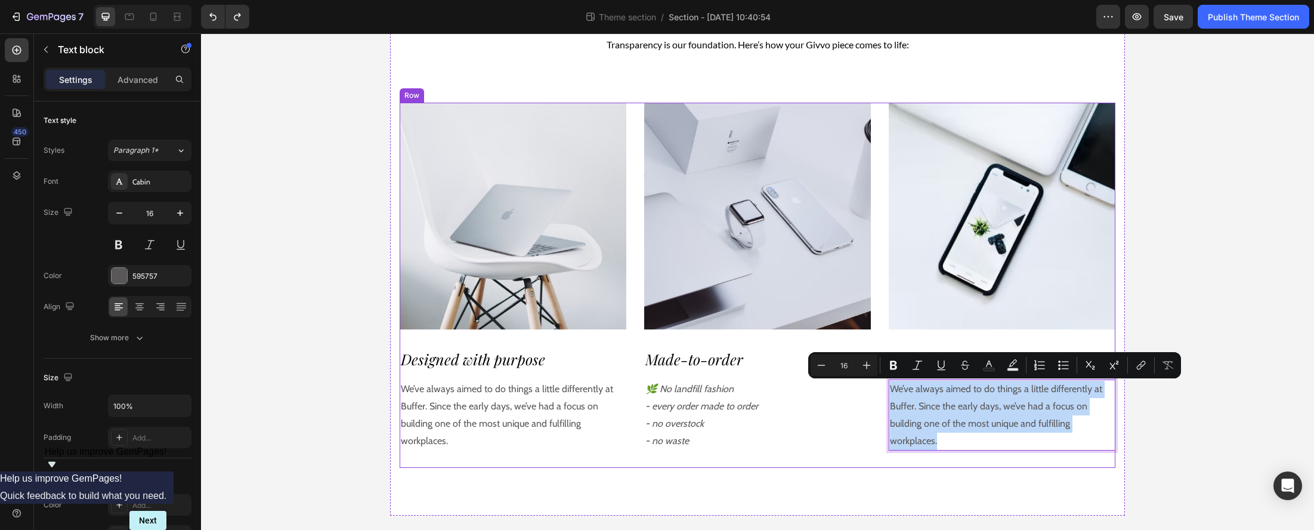
drag, startPoint x: 892, startPoint y: 387, endPoint x: 968, endPoint y: 454, distance: 101.5
click at [968, 454] on div "Image Ethical Materials Text block We’ve always aimed to do things a little dif…" at bounding box center [1002, 285] width 227 height 365
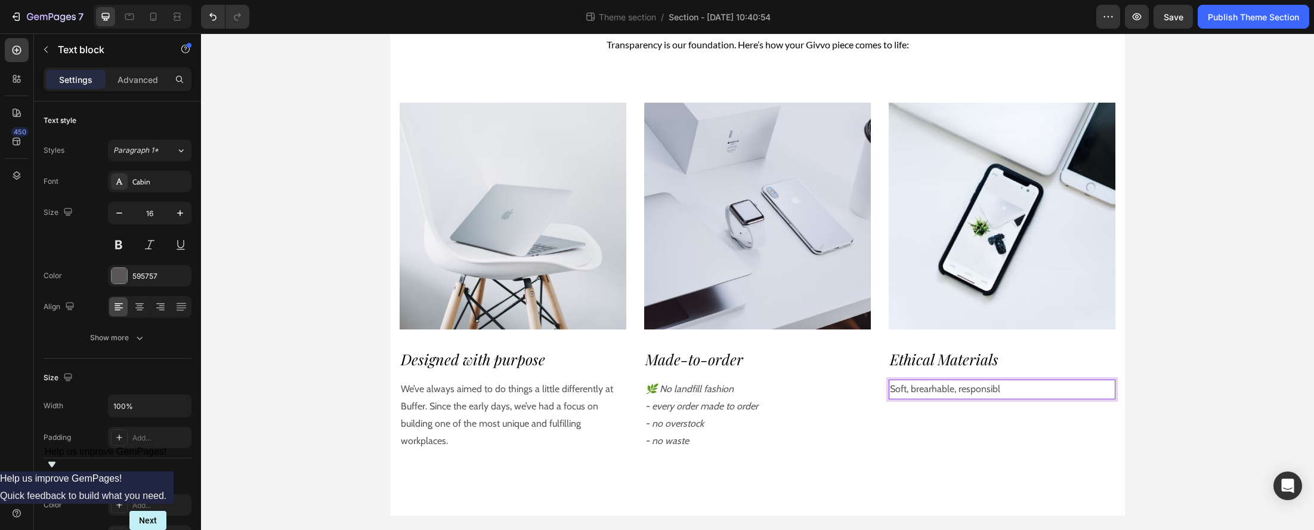
click at [933, 391] on p "Soft, brearhable, responsibl" at bounding box center [1002, 389] width 224 height 17
click at [1043, 389] on p "Soft, breathable, responsibly sourced materials" at bounding box center [1002, 389] width 224 height 17
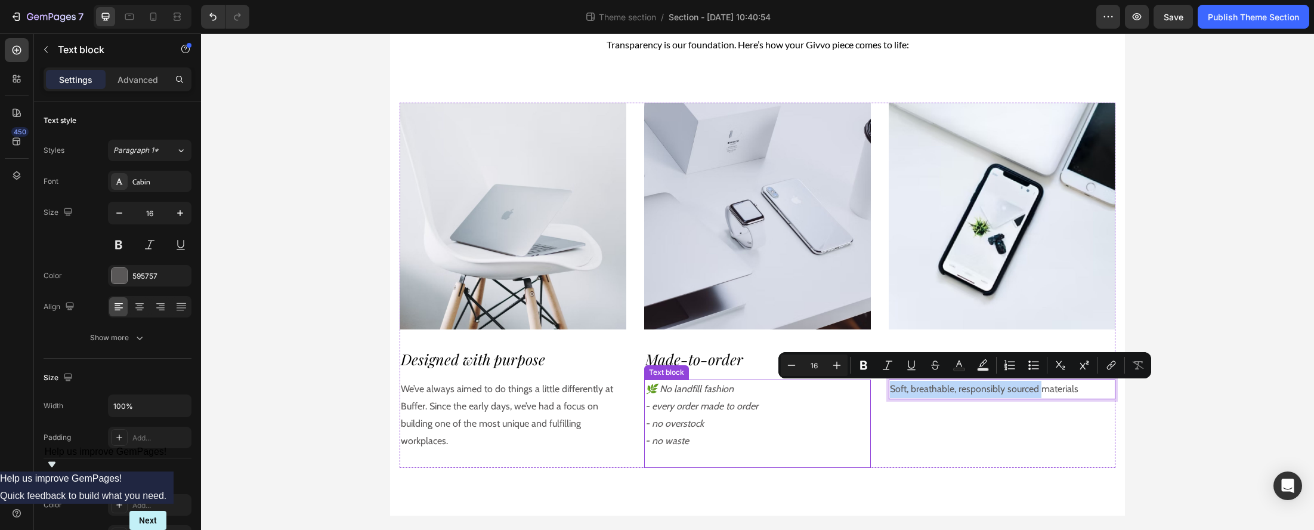
drag, startPoint x: 1040, startPoint y: 389, endPoint x: 859, endPoint y: 393, distance: 180.8
click at [858, 394] on div "Image Designed with purpose Text block We’ve always aimed to do things a little…" at bounding box center [758, 285] width 716 height 365
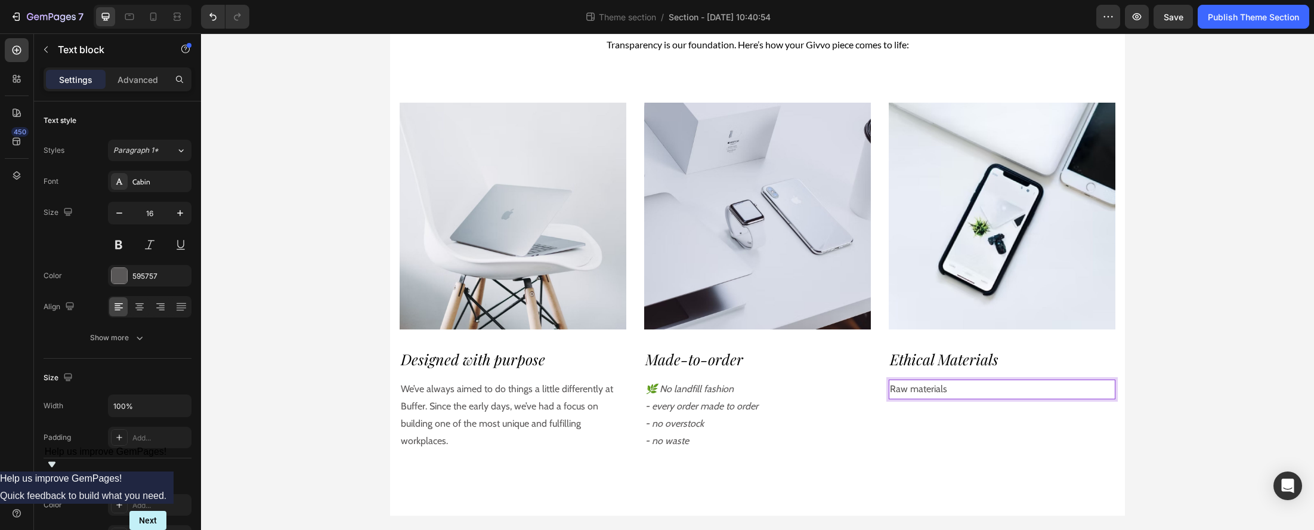
click at [971, 391] on p "Raw materials" at bounding box center [1002, 389] width 224 height 17
click at [1019, 391] on p "Raw materials are sourced from eco-conscious" at bounding box center [1002, 389] width 224 height 17
click at [1079, 386] on p "Raw materials are sourced from certified eco-conscious" at bounding box center [1002, 389] width 224 height 17
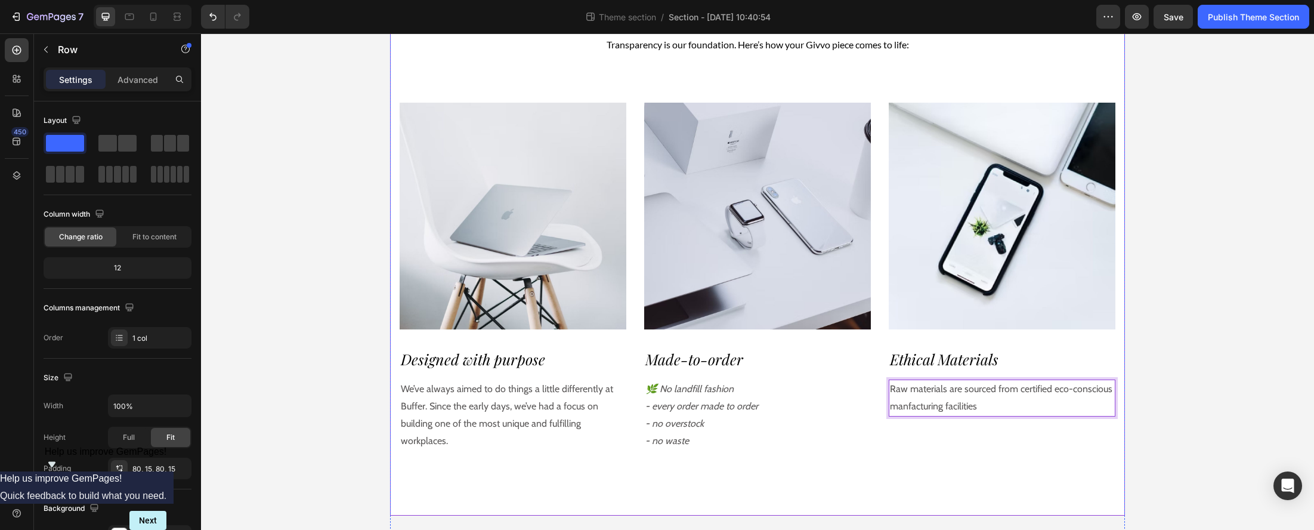
click at [1026, 472] on div "How It's Made Heading Transparency is our foundation. Here’s how your Givvo pie…" at bounding box center [757, 225] width 735 height 580
click at [934, 389] on p "Raw materials are sourced from certified eco-conscious manfacturing facilities" at bounding box center [1002, 398] width 224 height 35
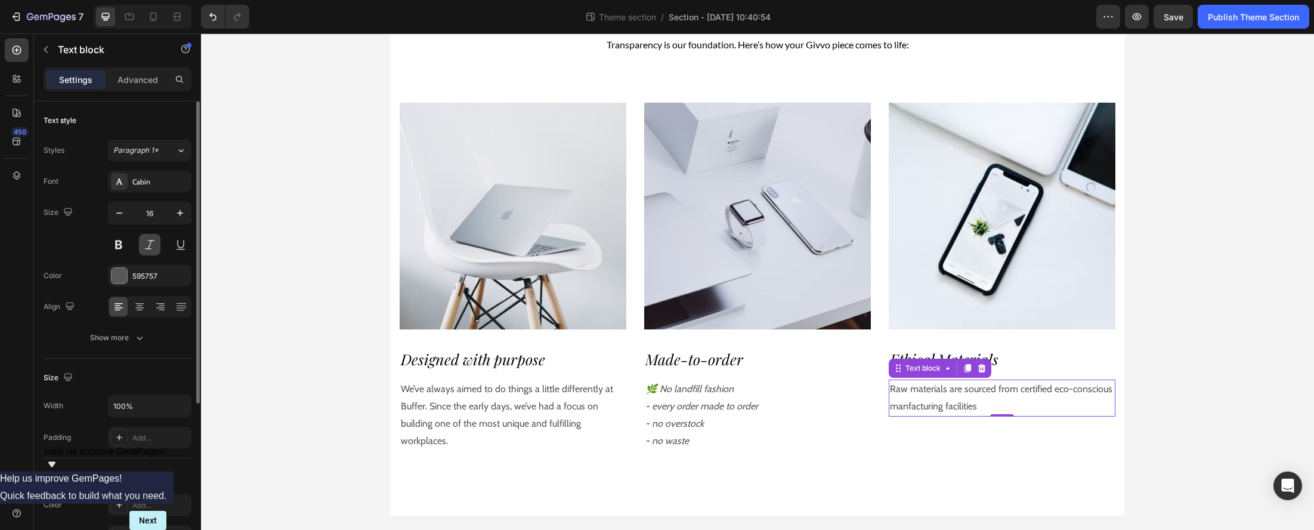
click at [149, 245] on button at bounding box center [149, 244] width 21 height 21
click at [909, 408] on p "Raw materials are sourced from certified eco-conscious manfacturing facilities" at bounding box center [1002, 398] width 224 height 35
click at [995, 404] on p "Raw materials are sourced from certified eco-conscious manufacturing facilities" at bounding box center [1002, 398] width 224 height 35
click at [893, 390] on p "Raw materials are sourced from certified eco-conscious manufacturing facilities" at bounding box center [1002, 398] width 224 height 35
click at [892, 390] on p "Raw materials are sourced from certified eco-conscious manufacturing facilities" at bounding box center [1002, 398] width 224 height 35
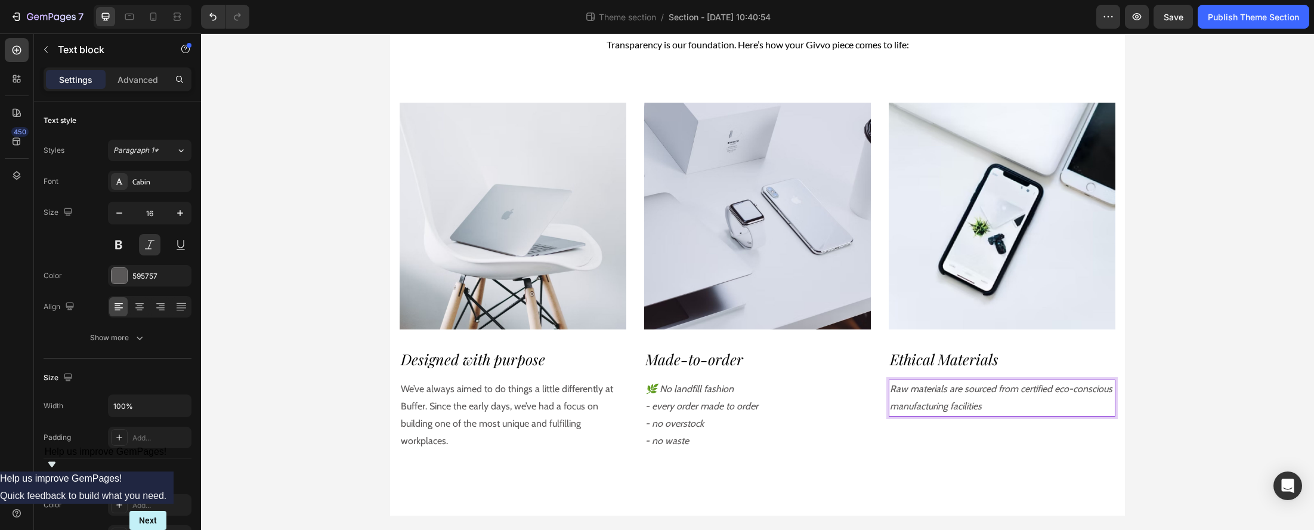
click at [891, 390] on p "Raw materials are sourced from certified eco-conscious manufacturing facilities" at bounding box center [1002, 398] width 224 height 35
click at [932, 390] on p "✅" at bounding box center [1002, 389] width 224 height 17
click at [944, 389] on p "✅ Certified Eco-conscious" at bounding box center [1002, 389] width 224 height 17
drag, startPoint x: 944, startPoint y: 389, endPoint x: 908, endPoint y: 393, distance: 36.0
click at [908, 393] on p "✅ Certified Eco-conscious" at bounding box center [1002, 389] width 224 height 17
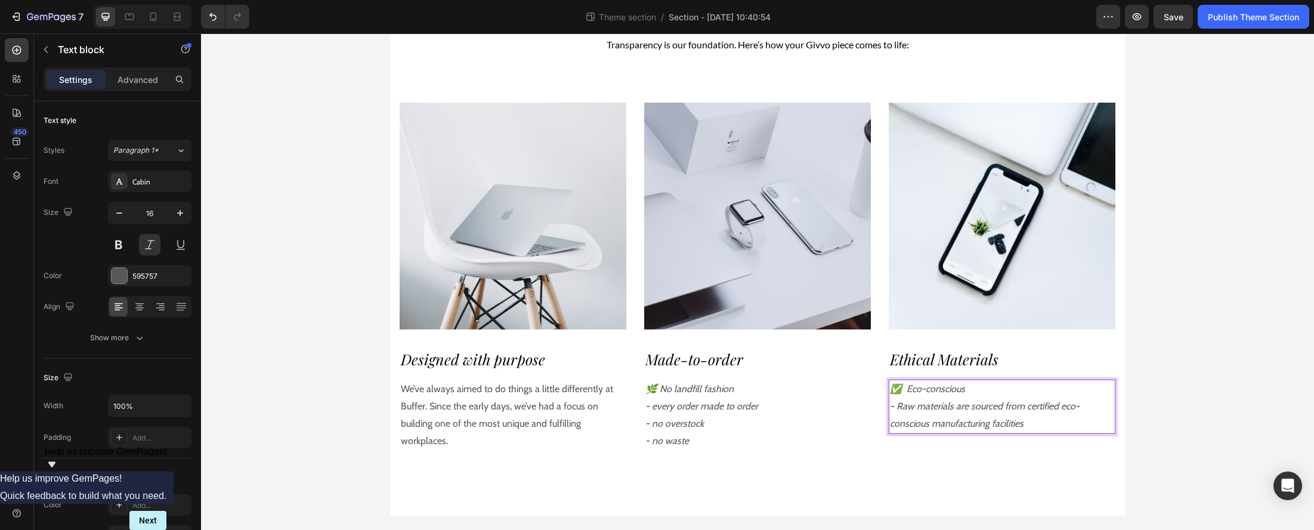
click at [979, 387] on p "✅ Eco-conscious" at bounding box center [1002, 389] width 224 height 17
click at [976, 497] on div "How It's Made Heading Transparency is our foundation. Here’s how your Givvo pie…" at bounding box center [757, 225] width 735 height 580
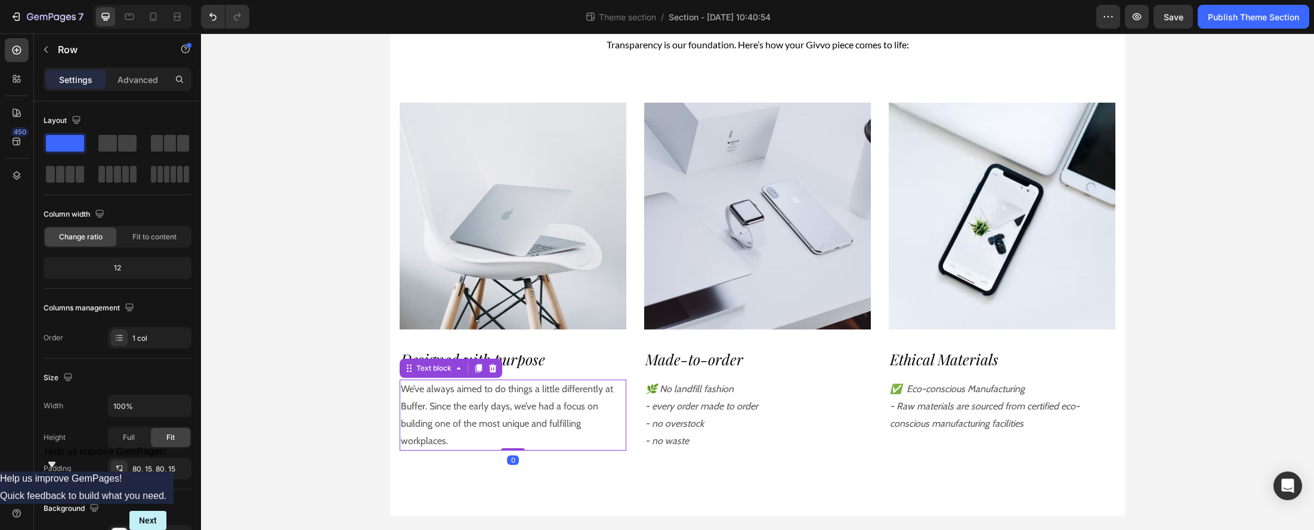
click at [483, 412] on p "We’ve always aimed to do things a little differently at Buffer. Since the early…" at bounding box center [513, 415] width 224 height 69
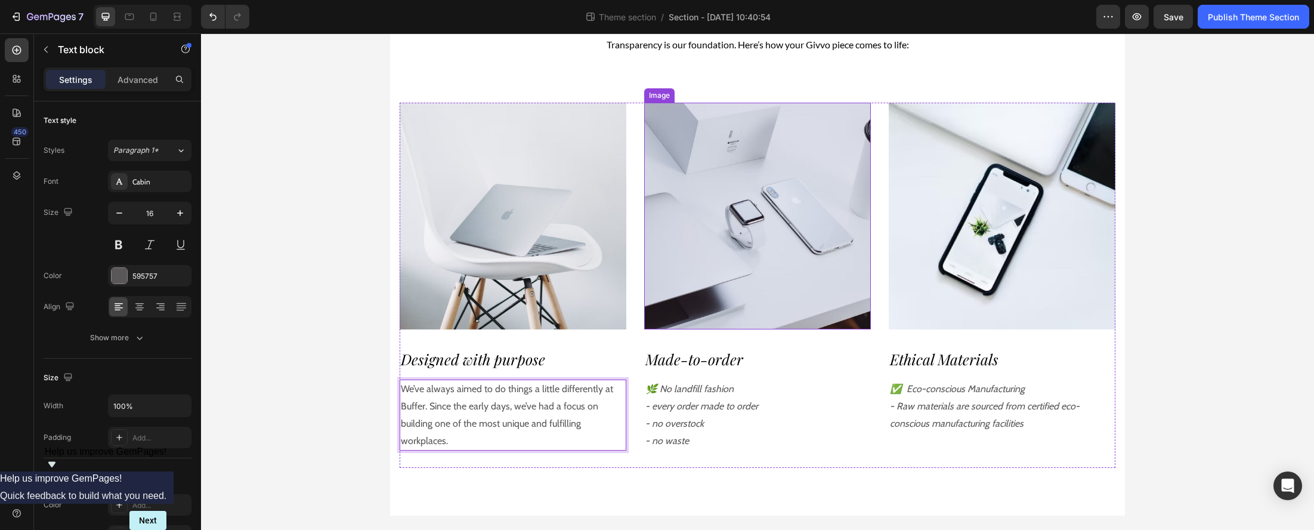
scroll to position [0, 0]
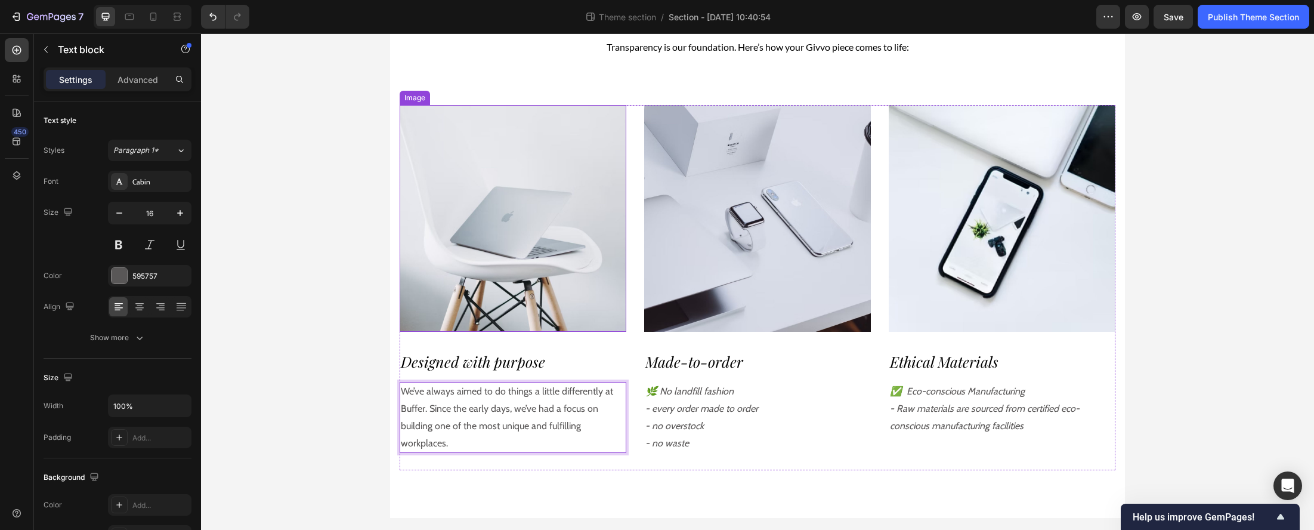
scroll to position [146, 0]
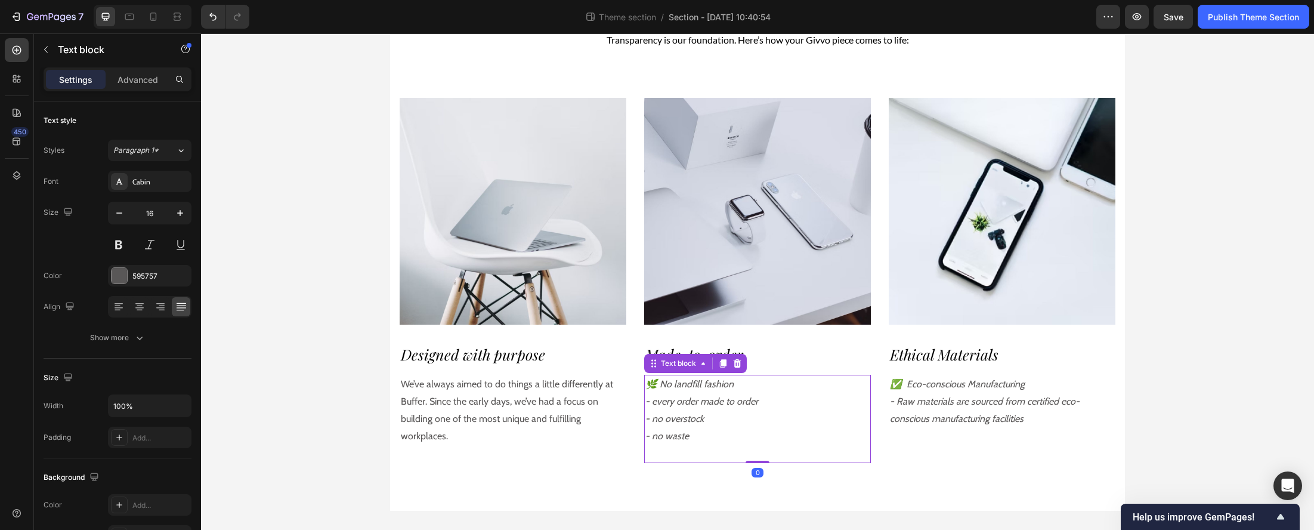
click at [727, 404] on icon "- every order made to order" at bounding box center [702, 401] width 113 height 11
click at [740, 403] on icon "- every order made-to order" at bounding box center [703, 401] width 115 height 11
click at [566, 483] on div "How It's Made Heading Transparency is our foundation. Here’s how your Givvo pie…" at bounding box center [757, 220] width 735 height 580
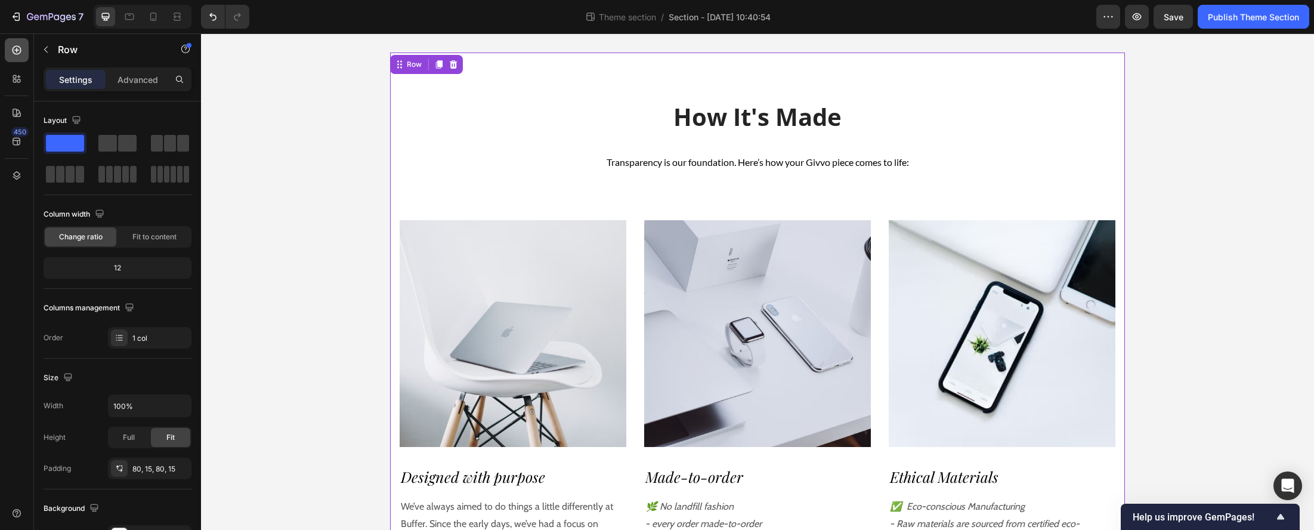
scroll to position [0, 0]
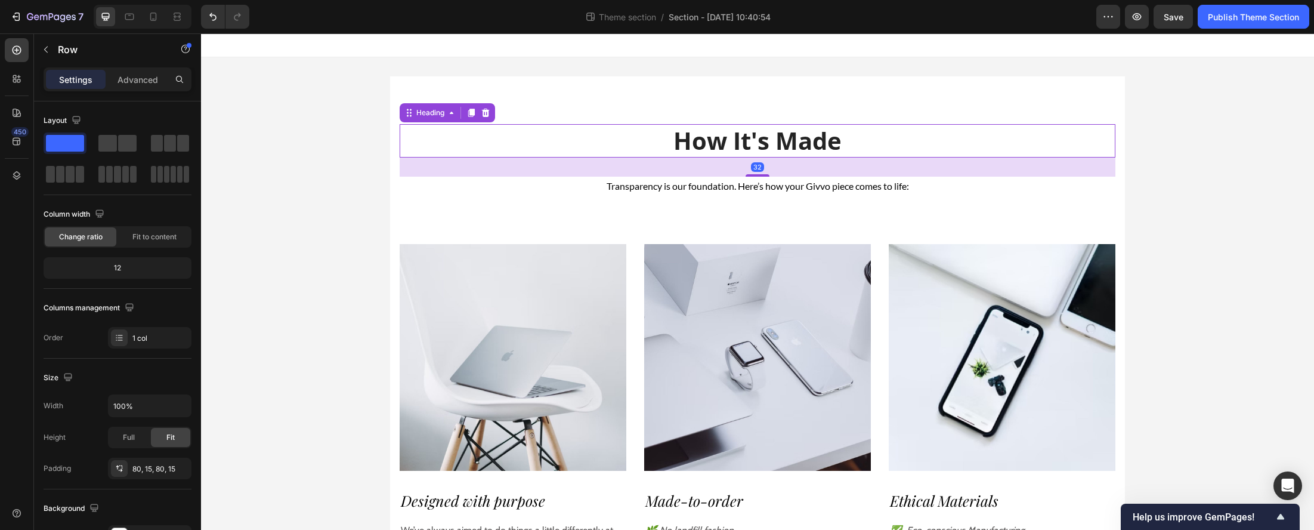
click at [721, 146] on p "How It's Made" at bounding box center [758, 140] width 714 height 31
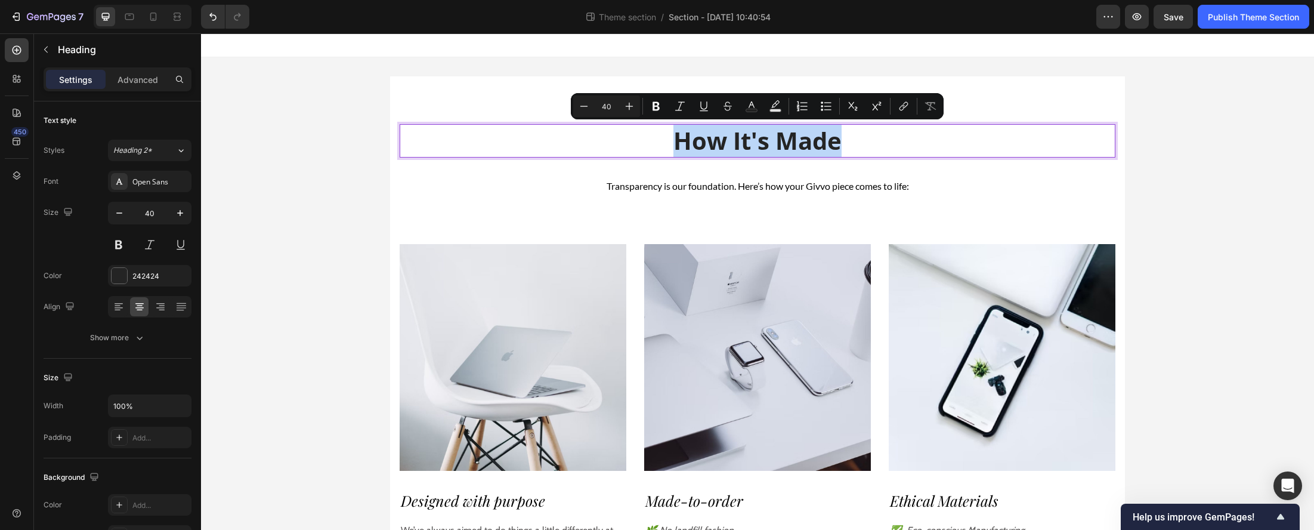
drag, startPoint x: 844, startPoint y: 139, endPoint x: 666, endPoint y: 140, distance: 177.8
click at [666, 140] on p "How It's Made" at bounding box center [758, 140] width 714 height 31
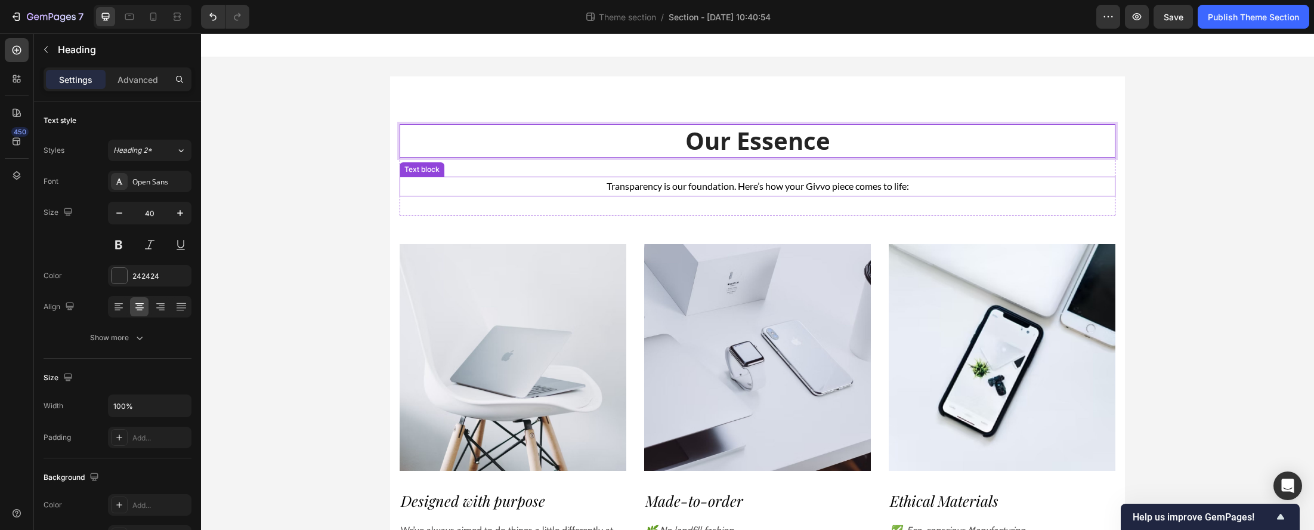
click at [629, 183] on span "Transparency is our foundation. Here’s how your Givvo piece comes to life:" at bounding box center [758, 185] width 302 height 11
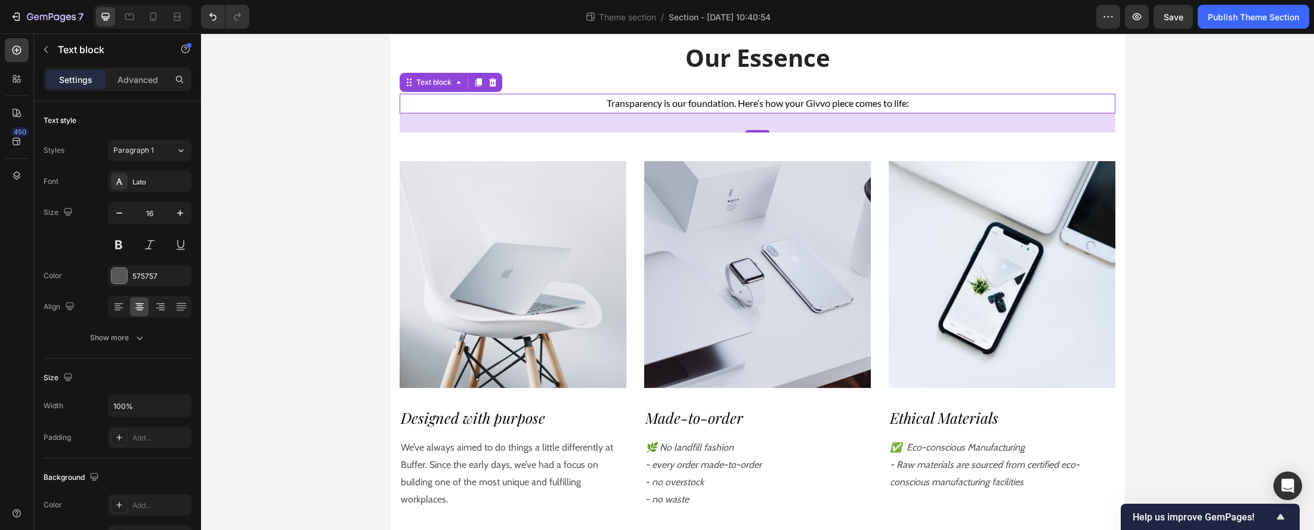
scroll to position [146, 0]
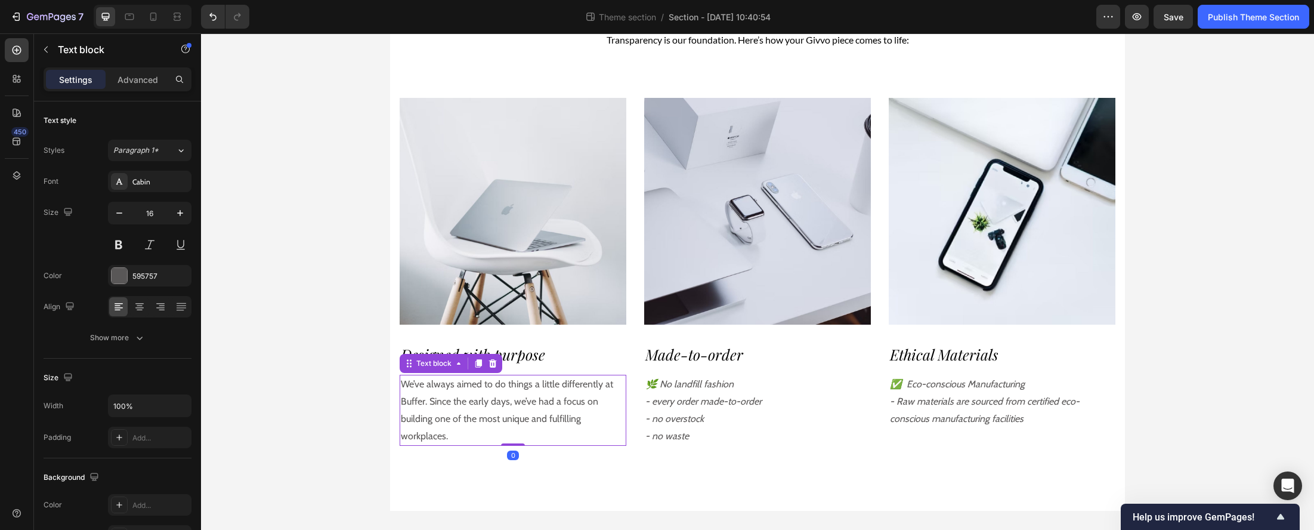
click at [450, 404] on p "We’ve always aimed to do things a little differently at Buffer. Since the early…" at bounding box center [513, 410] width 224 height 69
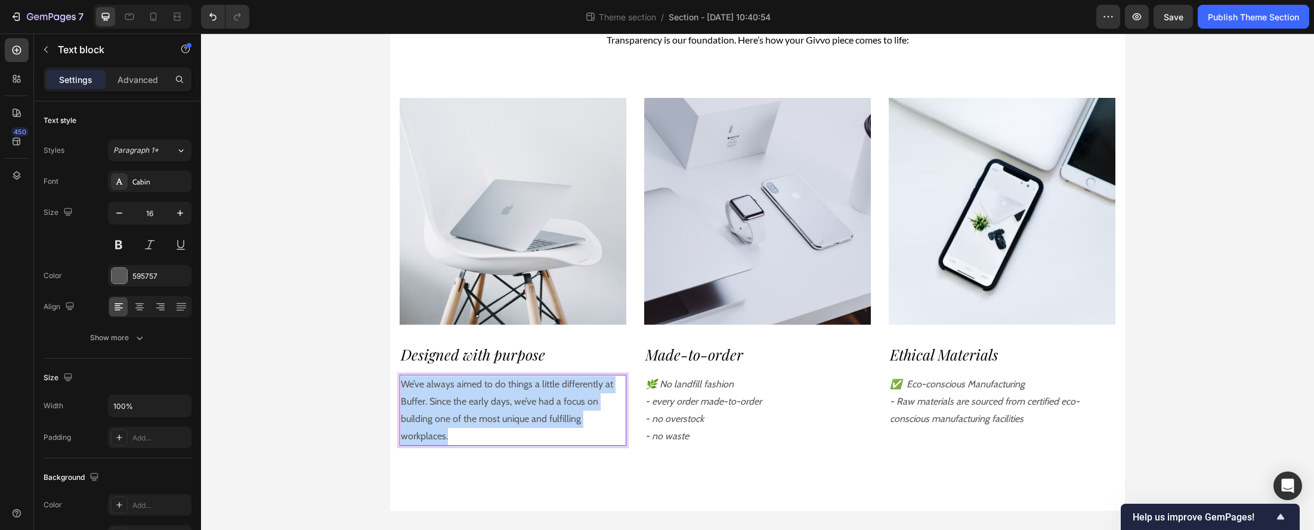
drag, startPoint x: 402, startPoint y: 383, endPoint x: 463, endPoint y: 436, distance: 80.4
click at [463, 436] on p "We’ve always aimed to do things a little differently at Buffer. Since the early…" at bounding box center [513, 410] width 224 height 69
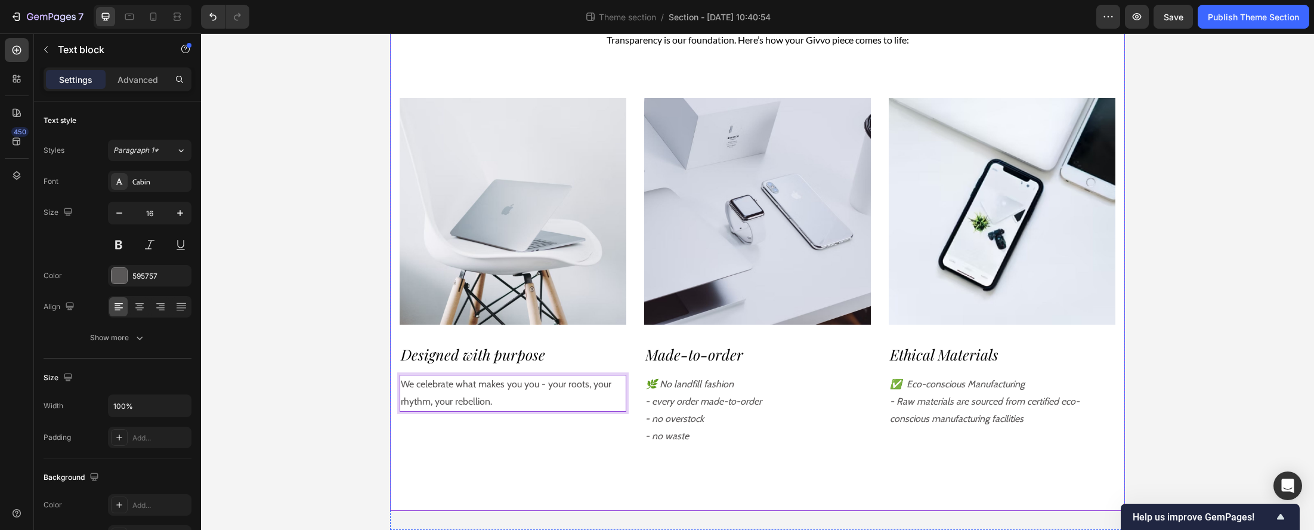
click at [501, 471] on div "Our Essence Heading Transparency is our foundation. Here’s how your Givvo piece…" at bounding box center [757, 220] width 735 height 580
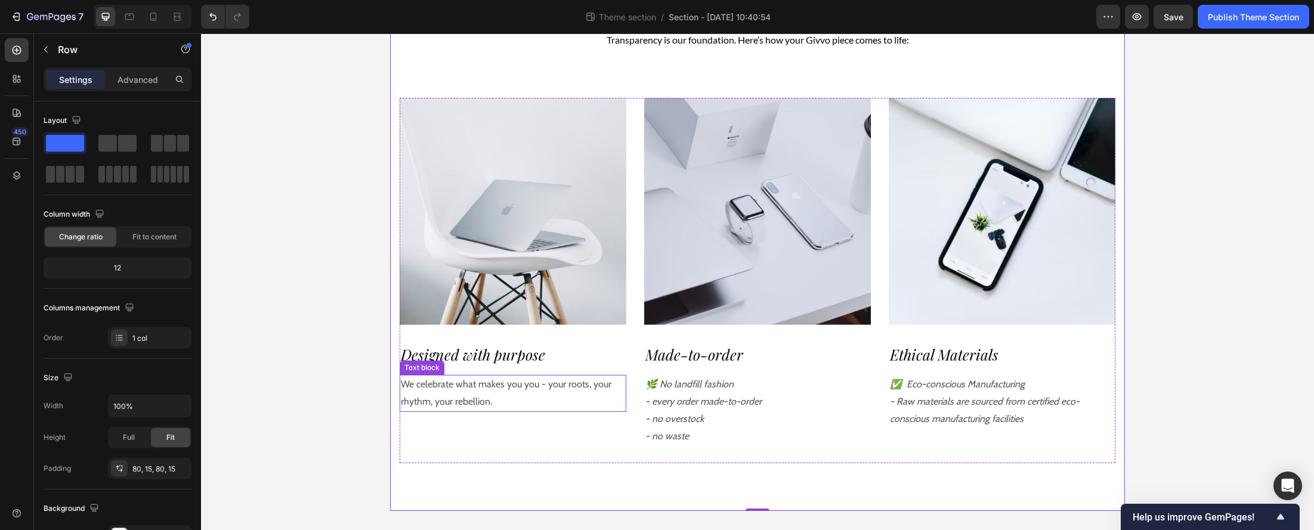
click at [529, 394] on p "We celebrate what makes you you - your roots, your rhythm, your rebellion." at bounding box center [513, 393] width 224 height 35
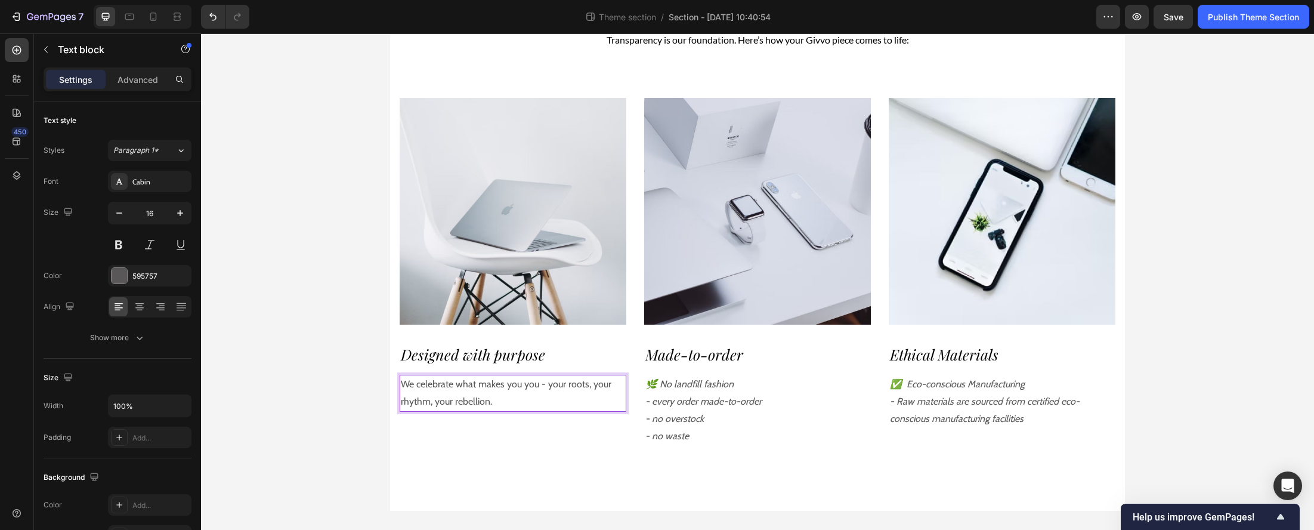
click at [548, 386] on p "We celebrate what makes you you - your roots, your rhythm, your rebellion." at bounding box center [513, 393] width 224 height 35
click at [530, 488] on div "Our Essence Heading Transparency is our foundation. Here’s how your Givvo piece…" at bounding box center [757, 220] width 735 height 580
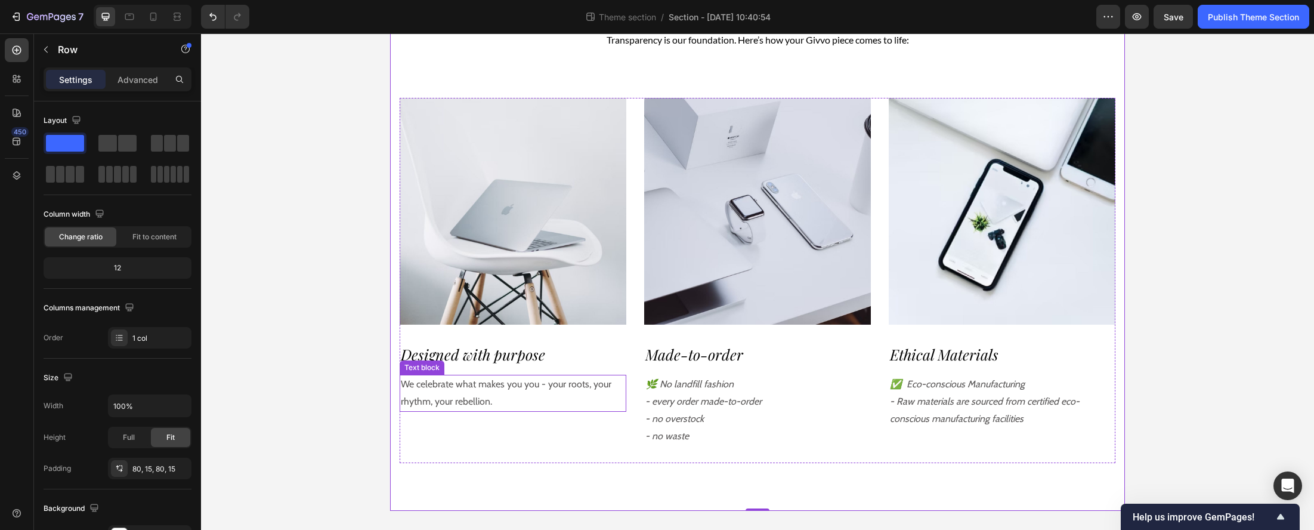
click at [475, 397] on p "We celebrate what makes you you - your roots, your rhythm, your rebellion." at bounding box center [513, 393] width 224 height 35
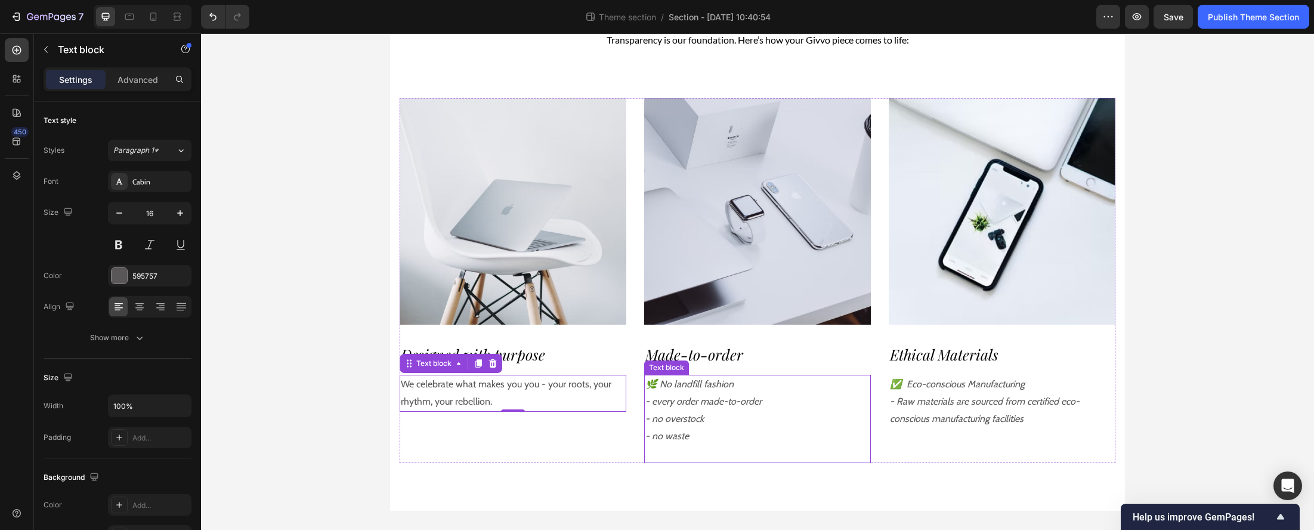
click at [682, 393] on p "- every order made-to-order" at bounding box center [758, 401] width 224 height 17
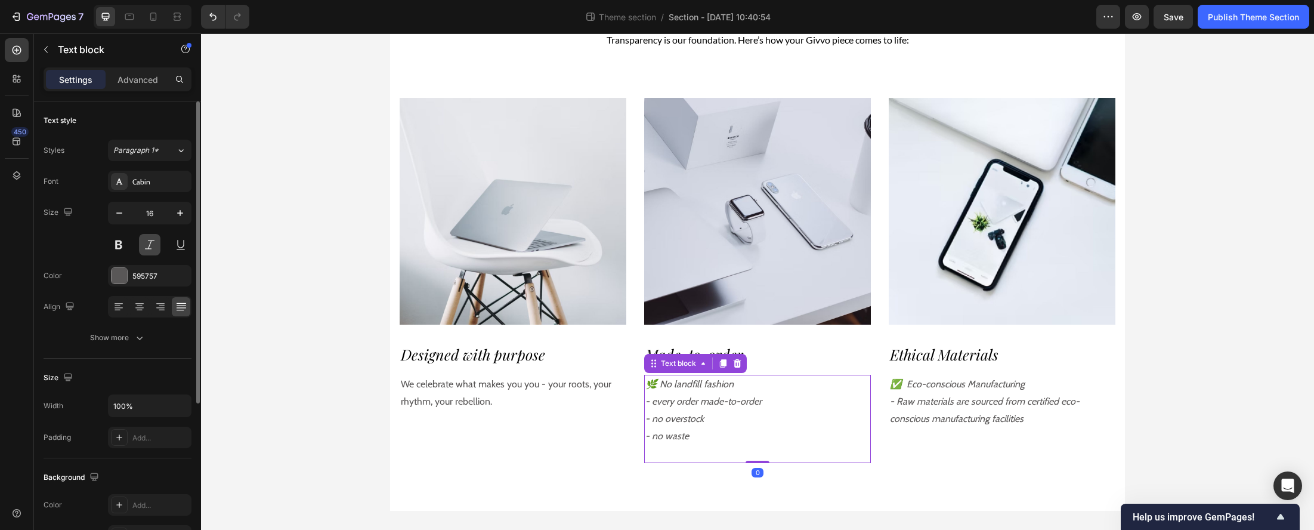
click at [148, 250] on button at bounding box center [149, 244] width 21 height 21
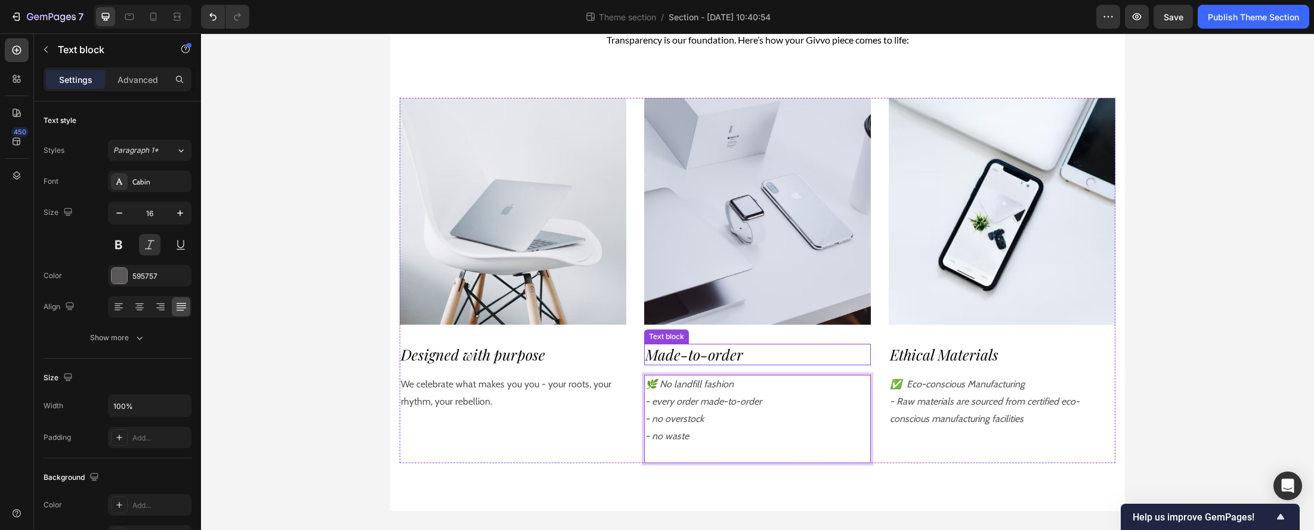
drag, startPoint x: 693, startPoint y: 437, endPoint x: 650, endPoint y: 364, distance: 84.5
click at [650, 364] on div "Image Made-to-order Text block 🌿 No landfill fashion - every order made-to-orde…" at bounding box center [757, 280] width 227 height 365
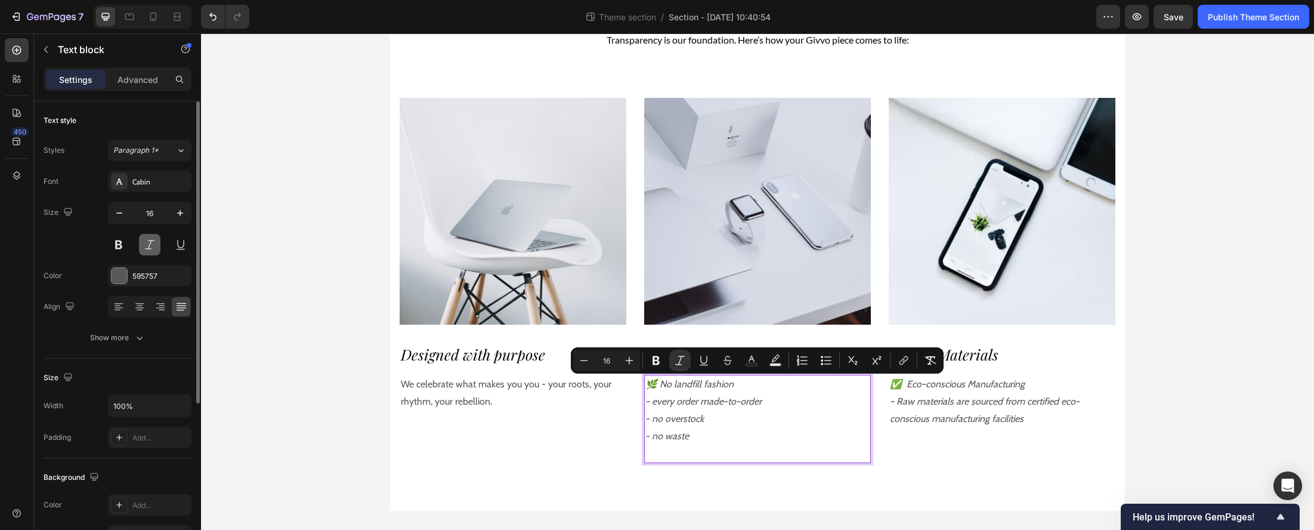
click at [151, 242] on button at bounding box center [149, 244] width 21 height 21
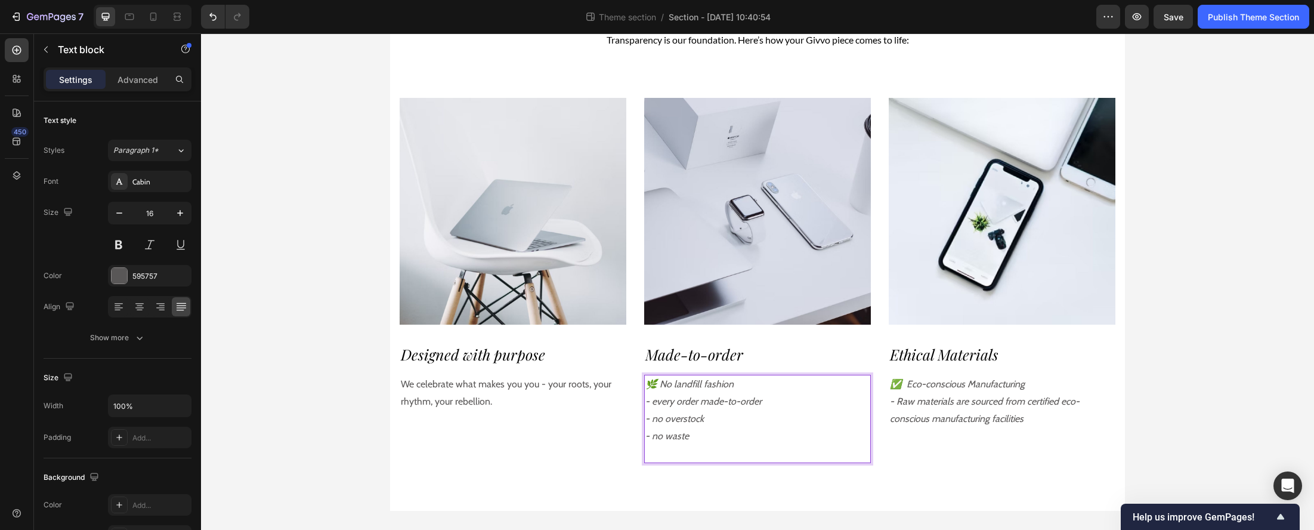
click at [680, 411] on p "- no overstock" at bounding box center [758, 418] width 224 height 17
click at [679, 411] on p "- no overstock" at bounding box center [758, 418] width 224 height 17
click at [712, 444] on p "Rich Text Editor. Editing area: main" at bounding box center [758, 452] width 224 height 17
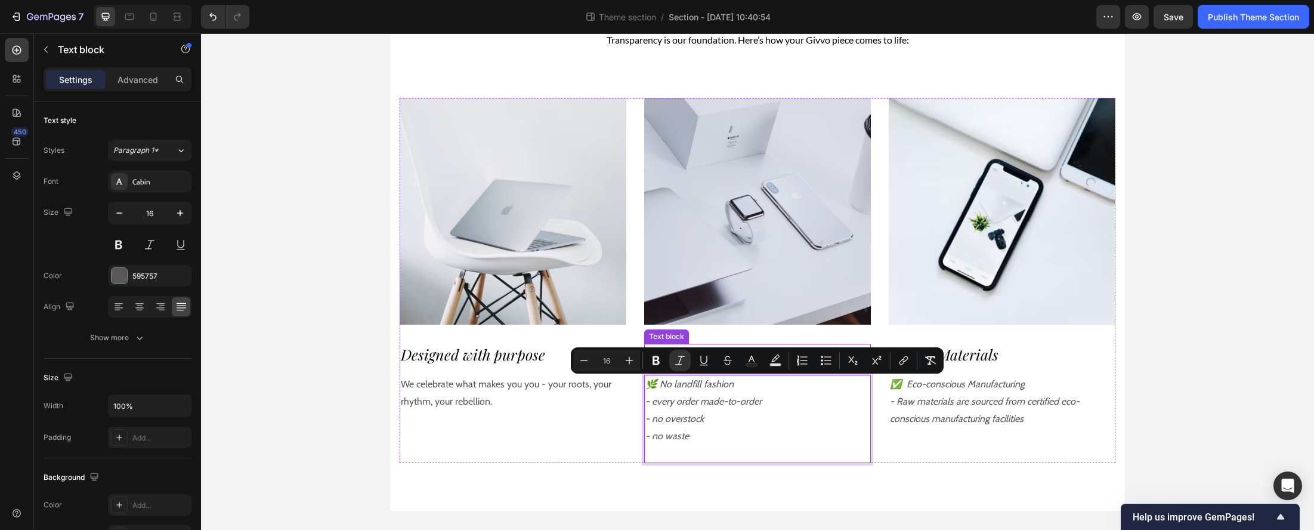
drag, startPoint x: 694, startPoint y: 436, endPoint x: 651, endPoint y: 353, distance: 94.2
click at [651, 353] on div "Image Made-to-order Text block 🌿 No landfill fashion - every order made-to-orde…" at bounding box center [757, 280] width 227 height 365
click at [680, 361] on icon "Editor contextual toolbar" at bounding box center [680, 360] width 12 height 12
click at [712, 479] on div "Our Essence Heading Transparency is our foundation. Here’s how your Givvo piece…" at bounding box center [757, 220] width 735 height 580
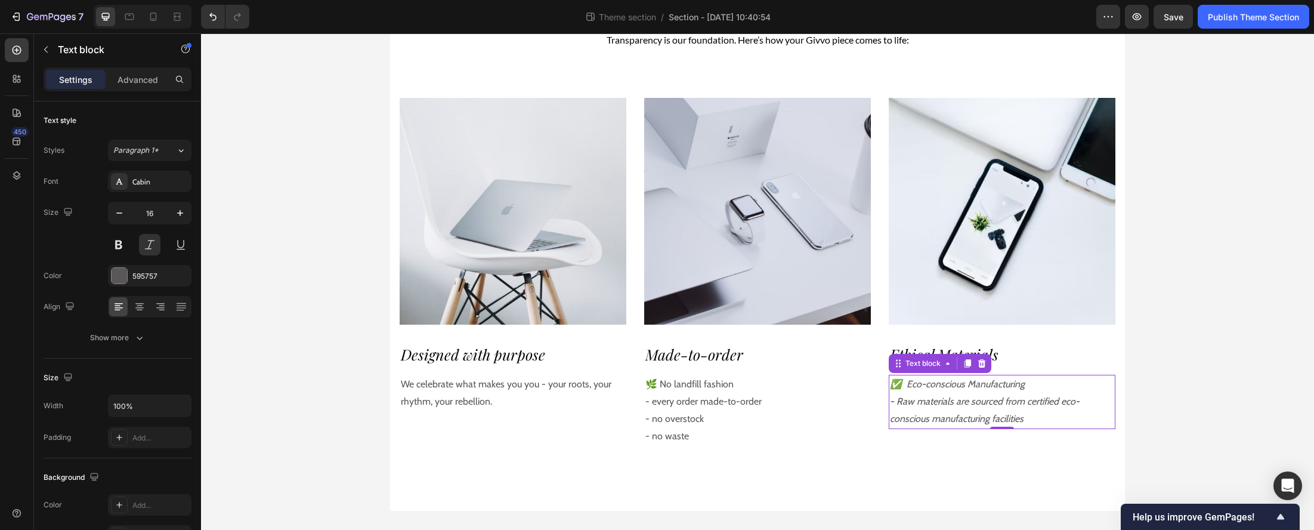
click at [944, 393] on p "- Raw materials are sourced from certified eco-conscious manufacturing faciliti…" at bounding box center [1002, 410] width 224 height 35
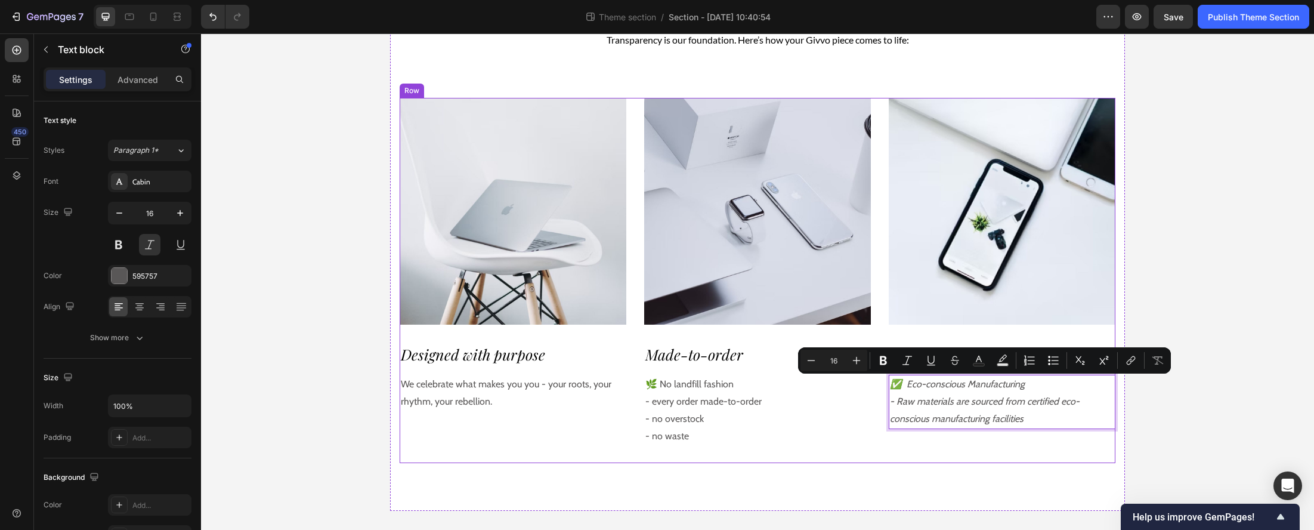
drag, startPoint x: 1035, startPoint y: 419, endPoint x: 860, endPoint y: 370, distance: 182.3
click at [860, 370] on div "Image Designed with purpose Text block We celebrate what makes you you - your r…" at bounding box center [758, 280] width 716 height 365
click at [903, 359] on icon "Editor contextual toolbar" at bounding box center [907, 360] width 12 height 12
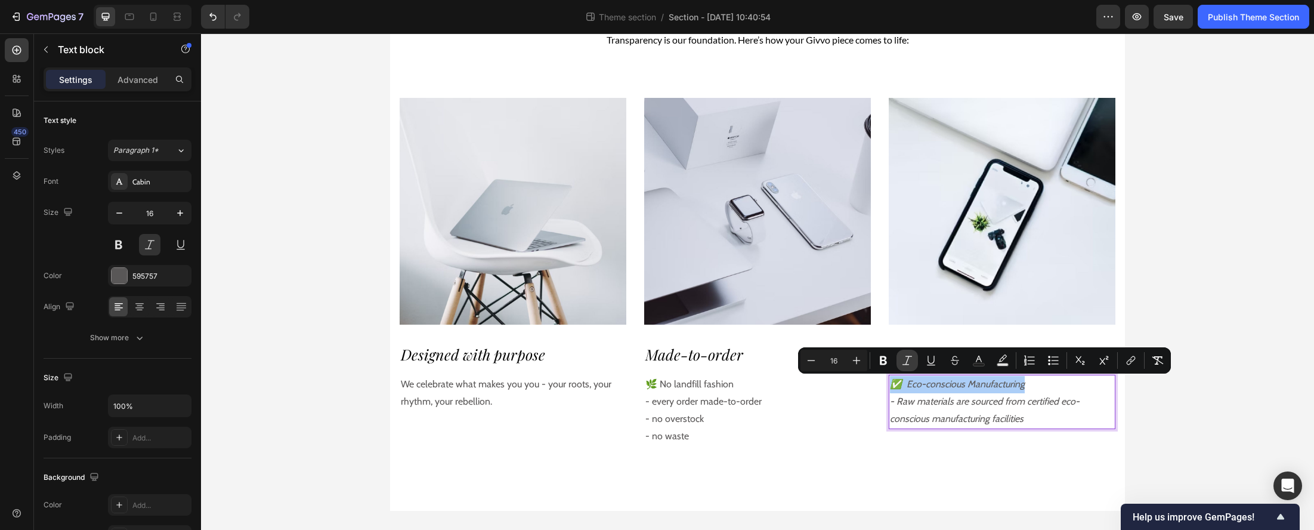
click at [903, 359] on icon "Editor contextual toolbar" at bounding box center [907, 360] width 12 height 12
click at [985, 483] on div "Our Essence Heading Transparency is our foundation. Here’s how your Givvo piece…" at bounding box center [757, 220] width 735 height 580
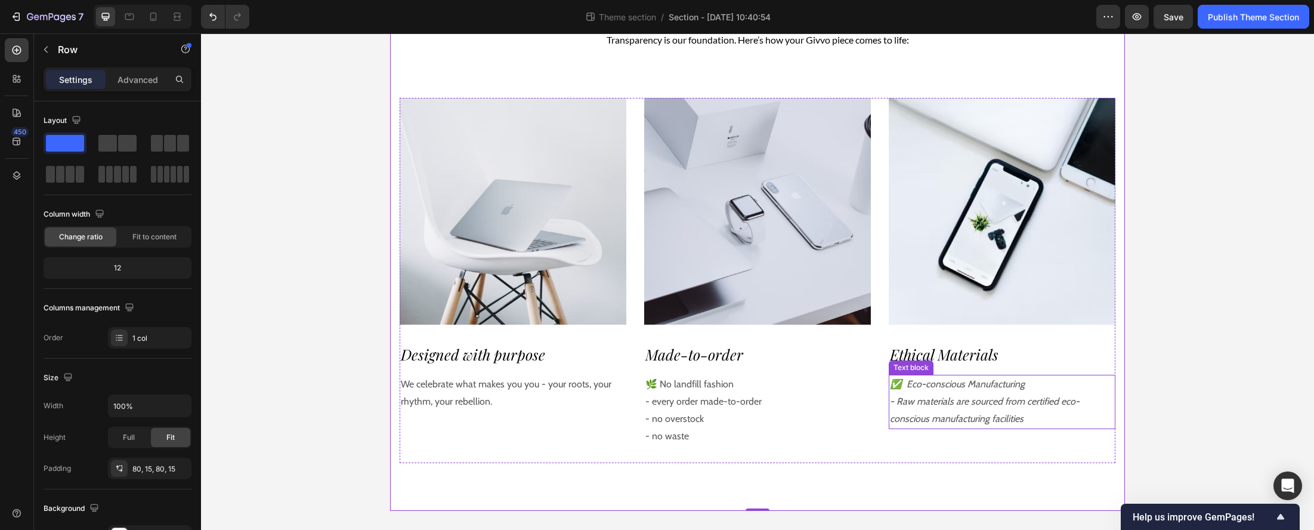
click at [936, 410] on p "- Raw materials are sourced from certified eco-conscious manufacturing faciliti…" at bounding box center [1002, 410] width 224 height 35
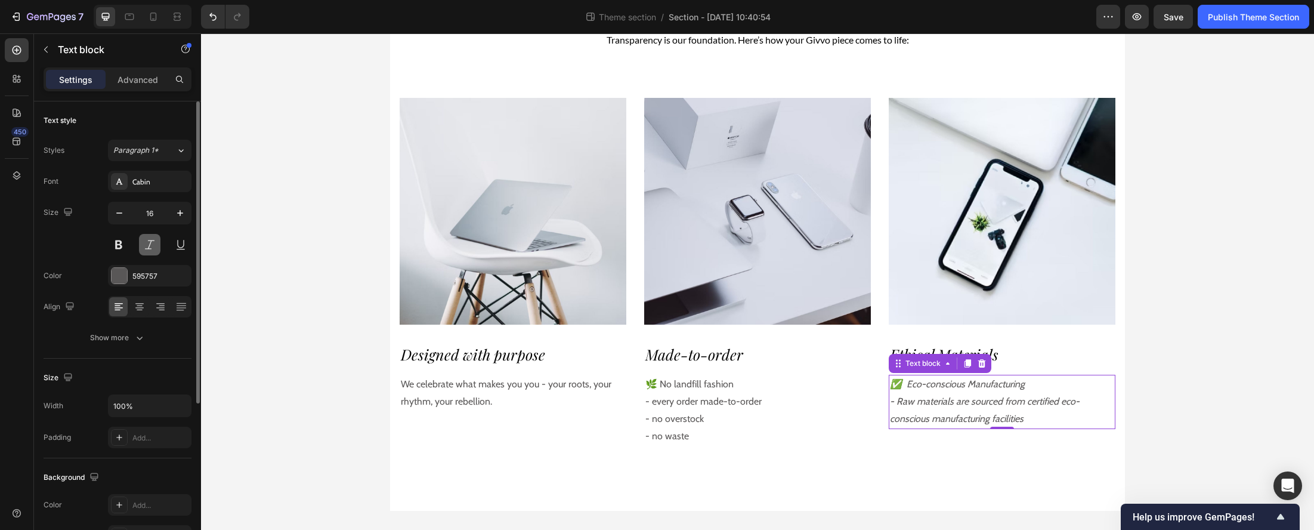
click at [147, 249] on button at bounding box center [149, 244] width 21 height 21
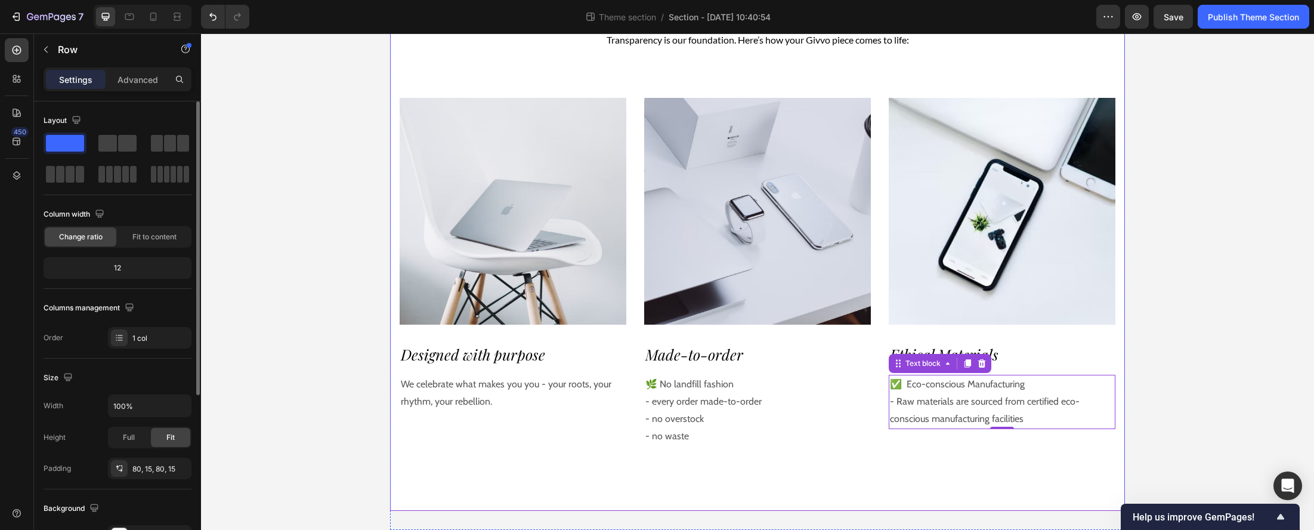
click at [817, 476] on div "Our Essence Heading Transparency is our foundation. Here’s how your Givvo piece…" at bounding box center [757, 220] width 735 height 580
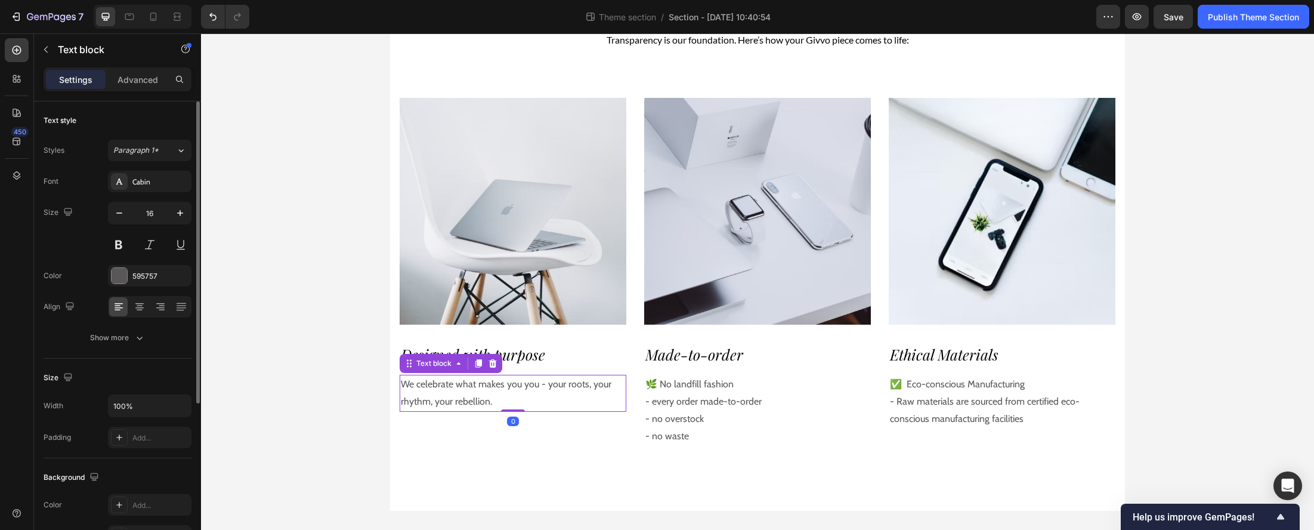
click at [406, 387] on p "We celebrate what makes you you - your roots, your rhythm, your rebellion." at bounding box center [513, 393] width 224 height 35
click at [471, 479] on div "Our Essence Heading Transparency is our foundation. Here’s how your Givvo piece…" at bounding box center [757, 220] width 735 height 580
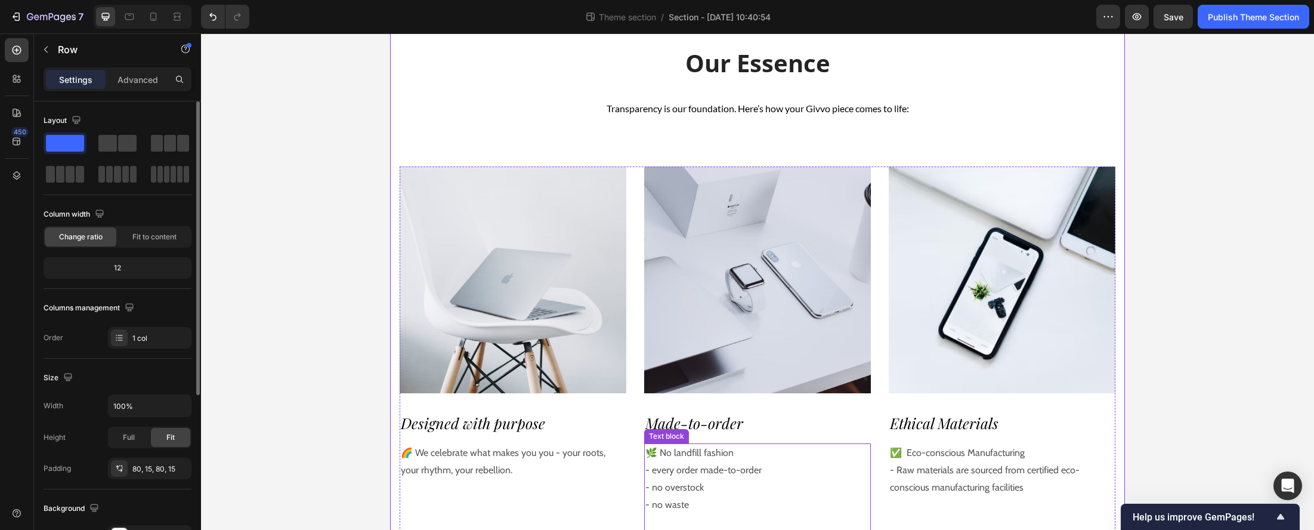
scroll to position [0, 0]
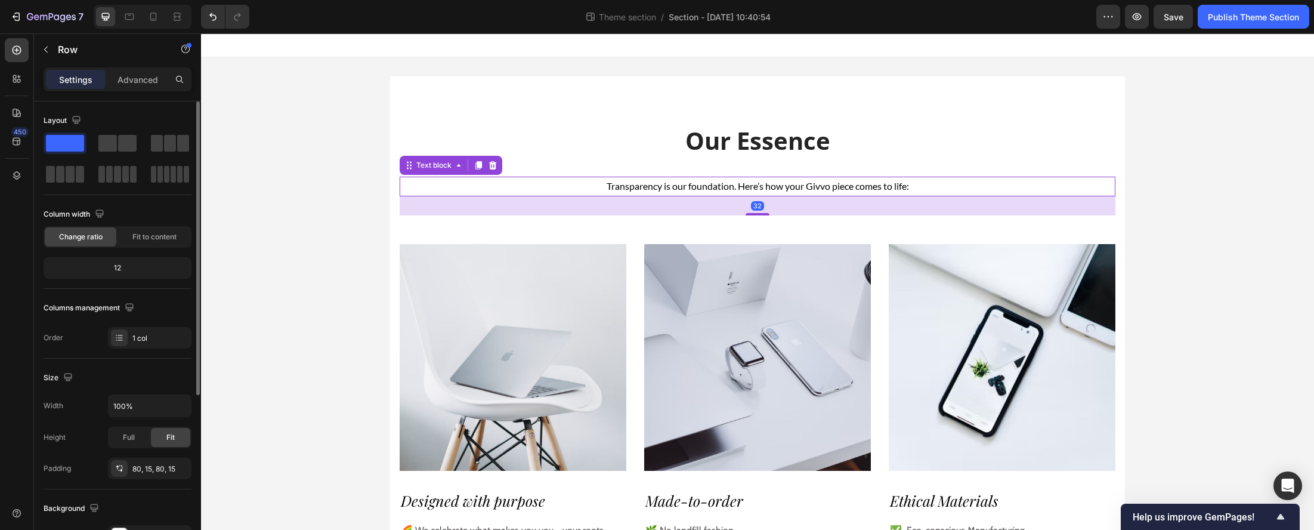
click at [707, 181] on span "Transparency is our foundation. Here’s how your Givvo piece comes to life:" at bounding box center [758, 185] width 302 height 11
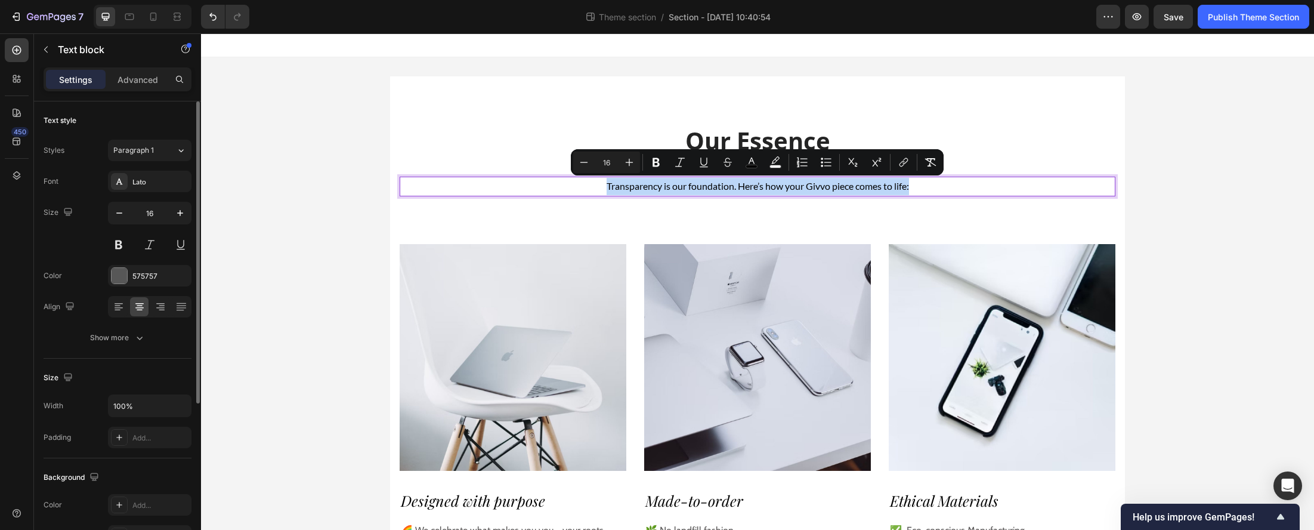
drag, startPoint x: 605, startPoint y: 186, endPoint x: 952, endPoint y: 193, distance: 346.7
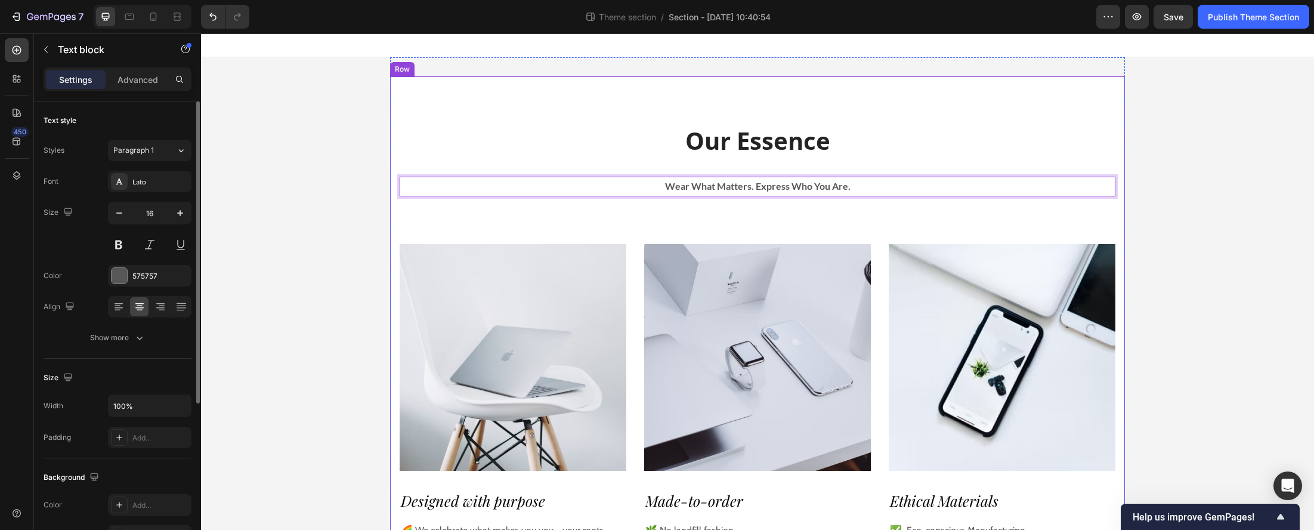
click at [788, 222] on div "Our Essence Heading Wear What Matters. Express Who You Are. Text block 32 Row I…" at bounding box center [757, 366] width 717 height 485
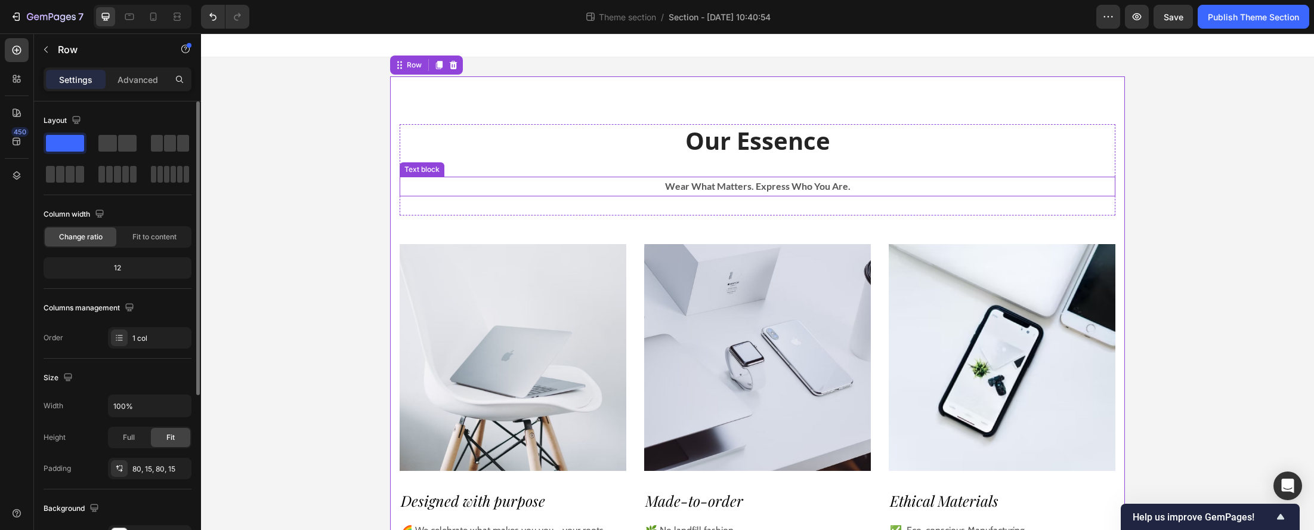
click at [718, 189] on strong "Wear What Matters. Express Who You Are." at bounding box center [758, 185] width 186 height 11
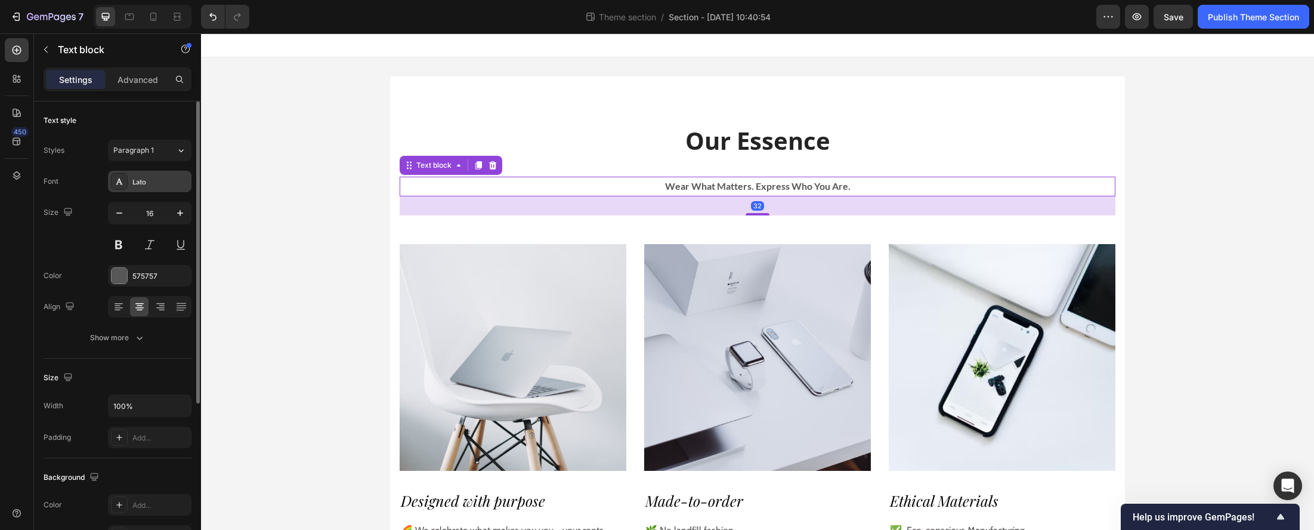
click at [148, 183] on div "Lato" at bounding box center [160, 182] width 56 height 11
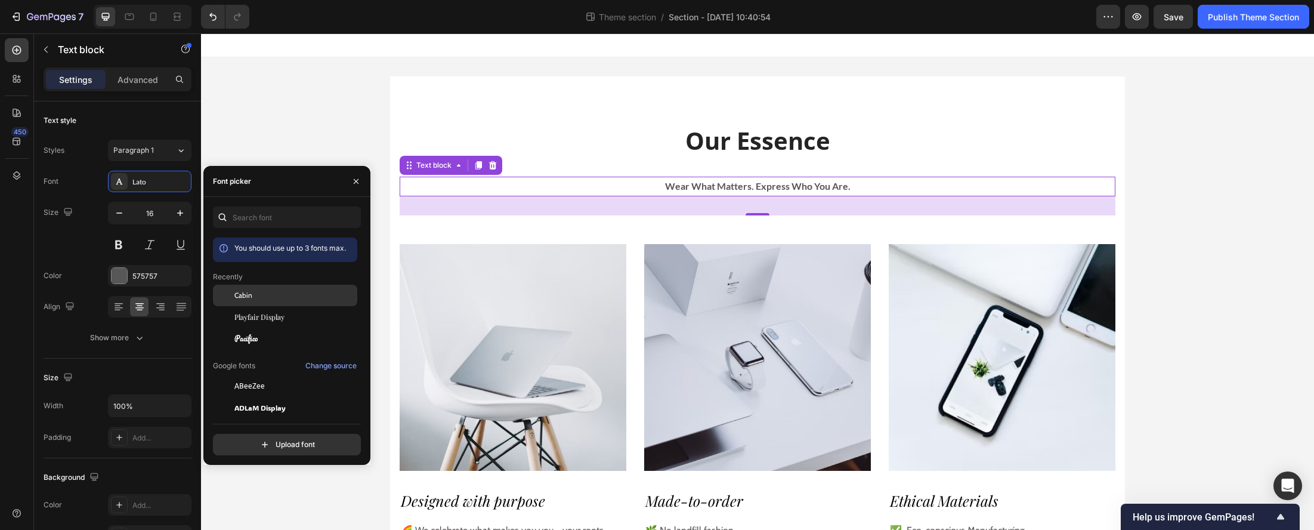
click at [258, 291] on div "Cabin" at bounding box center [294, 295] width 121 height 11
click at [249, 320] on span "Playfair Display" at bounding box center [259, 316] width 50 height 11
click at [153, 245] on button at bounding box center [149, 244] width 21 height 21
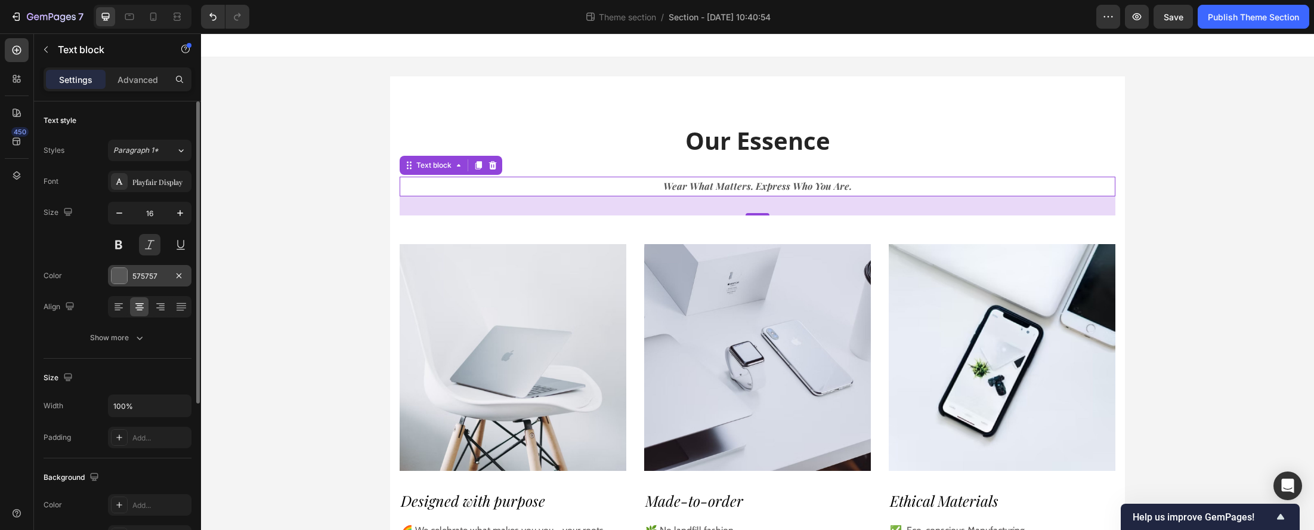
click at [116, 283] on div at bounding box center [120, 276] width 16 height 16
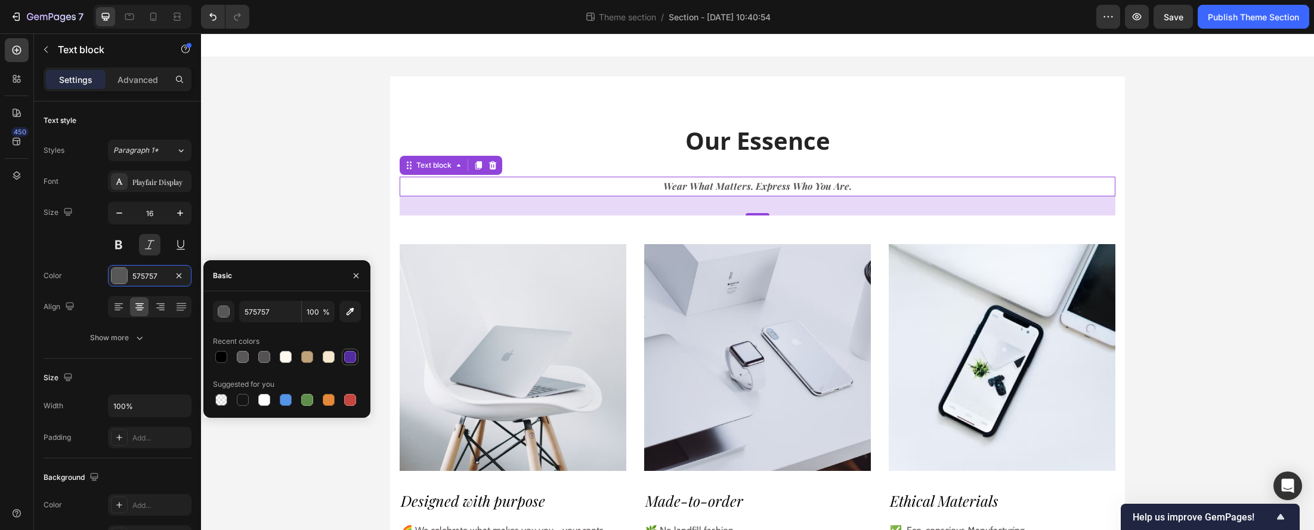
click at [350, 354] on div at bounding box center [350, 357] width 12 height 12
click at [286, 401] on div at bounding box center [286, 400] width 12 height 12
click at [352, 397] on div at bounding box center [350, 400] width 12 height 12
click at [223, 360] on div at bounding box center [221, 357] width 12 height 12
type input "000000"
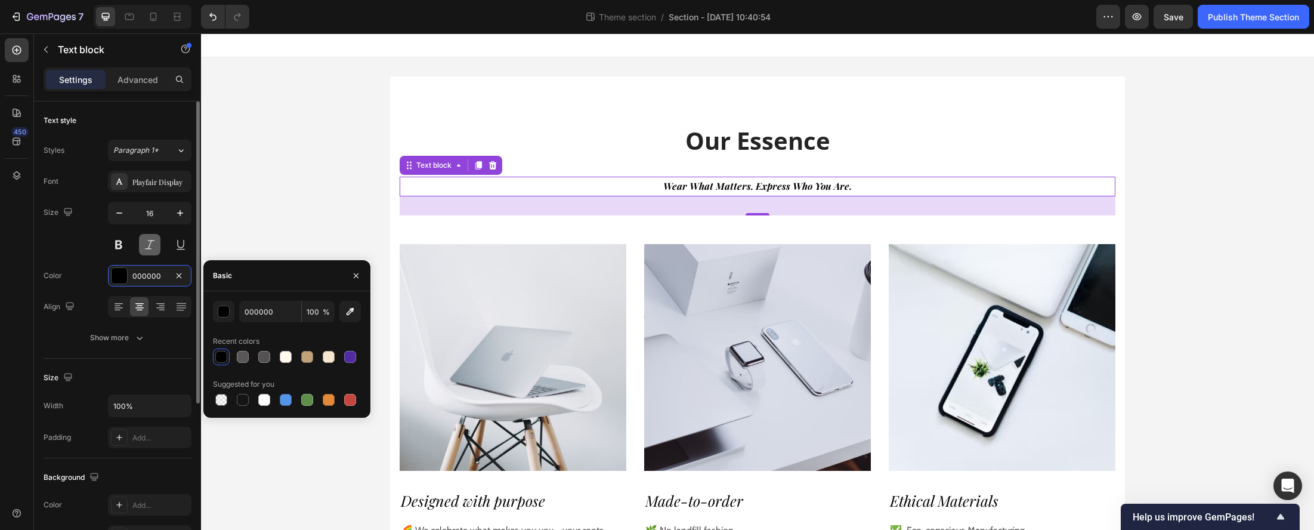
click at [149, 240] on button at bounding box center [149, 244] width 21 height 21
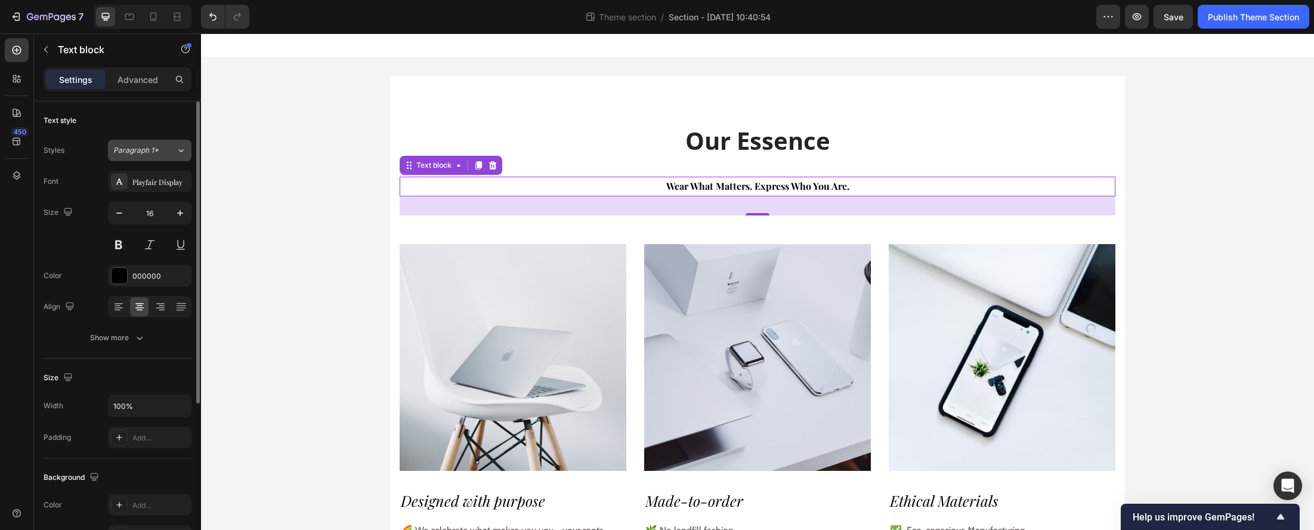
click at [146, 152] on span "Paragraph 1*" at bounding box center [135, 150] width 45 height 11
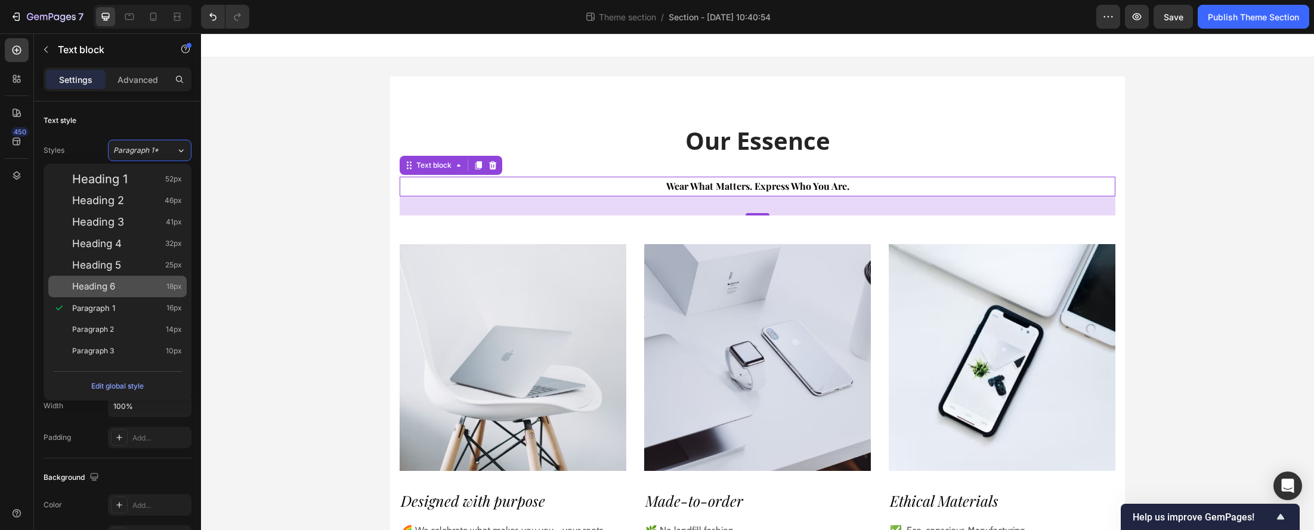
click at [122, 287] on div "Heading 6 18px" at bounding box center [127, 286] width 110 height 12
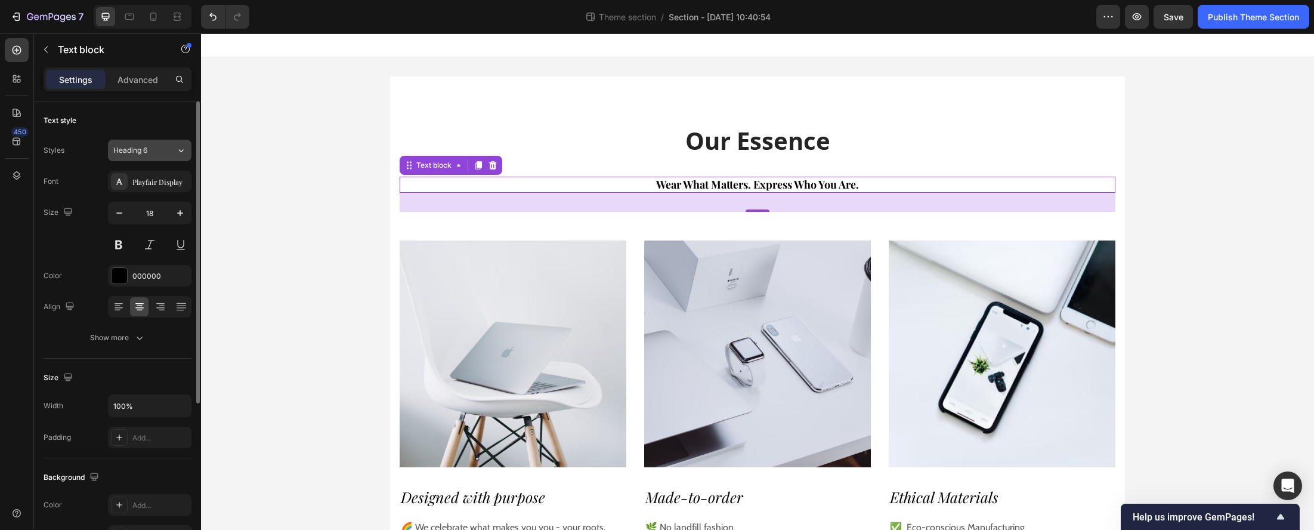
click at [150, 144] on button "Heading 6" at bounding box center [150, 150] width 84 height 21
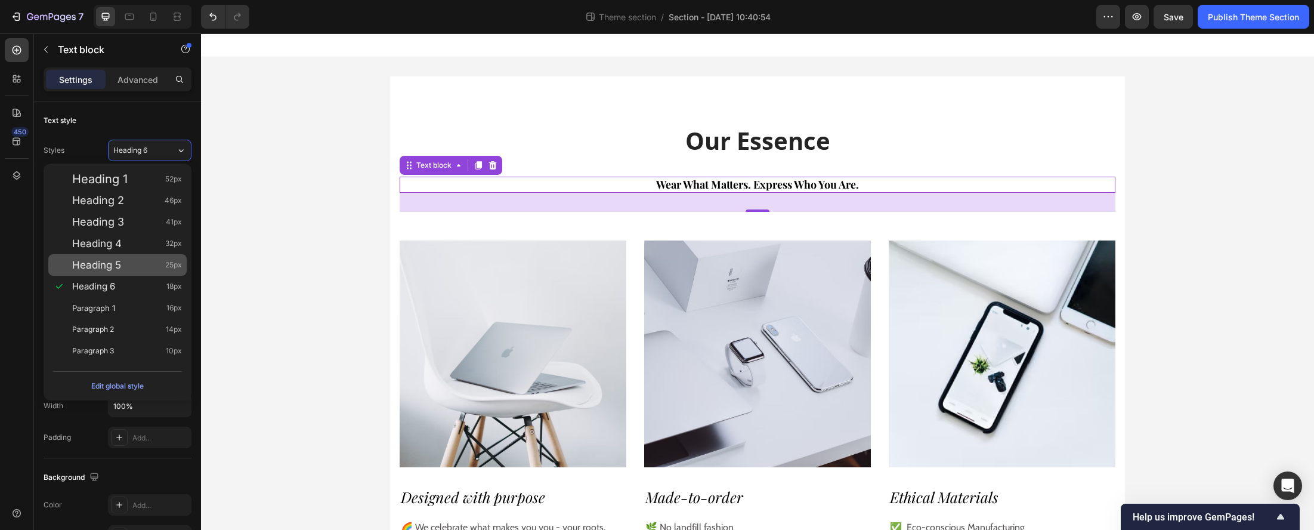
click at [115, 258] on div "Heading 5 25px" at bounding box center [117, 264] width 138 height 21
type input "25"
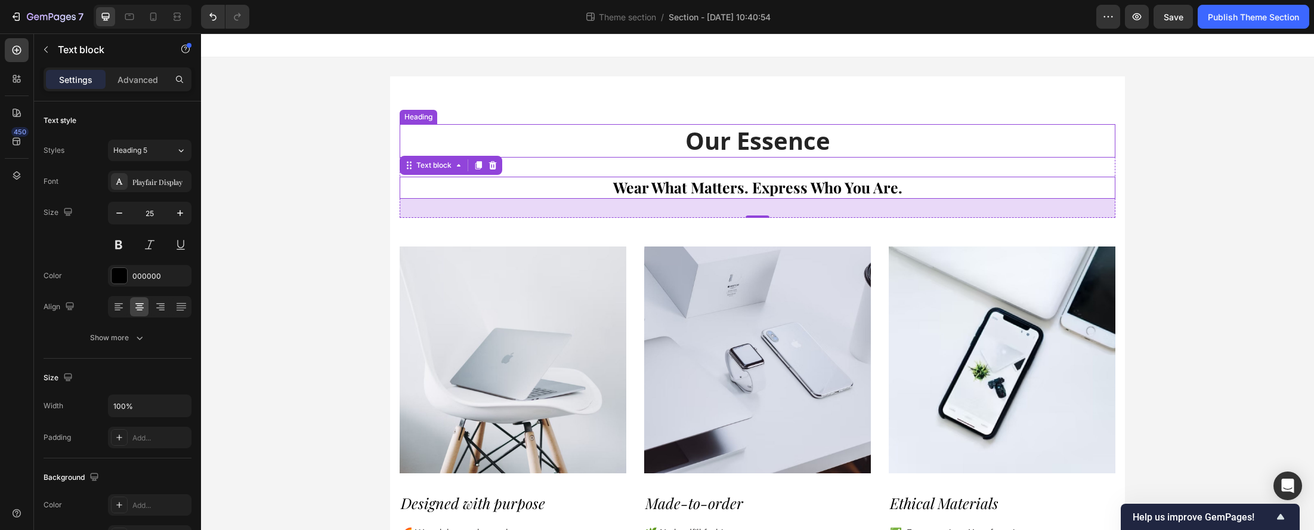
click at [679, 140] on p "Our Essence" at bounding box center [758, 140] width 714 height 31
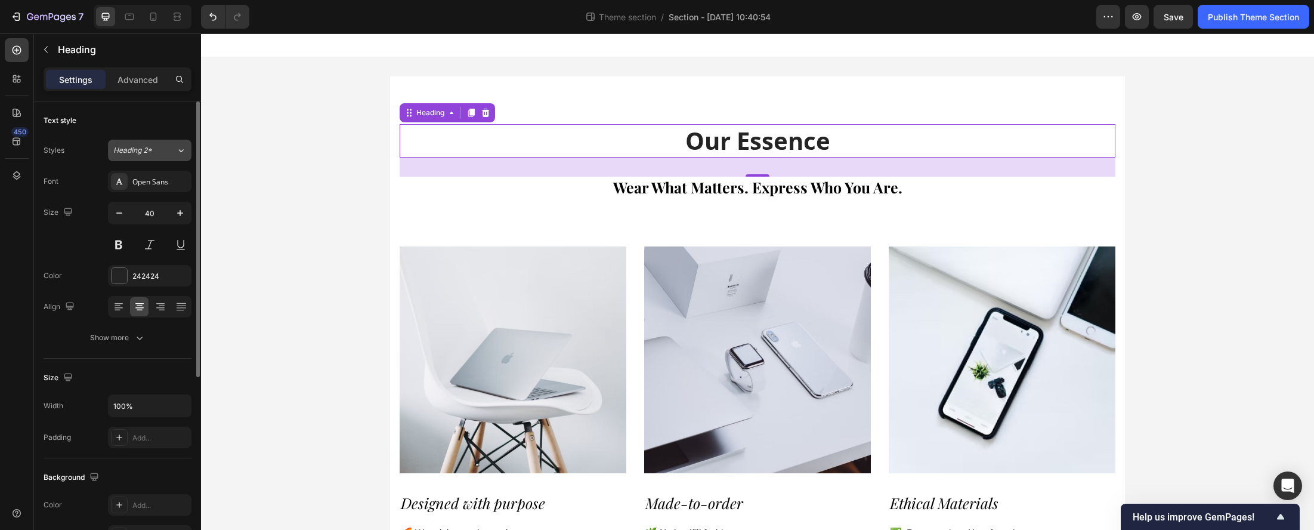
click at [168, 152] on div "Heading 2*" at bounding box center [144, 150] width 63 height 11
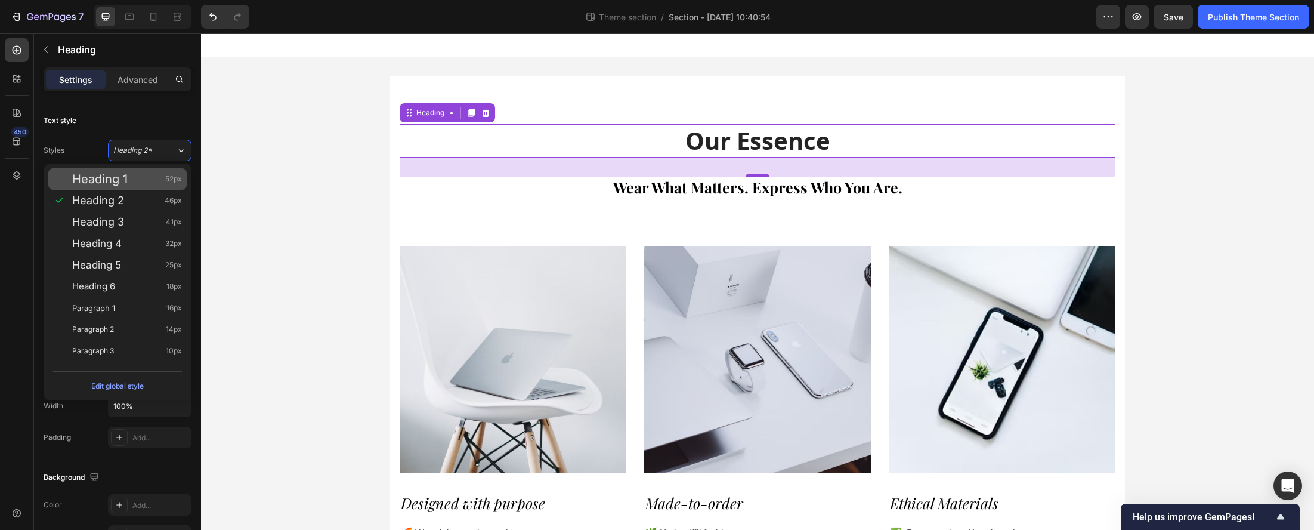
click at [136, 180] on div "Heading 1 52px" at bounding box center [127, 179] width 110 height 12
type input "52"
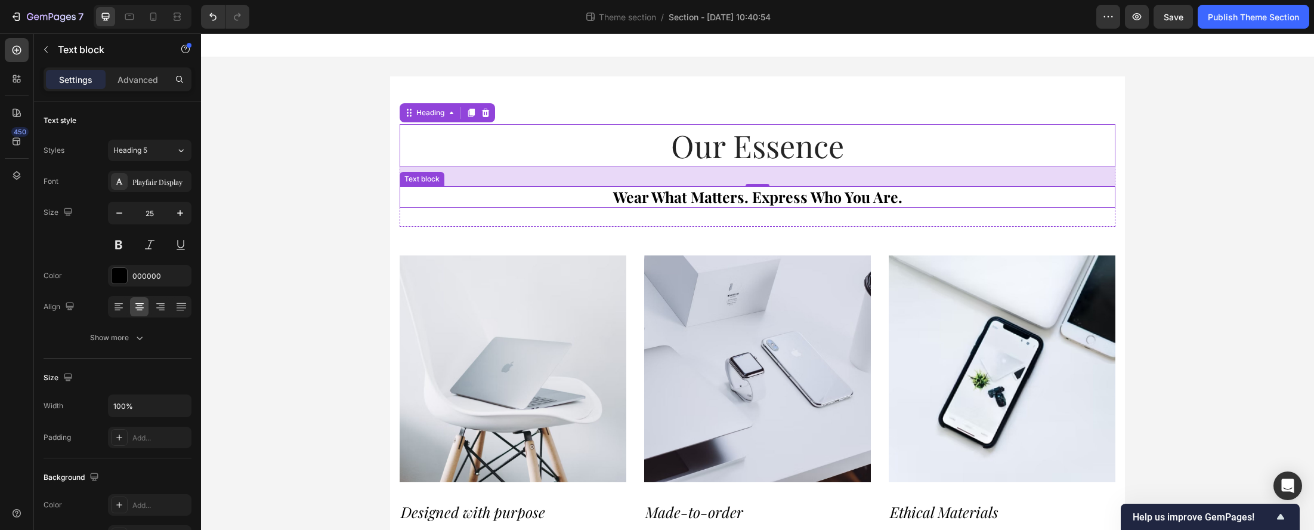
click at [665, 201] on strong "Wear What Matters. Express Who You Are." at bounding box center [757, 197] width 289 height 20
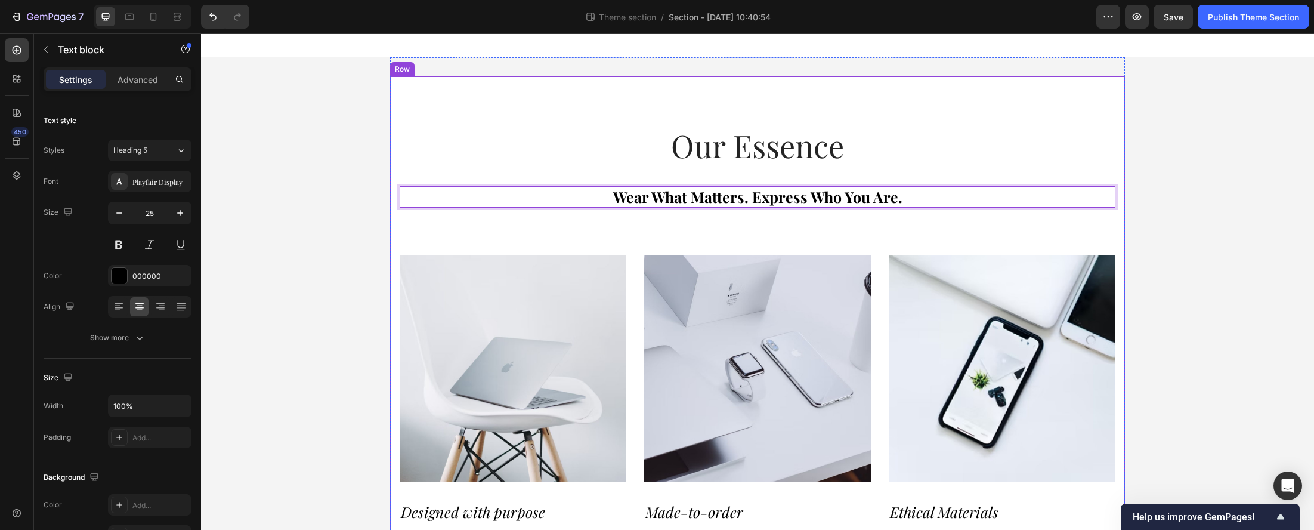
click at [440, 240] on div "Our Essence Heading Wear What Matters. Express Who You Are. Text block 32 Row I…" at bounding box center [757, 372] width 717 height 497
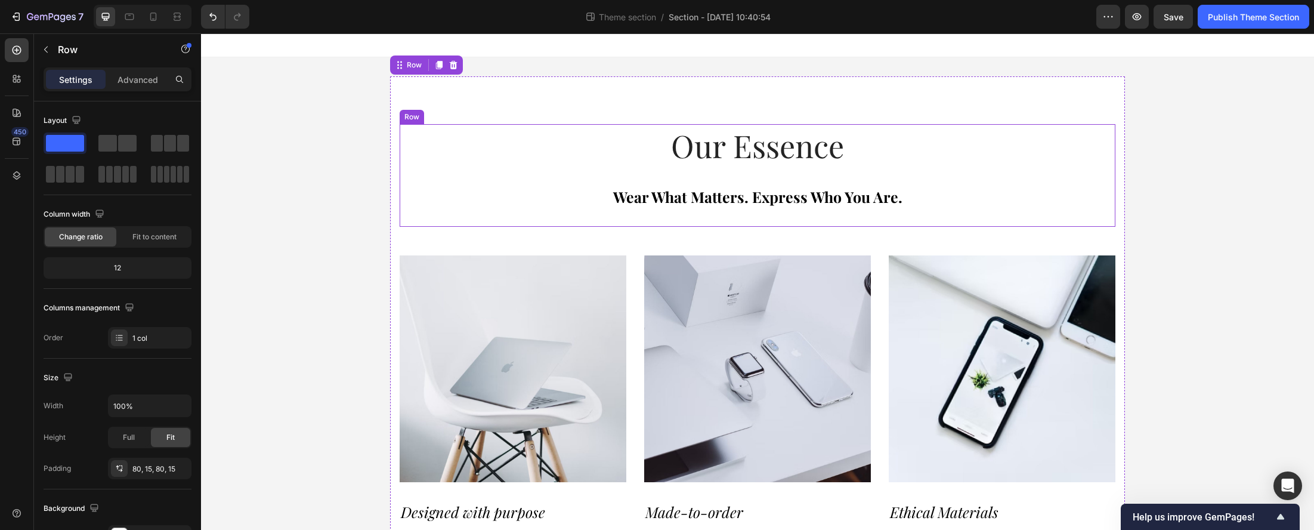
click at [449, 200] on div "Wear What Matters. Express Who You Are. Text block" at bounding box center [758, 197] width 716 height 22
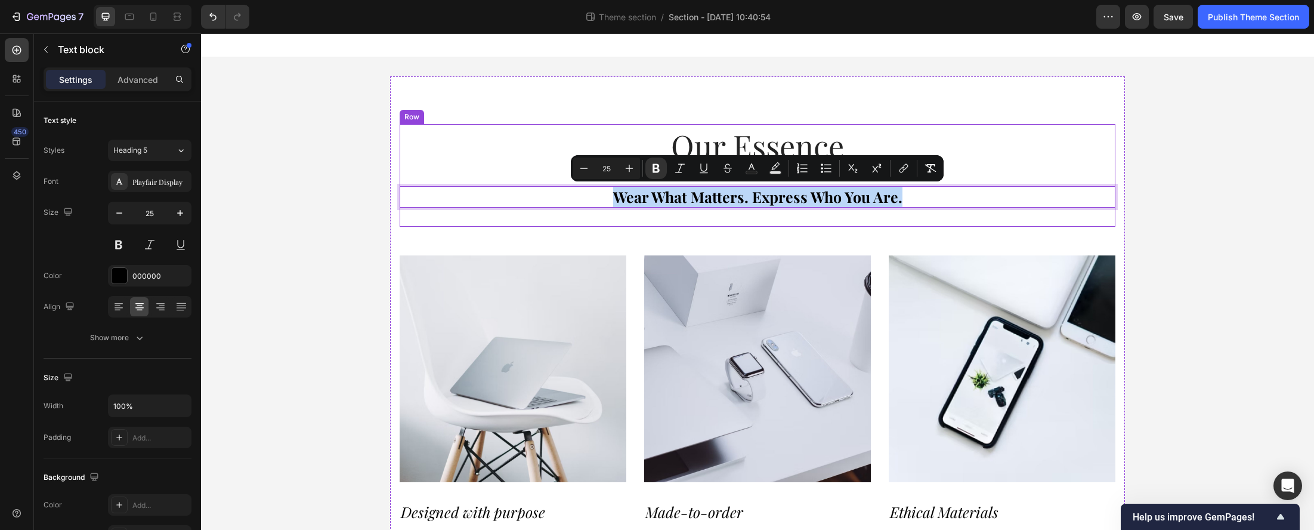
drag, startPoint x: 611, startPoint y: 196, endPoint x: 902, endPoint y: 216, distance: 291.2
click at [902, 216] on div "Our Essence Heading Wear What Matters. Express Who You Are. Text block 32" at bounding box center [758, 175] width 716 height 103
click at [660, 162] on icon "Editor contextual toolbar" at bounding box center [656, 168] width 12 height 12
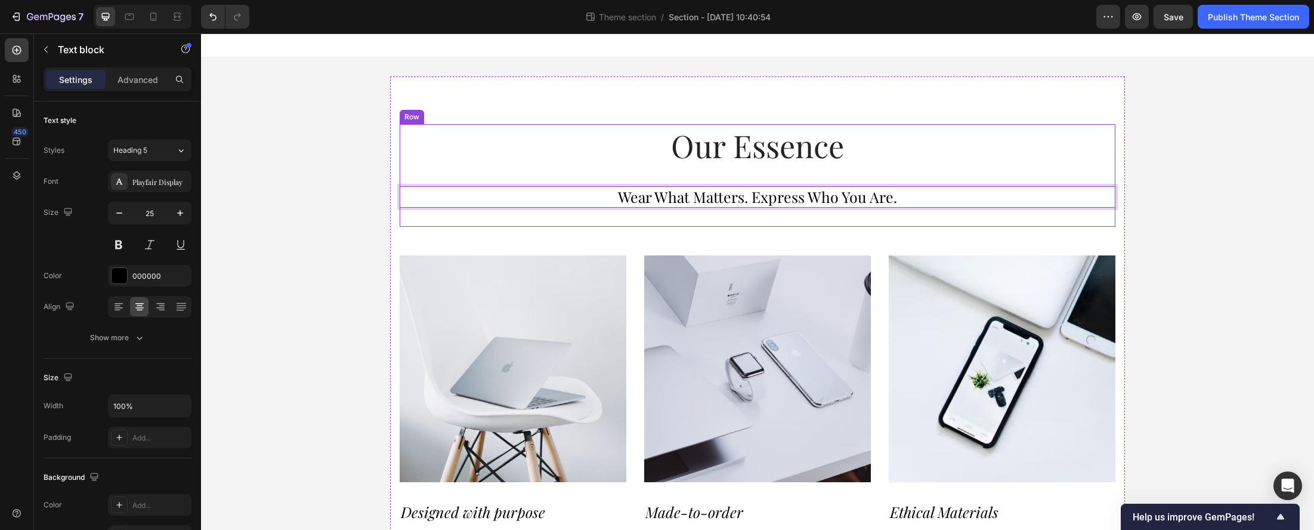
click at [623, 224] on div "Our Essence Heading Wear What Matters. Express Who You Are. Text block 32" at bounding box center [758, 175] width 716 height 103
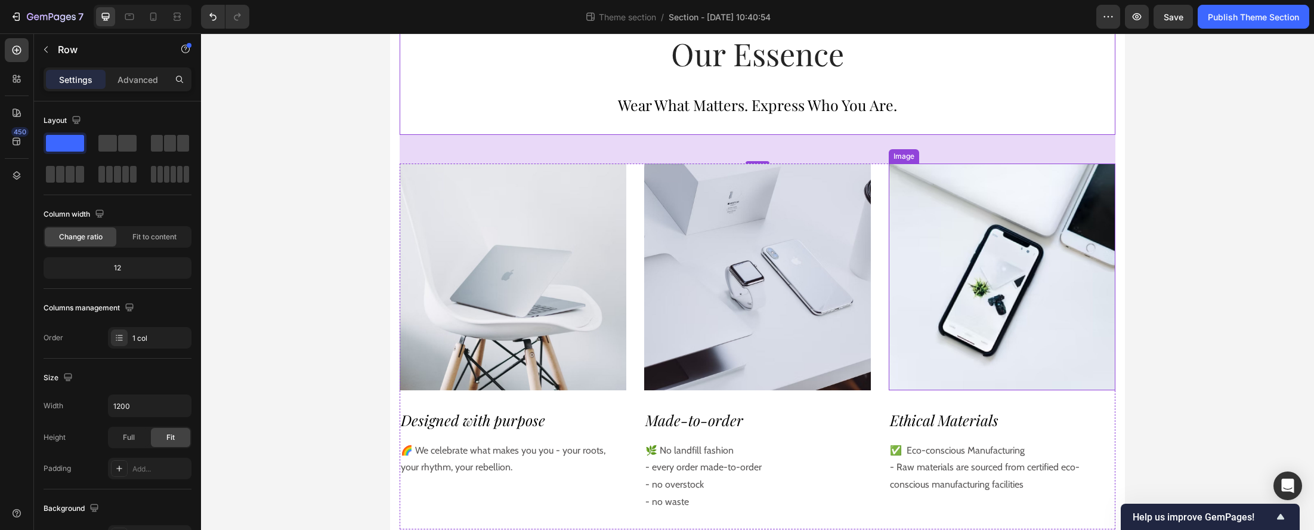
scroll to position [158, 0]
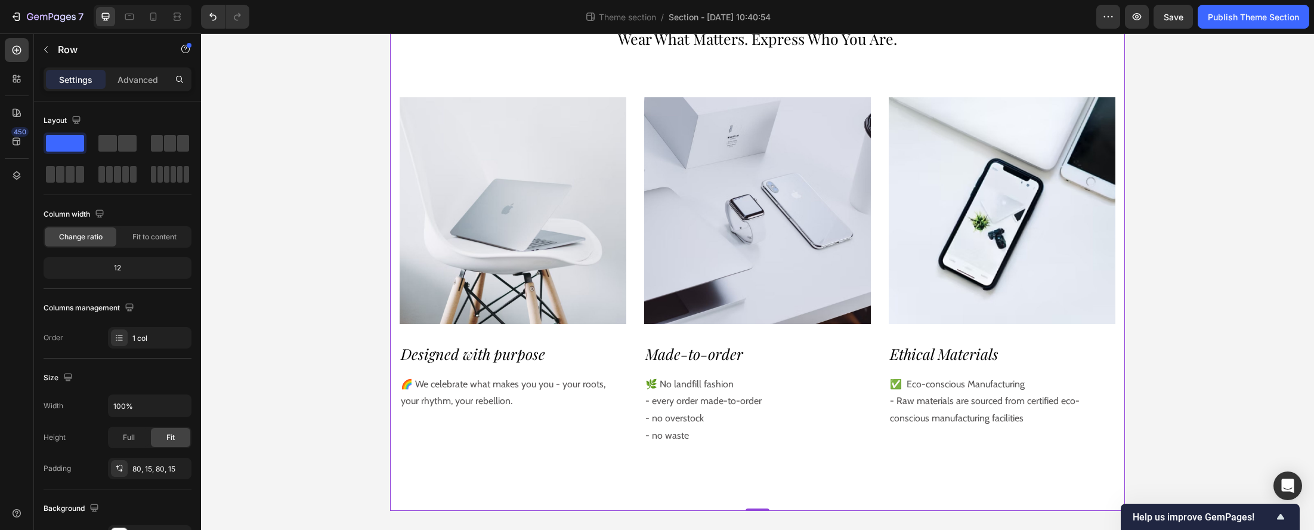
click at [863, 482] on div "Our Essence Heading Wear What Matters. Express Who You Are. Text block Row Imag…" at bounding box center [757, 214] width 735 height 592
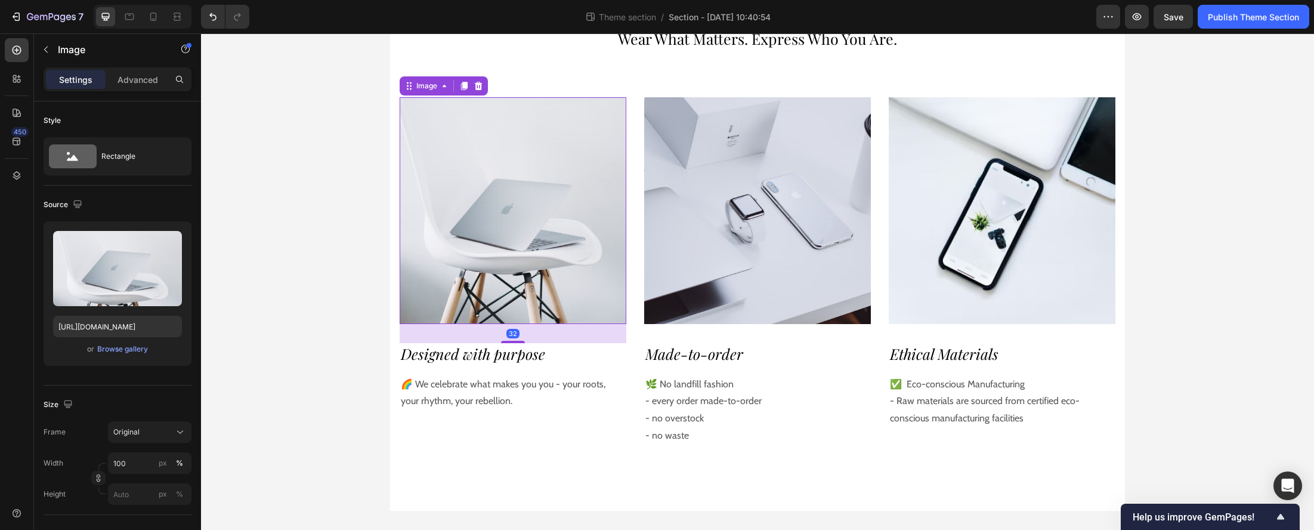
click at [570, 244] on img at bounding box center [513, 210] width 227 height 227
click at [110, 347] on div "Browse gallery" at bounding box center [122, 349] width 51 height 11
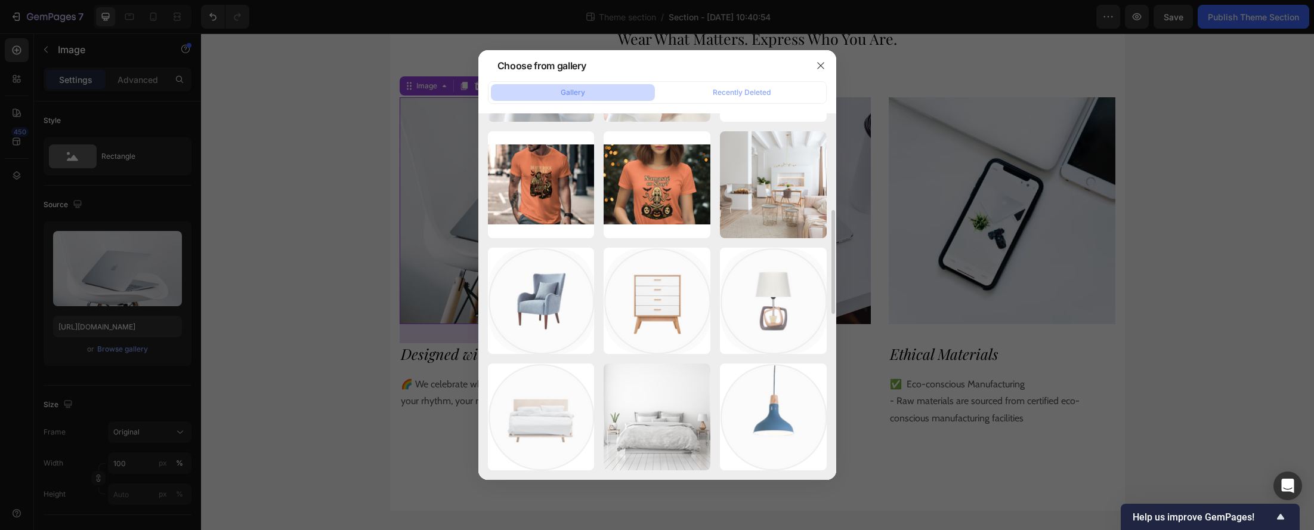
scroll to position [0, 0]
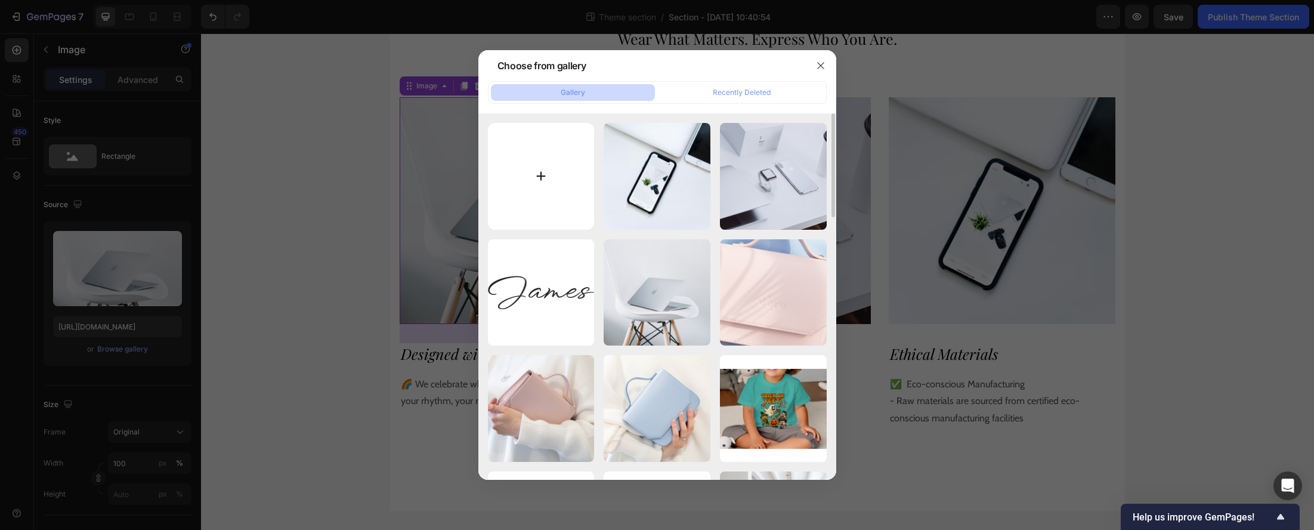
click at [569, 166] on input "file" at bounding box center [541, 176] width 107 height 107
click at [820, 66] on icon "button" at bounding box center [821, 66] width 10 height 10
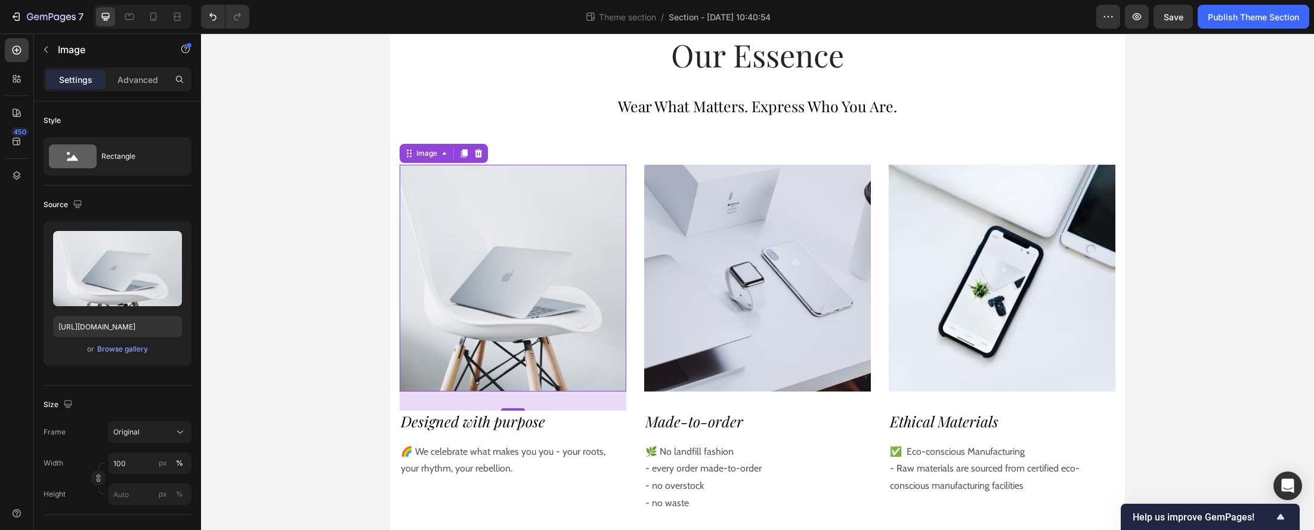
scroll to position [89, 0]
click at [119, 350] on div "Browse gallery" at bounding box center [122, 349] width 51 height 11
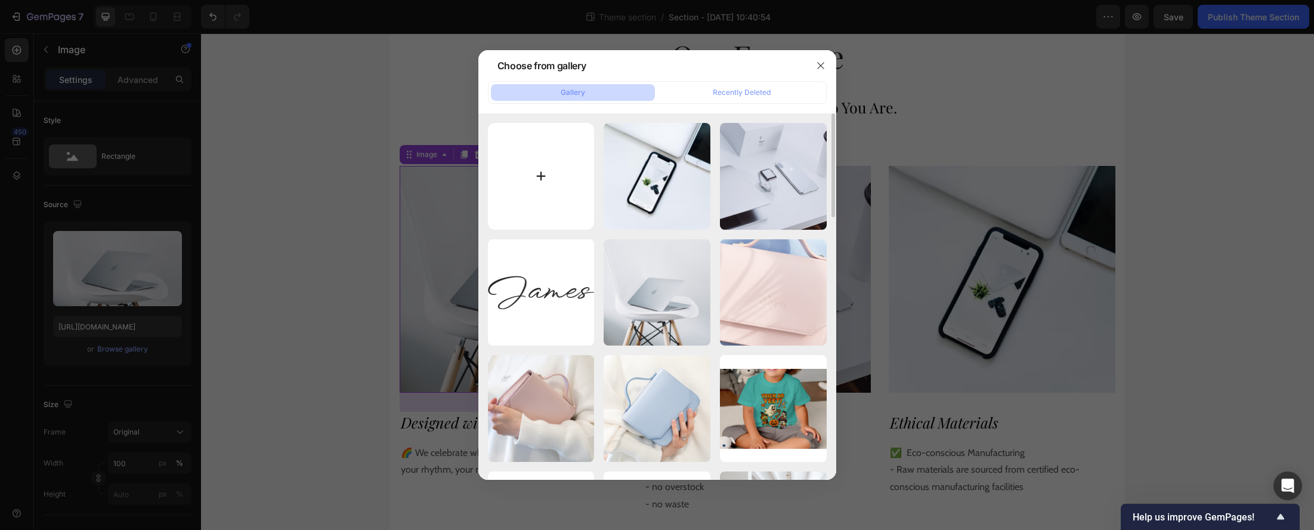
click at [542, 169] on input "file" at bounding box center [541, 176] width 107 height 107
type input "C:\fakepath\Designed with purpose.jpg"
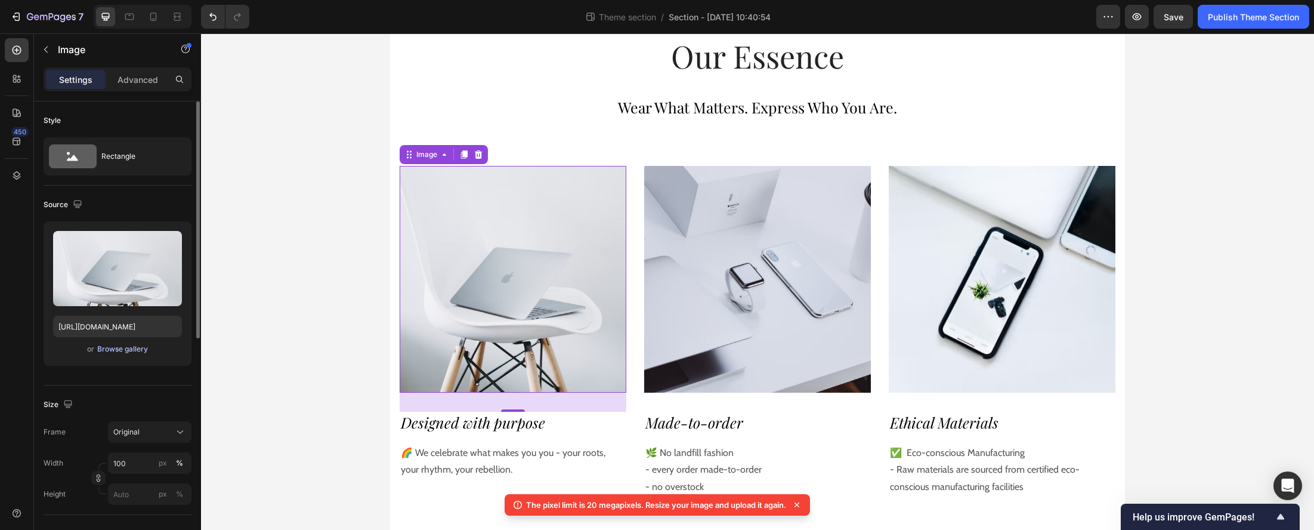
click at [127, 351] on div "Browse gallery" at bounding box center [122, 349] width 51 height 11
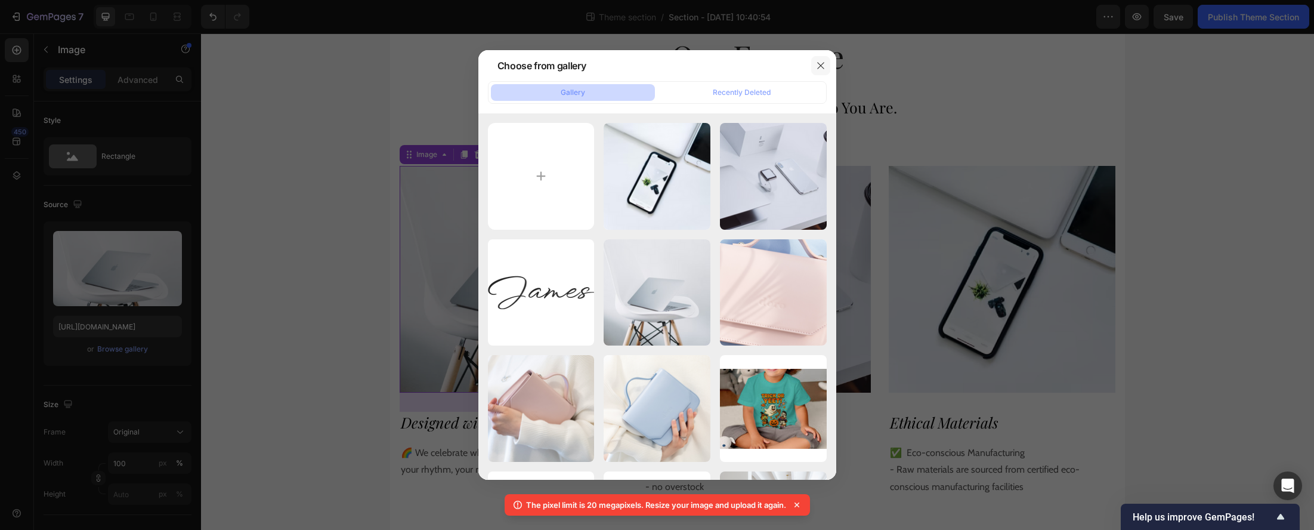
click at [819, 69] on icon "button" at bounding box center [821, 66] width 10 height 10
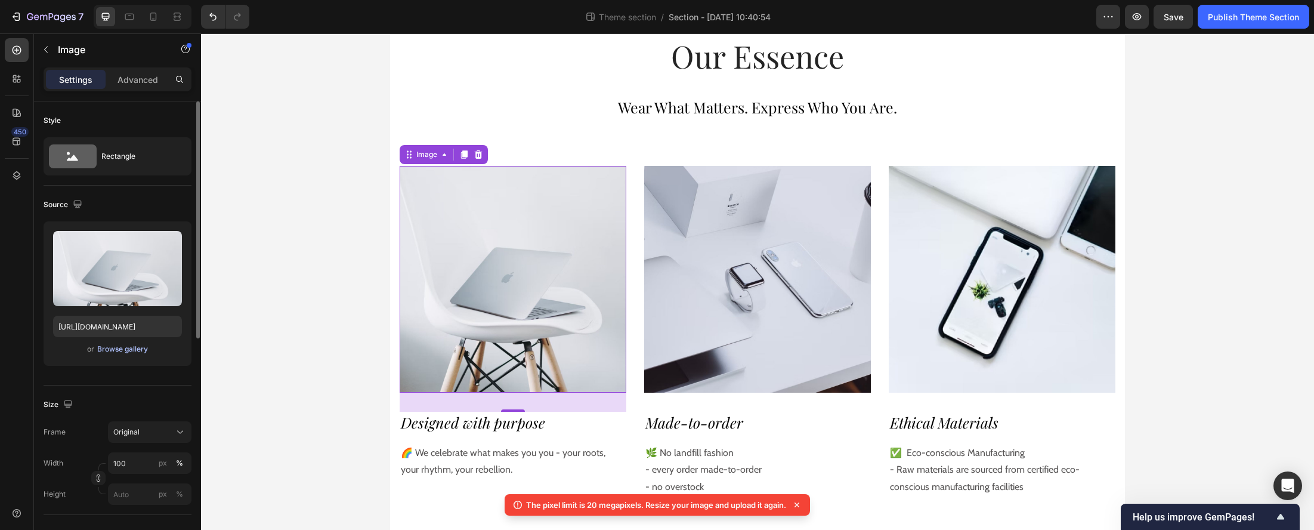
click at [110, 350] on div "Browse gallery" at bounding box center [122, 349] width 51 height 11
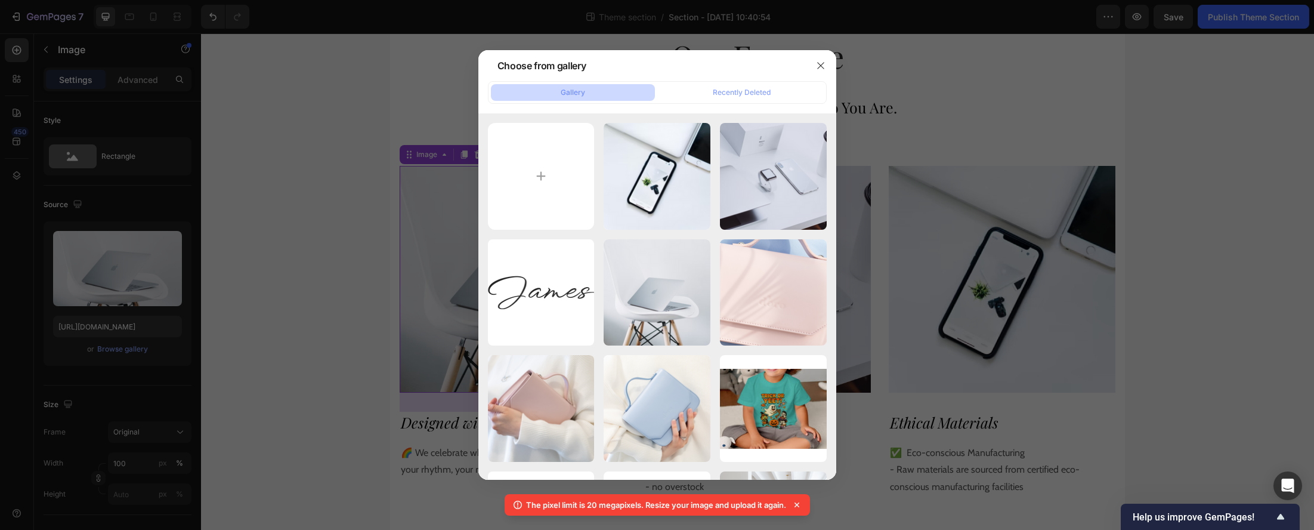
click at [570, 87] on div "Gallery" at bounding box center [573, 92] width 24 height 11
click at [549, 176] on input "file" at bounding box center [541, 176] width 107 height 107
type input "C:\fakepath\Untitled design (3).jpg"
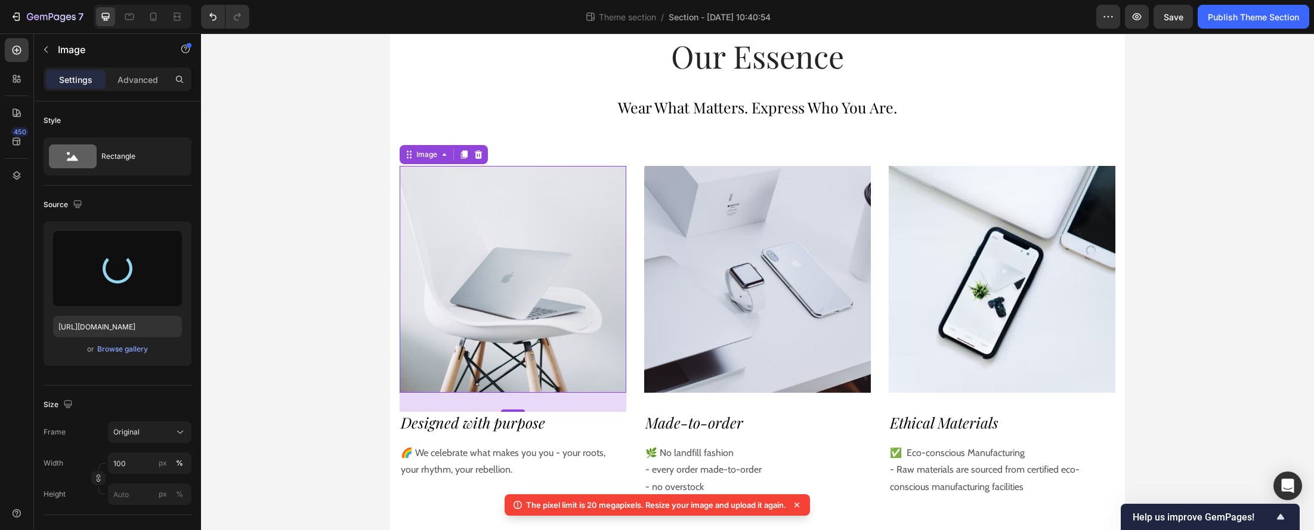
type input "[URL][DOMAIN_NAME]"
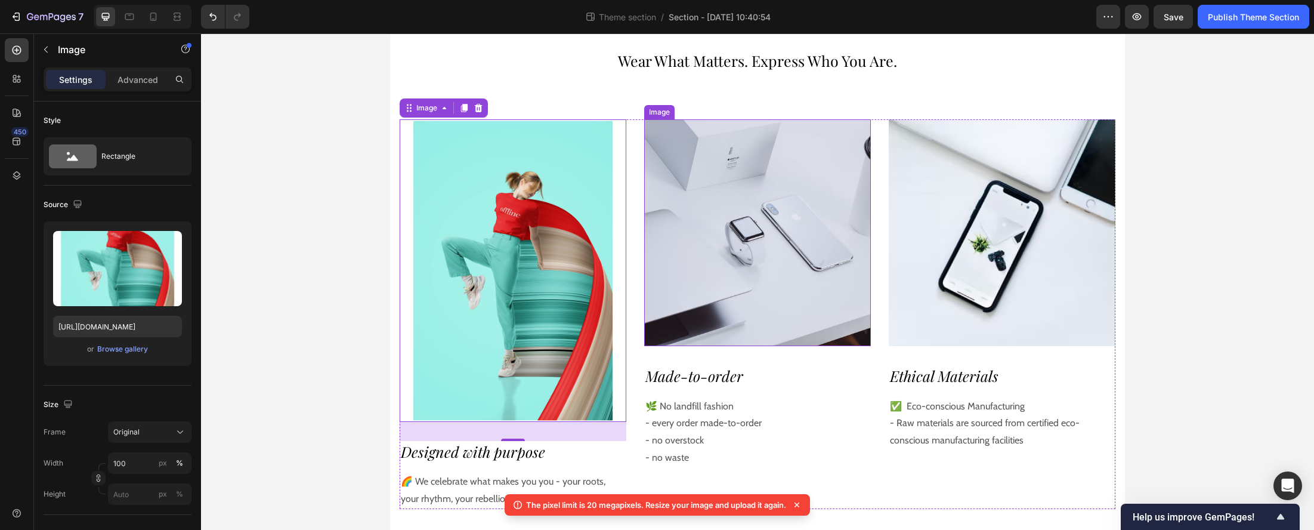
scroll to position [182, 0]
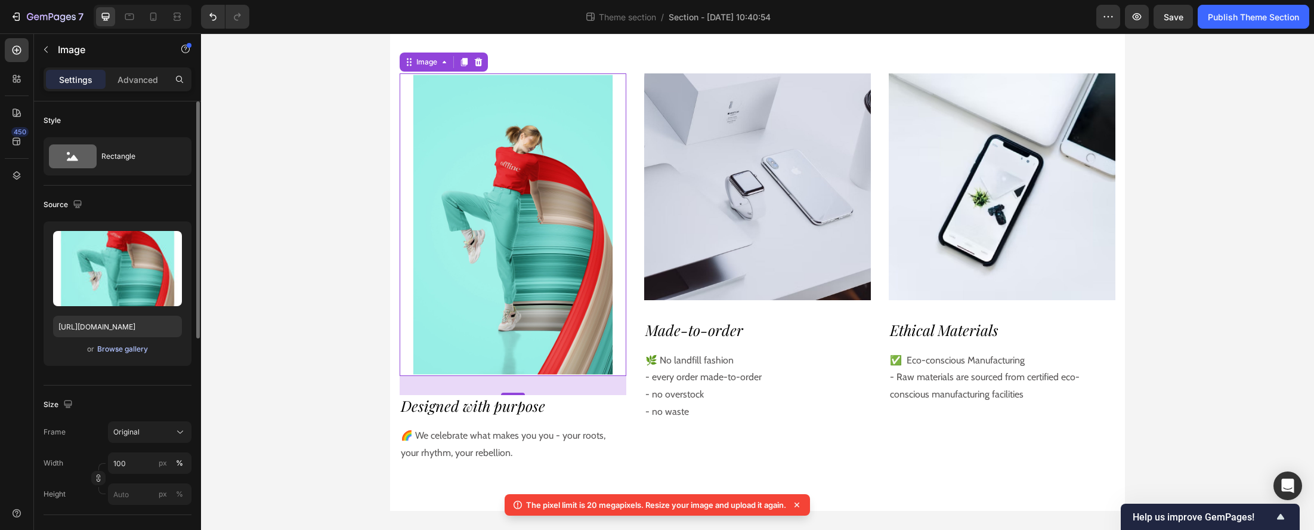
click at [118, 347] on div "Browse gallery" at bounding box center [122, 349] width 51 height 11
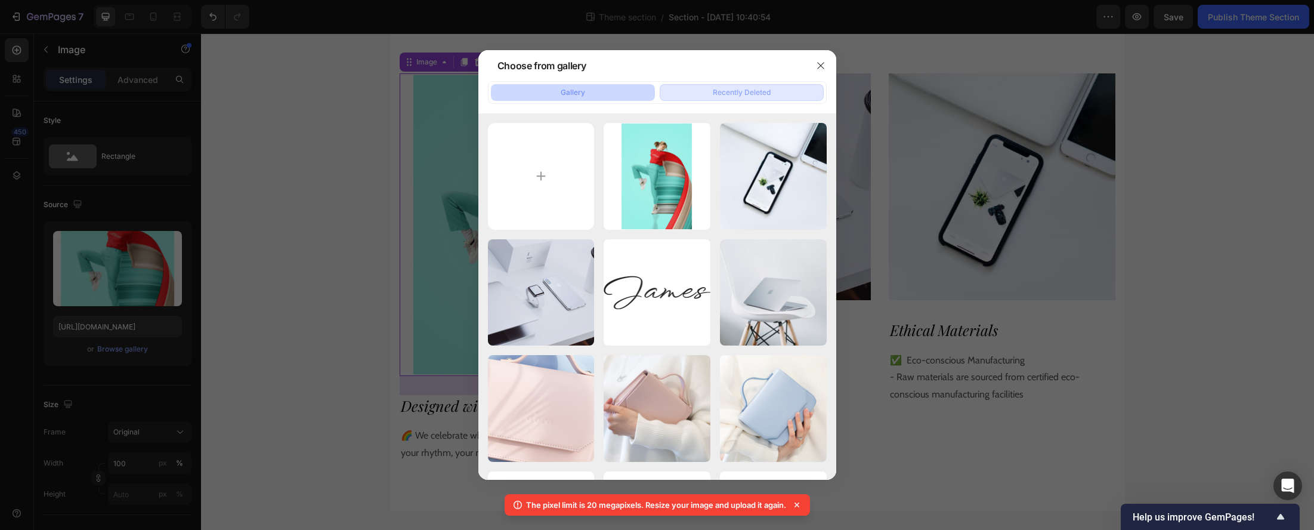
click at [750, 91] on div "Recently Deleted" at bounding box center [742, 92] width 58 height 11
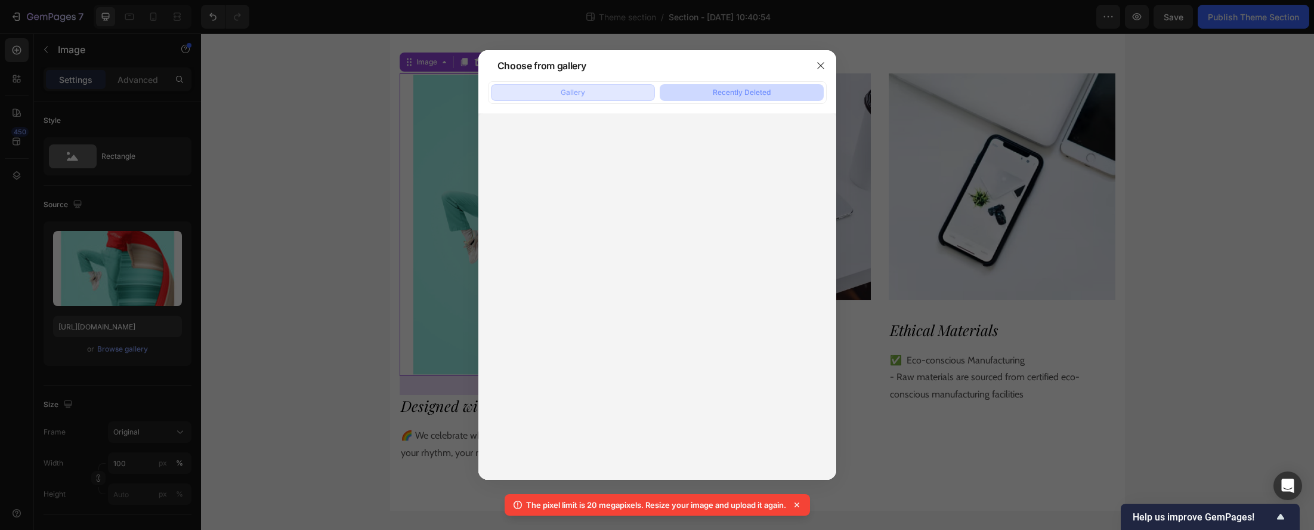
click at [617, 98] on button "Gallery" at bounding box center [573, 92] width 164 height 17
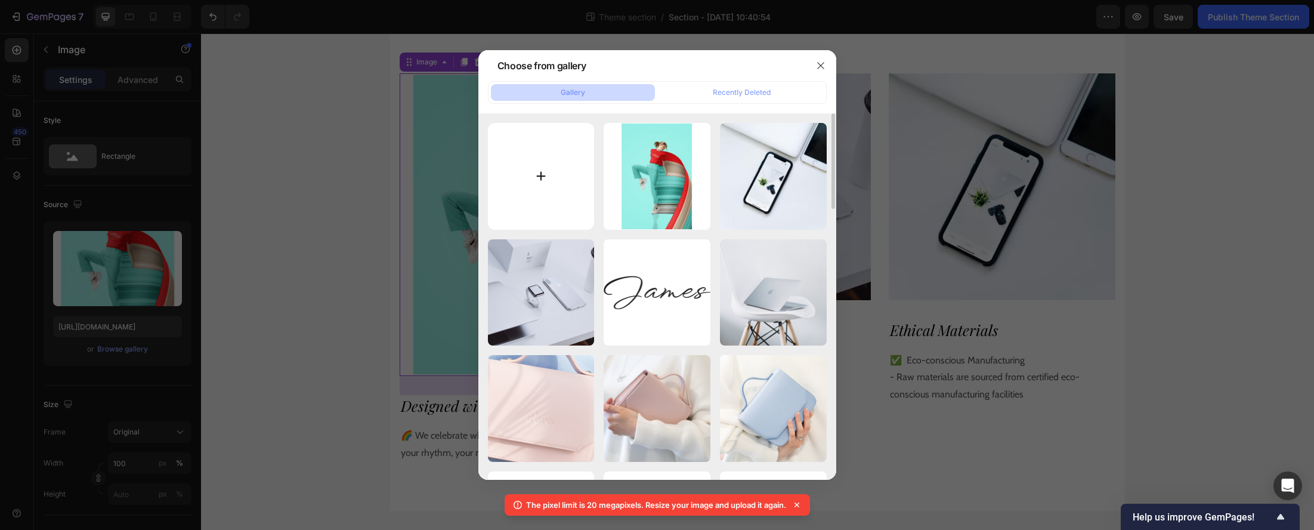
click at [542, 194] on input "file" at bounding box center [541, 176] width 107 height 107
type input "C:\fakepath\BELLA 3001 WINTER MODEL AI (3).jpeg"
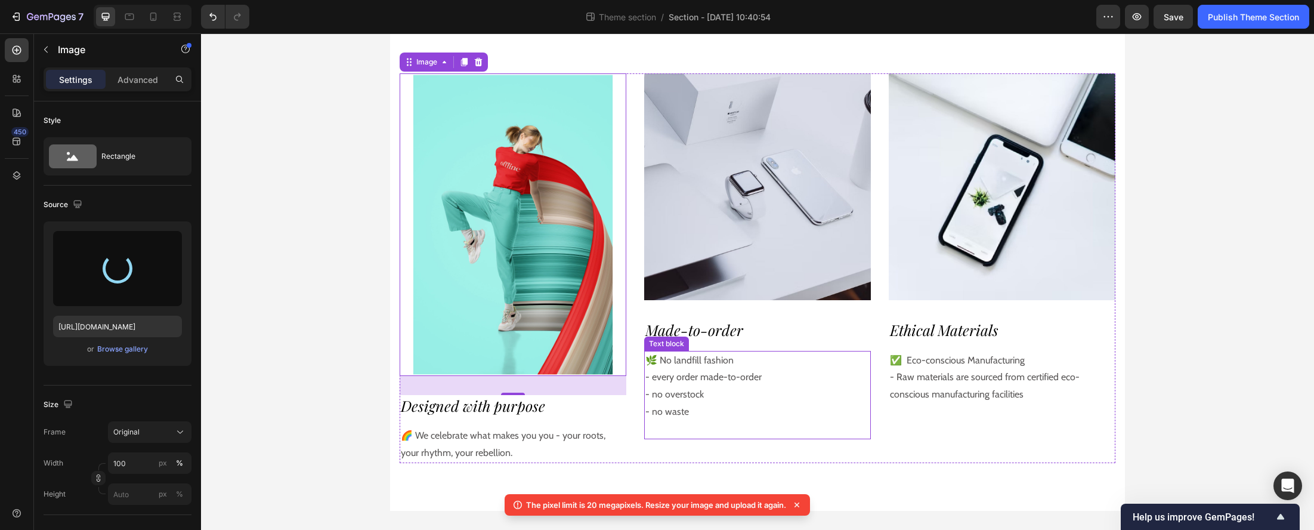
type input "[URL][DOMAIN_NAME]"
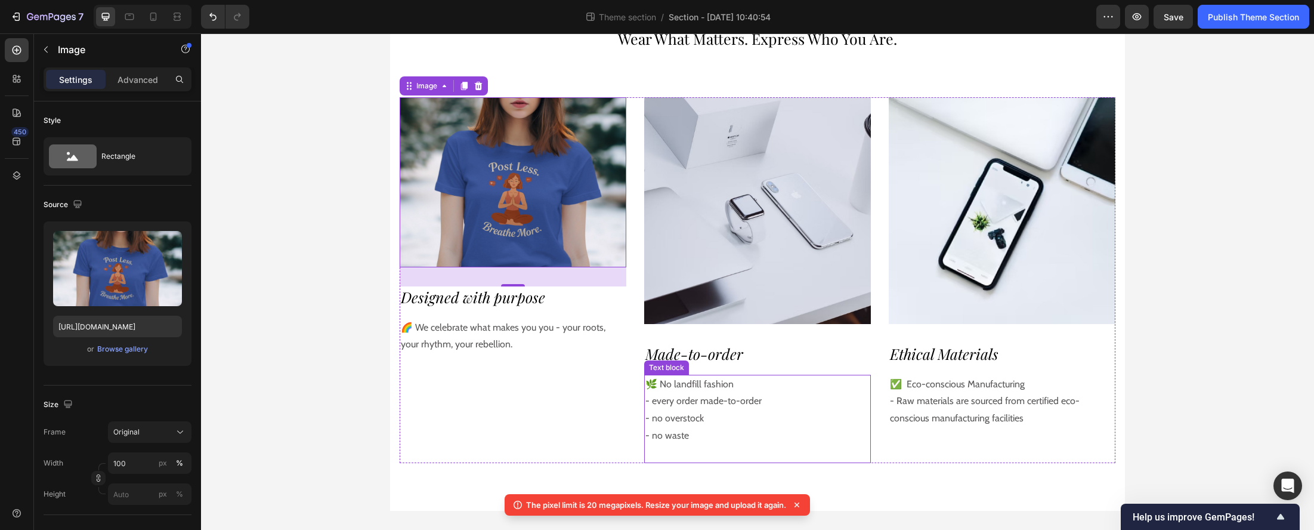
scroll to position [158, 0]
click at [799, 501] on icon at bounding box center [797, 505] width 12 height 12
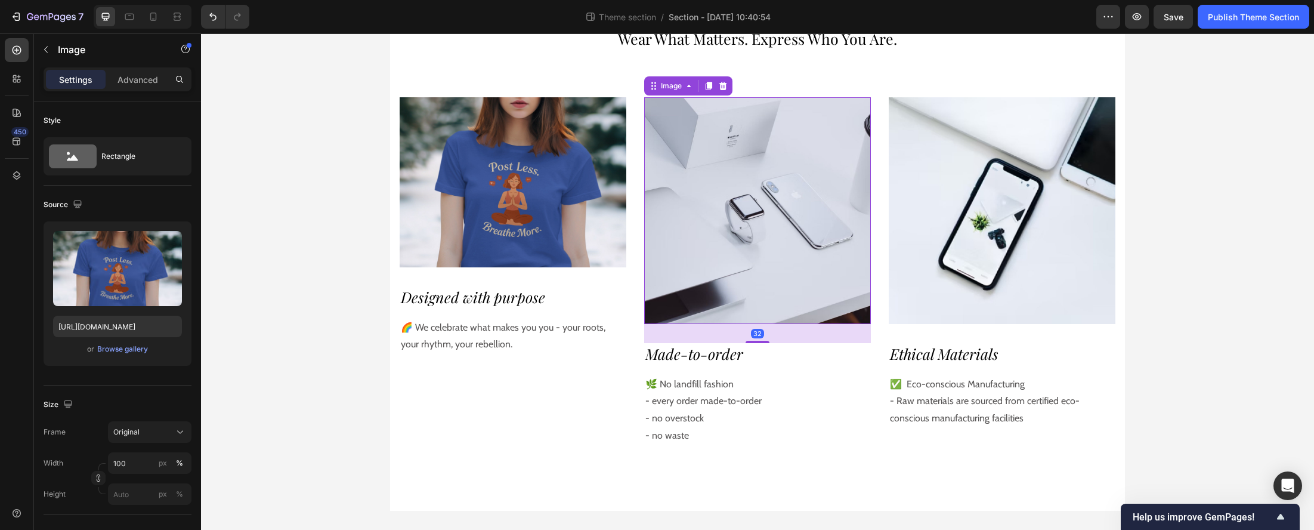
click at [724, 254] on img at bounding box center [757, 210] width 227 height 227
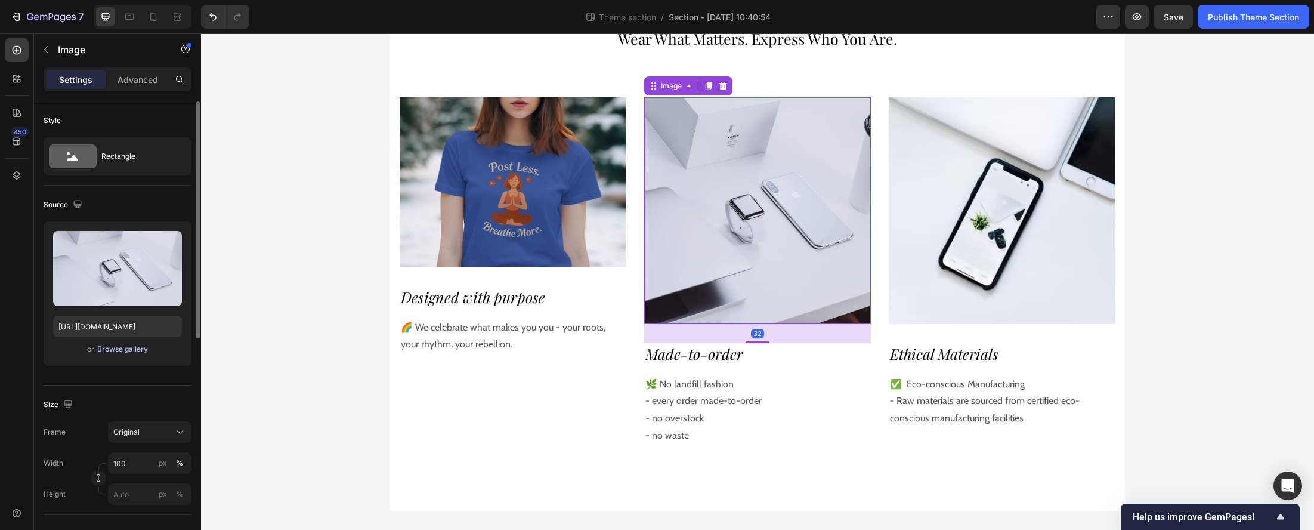
click at [133, 347] on div "Browse gallery" at bounding box center [122, 349] width 51 height 11
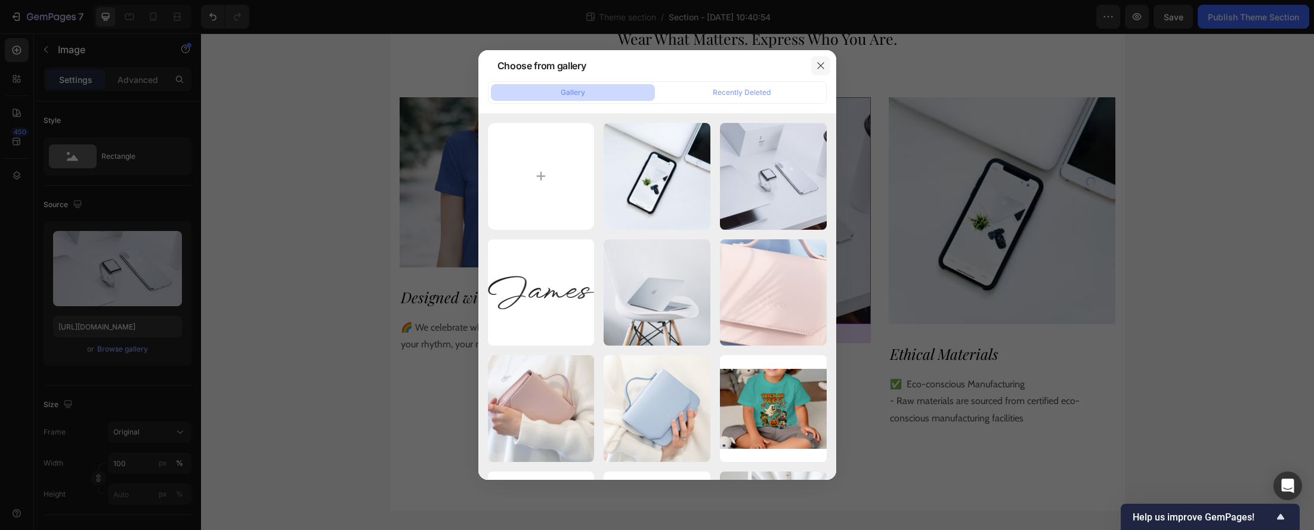
click at [821, 63] on icon "button" at bounding box center [821, 66] width 10 height 10
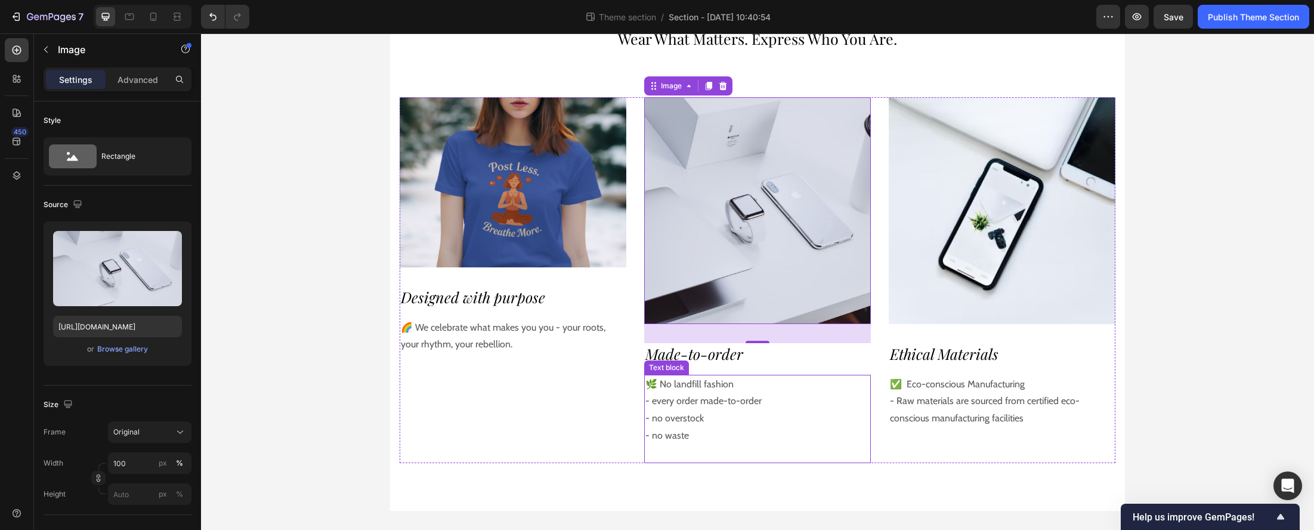
scroll to position [0, 0]
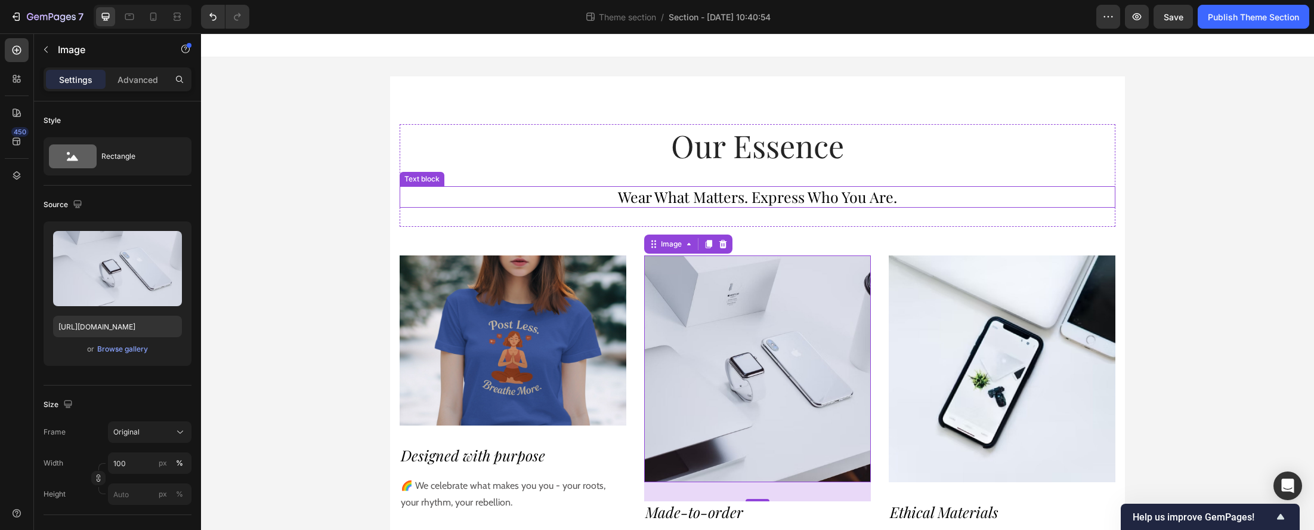
click at [671, 198] on p "Wear What Matters. Express Who You Are." at bounding box center [758, 197] width 594 height 20
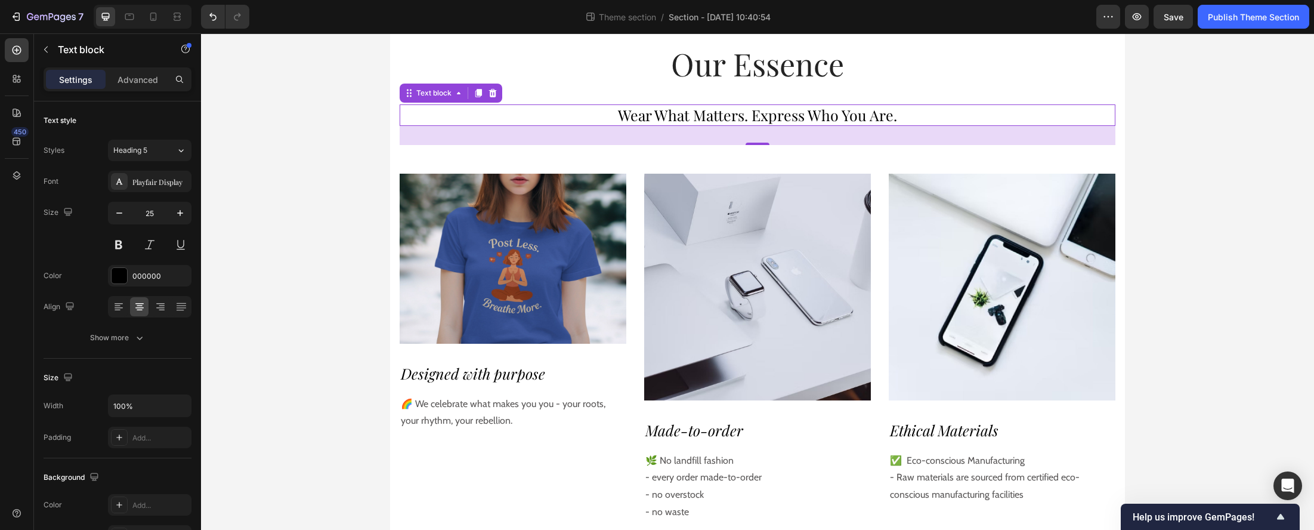
scroll to position [158, 0]
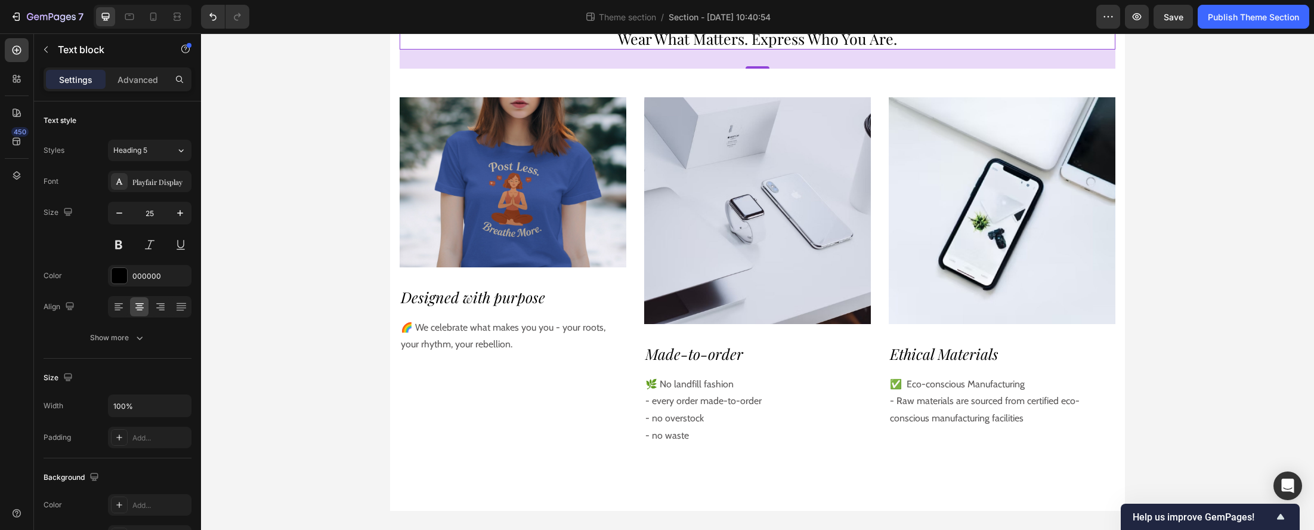
click at [506, 194] on img at bounding box center [513, 182] width 227 height 170
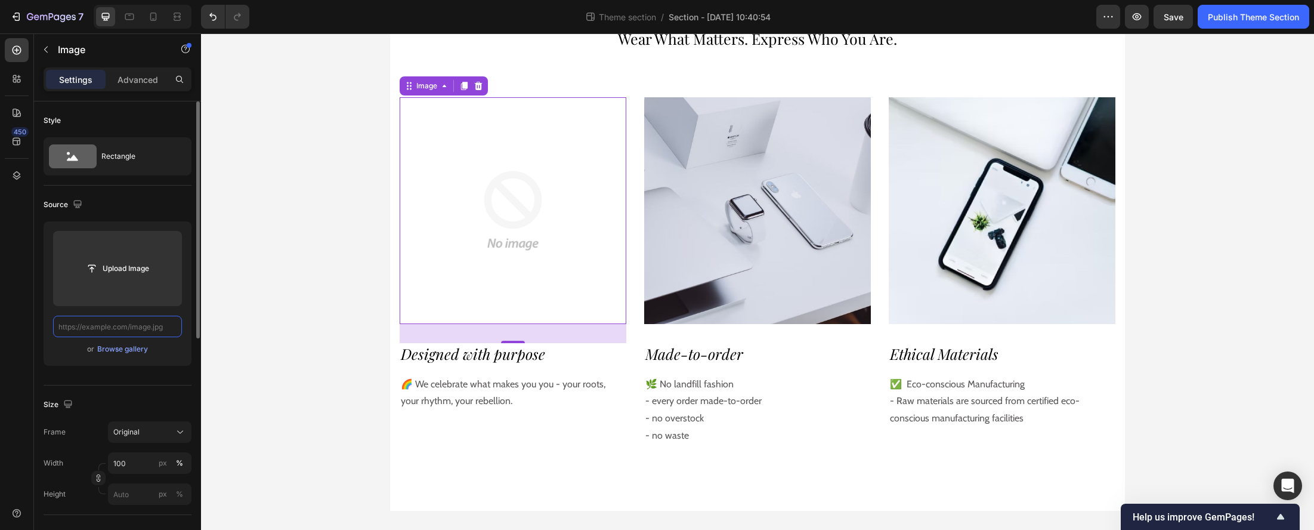
scroll to position [0, 0]
click at [554, 425] on div "Image 32 Designed with purpose Text block 🌈 We celebrate what makes you you - y…" at bounding box center [513, 279] width 227 height 365
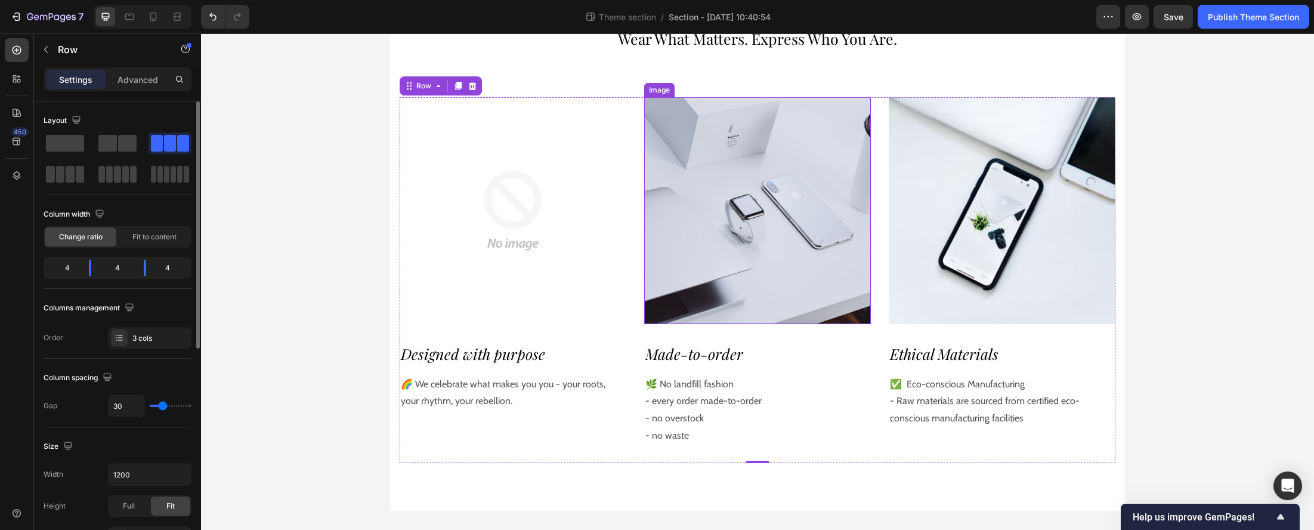
click at [764, 245] on img at bounding box center [757, 210] width 227 height 227
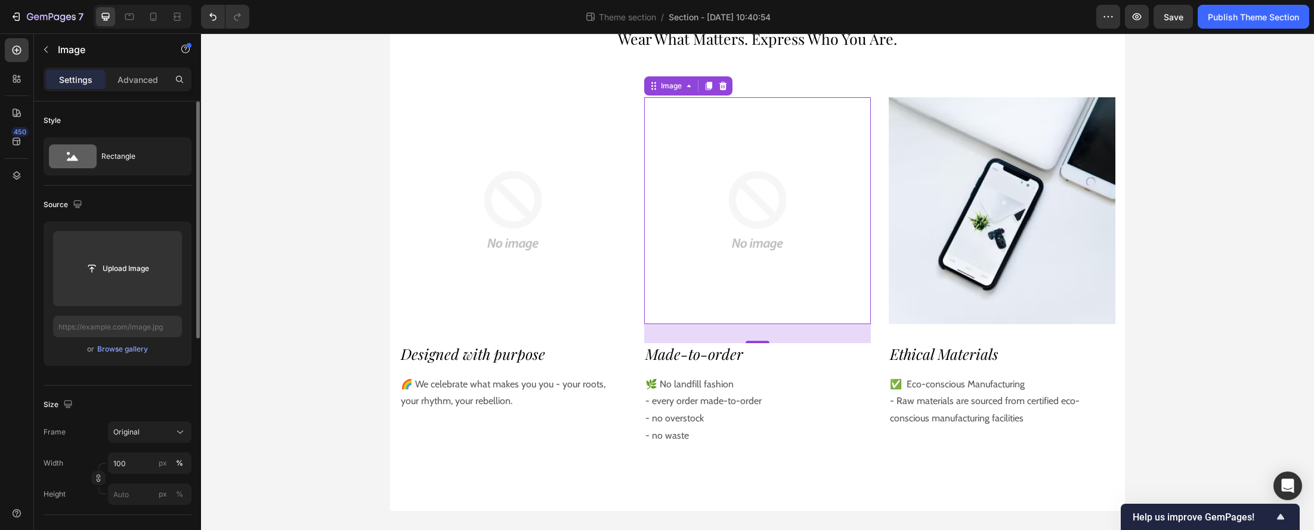
click at [866, 202] on img at bounding box center [757, 210] width 227 height 227
click at [987, 203] on img at bounding box center [1002, 210] width 227 height 227
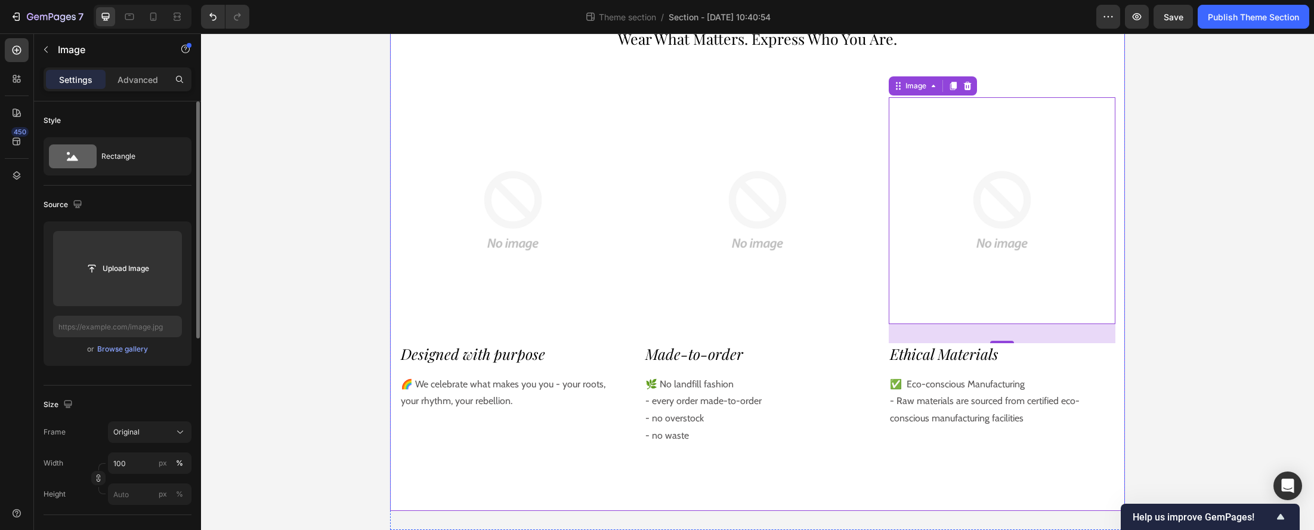
click at [725, 468] on div "Our Essence Heading Wear What Matters. Express Who You Are. Text block Row Imag…" at bounding box center [757, 214] width 735 height 592
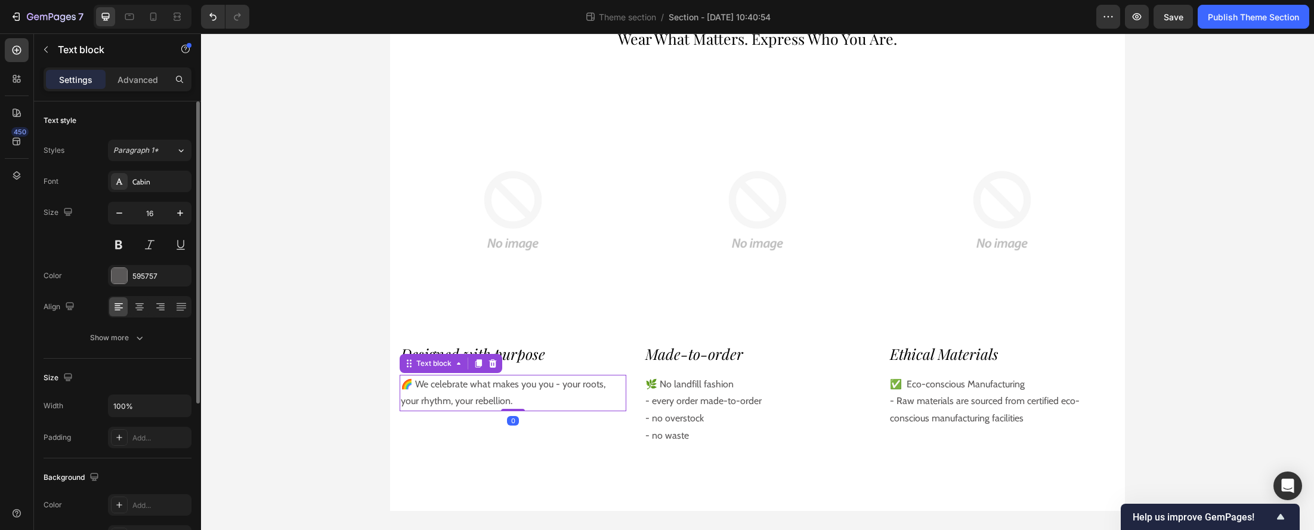
click at [560, 385] on p "🌈 We celebrate what makes you you - your roots, your rhythm, your rebellion." at bounding box center [513, 393] width 224 height 35
click at [563, 385] on p "🌈 We celebrate what makes you you - your roots, your rhythm, your rebellion." at bounding box center [513, 393] width 224 height 35
click at [561, 384] on p "🌈 We celebrate what makes you you - your roots, your rhythm, your rebellion." at bounding box center [513, 393] width 224 height 35
click at [456, 403] on p "- your roots, your rhythm, your rebellion." at bounding box center [513, 401] width 224 height 17
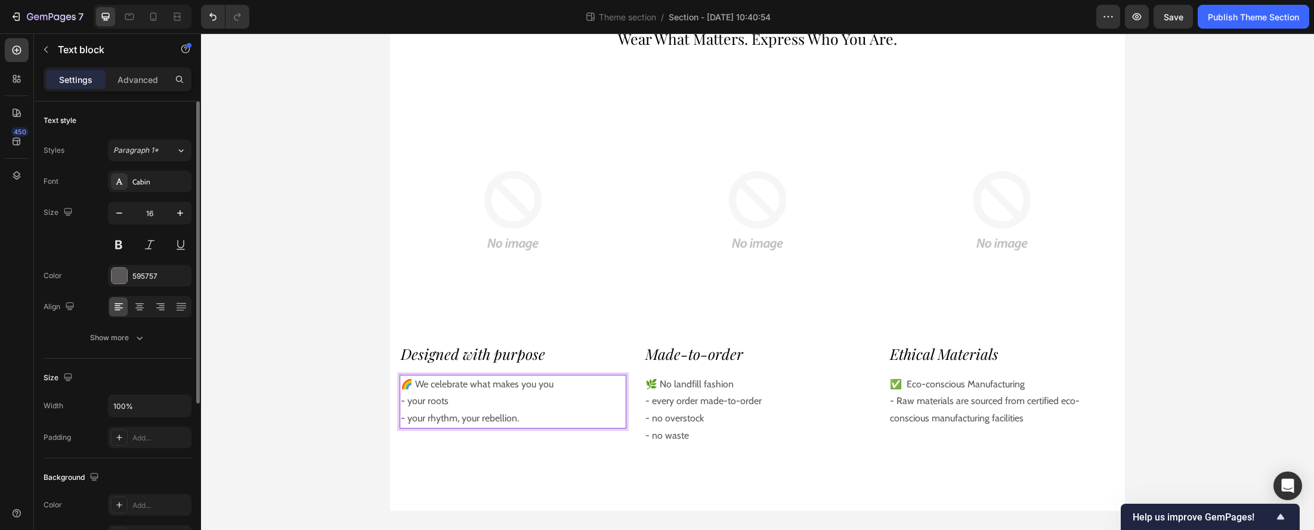
click at [463, 421] on p "- your rhythm, your rebellion." at bounding box center [513, 418] width 224 height 17
click at [472, 437] on p "- your rebellion." at bounding box center [513, 435] width 224 height 17
click at [607, 496] on div "Our Essence Heading Wear What Matters. Express Who You Are. Text block Row Imag…" at bounding box center [757, 214] width 735 height 592
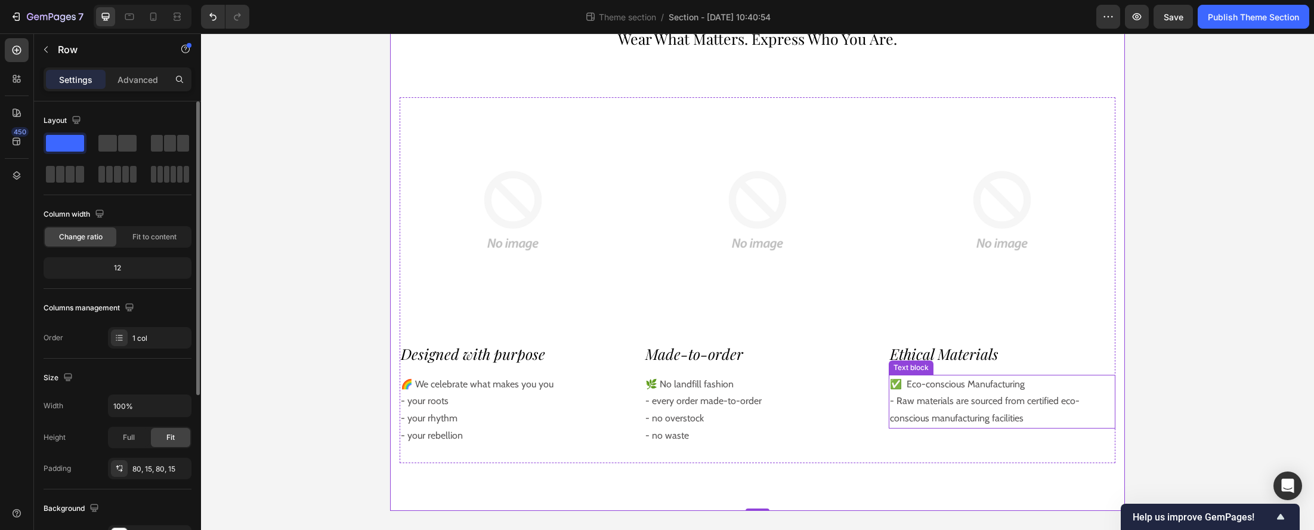
click at [904, 403] on p "- Raw materials are sourced from certified eco-conscious manufacturing faciliti…" at bounding box center [1002, 410] width 224 height 35
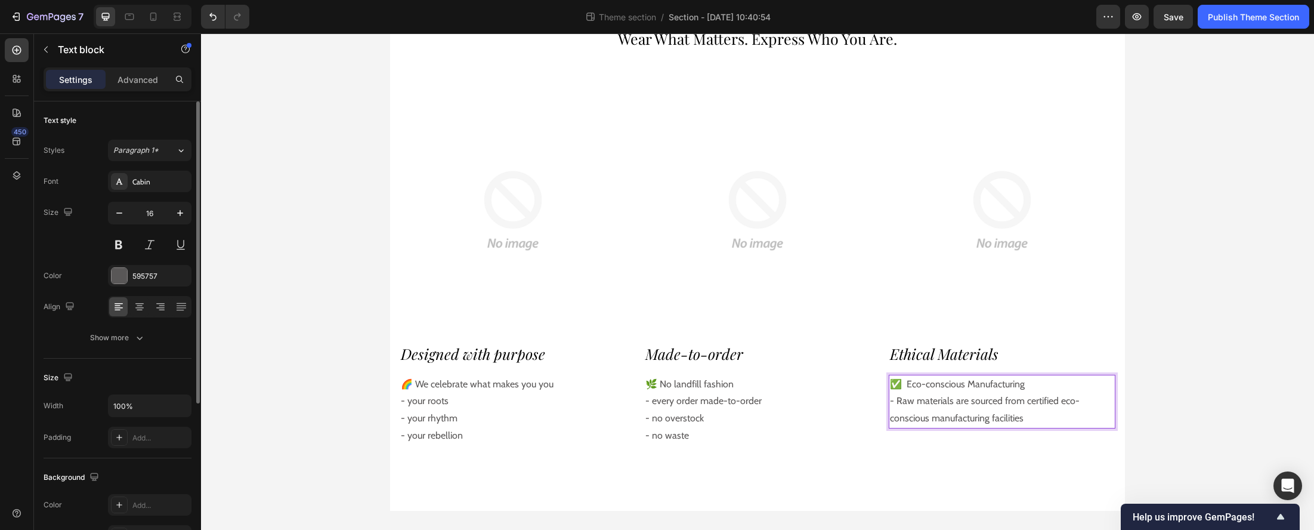
click at [901, 400] on p "- Raw materials are sourced from certified eco-conscious manufacturing faciliti…" at bounding box center [1002, 410] width 224 height 35
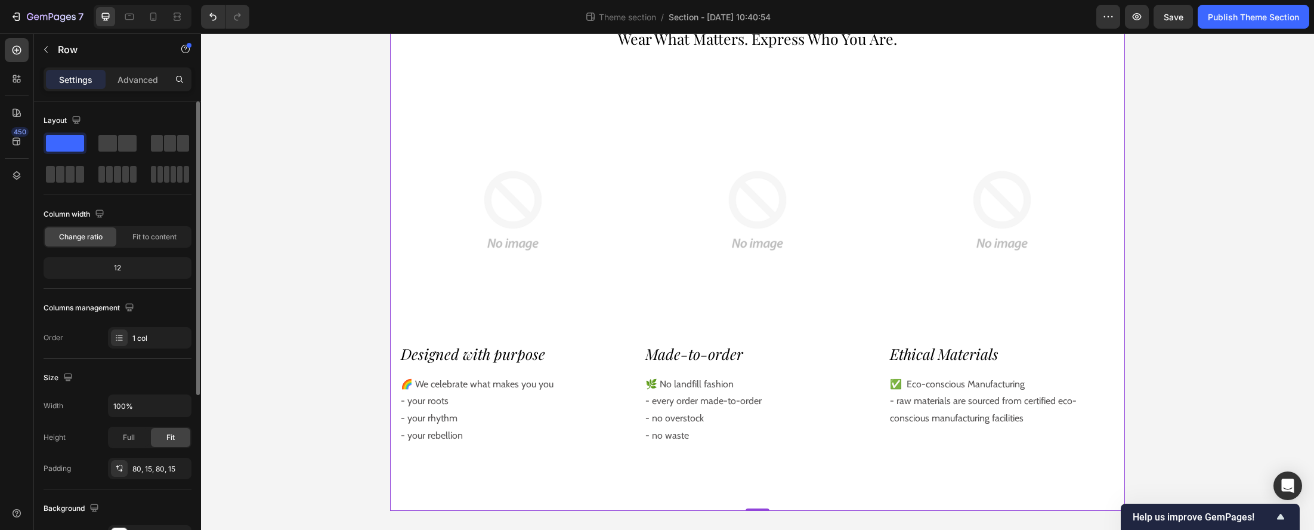
click at [623, 481] on div "Our Essence Heading Wear What Matters. Express Who You Are. Text block Row Imag…" at bounding box center [757, 214] width 735 height 592
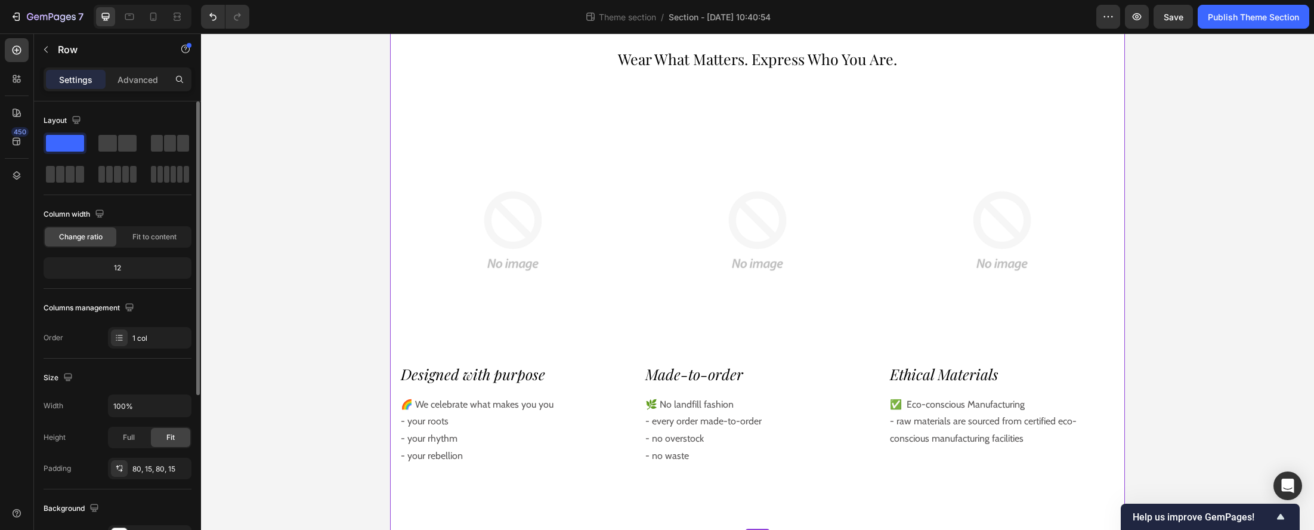
scroll to position [158, 0]
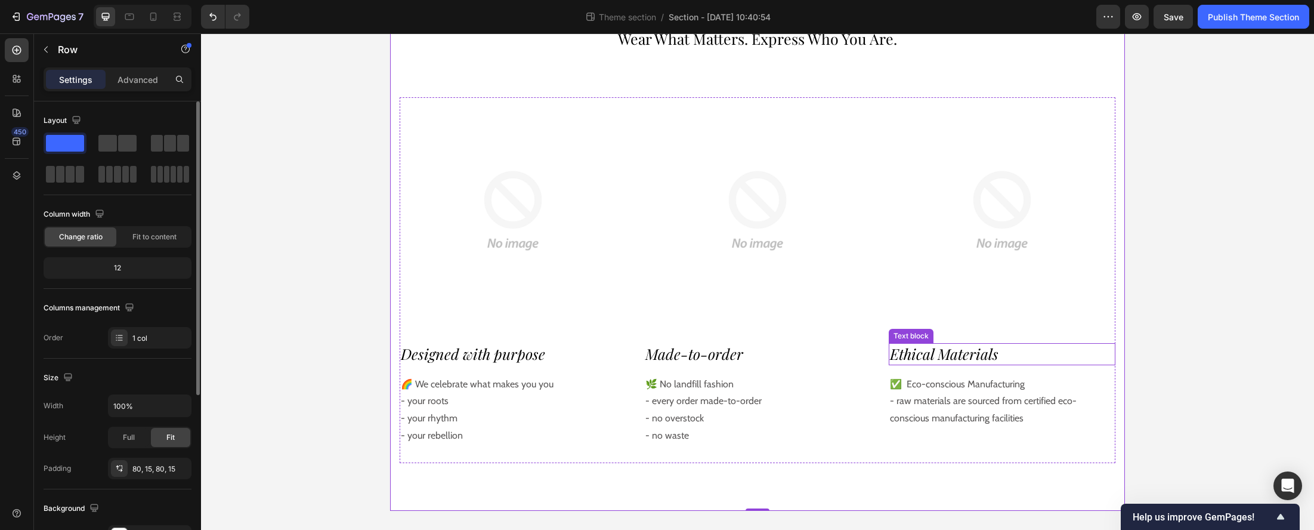
click at [947, 356] on p "Ethical Materials" at bounding box center [1002, 354] width 224 height 20
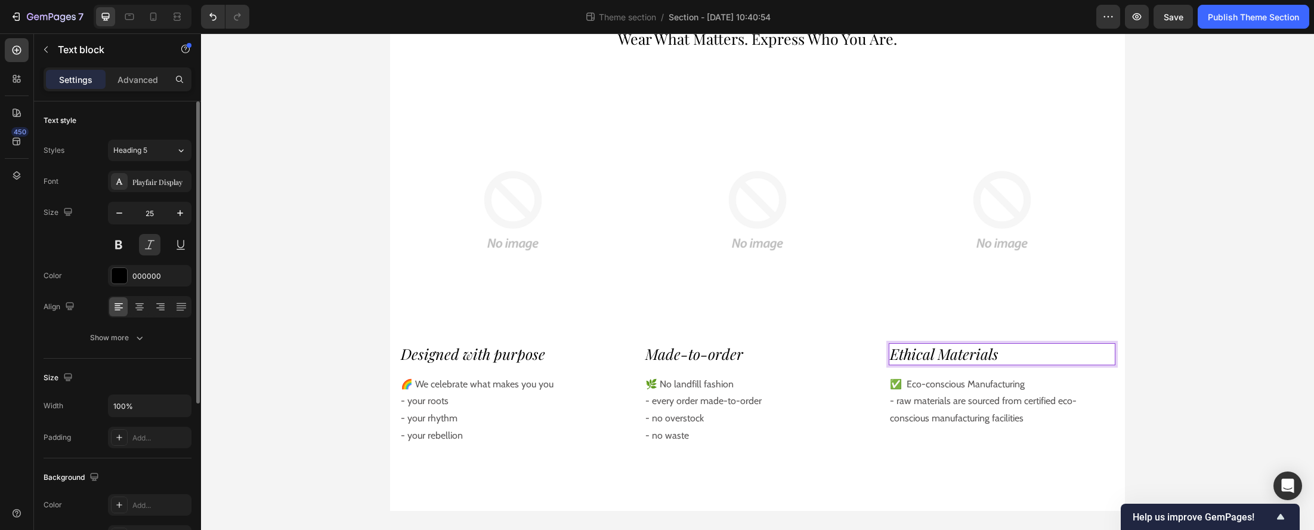
click at [949, 357] on p "Ethical Materials" at bounding box center [1002, 354] width 224 height 20
click at [890, 460] on div "Image Ethical materials Text block 16 ✅ Eco-conscious Manufacturing - raw mater…" at bounding box center [1002, 279] width 227 height 365
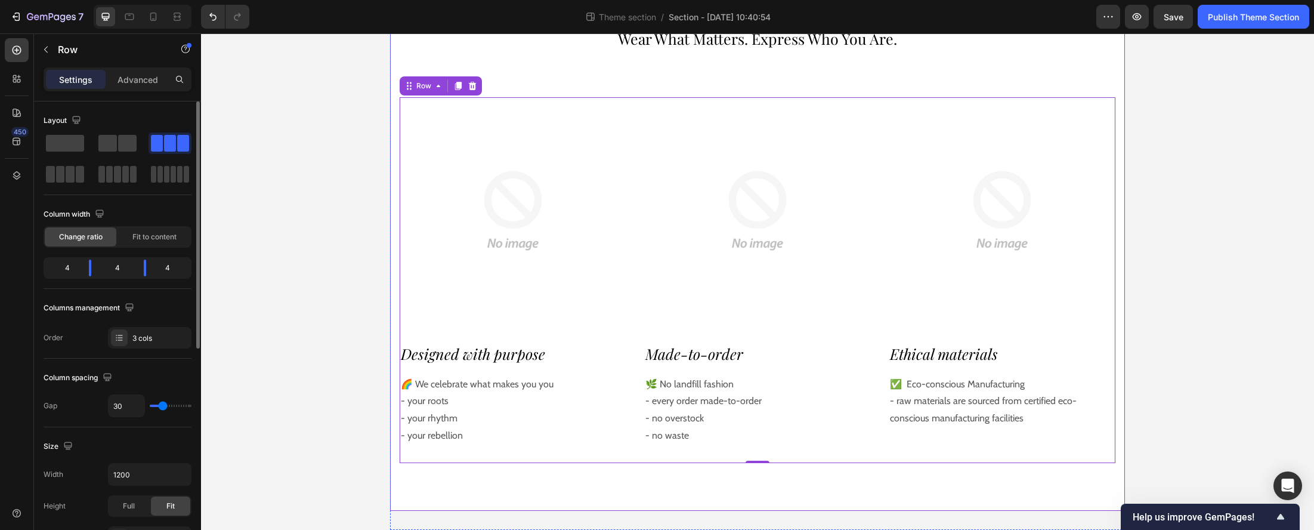
click at [924, 491] on div "Our Essence Heading Wear What Matters. Express Who You Are. Text block Row Imag…" at bounding box center [757, 214] width 735 height 592
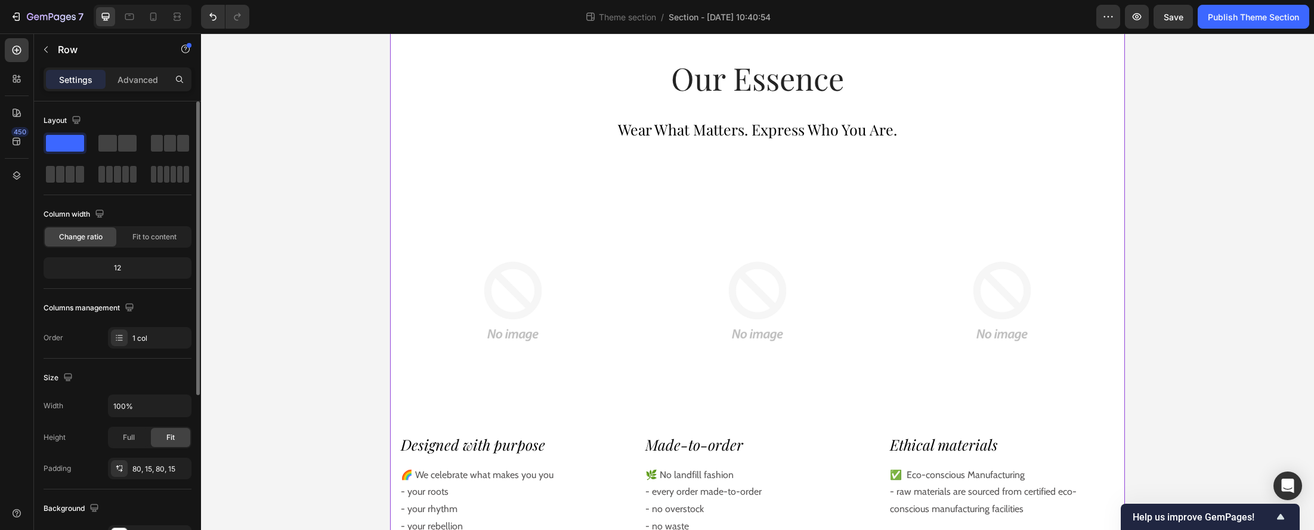
scroll to position [0, 0]
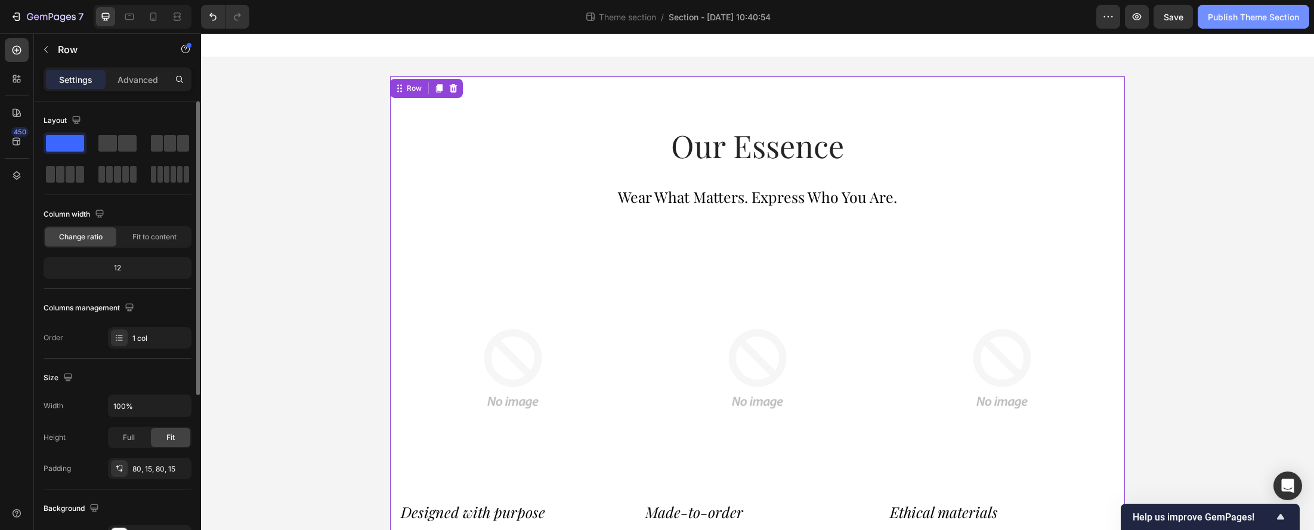
click at [1236, 19] on div "Publish Theme Section" at bounding box center [1253, 17] width 91 height 13
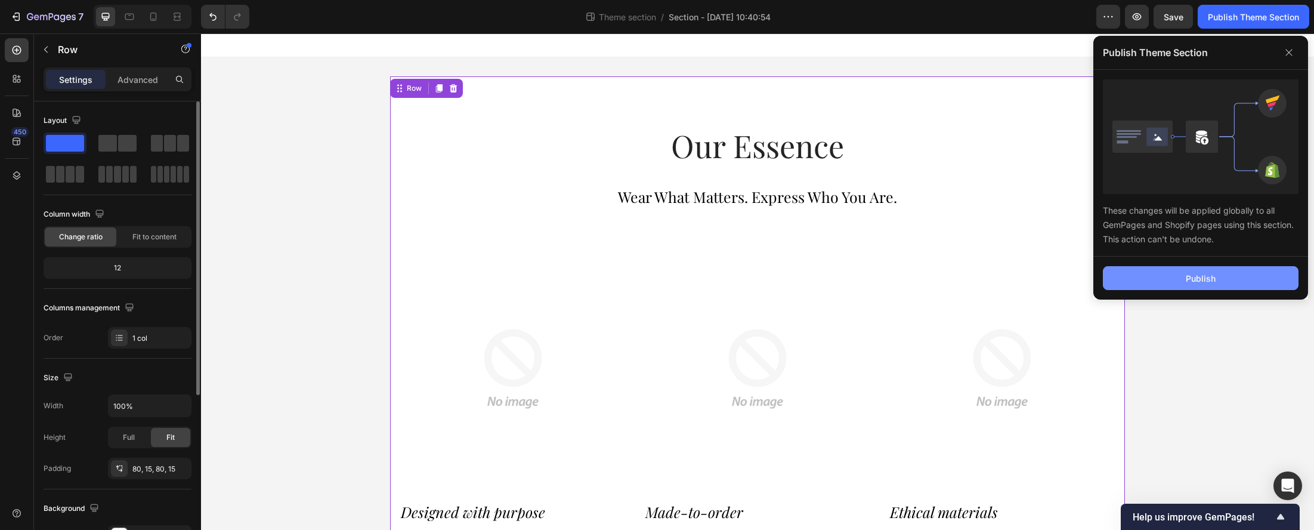
click at [1166, 279] on button "Publish" at bounding box center [1201, 278] width 196 height 24
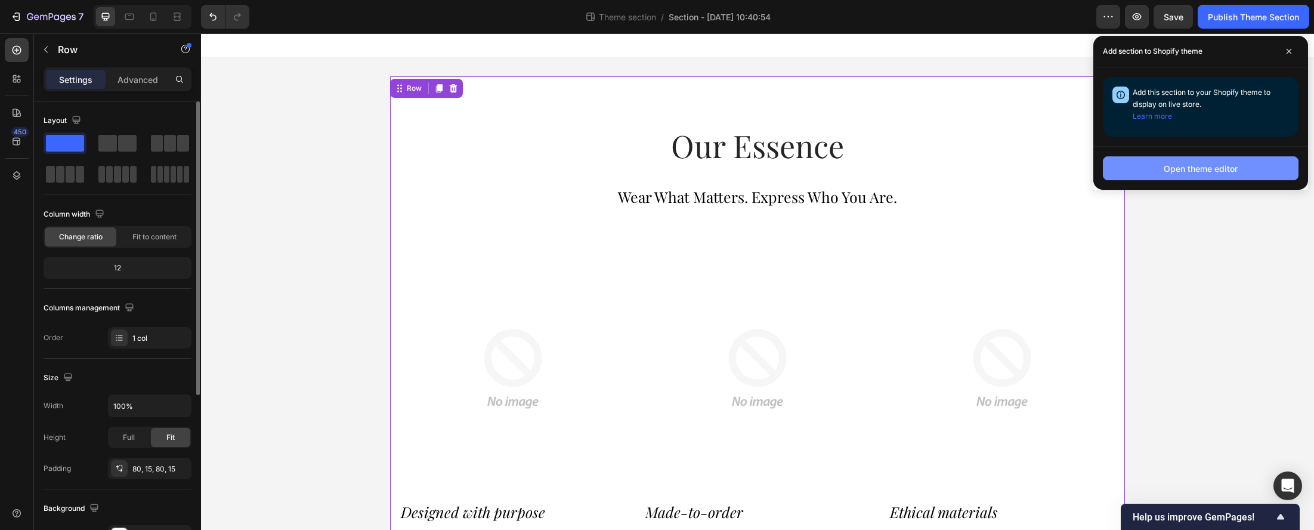
click at [1176, 174] on div "Open theme editor" at bounding box center [1201, 168] width 74 height 13
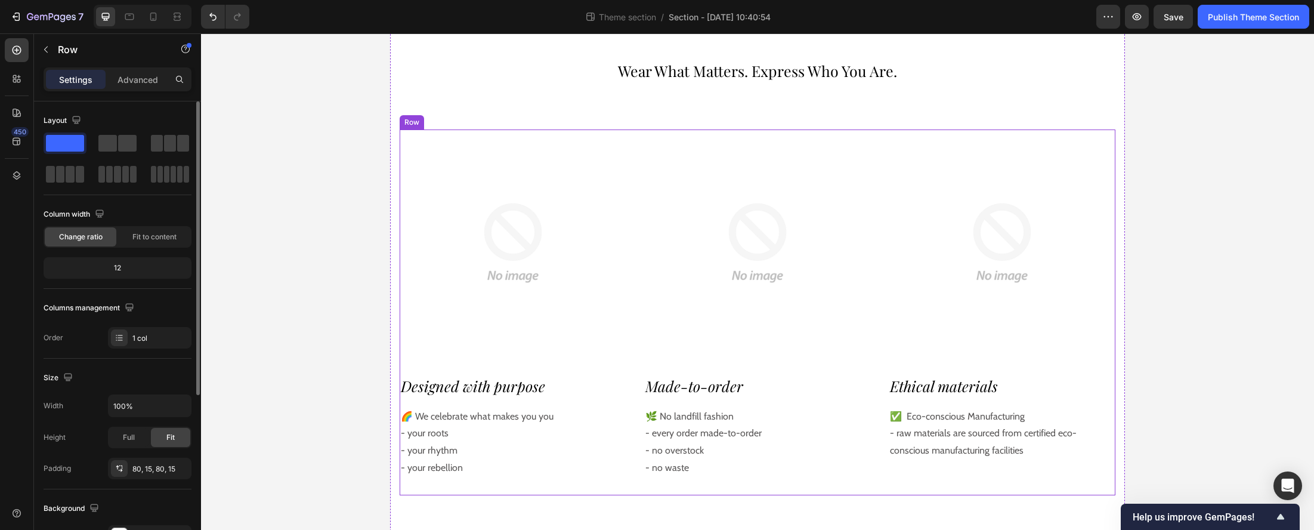
scroll to position [158, 0]
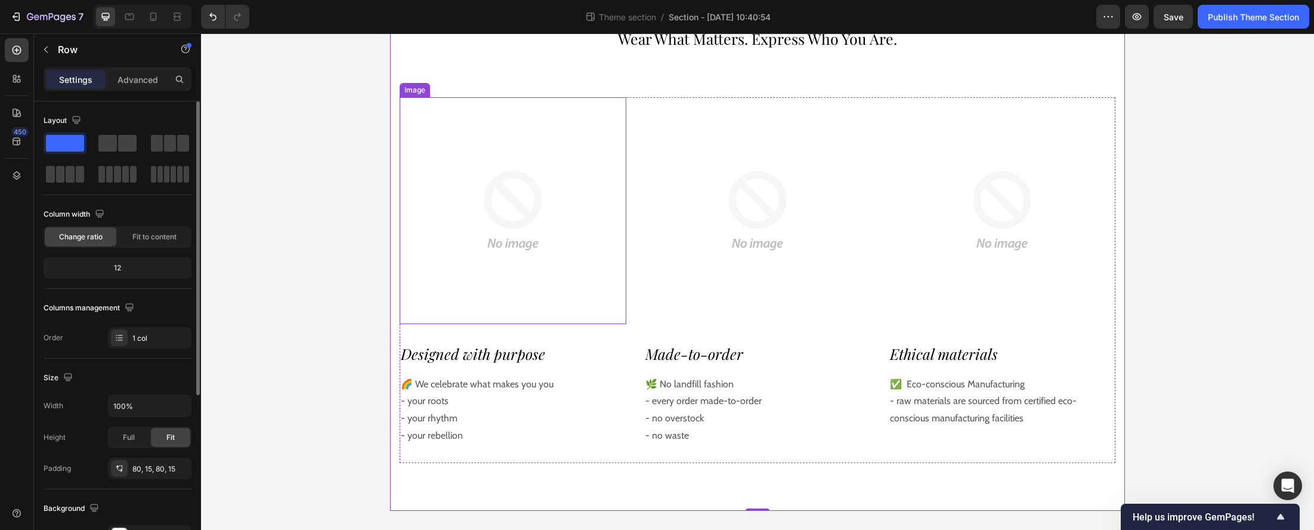
click at [528, 242] on img at bounding box center [513, 210] width 227 height 227
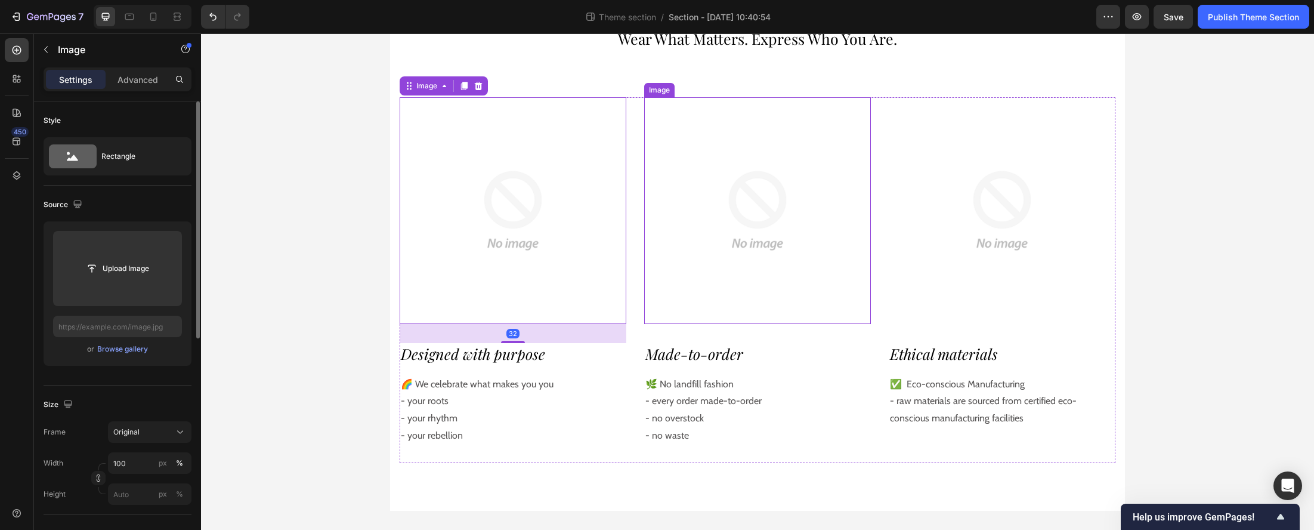
click at [748, 218] on img at bounding box center [757, 210] width 227 height 227
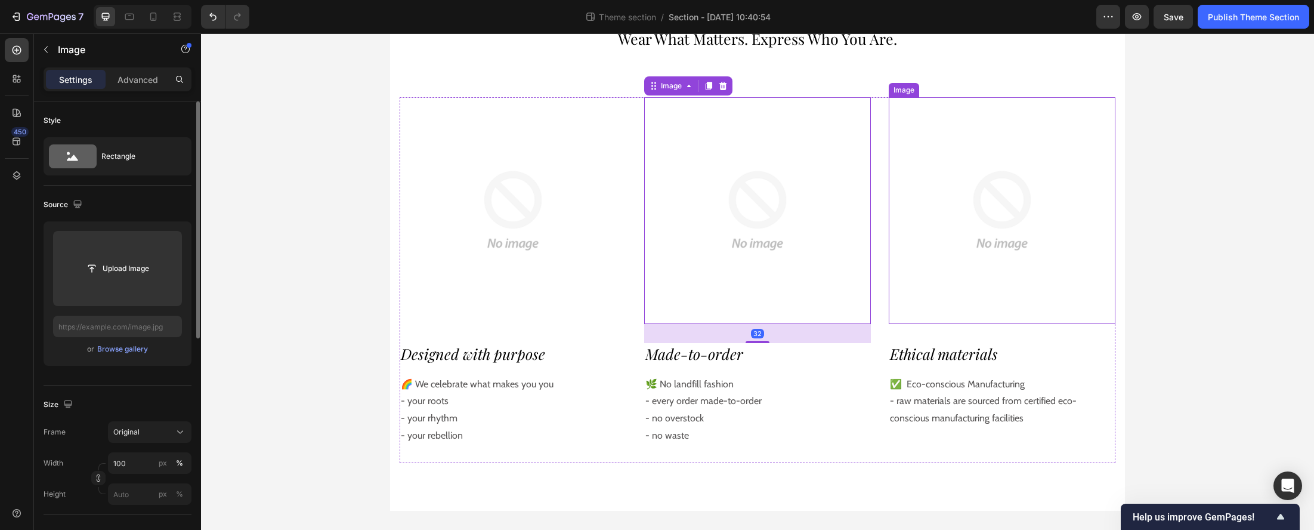
click at [1010, 209] on img at bounding box center [1002, 210] width 227 height 227
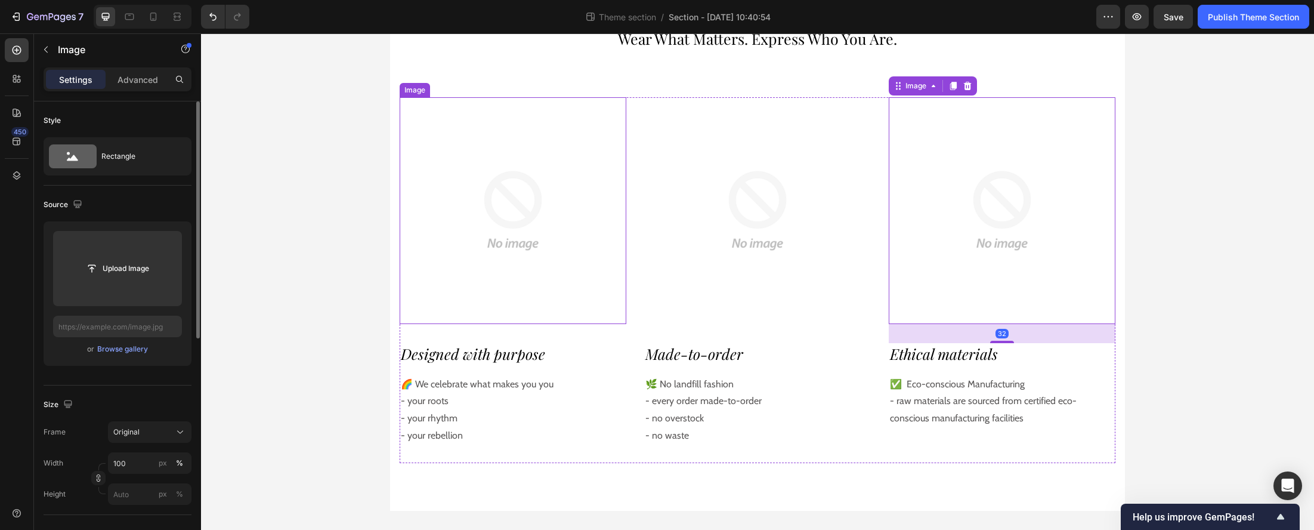
click at [467, 248] on img at bounding box center [513, 210] width 227 height 227
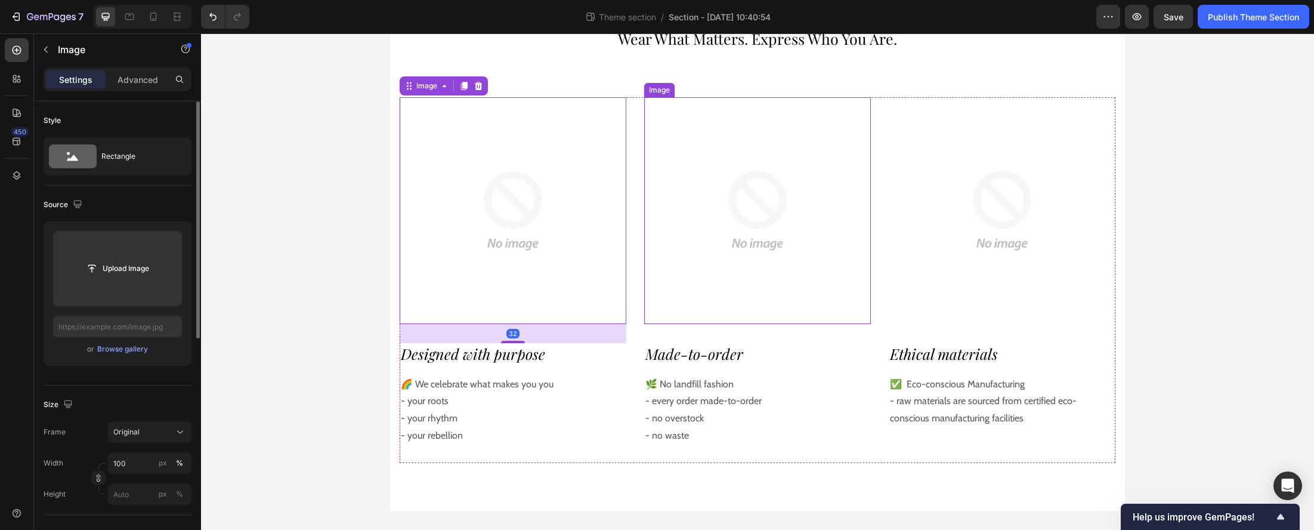
click at [736, 196] on img at bounding box center [757, 210] width 227 height 227
